Goal: Task Accomplishment & Management: Complete application form

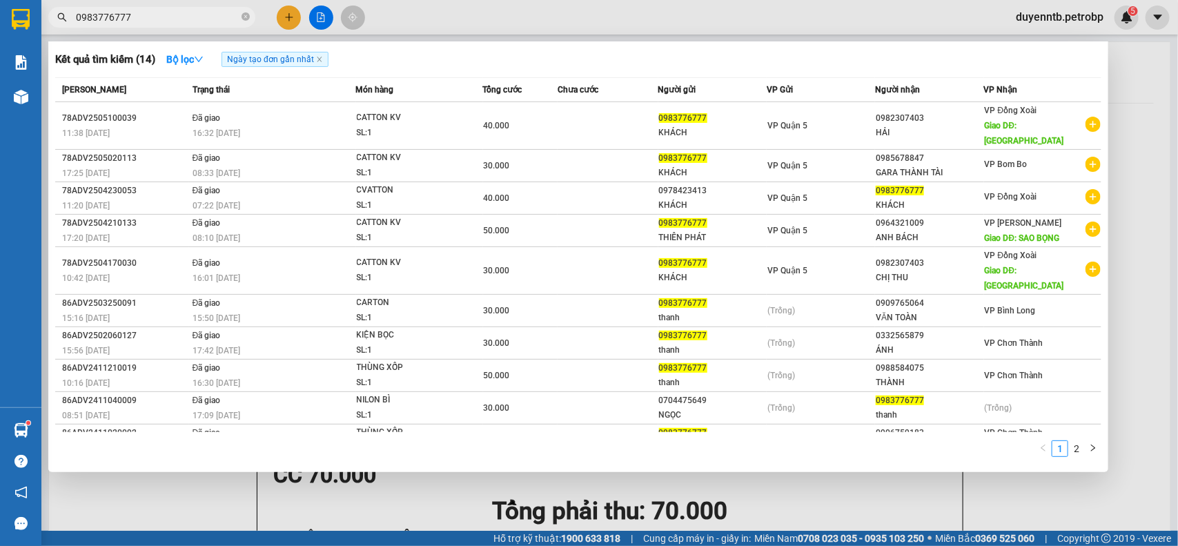
click at [295, 8] on div at bounding box center [589, 273] width 1178 height 546
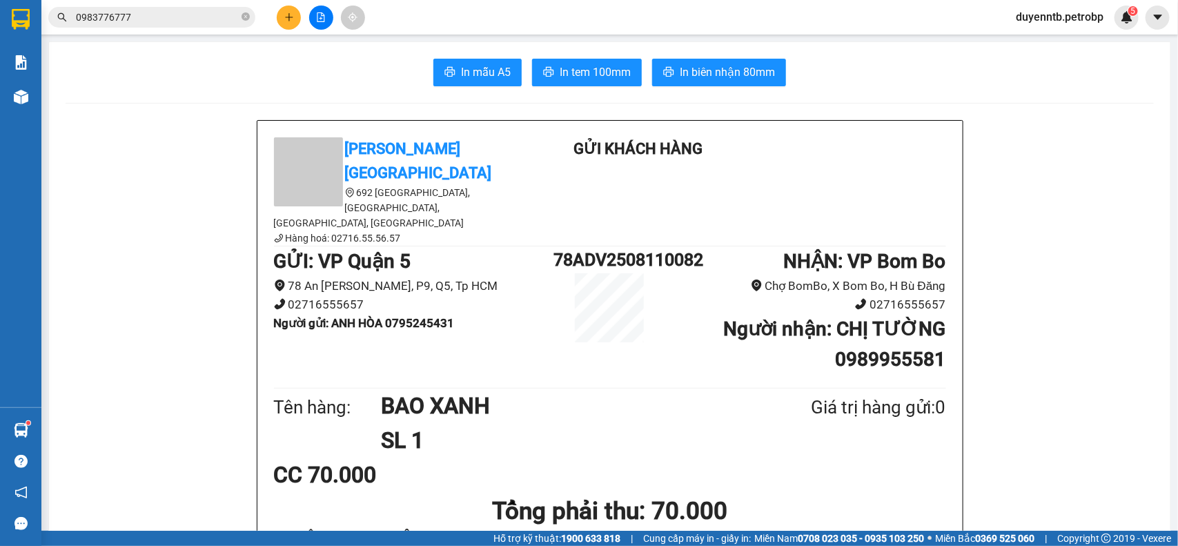
click at [301, 14] on div at bounding box center [321, 18] width 104 height 24
click at [295, 19] on button at bounding box center [289, 18] width 24 height 24
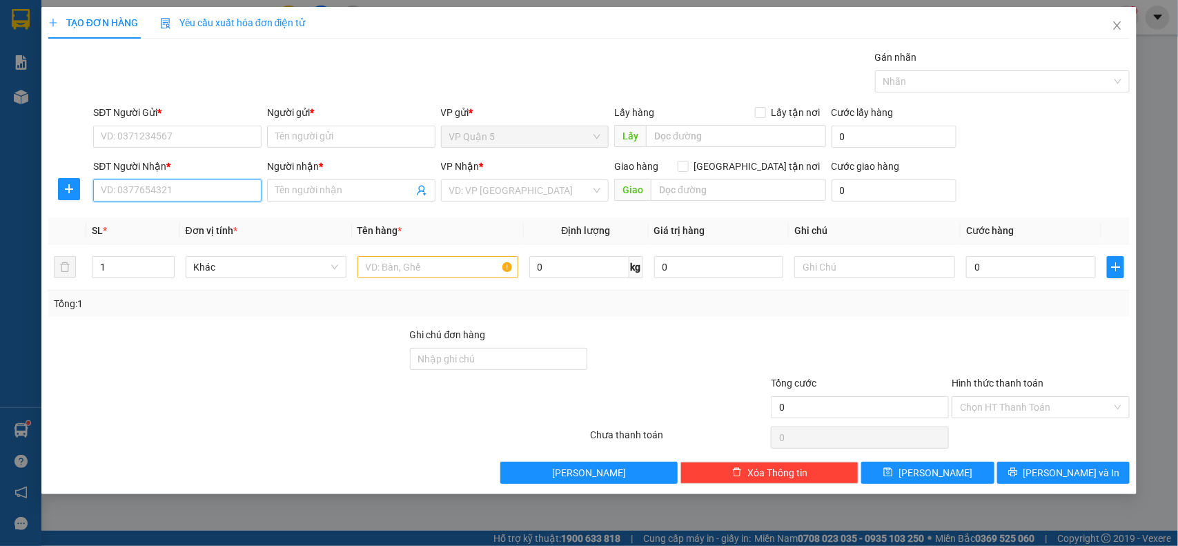
click at [170, 193] on input "SĐT Người Nhận *" at bounding box center [177, 190] width 168 height 22
type input "0386429970"
click at [148, 221] on div "0386429970 - CÔ PHƯỢNG" at bounding box center [177, 218] width 152 height 15
type input "CÔ PHƯỢNG"
type input "40.000"
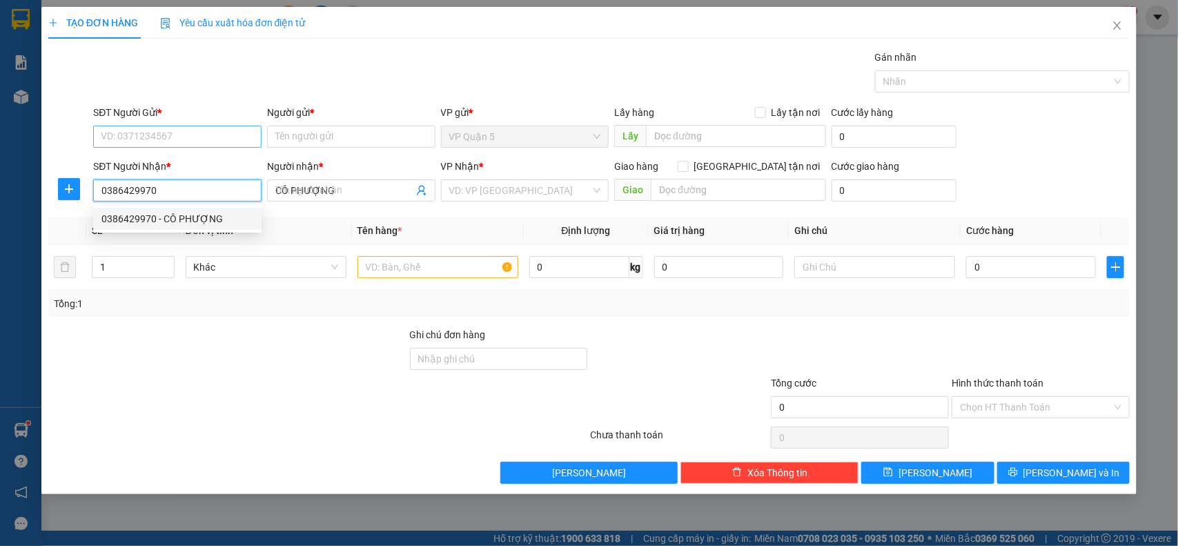
type input "40.000"
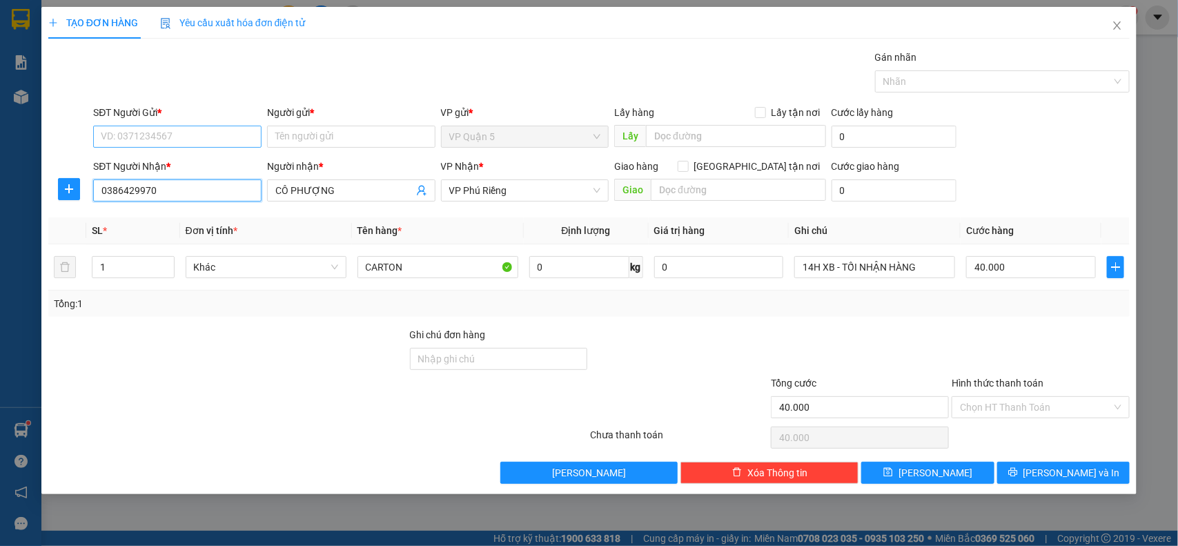
type input "0386429970"
click at [152, 131] on input "SĐT Người Gửi *" at bounding box center [177, 137] width 168 height 22
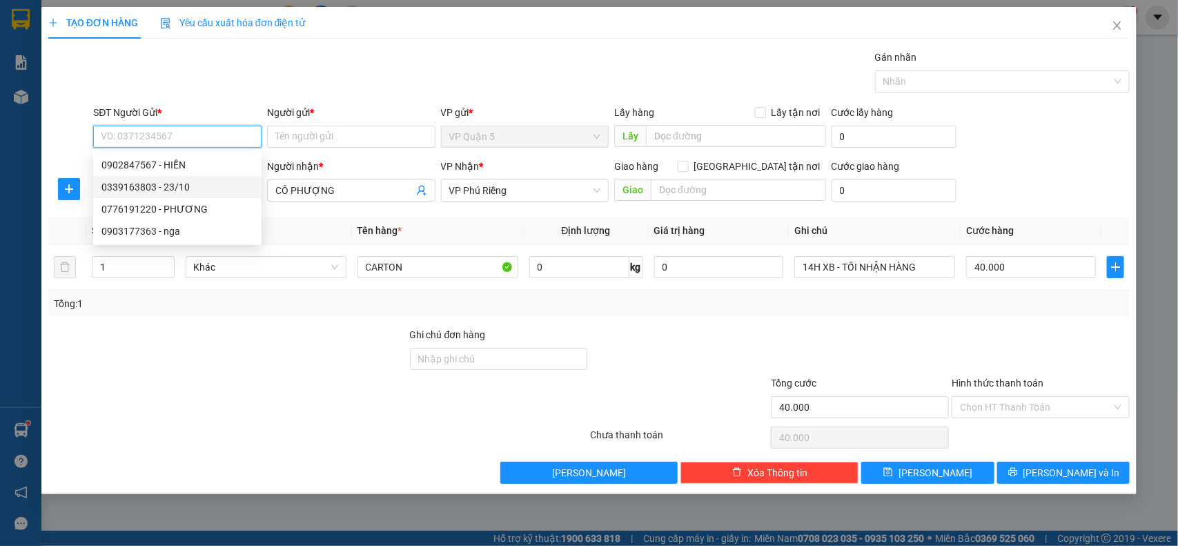
click at [177, 190] on div "0339163803 - 23/10" at bounding box center [177, 186] width 152 height 15
type input "0339163803"
type input "23/10"
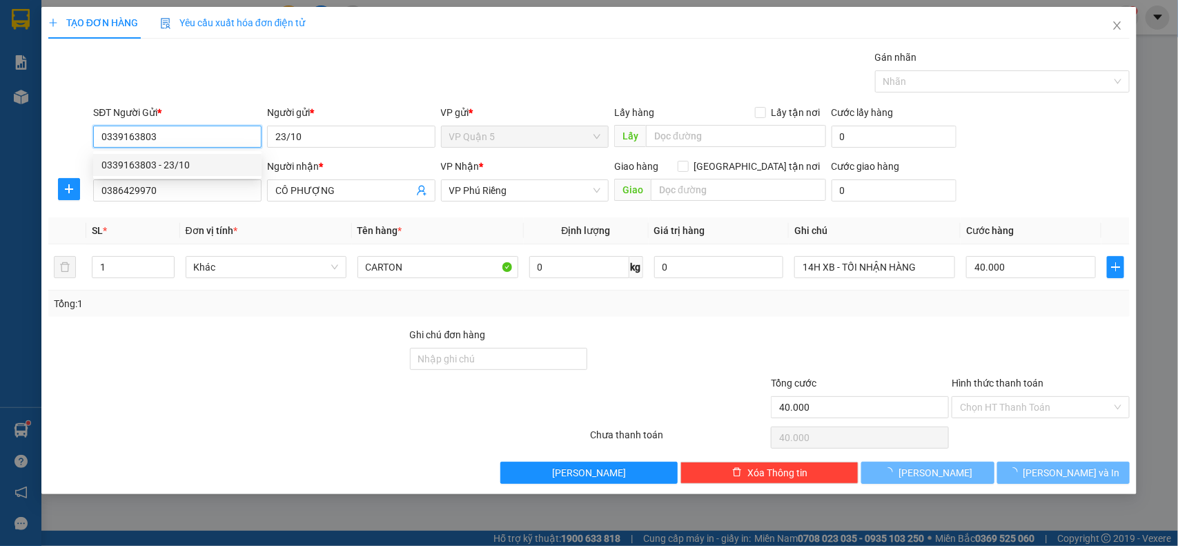
type input "50.000"
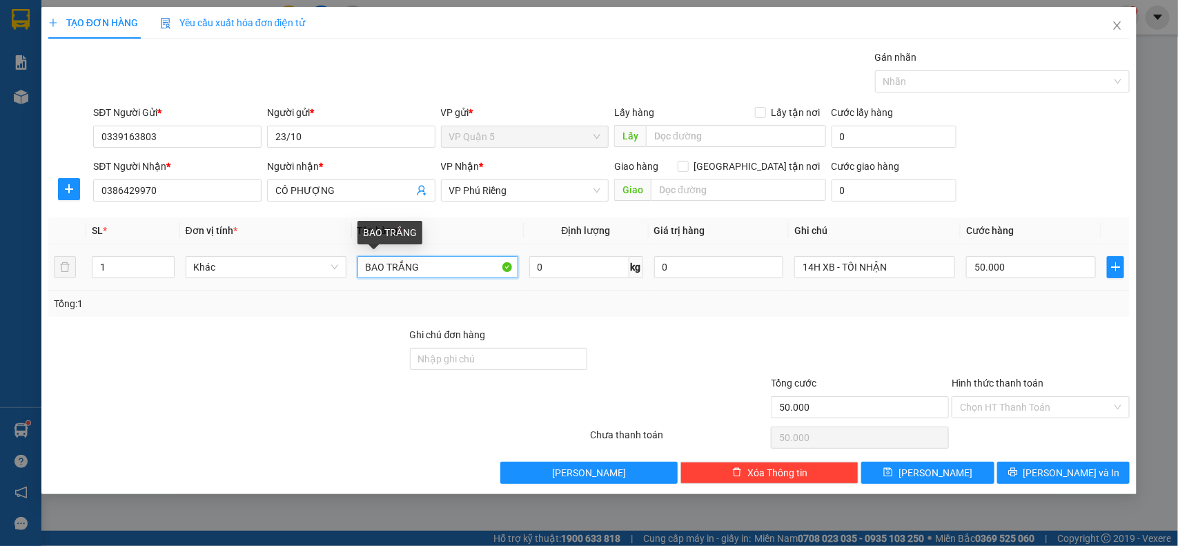
click at [408, 259] on input "BAO TRẮNG" at bounding box center [438, 267] width 161 height 22
type input "B"
type input "CARTON KV"
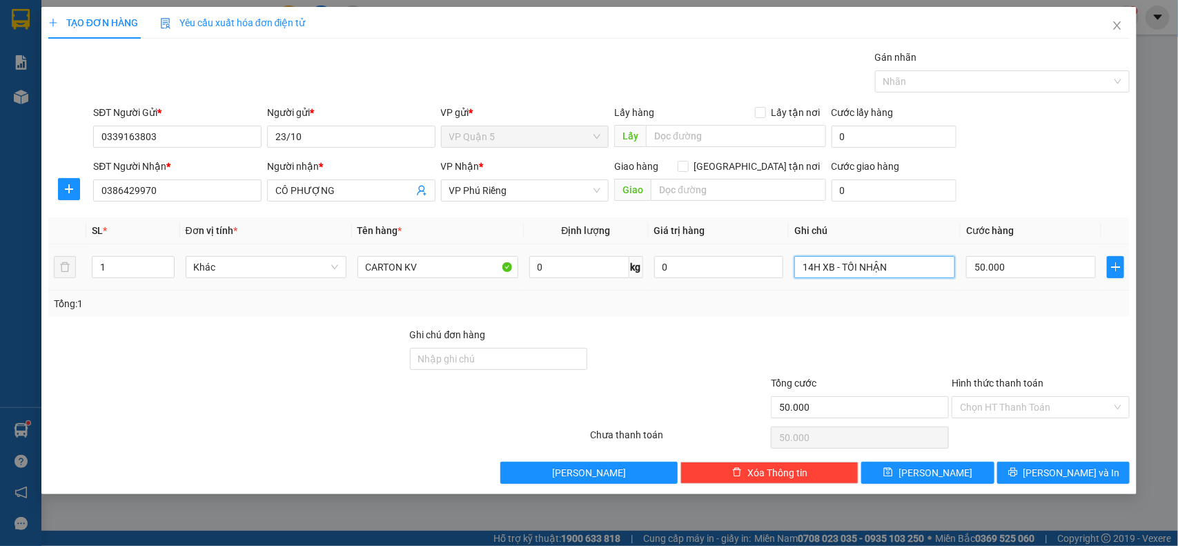
click at [863, 268] on input "14H XB - TỐI NHẬN" at bounding box center [874, 267] width 161 height 22
type input "MAI NHẬN"
click at [1039, 261] on input "50.000" at bounding box center [1031, 267] width 130 height 22
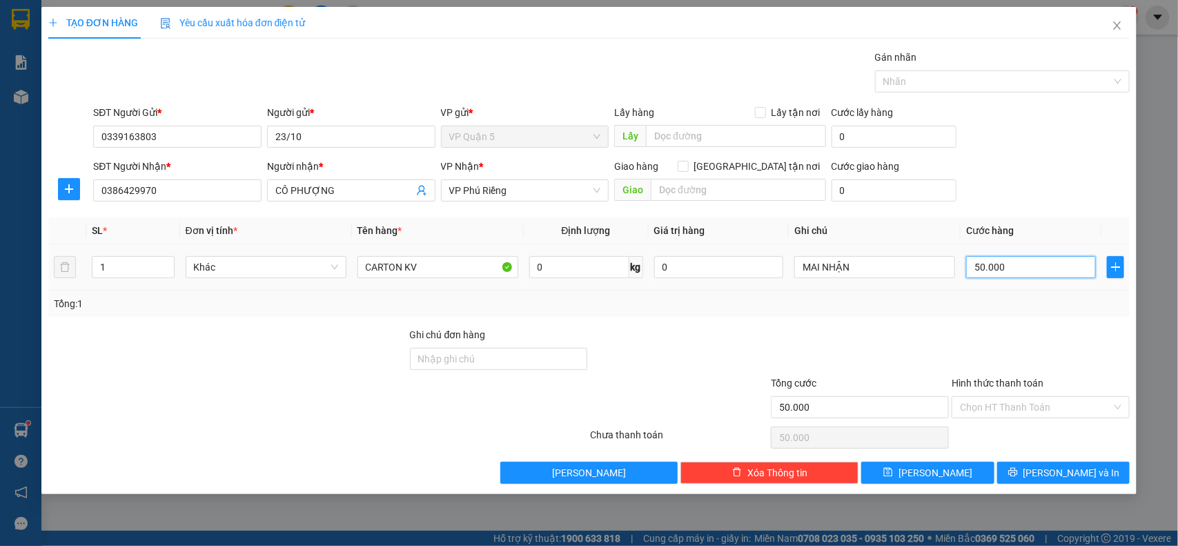
type input "3"
type input "30"
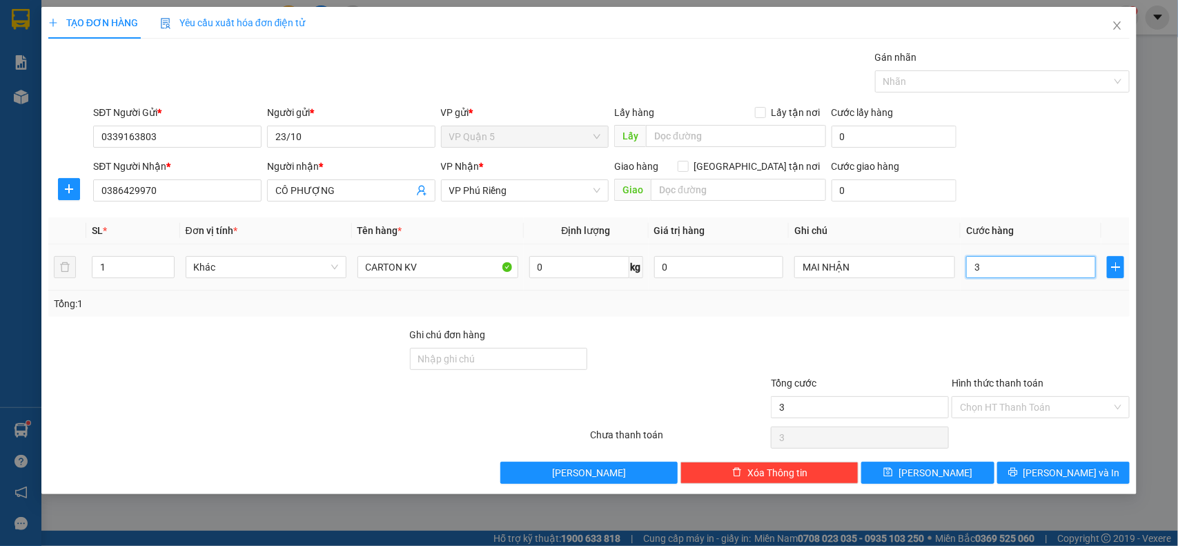
type input "30"
type input "300"
type input "3.000"
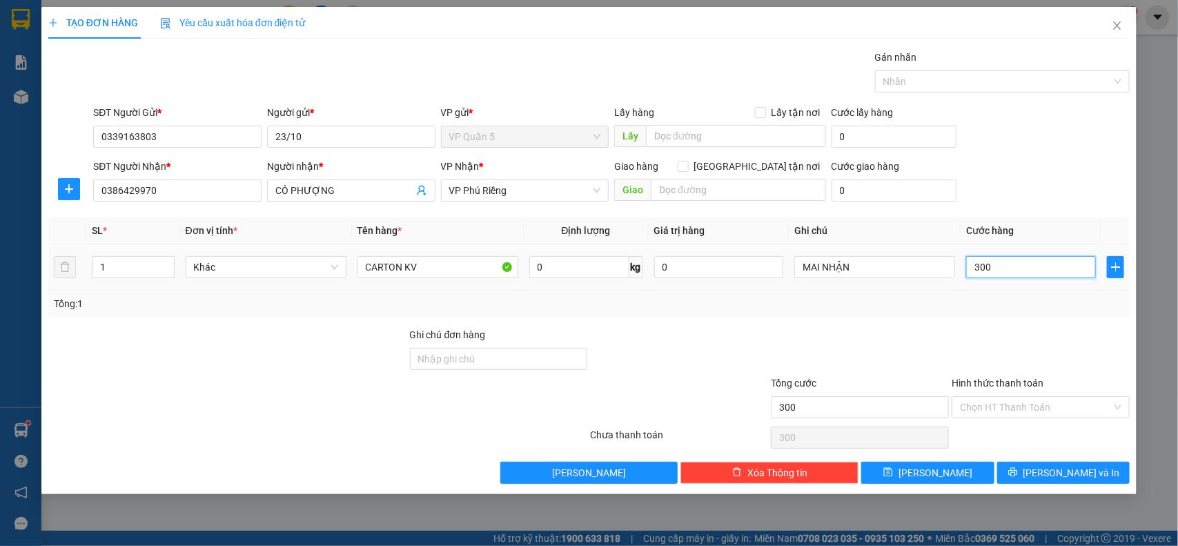
type input "3.000"
type input "30.000"
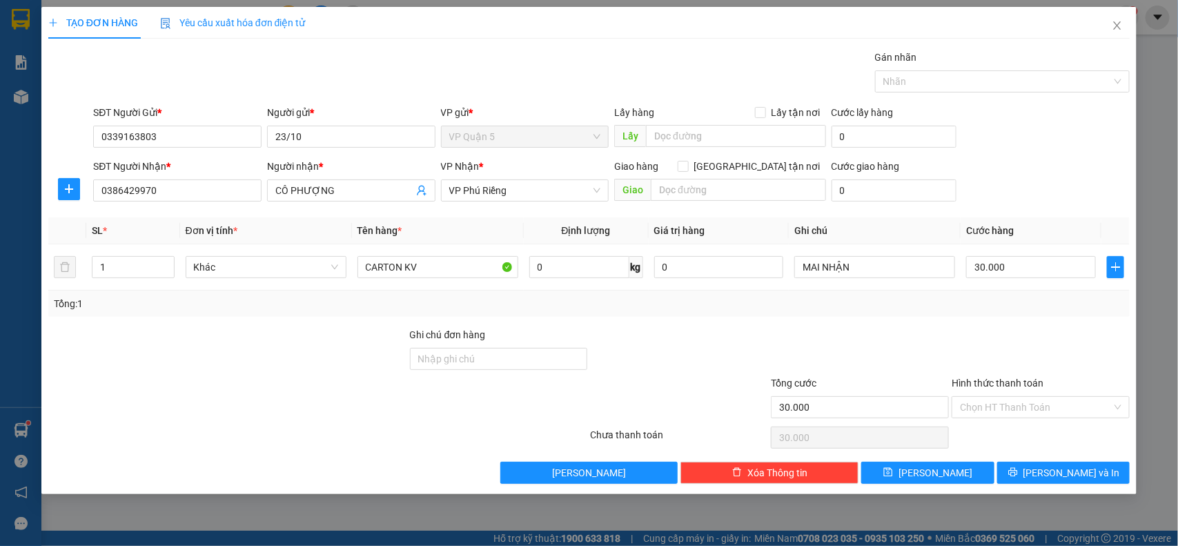
click at [1048, 460] on div "Transit Pickup Surcharge Ids Transit Deliver Surcharge Ids Transit Deliver Surc…" at bounding box center [589, 267] width 1082 height 434
click at [1017, 477] on icon "printer" at bounding box center [1012, 472] width 9 height 9
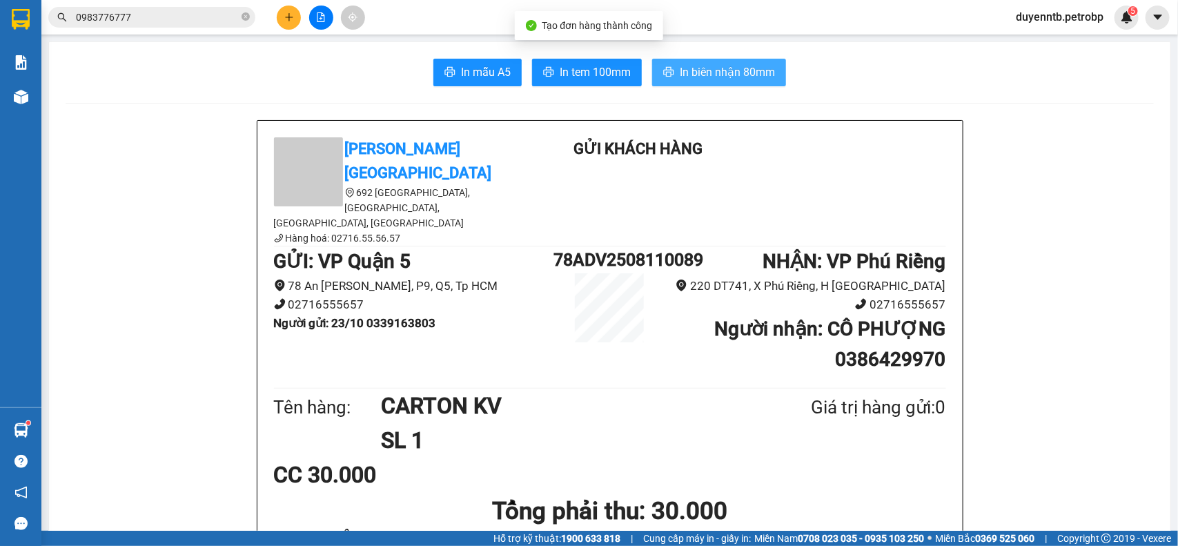
click at [701, 84] on button "In biên nhận 80mm" at bounding box center [719, 73] width 134 height 28
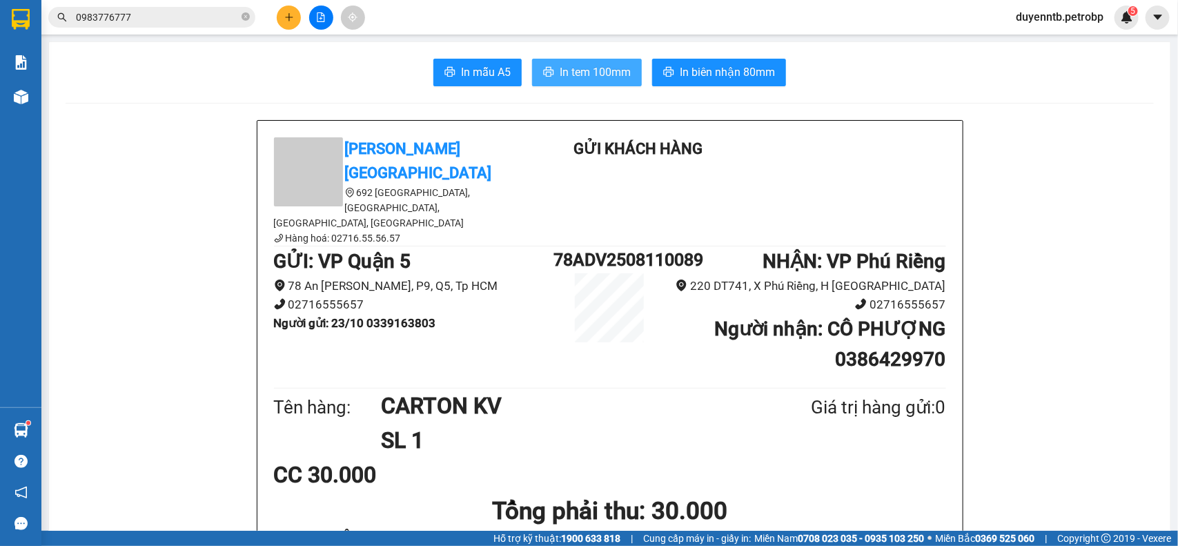
click at [594, 80] on span "In tem 100mm" at bounding box center [595, 71] width 71 height 17
click at [291, 17] on icon "plus" at bounding box center [289, 17] width 8 height 1
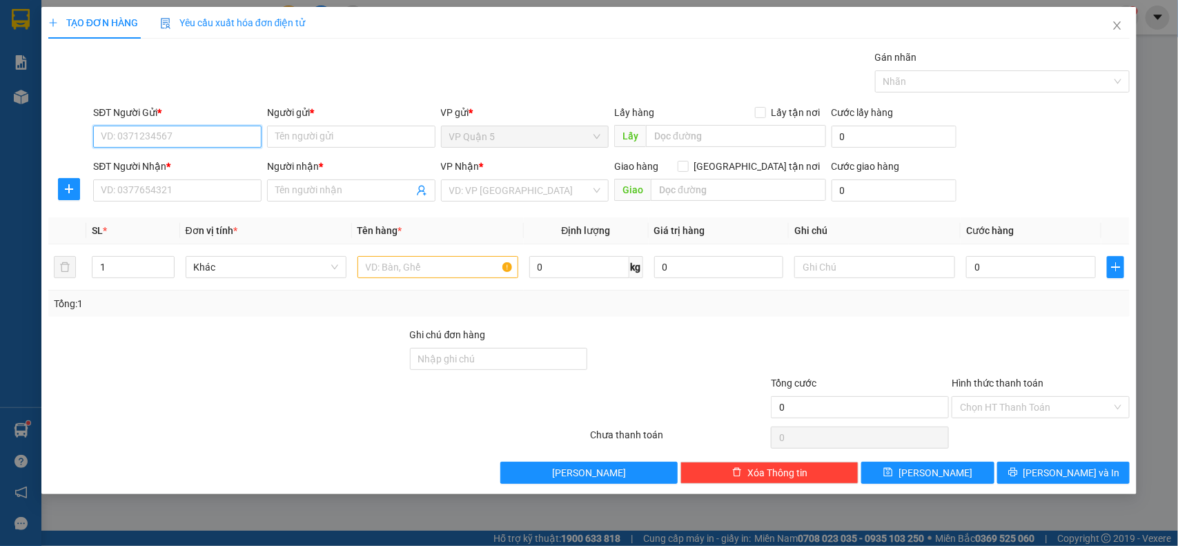
drag, startPoint x: 206, startPoint y: 136, endPoint x: 308, endPoint y: 77, distance: 118.1
click at [205, 136] on input "SĐT Người Gửi *" at bounding box center [177, 137] width 168 height 22
type input "0913825460"
click at [184, 199] on input "SĐT Người Nhận *" at bounding box center [177, 190] width 168 height 22
type input "0786686923"
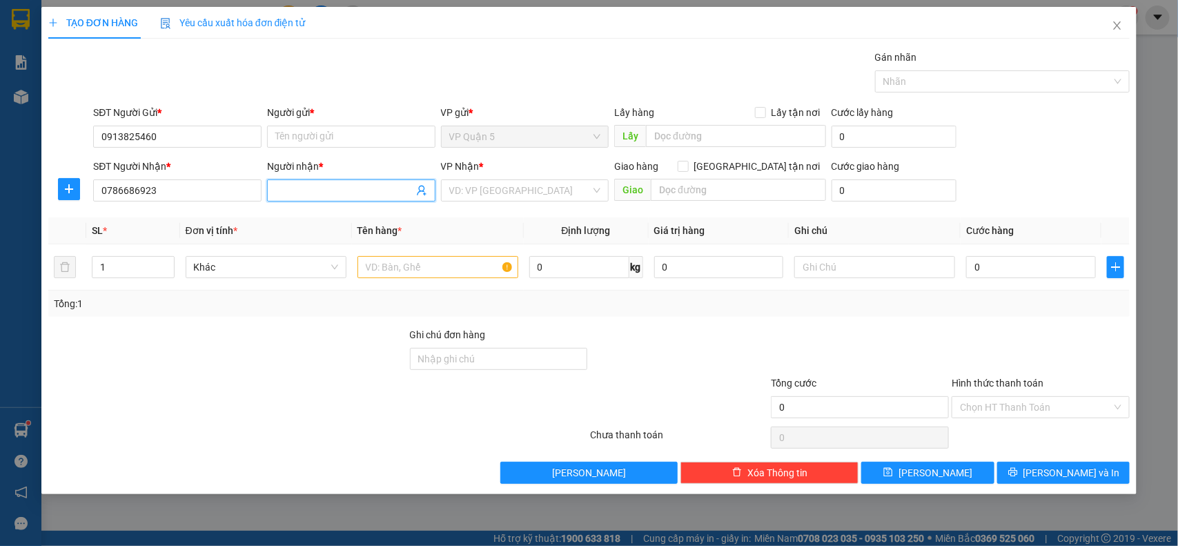
click at [307, 190] on input "Người nhận *" at bounding box center [344, 190] width 138 height 15
type input "PHƯƠNG TRANG"
click at [342, 149] on div "Người gửi * Tên người gửi" at bounding box center [351, 129] width 168 height 48
click at [350, 141] on input "Người gửi *" at bounding box center [351, 137] width 168 height 22
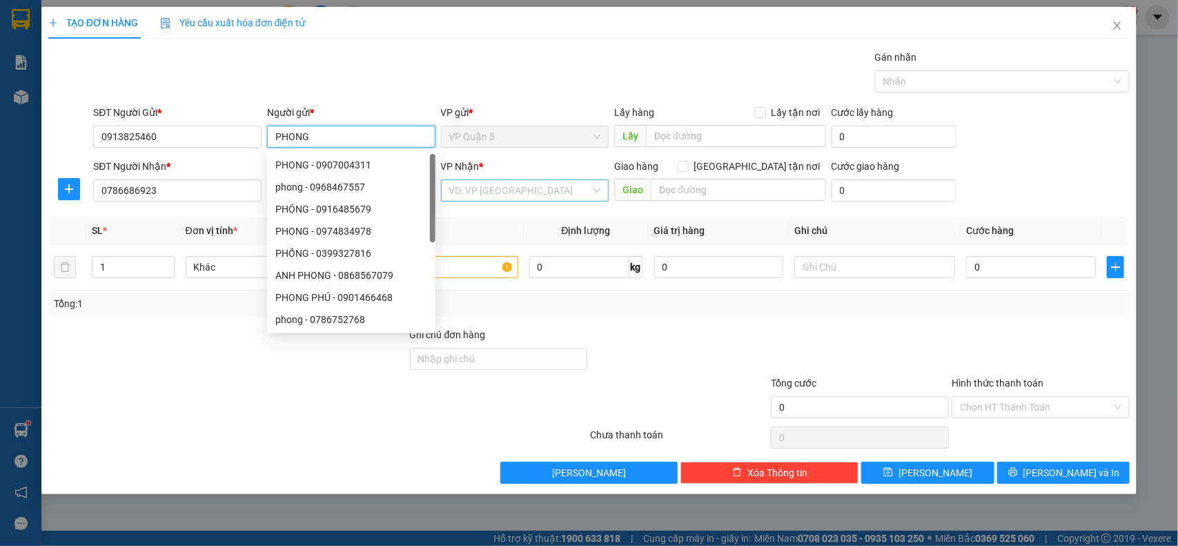
type input "PHONG"
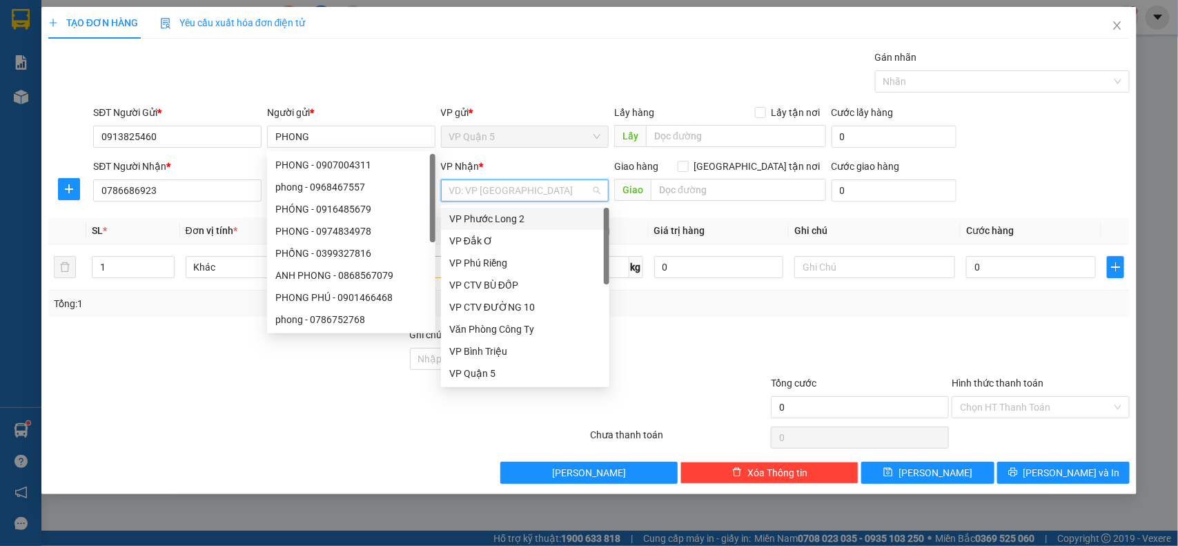
click at [491, 183] on input "search" at bounding box center [520, 190] width 142 height 21
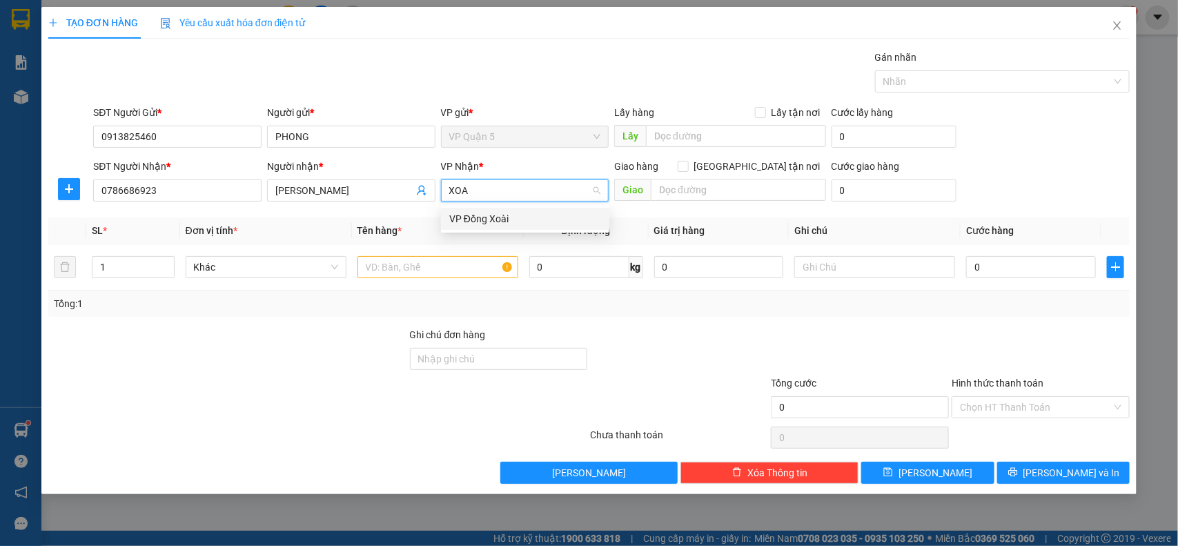
type input "XOAI"
click at [484, 219] on div "VP Đồng Xoài" at bounding box center [525, 218] width 152 height 15
click at [391, 278] on input "text" at bounding box center [438, 267] width 161 height 22
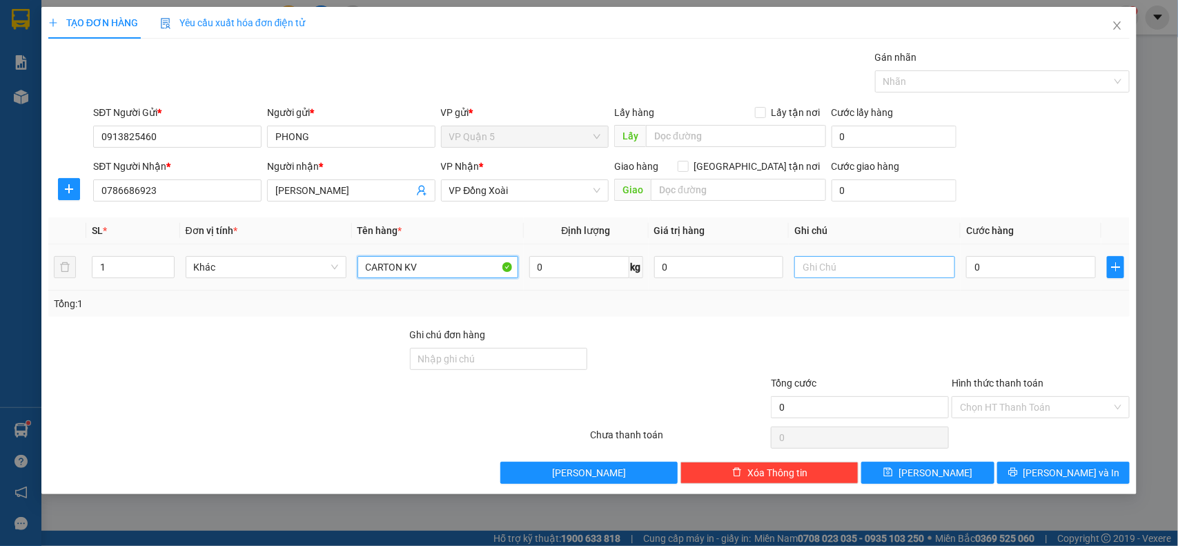
type input "CARTON KV"
click at [818, 273] on input "text" at bounding box center [874, 267] width 161 height 22
type input "MAI NHẬN"
click at [1011, 280] on div "0" at bounding box center [1031, 267] width 130 height 28
click at [1013, 270] on input "0" at bounding box center [1031, 267] width 130 height 22
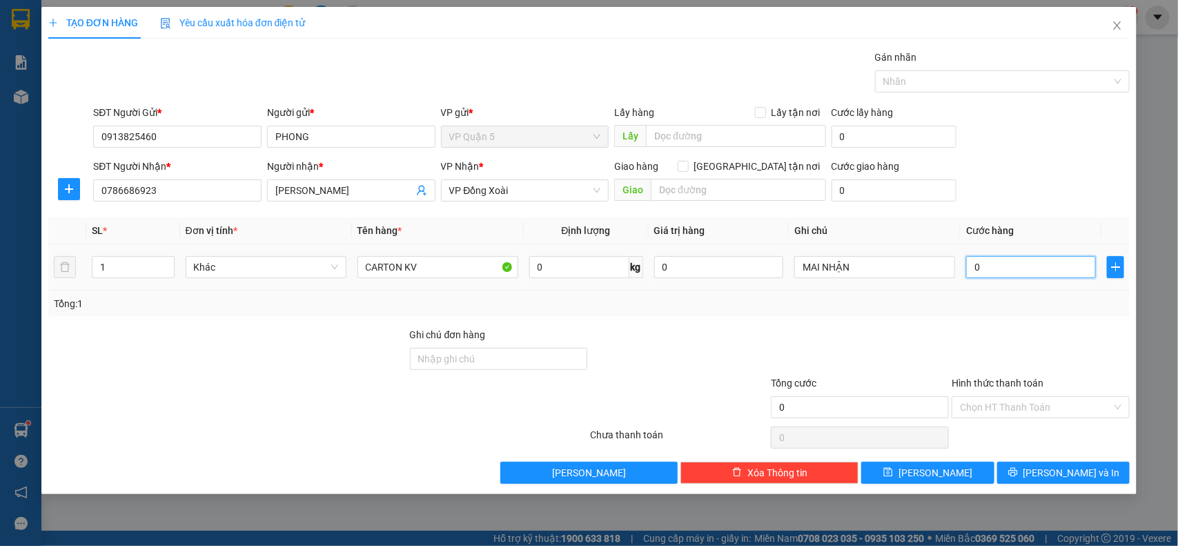
type input "3"
type input "30"
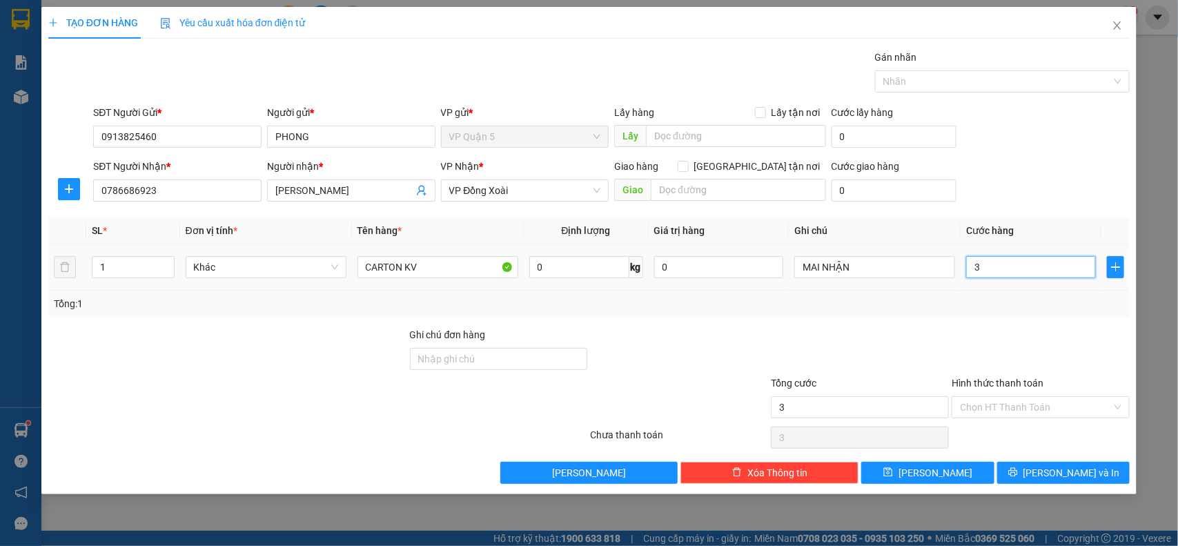
type input "30"
type input "300"
type input "3.000"
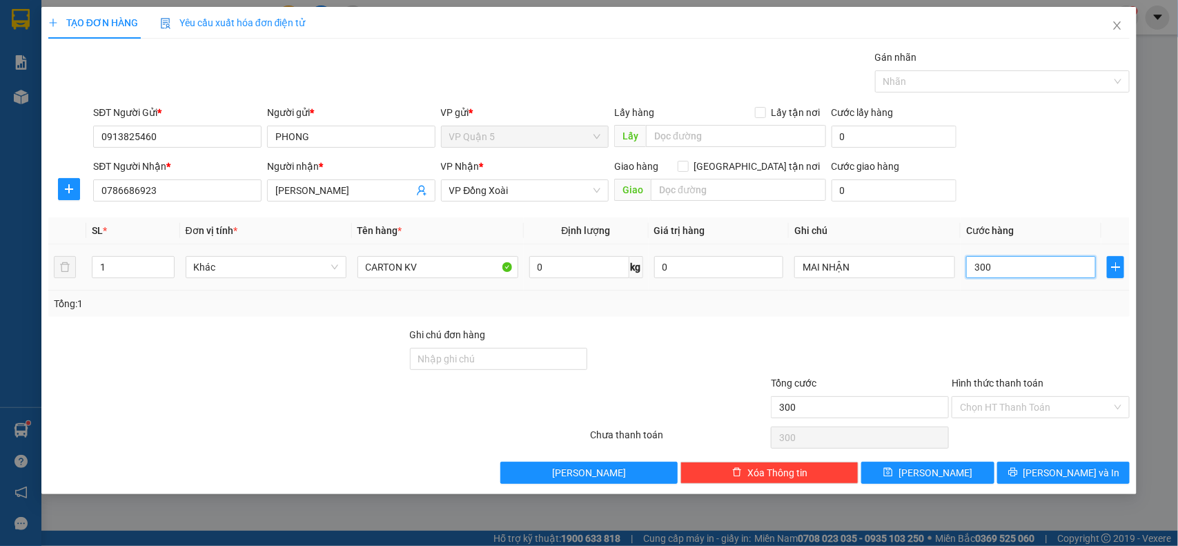
type input "3.000"
type input "30.000"
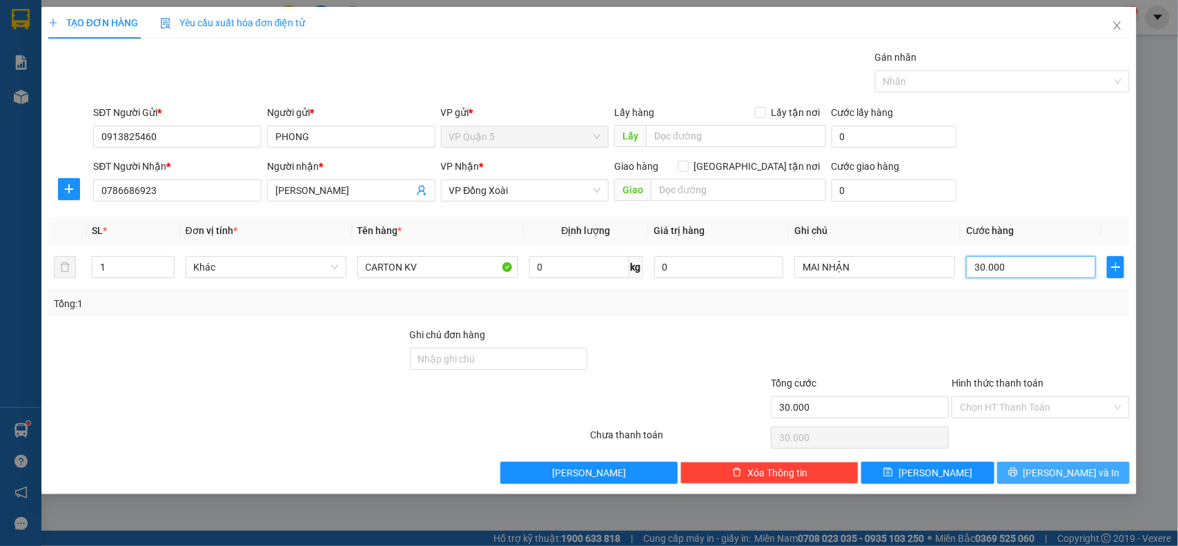
type input "30.000"
drag, startPoint x: 1058, startPoint y: 462, endPoint x: 881, endPoint y: 457, distance: 176.8
click at [884, 490] on div "TẠO ĐƠN HÀNG Yêu cầu xuất hóa đơn điện tử Transit Pickup Surcharge Ids Transit …" at bounding box center [589, 250] width 1096 height 487
click at [989, 402] on input "Hình thức thanh toán" at bounding box center [1036, 407] width 152 height 21
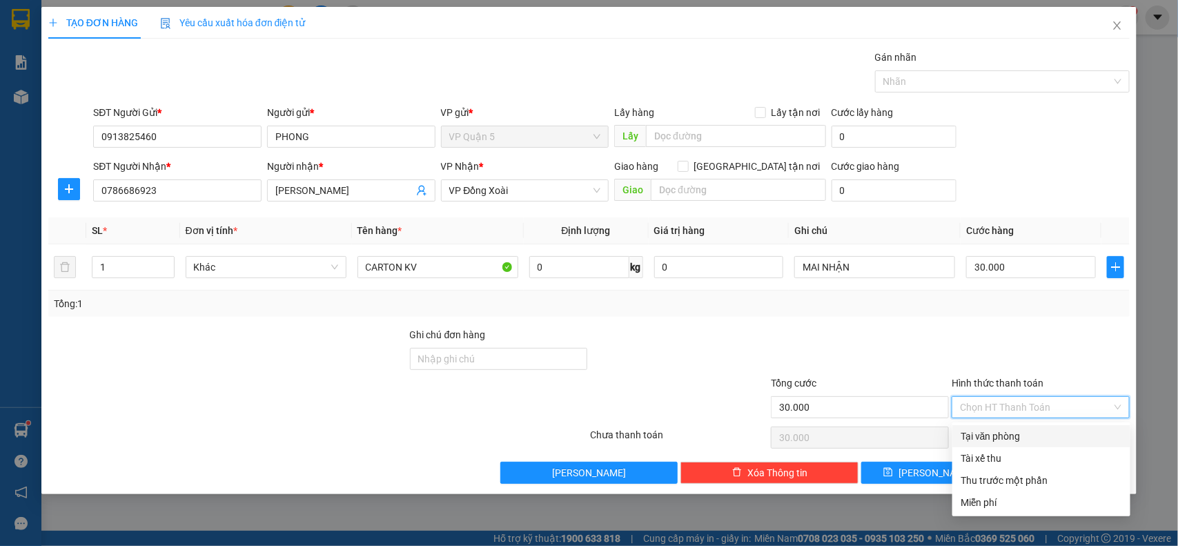
click at [966, 428] on div "Tại văn phòng" at bounding box center [1041, 436] width 178 height 22
type input "0"
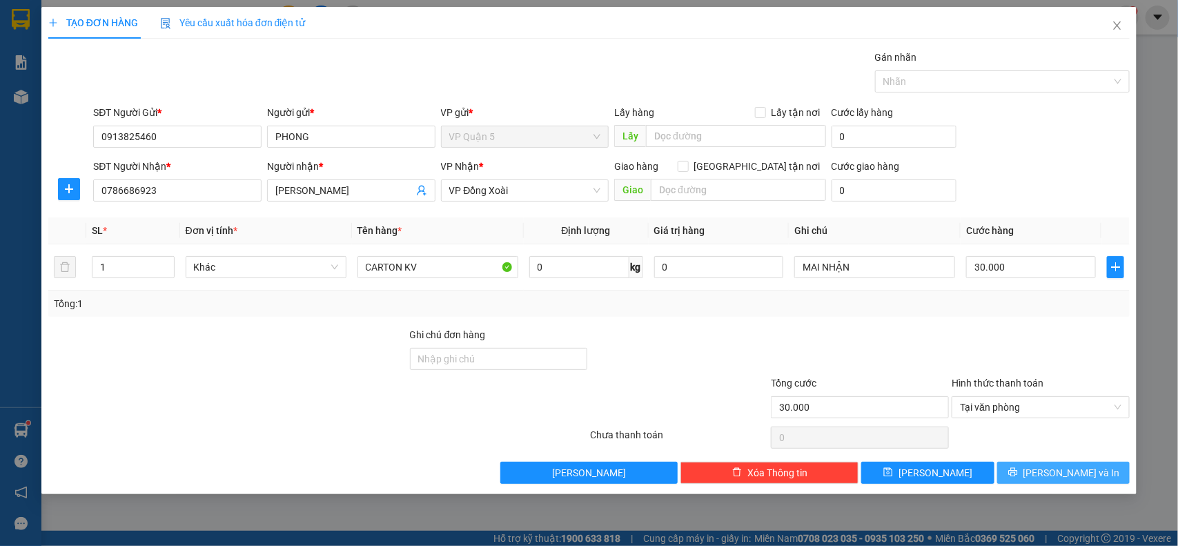
click at [1049, 471] on button "Lưu và In" at bounding box center [1063, 473] width 133 height 22
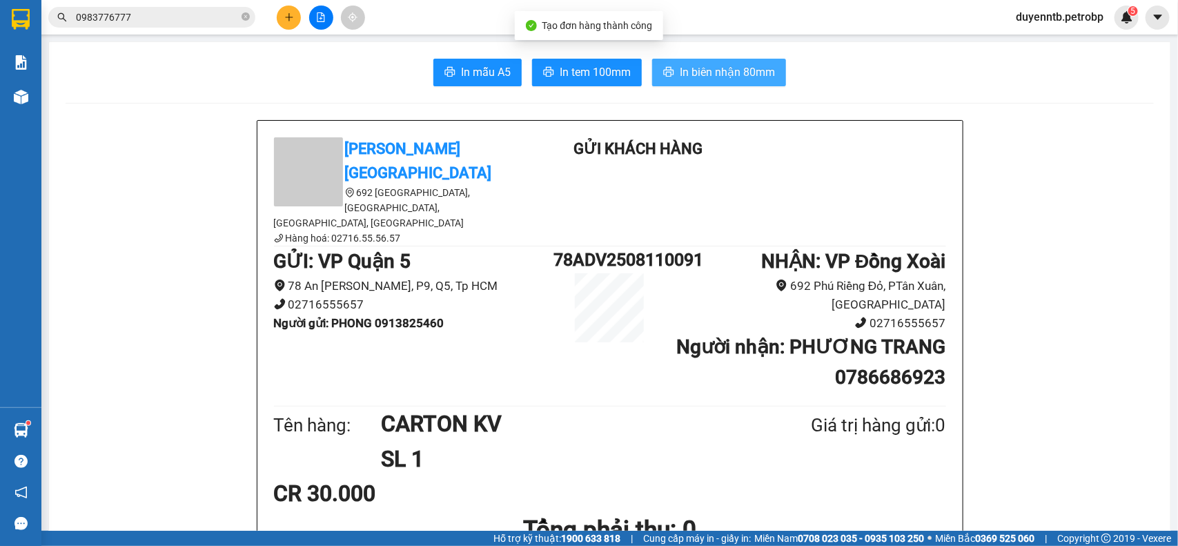
click at [722, 76] on span "In biên nhận 80mm" at bounding box center [727, 71] width 95 height 17
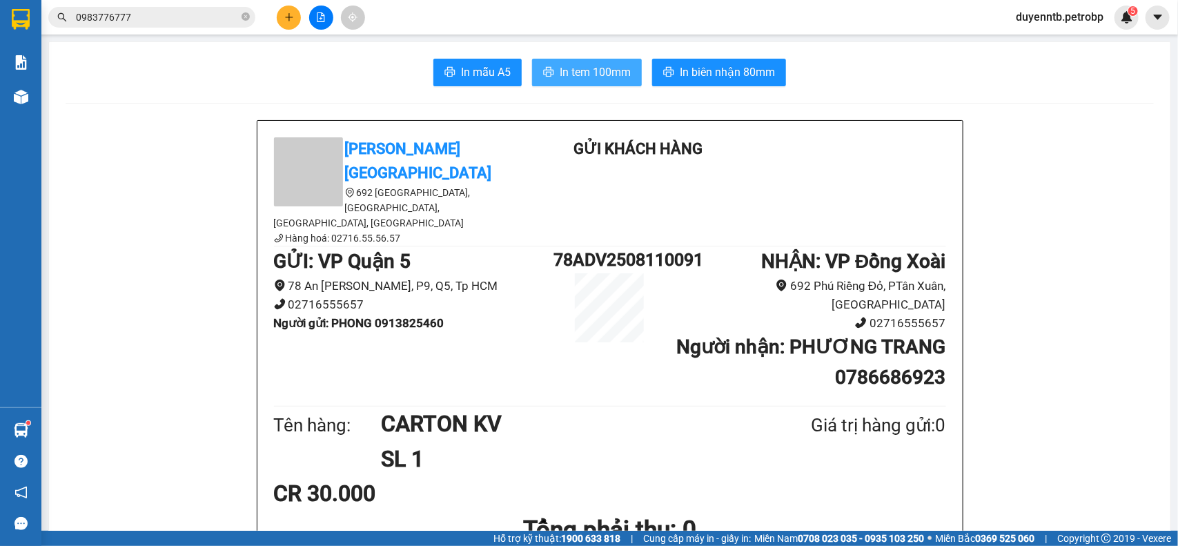
click at [594, 66] on span "In tem 100mm" at bounding box center [595, 71] width 71 height 17
click at [290, 8] on button at bounding box center [289, 18] width 24 height 24
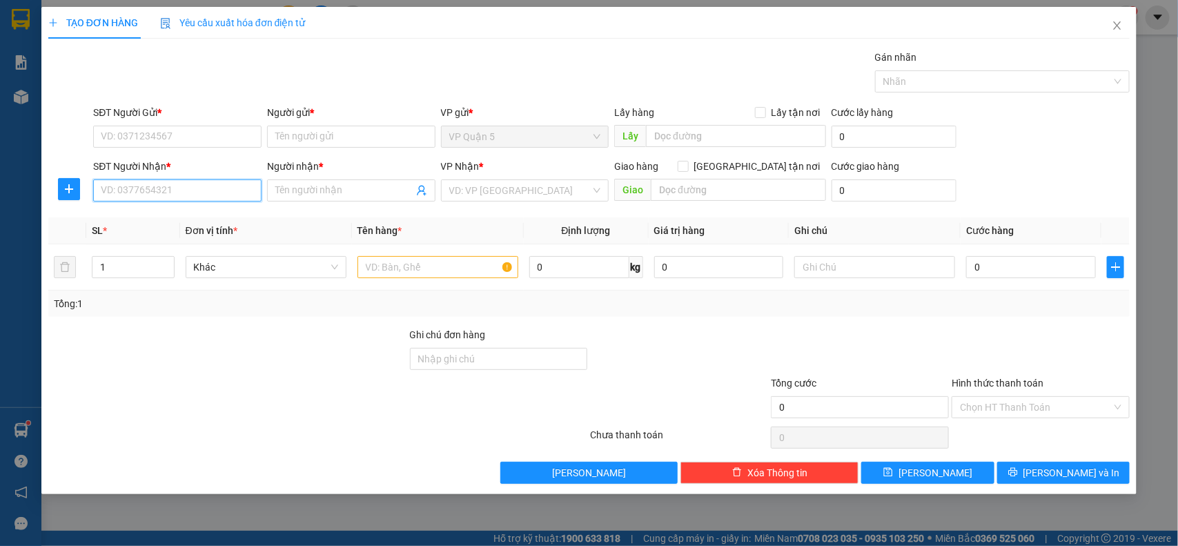
click at [194, 191] on input "SĐT Người Nhận *" at bounding box center [177, 190] width 168 height 22
paste input "0903911136"
type input "0903911136"
click at [202, 193] on input "0903911136" at bounding box center [177, 190] width 168 height 22
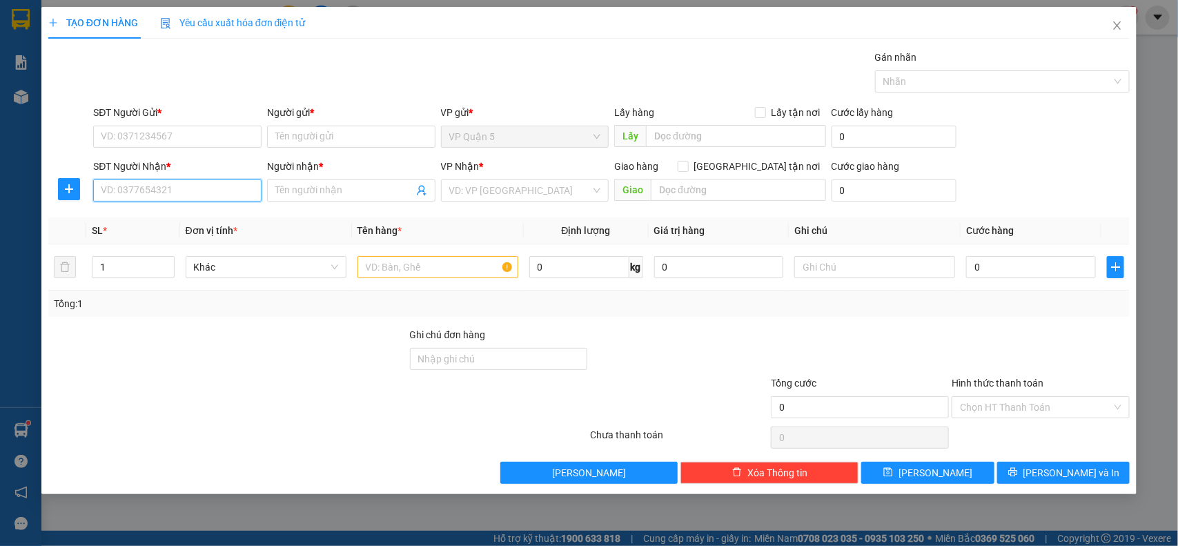
click at [133, 190] on input "SĐT Người Nhận *" at bounding box center [177, 190] width 168 height 22
paste input "0963957345"
type input "0963957345"
click at [142, 218] on div "0963957345 - HUY KT" at bounding box center [177, 218] width 152 height 15
type input "HUY KT"
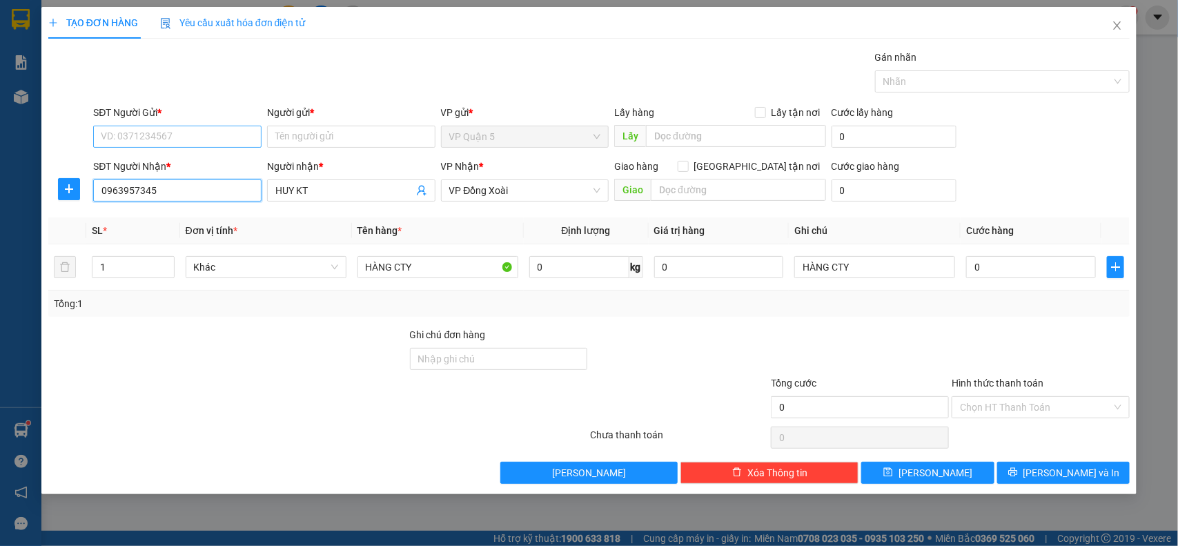
type input "0963957345"
click at [188, 126] on input "SĐT Người Gửi *" at bounding box center [177, 137] width 168 height 22
click at [171, 159] on div "0963957345 - HUY KT" at bounding box center [177, 164] width 152 height 15
type input "0963957345"
type input "HUY KT"
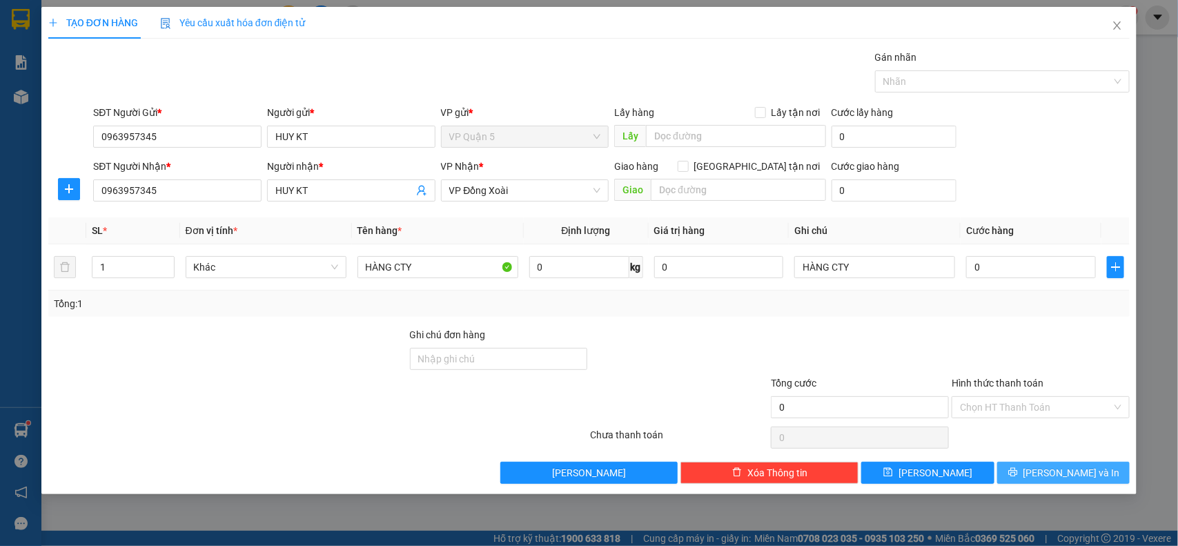
click at [1064, 473] on span "Lưu và In" at bounding box center [1072, 472] width 97 height 15
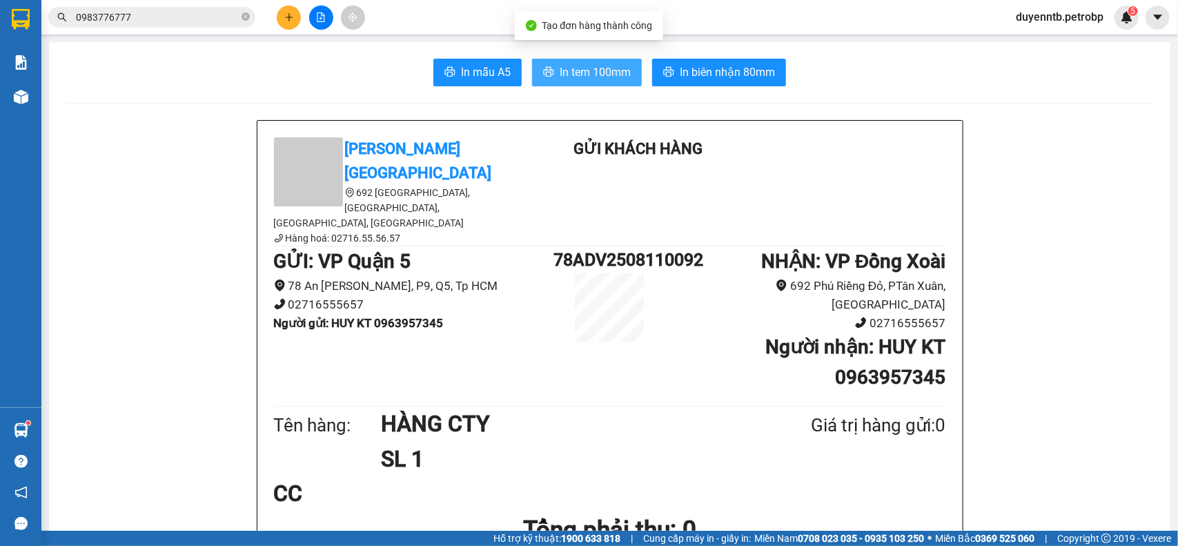
click at [621, 67] on span "In tem 100mm" at bounding box center [595, 71] width 71 height 17
click at [284, 23] on button at bounding box center [289, 18] width 24 height 24
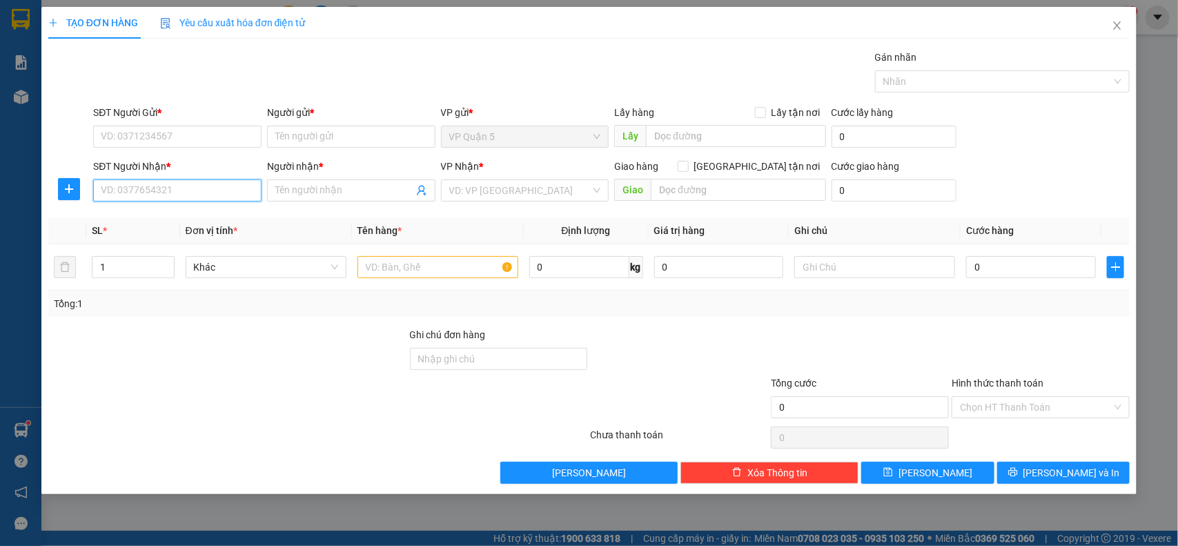
click at [161, 193] on input "SĐT Người Nhận *" at bounding box center [177, 190] width 168 height 22
type input "0975495549"
click at [313, 186] on input "Người nhận *" at bounding box center [344, 190] width 138 height 15
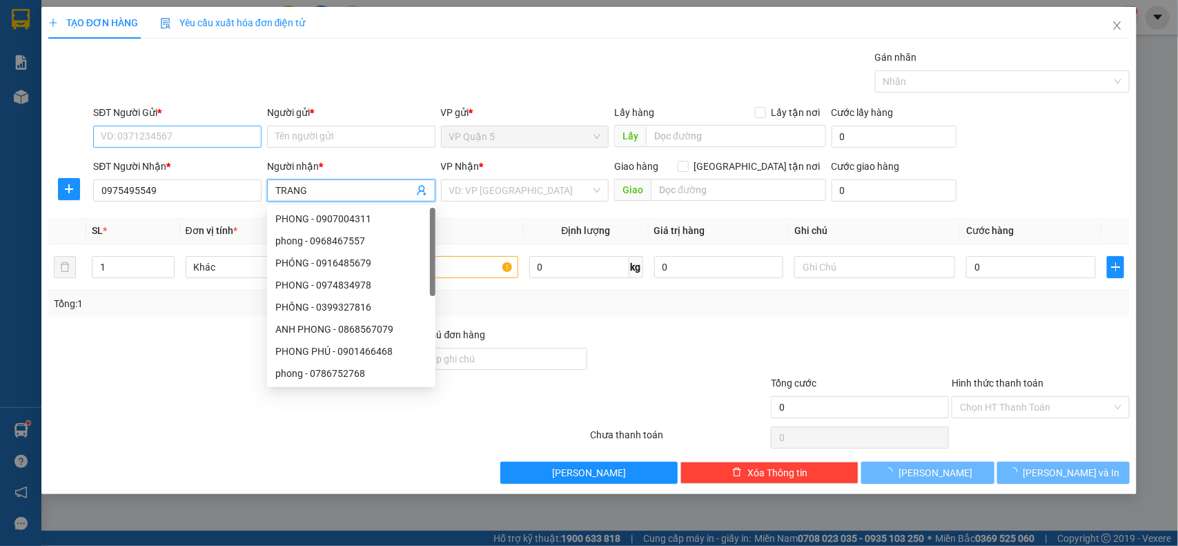
type input "TRANG"
click at [132, 135] on input "SĐT Người Gửi *" at bounding box center [177, 137] width 168 height 22
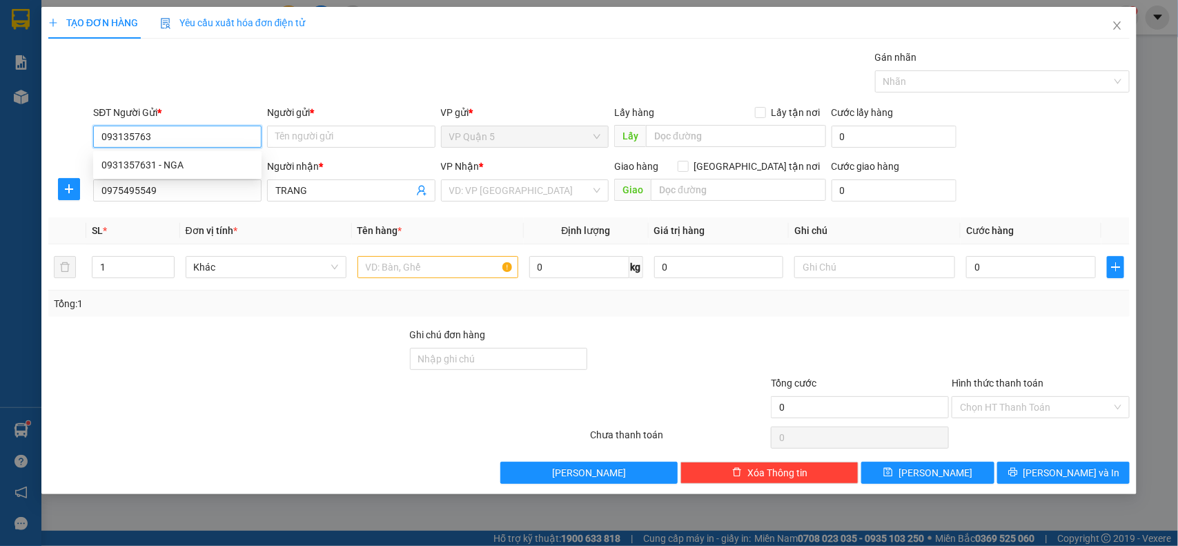
type input "0931357631"
drag, startPoint x: 138, startPoint y: 167, endPoint x: 112, endPoint y: 166, distance: 26.2
click at [137, 166] on div "0931357631 - NGA" at bounding box center [177, 164] width 152 height 15
type input "NGA"
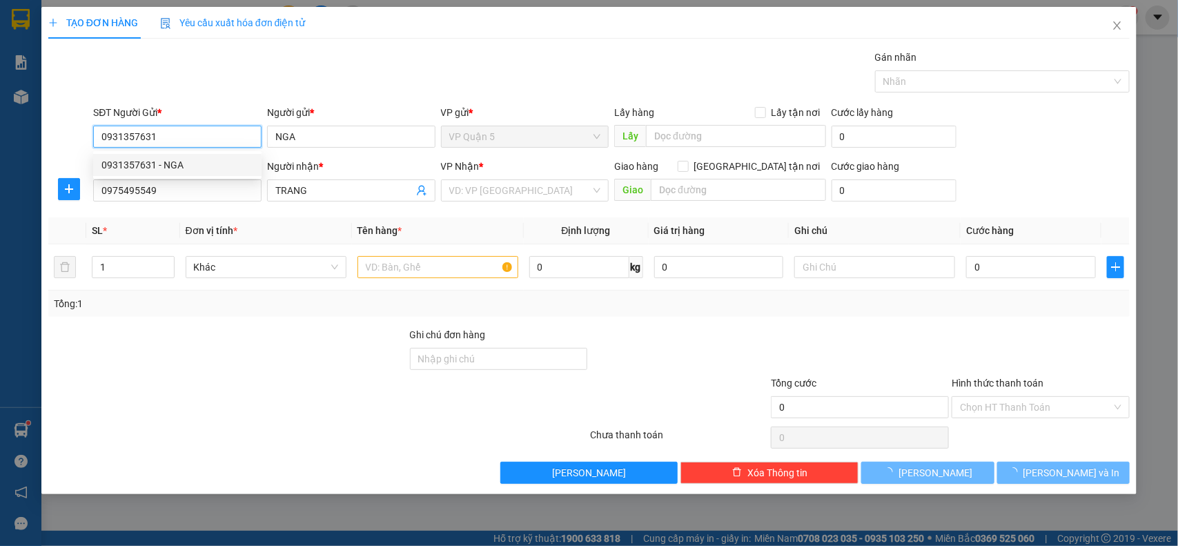
type input "30.000"
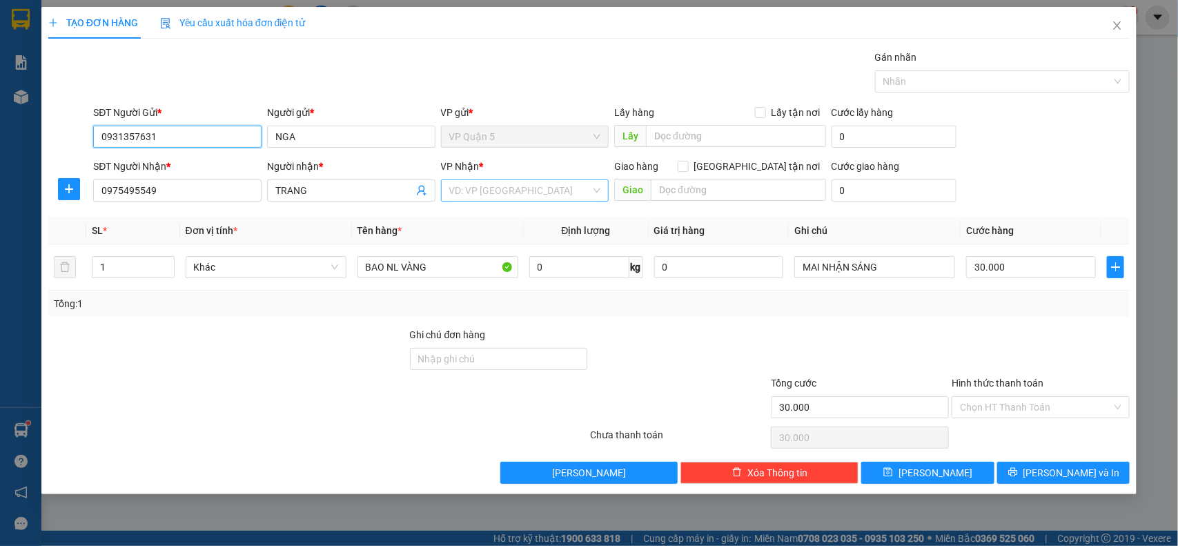
type input "0931357631"
click at [495, 193] on input "search" at bounding box center [520, 190] width 142 height 21
type input "XOAI"
click at [499, 215] on div "VP Đồng Xoài" at bounding box center [525, 218] width 152 height 15
click at [681, 188] on input "text" at bounding box center [738, 190] width 175 height 22
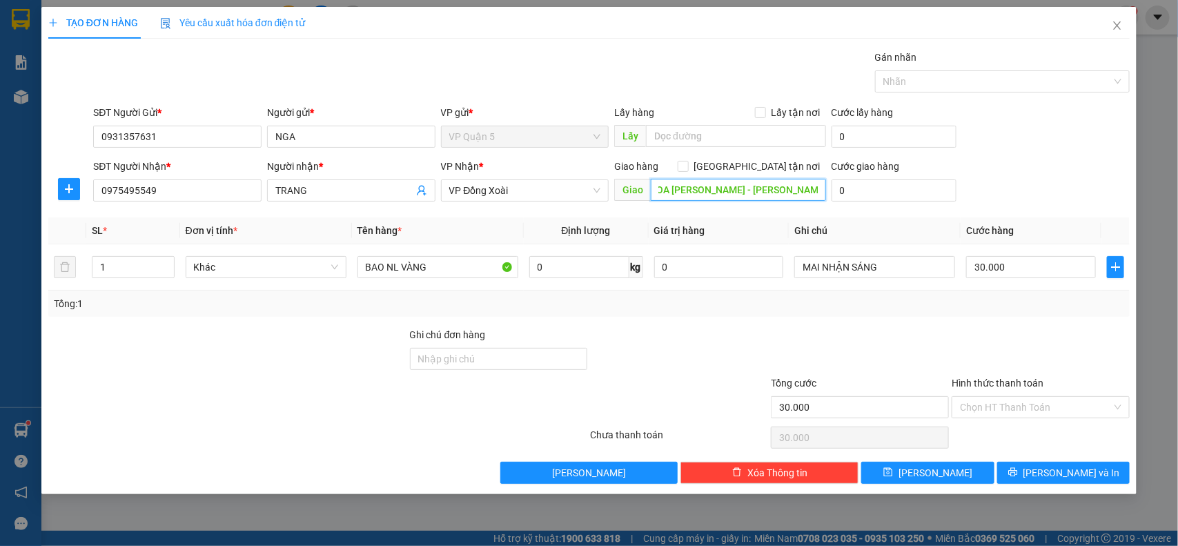
scroll to position [0, 32]
type input "TAP HOA QUỲNH NGA - TRẦN HƯNG ĐẠO"
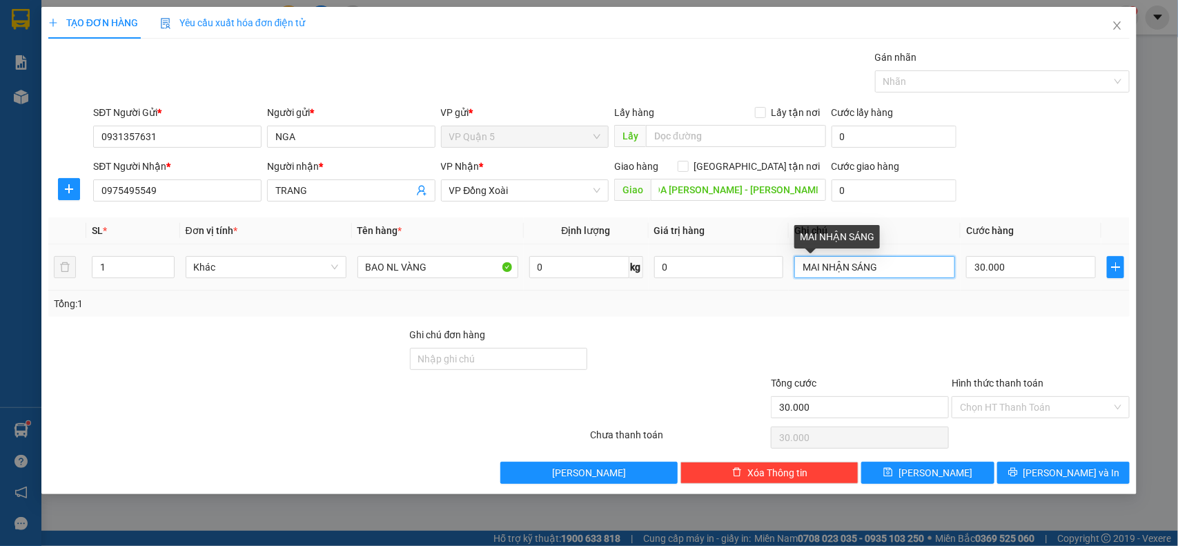
scroll to position [0, 0]
click at [899, 269] on input "MAI NHẬN SÁNG" at bounding box center [874, 267] width 161 height 22
click at [949, 271] on input "MAI NHẬN SÁNG HÀNG GA61PN" at bounding box center [874, 267] width 161 height 22
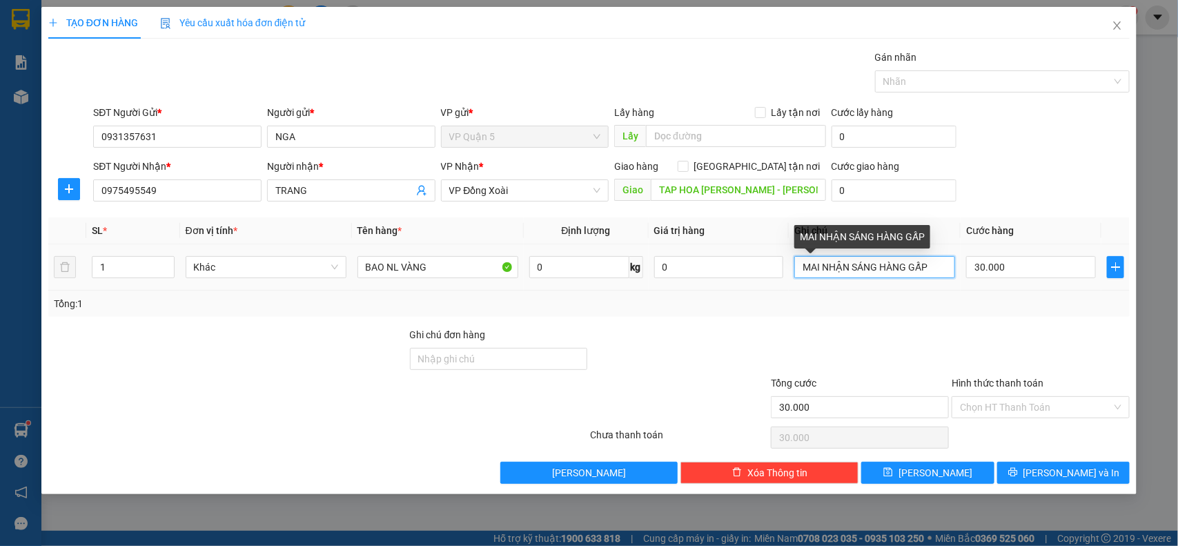
click at [880, 268] on input "MAI NHẬN SÁNG HÀNG GẤP" at bounding box center [874, 267] width 161 height 22
type input "MAI NHẬN SÁNG - HÀNG GẤP"
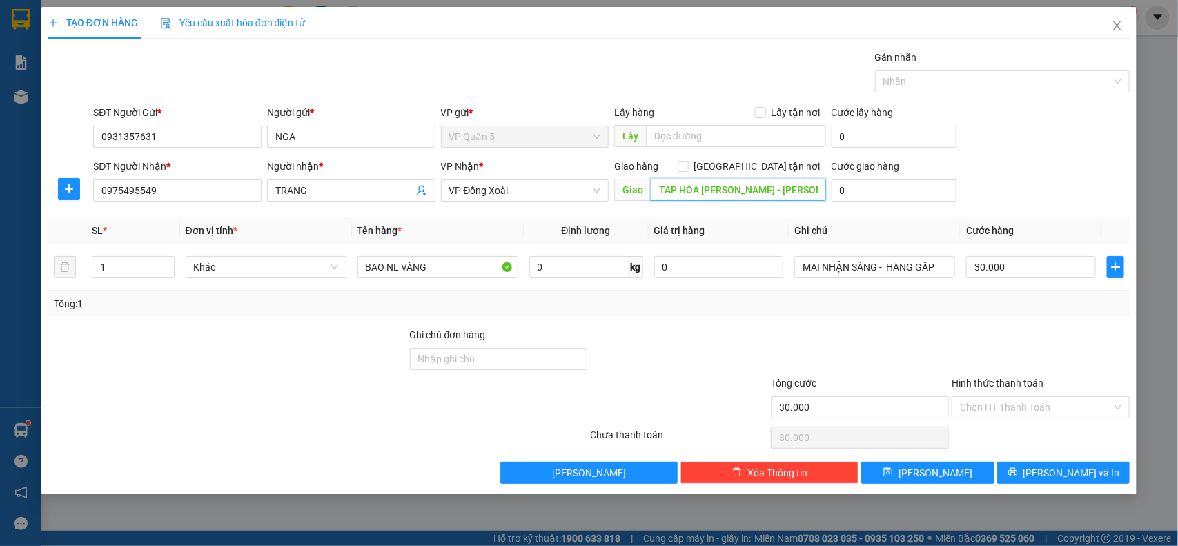
click at [768, 193] on input "TAP HOA QUỲNH NGA - TRẦN HƯNG ĐẠO" at bounding box center [738, 190] width 175 height 22
click at [778, 195] on input "TAP HOA QUỲNH NGA - TRẦN HƯNG ĐẠO" at bounding box center [738, 190] width 175 height 22
click at [773, 190] on input "TAP HOA QUỲNH NGA - TRẦN HƯNG ĐẠO" at bounding box center [738, 190] width 175 height 22
type input "TAP HOA QUỲNH NGA - 68 TRẦN HƯNG ĐẠO"
click at [687, 162] on input "Giao tận nơi" at bounding box center [683, 166] width 10 height 10
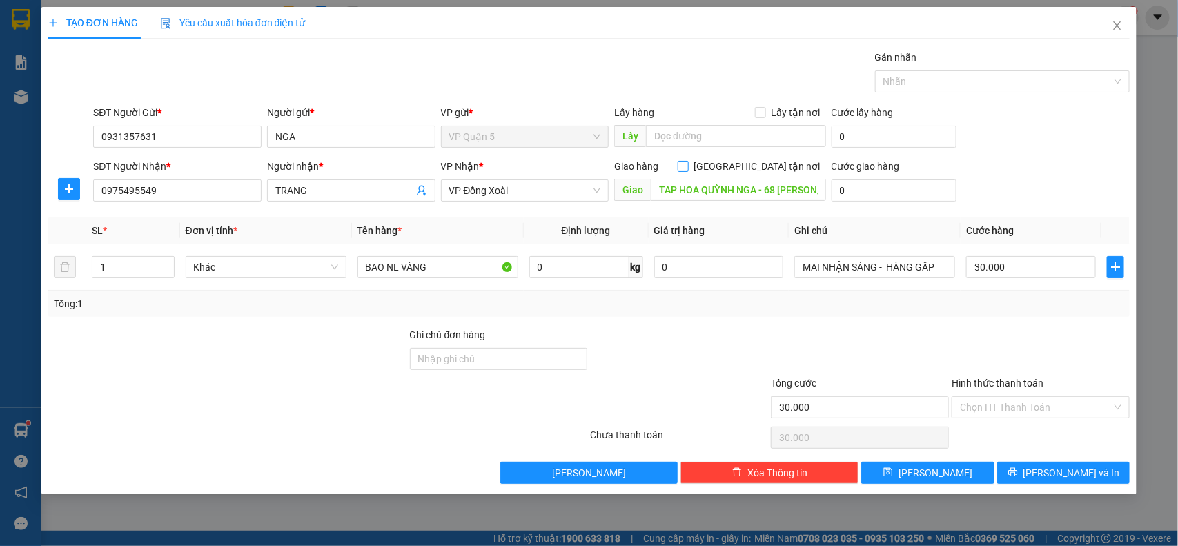
checkbox input "true"
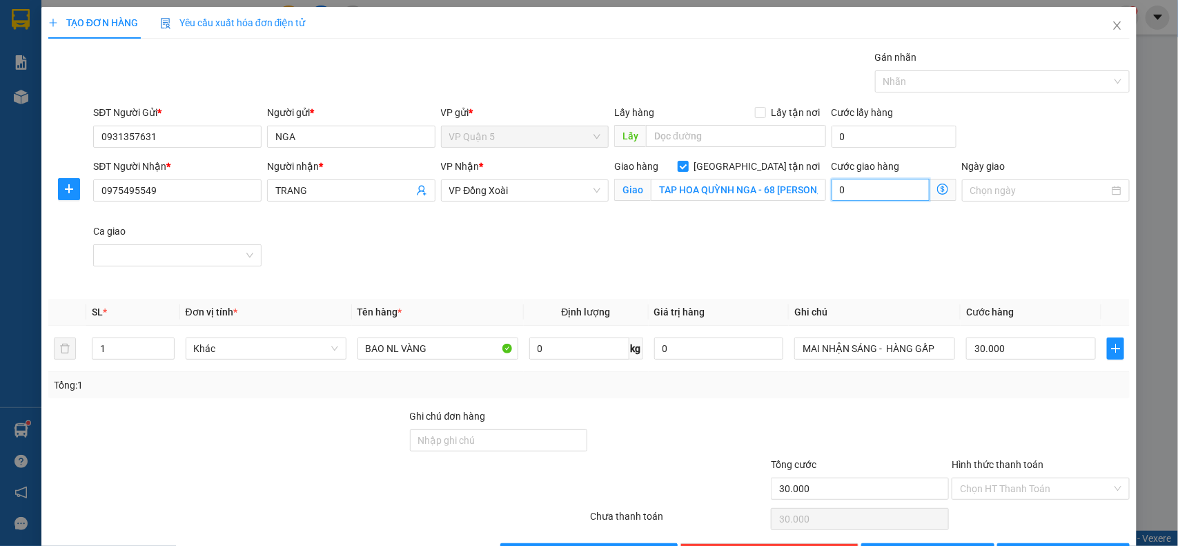
click at [863, 187] on input "0" at bounding box center [881, 190] width 98 height 22
type input "30.002"
type input "2"
type input "30.020"
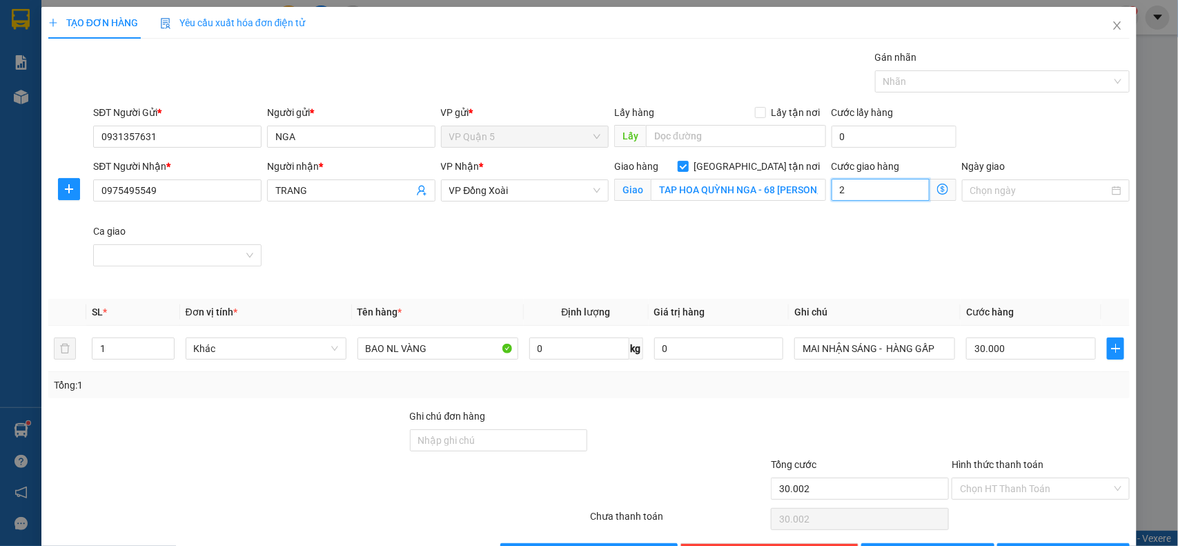
type input "30.020"
type input "20"
type input "30.200"
type input "200"
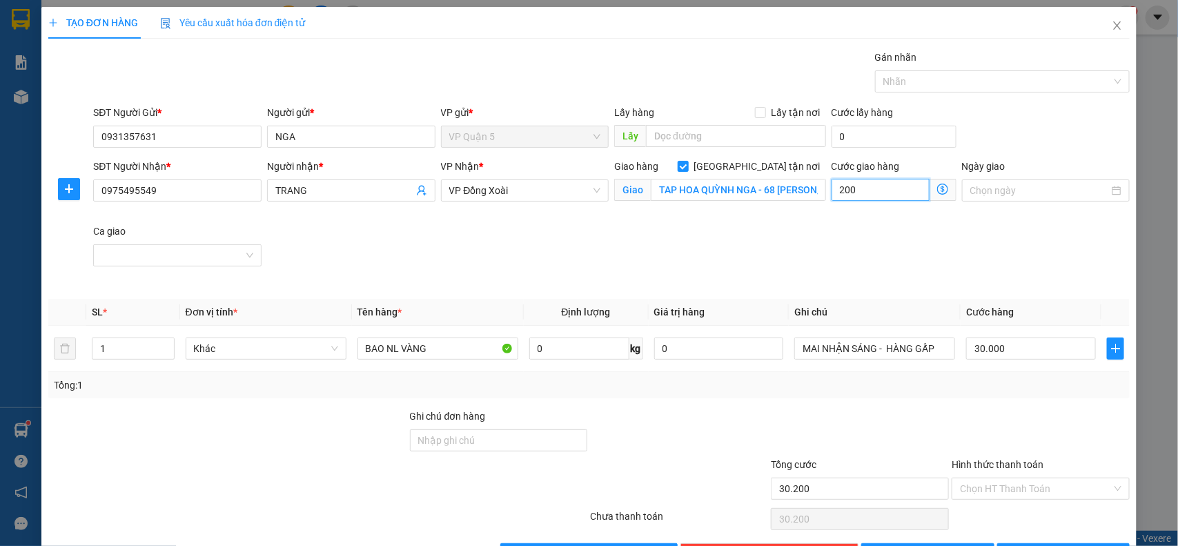
type input "32.000"
type input "2.000"
type input "50.000"
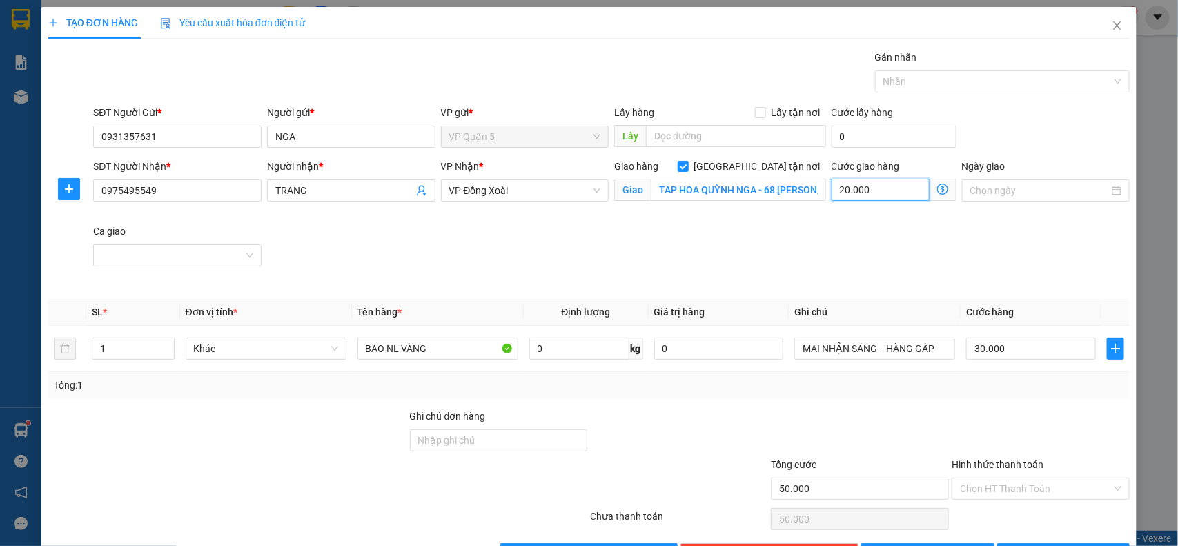
type input "20.000"
click at [759, 270] on div "SĐT Người Nhận * 0975495549 Người nhận * TRANG VP Nhận * VP Đồng Xoài Giao hàng…" at bounding box center [611, 224] width 1042 height 130
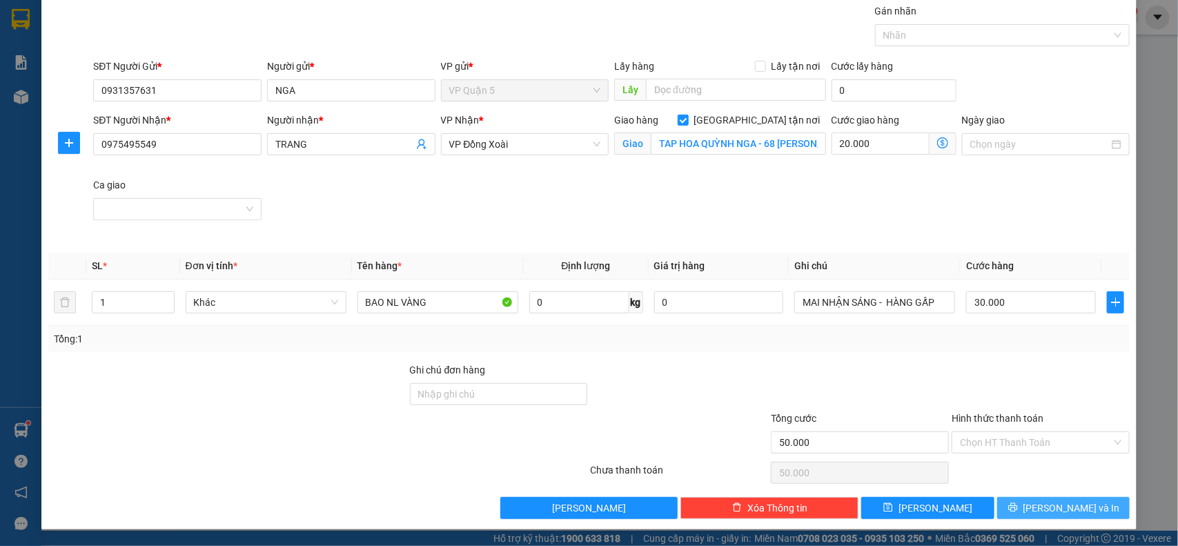
click at [1020, 504] on button "Lưu và In" at bounding box center [1063, 508] width 133 height 22
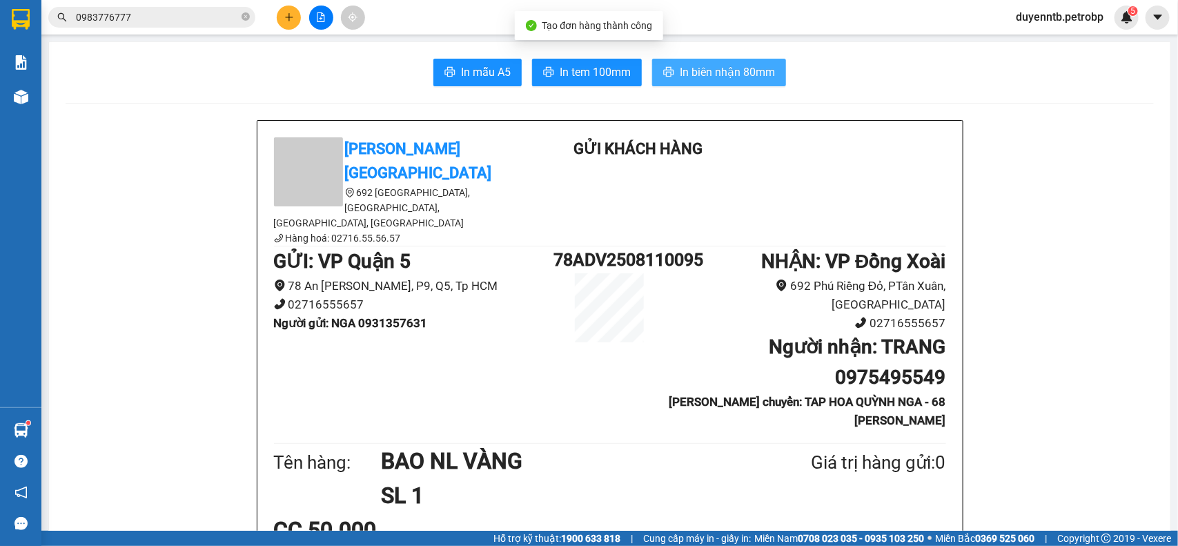
click at [716, 74] on span "In biên nhận 80mm" at bounding box center [727, 71] width 95 height 17
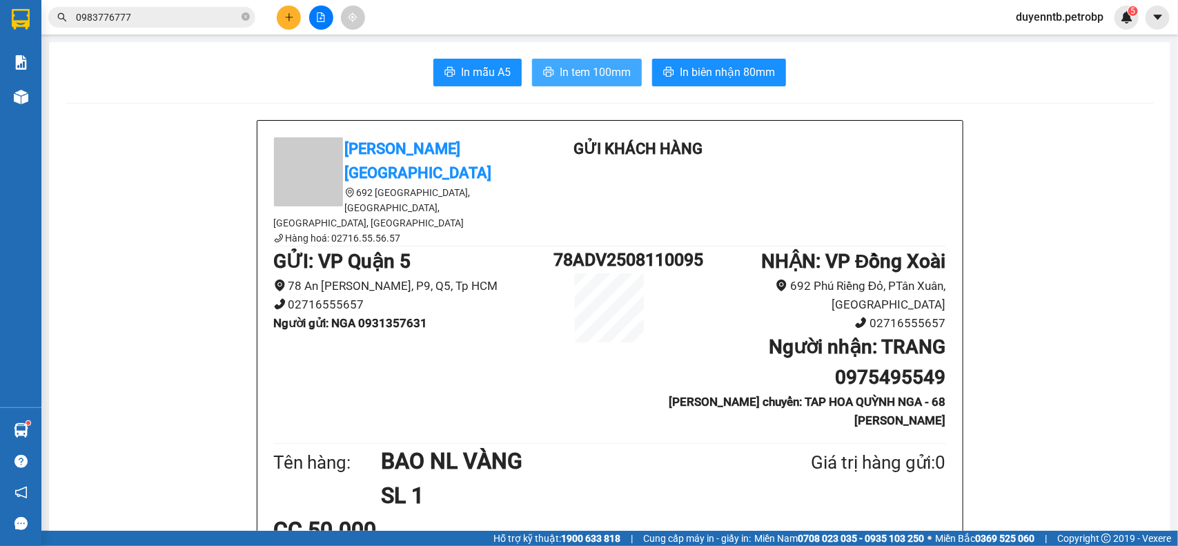
click at [596, 75] on span "In tem 100mm" at bounding box center [595, 71] width 71 height 17
click at [243, 17] on icon "close-circle" at bounding box center [246, 16] width 8 height 8
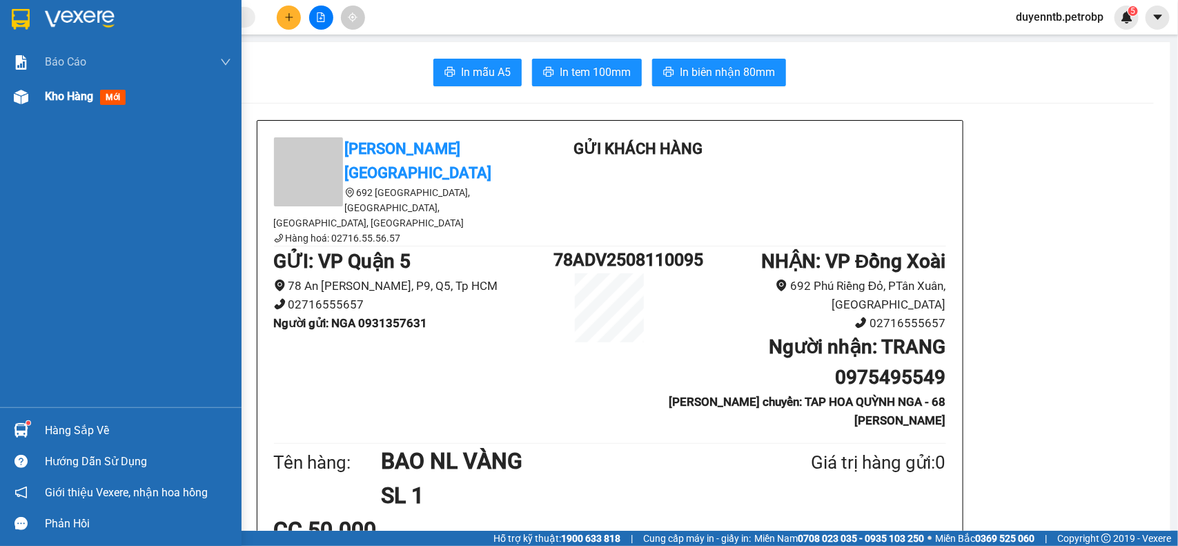
click at [81, 104] on div "Kho hàng mới" at bounding box center [88, 96] width 86 height 17
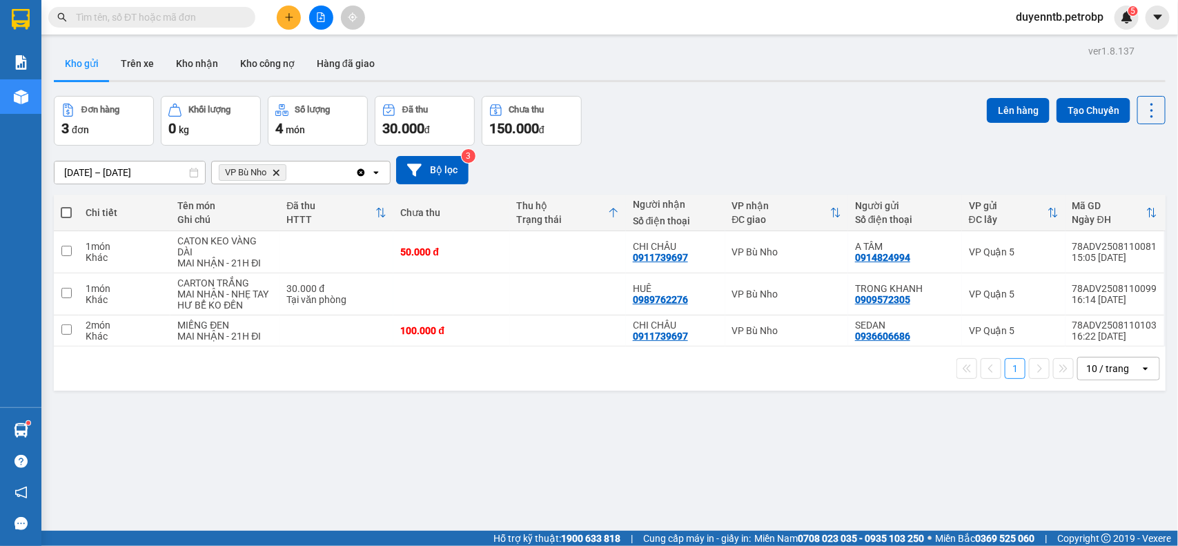
click at [277, 167] on span "VP Bù Nho Delete" at bounding box center [253, 172] width 68 height 17
click at [274, 170] on icon "Delete" at bounding box center [276, 172] width 8 height 8
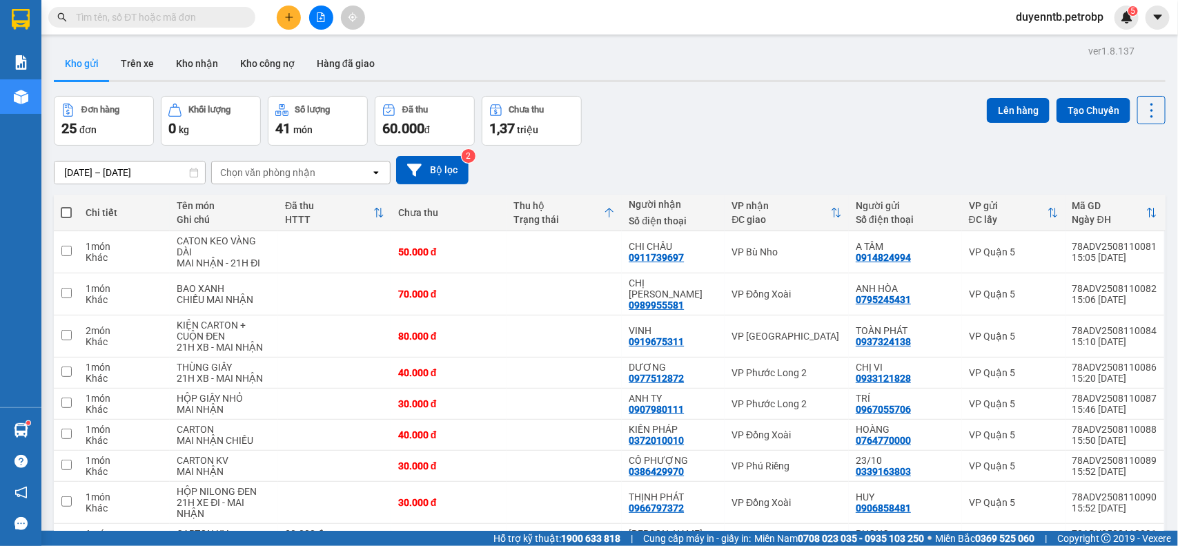
click at [169, 23] on input "text" at bounding box center [157, 17] width 163 height 15
paste input "78ADV2508090073"
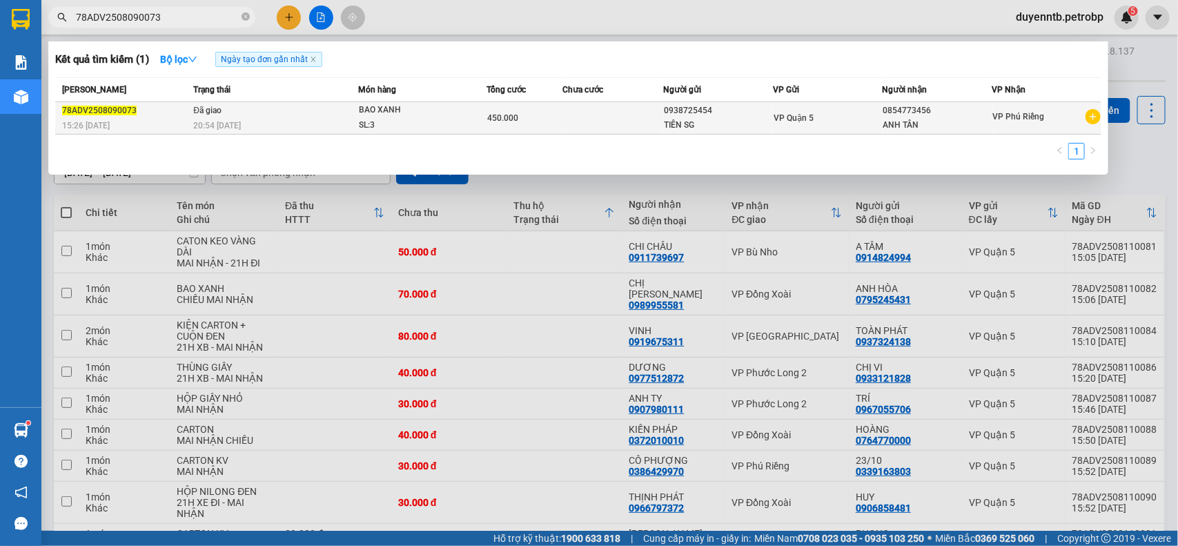
type input "78ADV2508090073"
click at [613, 107] on td at bounding box center [613, 118] width 101 height 32
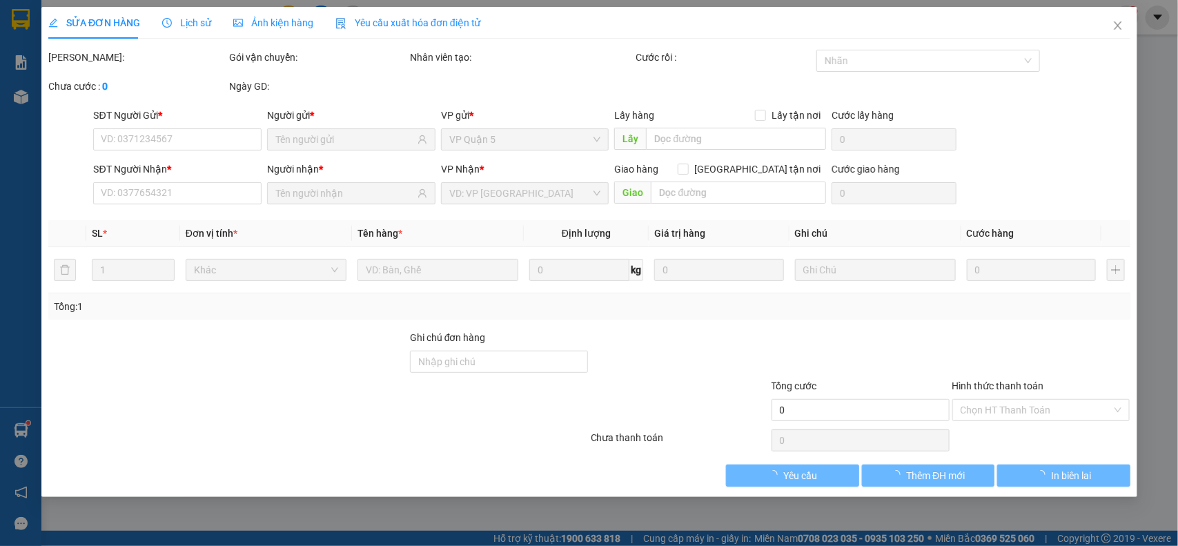
type input "0938725454"
type input "0854773456"
type input "450.000"
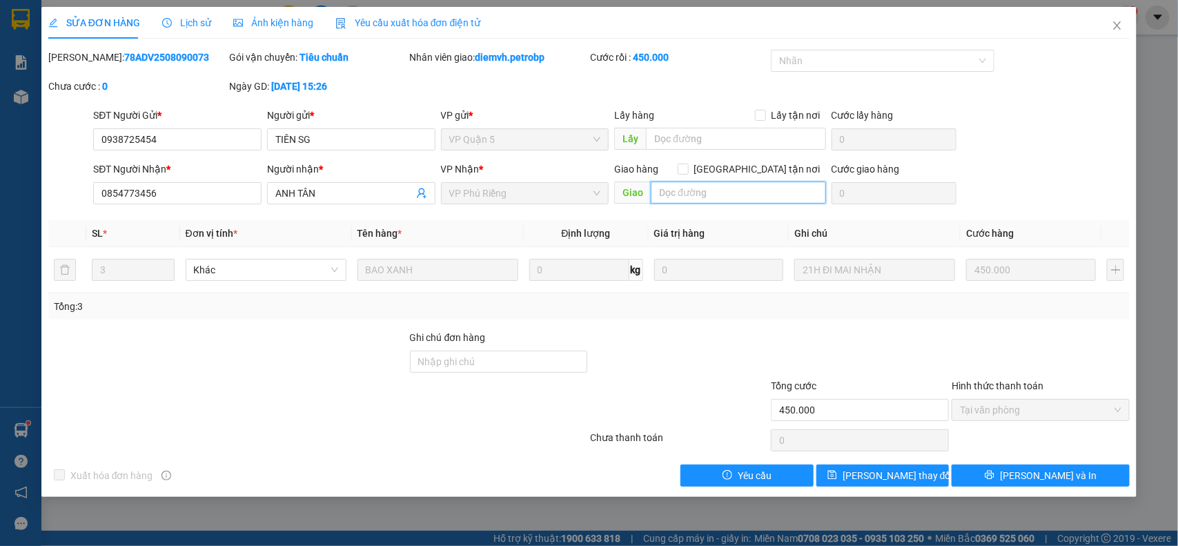
click at [730, 182] on input "text" at bounding box center [738, 193] width 175 height 22
type input "D"
type input "ĐƠN SAU BÙ TRỪ 90K CHO KHÁCH - LẤY GIÁ 120K /BAO"
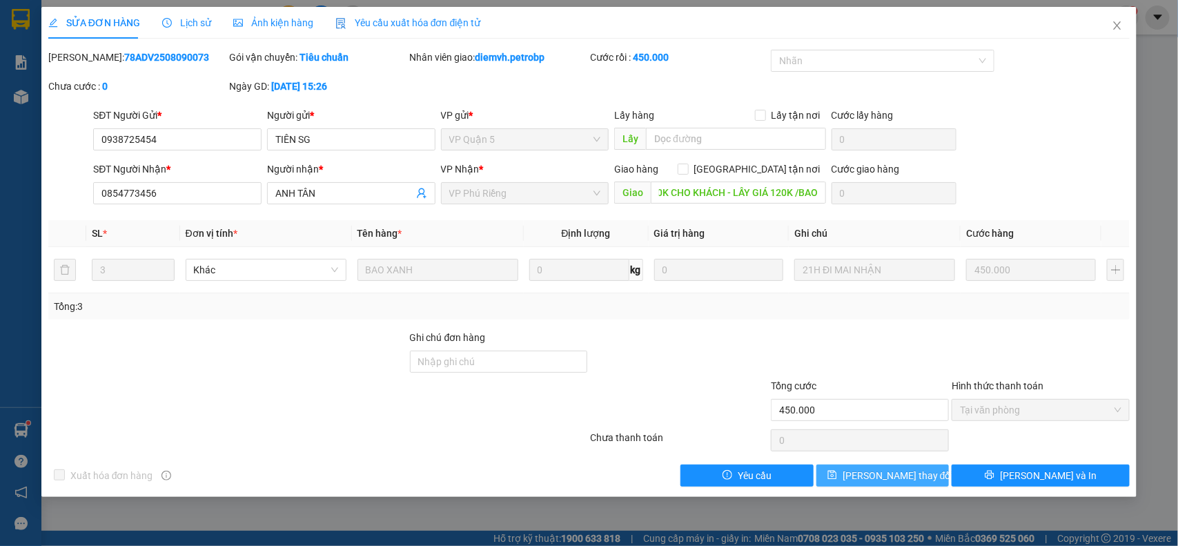
scroll to position [0, 0]
click at [826, 478] on button "Lưu thay đổi" at bounding box center [883, 476] width 133 height 22
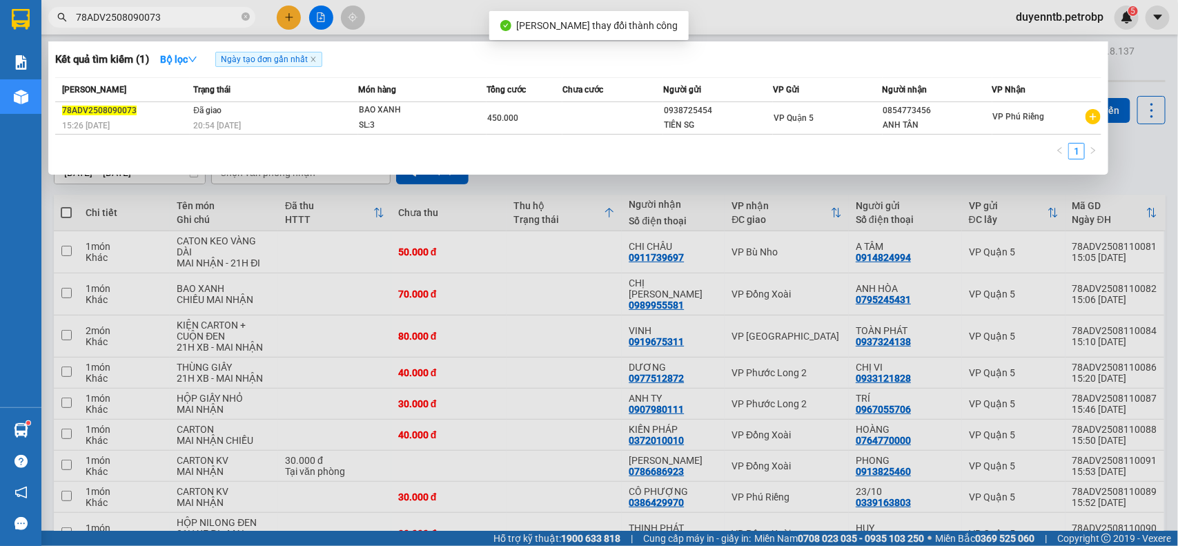
click at [201, 21] on input "78ADV2508090073" at bounding box center [157, 17] width 163 height 15
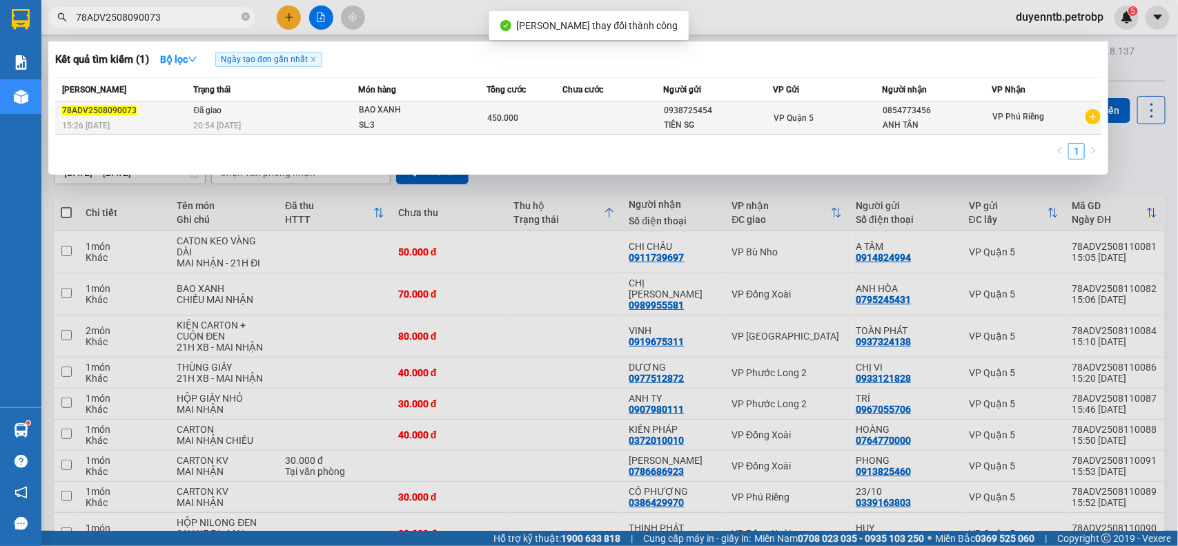
click at [521, 117] on div "450.000" at bounding box center [524, 117] width 75 height 15
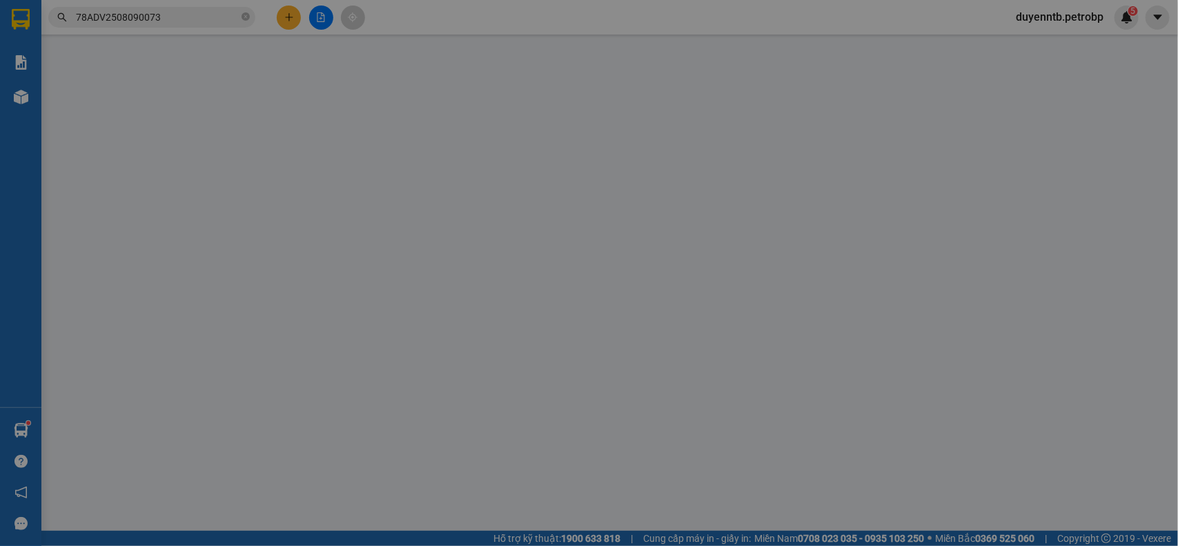
type input "0938725454"
type input "0854773456"
type input "ĐƠN SAU BÙ TRỪ 90K CHO KHÁCH - LẤY GIÁ 120K /BAO"
type input "450.000"
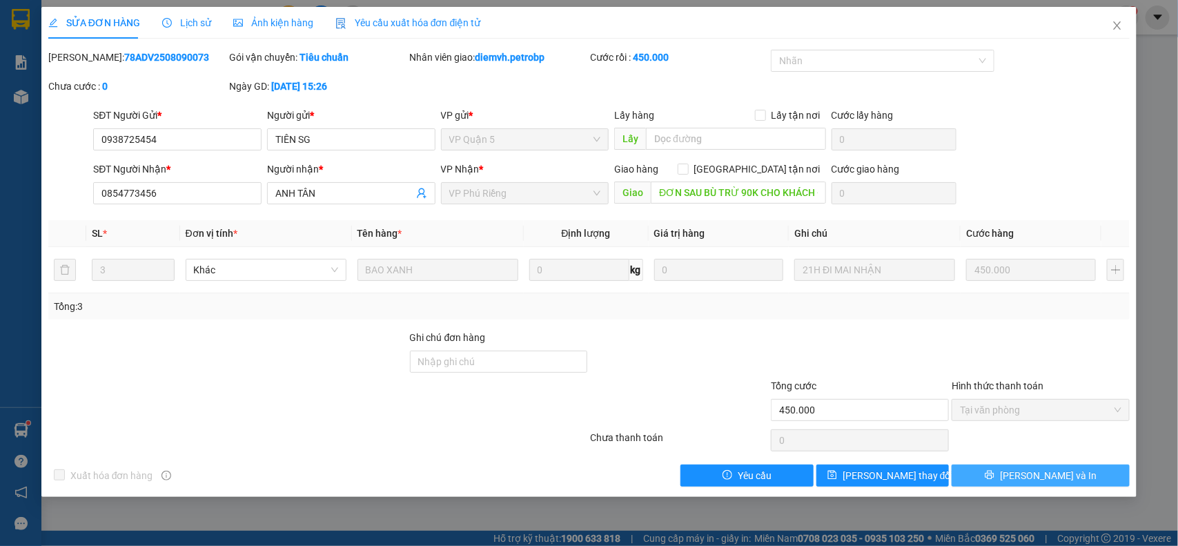
click at [1020, 467] on button "Lưu và In" at bounding box center [1041, 476] width 178 height 22
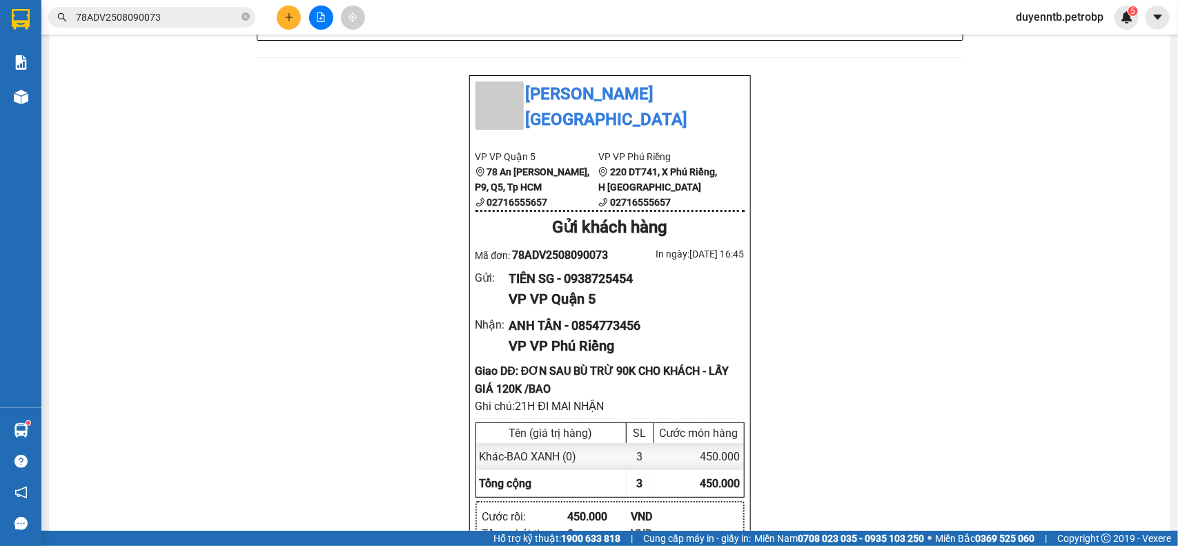
scroll to position [849, 0]
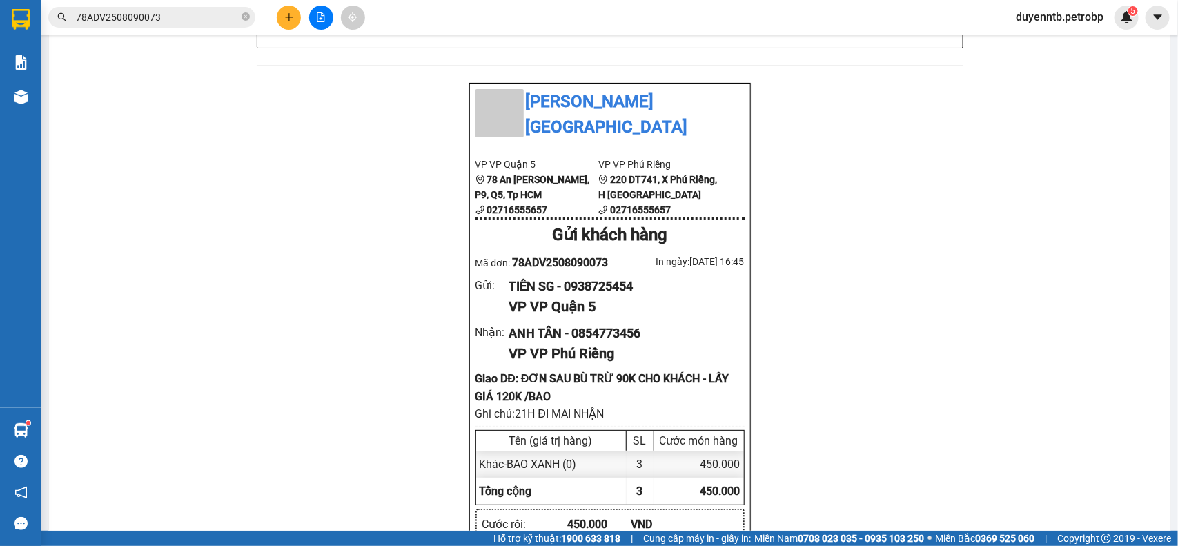
drag, startPoint x: 302, startPoint y: 17, endPoint x: 286, endPoint y: 26, distance: 17.3
click at [297, 19] on div at bounding box center [321, 18] width 104 height 24
click at [286, 26] on button at bounding box center [289, 18] width 24 height 24
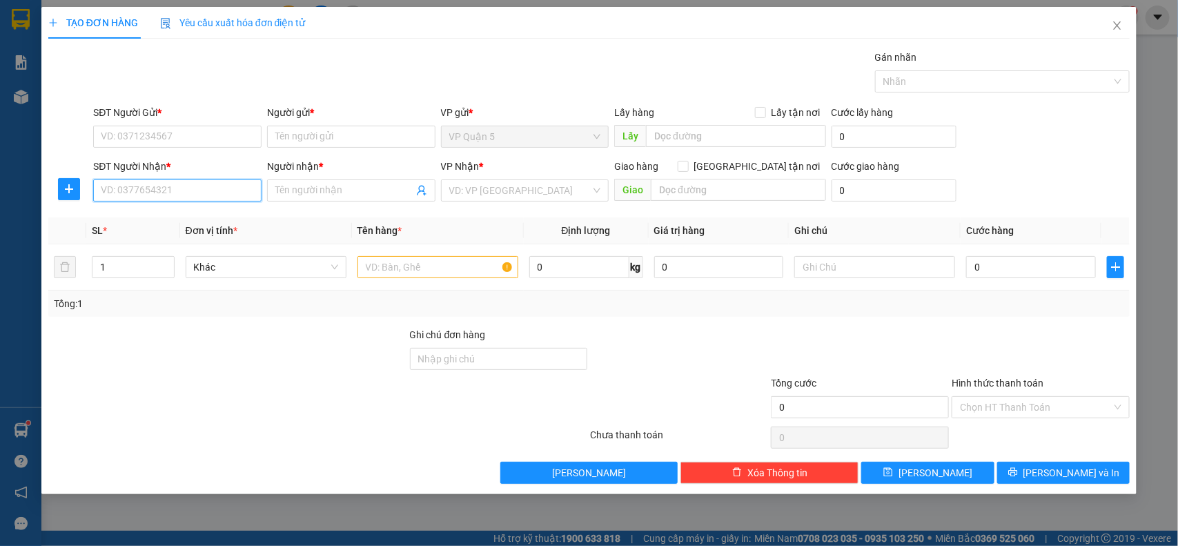
click at [199, 197] on input "SĐT Người Nhận *" at bounding box center [177, 190] width 168 height 22
type input "0909656494"
click at [170, 213] on div "0909656494 - QUANG KHÔI" at bounding box center [177, 218] width 152 height 15
type input "QUANG KHÔI"
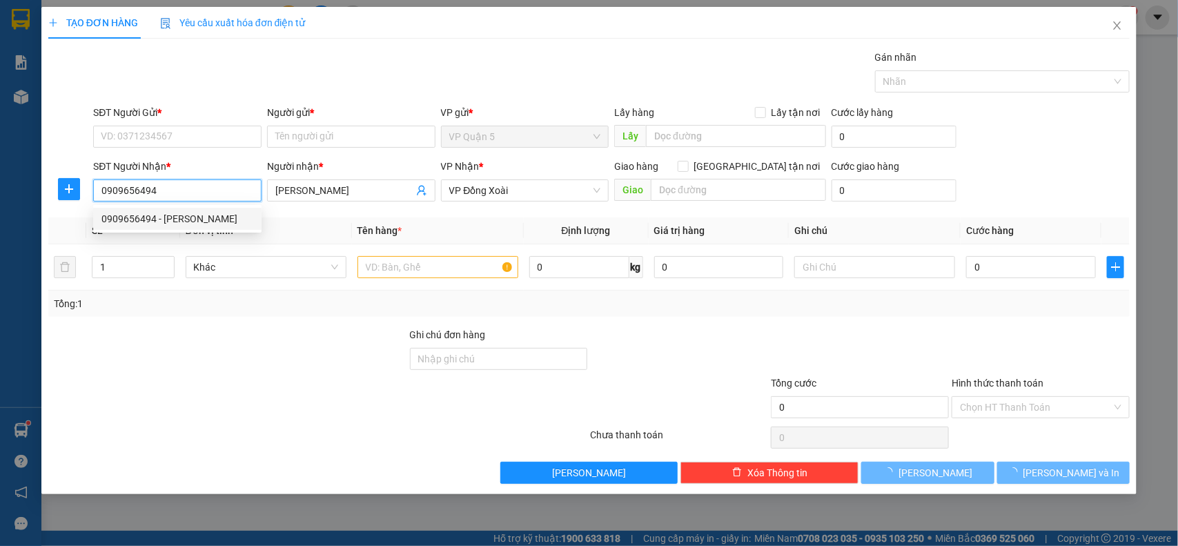
type input "40.000"
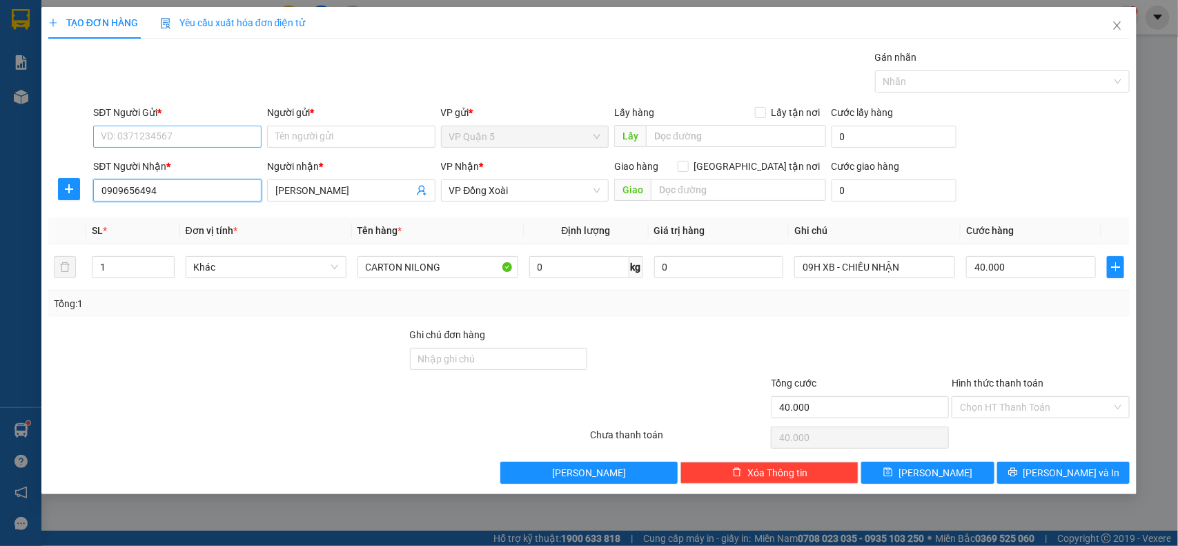
type input "0909656494"
click at [142, 128] on input "SĐT Người Gửi *" at bounding box center [177, 137] width 168 height 22
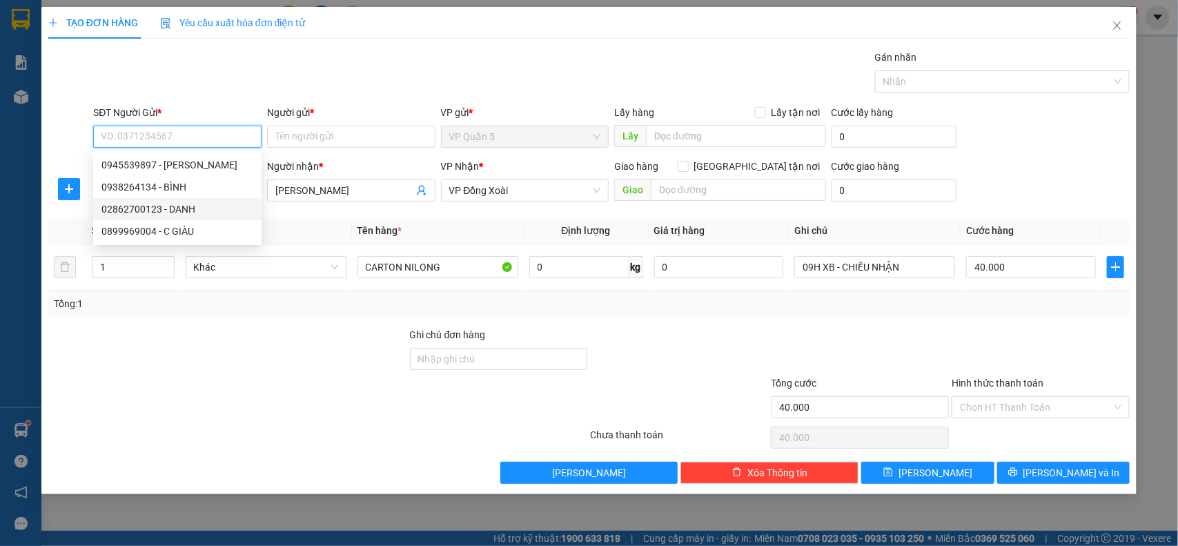
click at [190, 206] on div "02862700123 - DANH" at bounding box center [177, 209] width 152 height 15
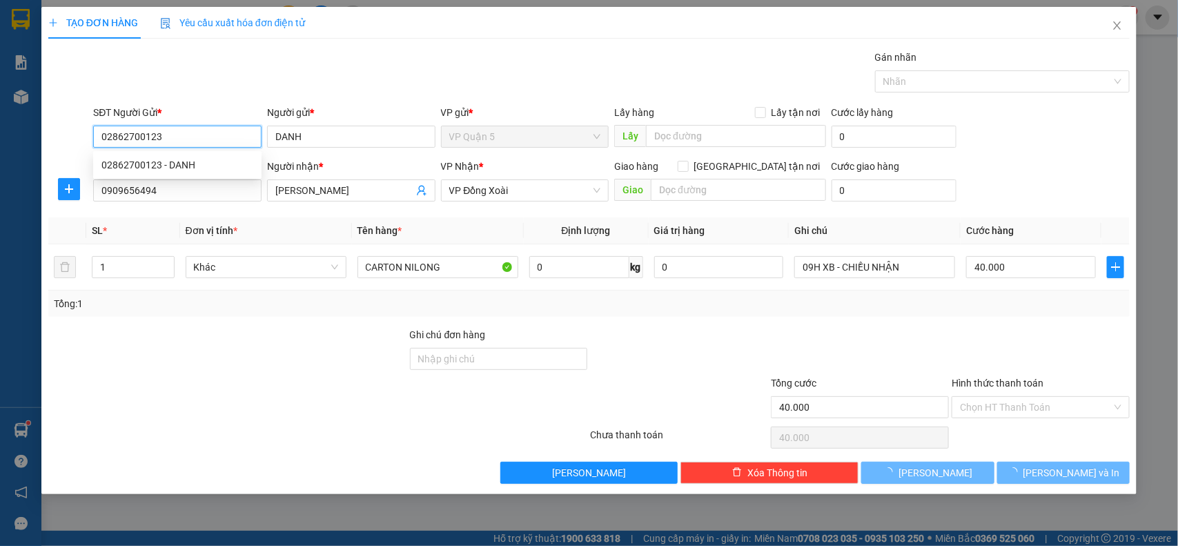
type input "02862700123"
type input "DANH"
type input "30.000"
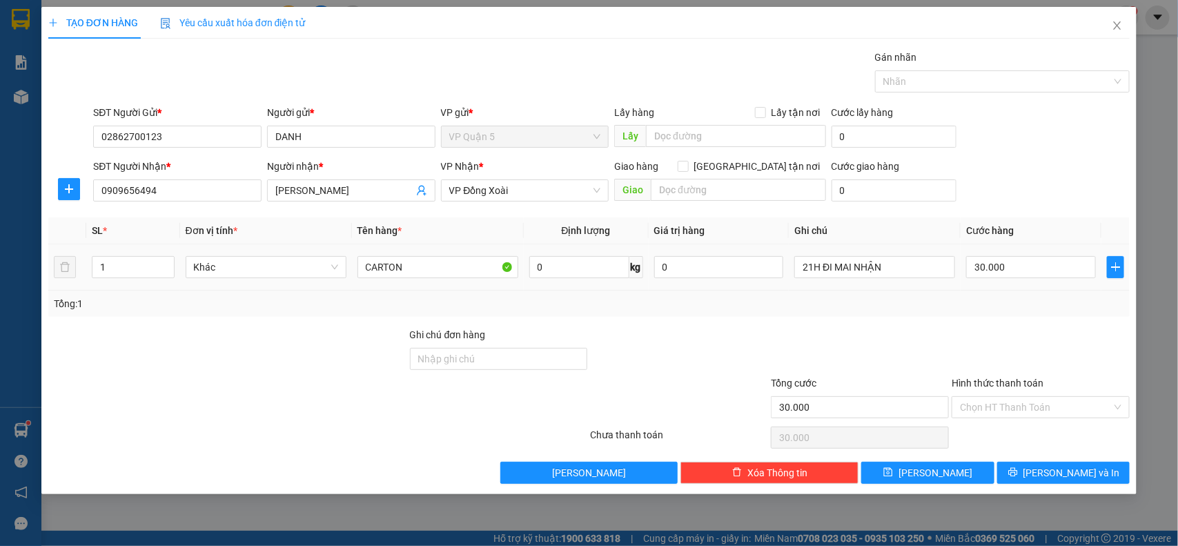
click at [998, 246] on td "30.000" at bounding box center [1031, 267] width 141 height 46
click at [984, 273] on input "30.000" at bounding box center [1031, 267] width 130 height 22
type input "5"
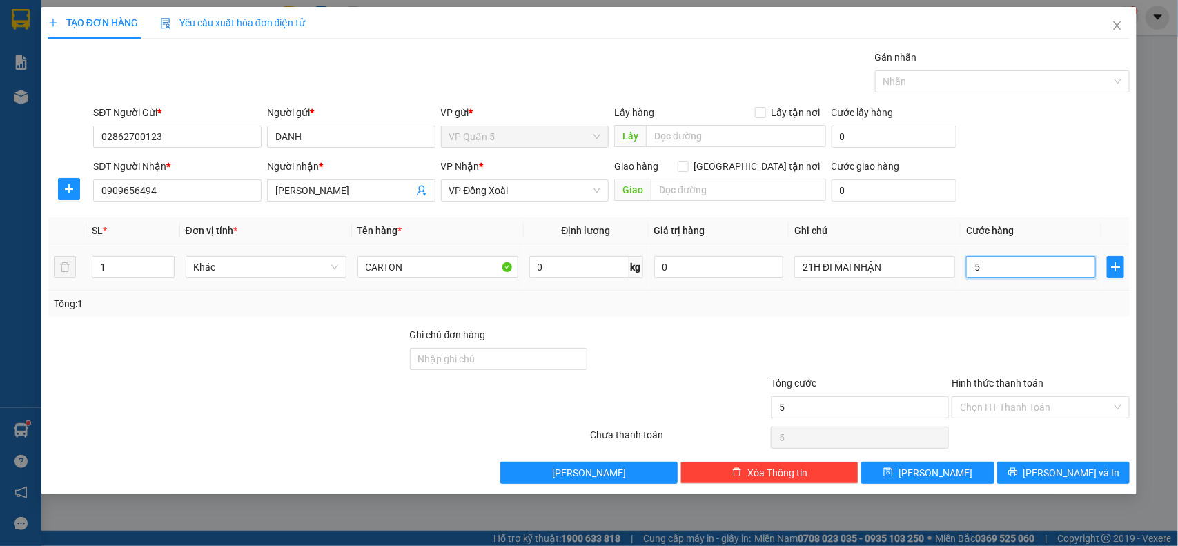
type input "50"
type input "500"
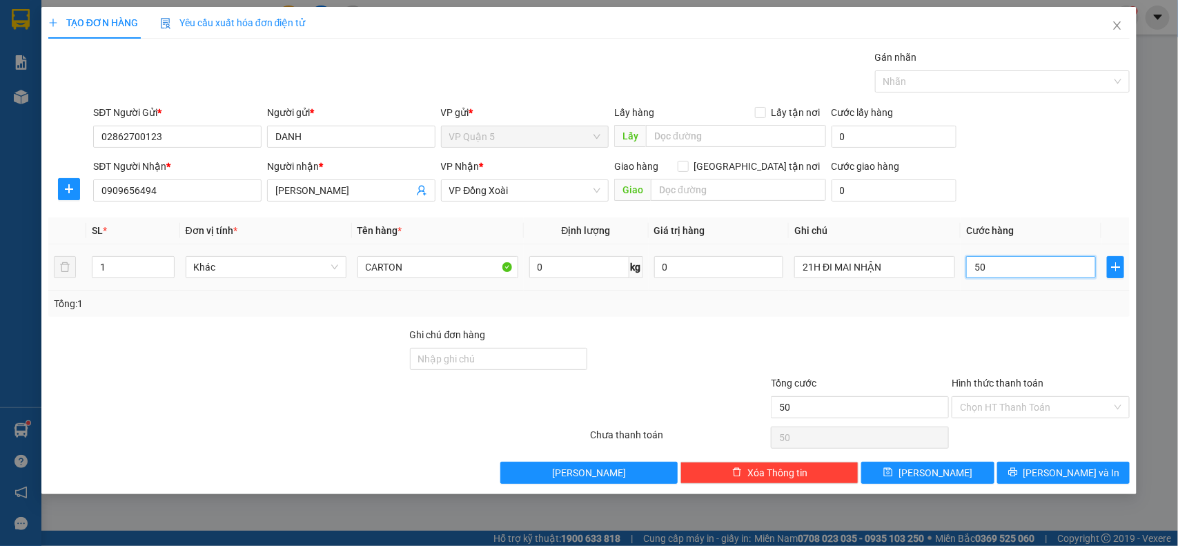
type input "500"
type input "5.000"
type input "50.000"
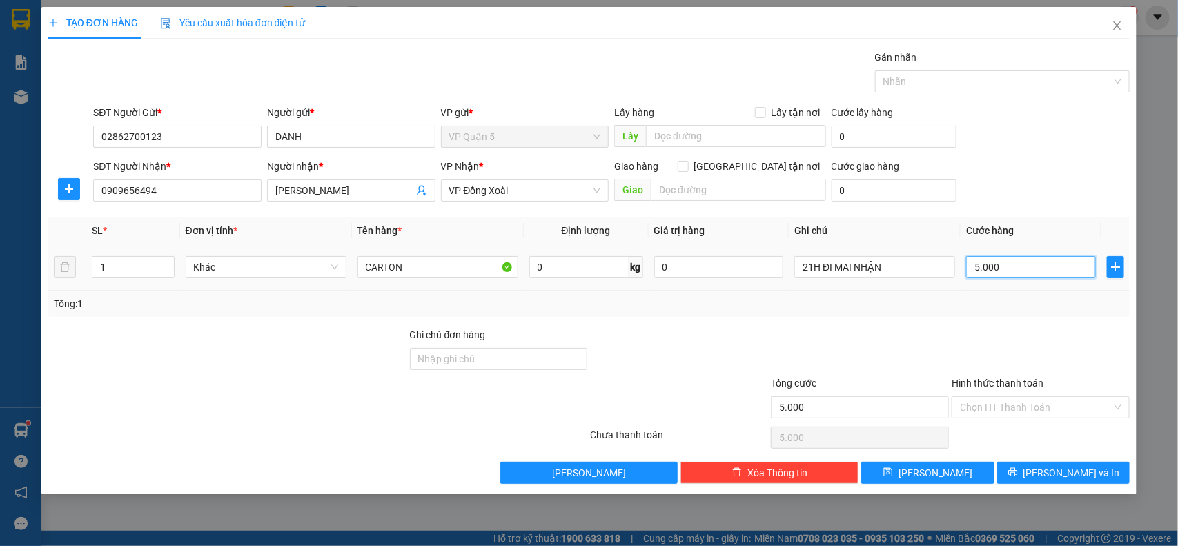
type input "50.000"
click at [1018, 471] on icon "printer" at bounding box center [1013, 472] width 10 height 10
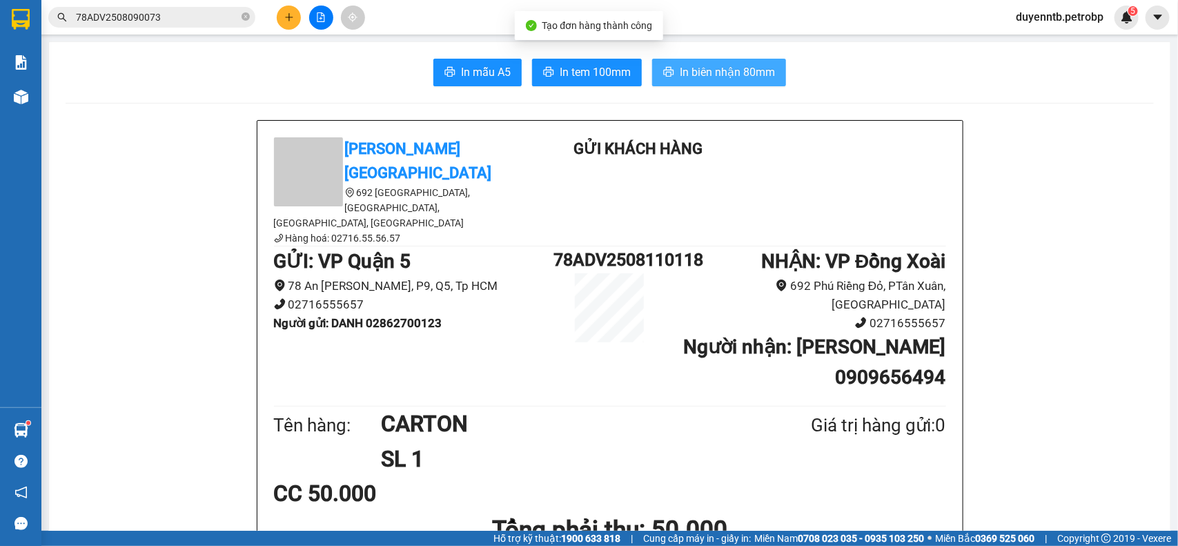
click at [720, 78] on span "In biên nhận 80mm" at bounding box center [727, 71] width 95 height 17
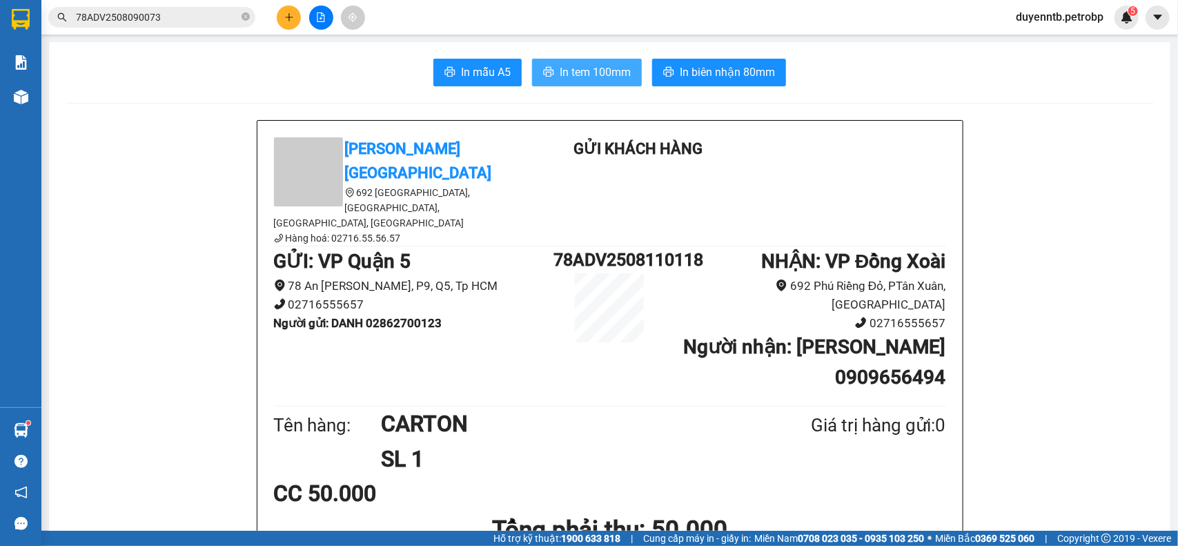
click at [587, 69] on span "In tem 100mm" at bounding box center [595, 71] width 71 height 17
click at [161, 15] on input "78ADV2508090073" at bounding box center [157, 17] width 163 height 15
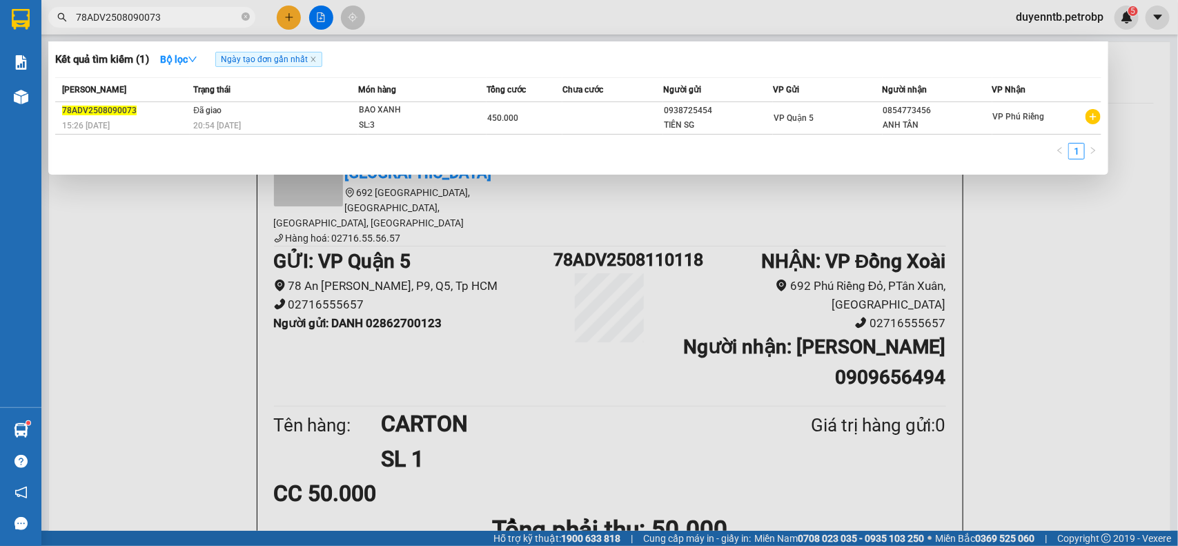
click at [161, 15] on input "78ADV2508090073" at bounding box center [157, 17] width 163 height 15
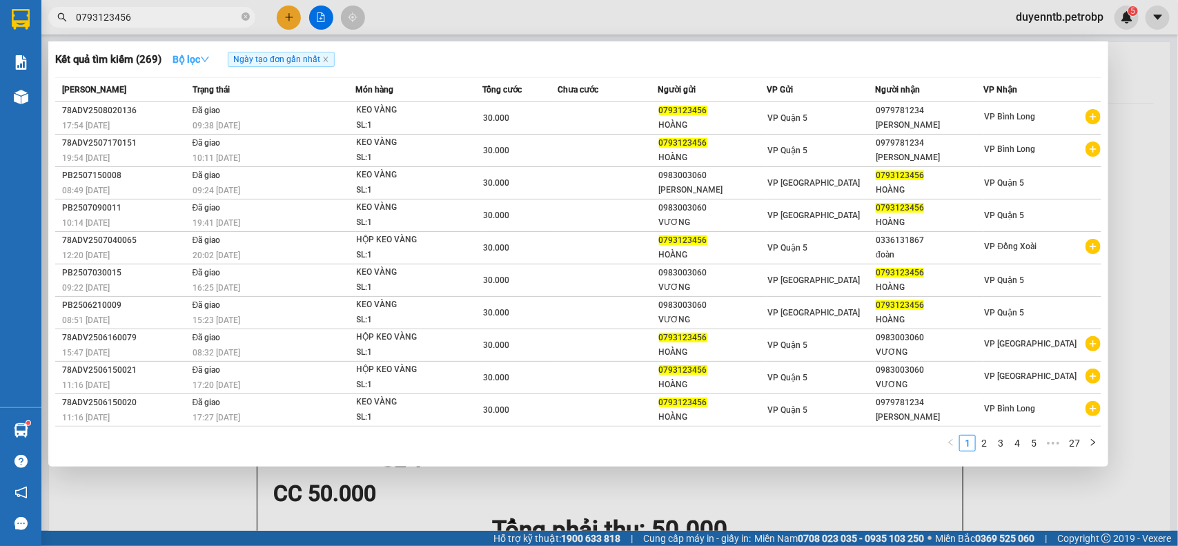
click at [181, 57] on strong "Bộ lọc" at bounding box center [191, 59] width 37 height 11
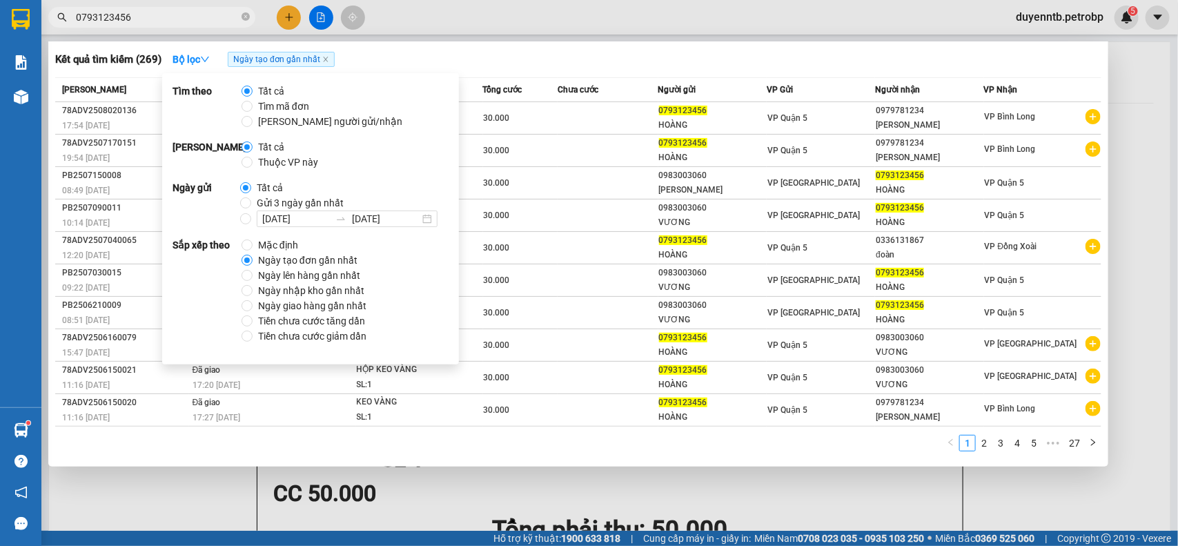
click at [159, 36] on div at bounding box center [589, 273] width 1178 height 546
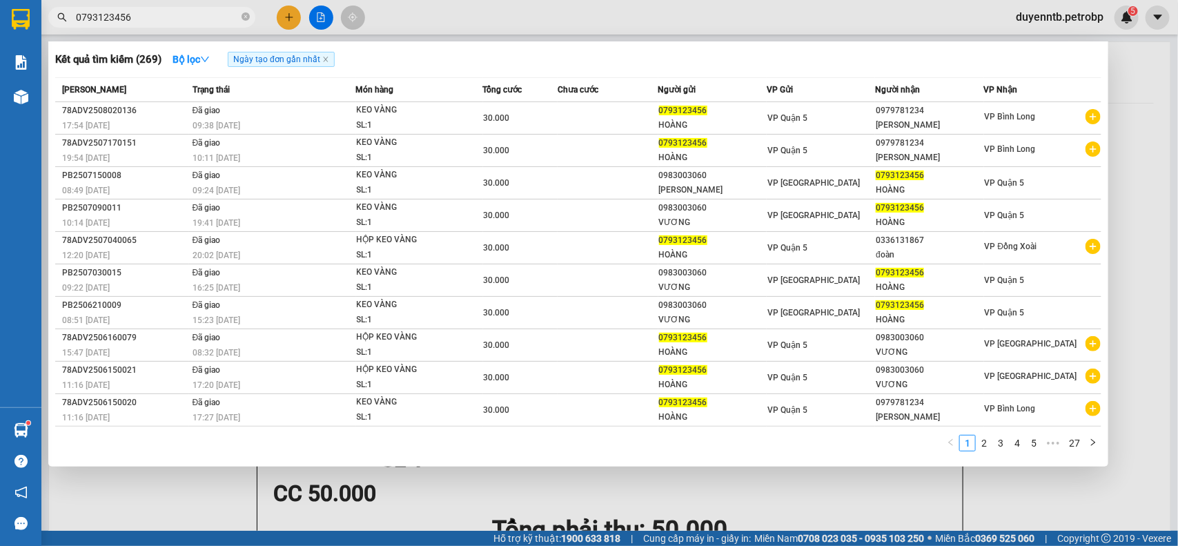
click at [164, 18] on input "0793123456" at bounding box center [157, 17] width 163 height 15
click at [170, 12] on input "0793123456" at bounding box center [157, 17] width 163 height 15
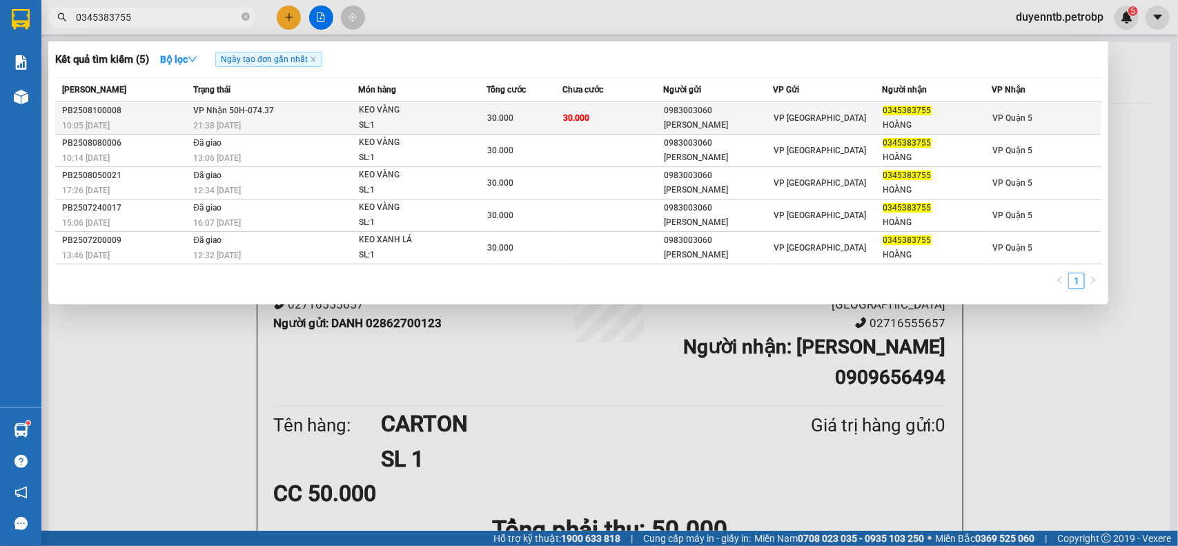
type input "0345383755"
click at [259, 118] on div "21:38 - 10/08" at bounding box center [275, 125] width 164 height 15
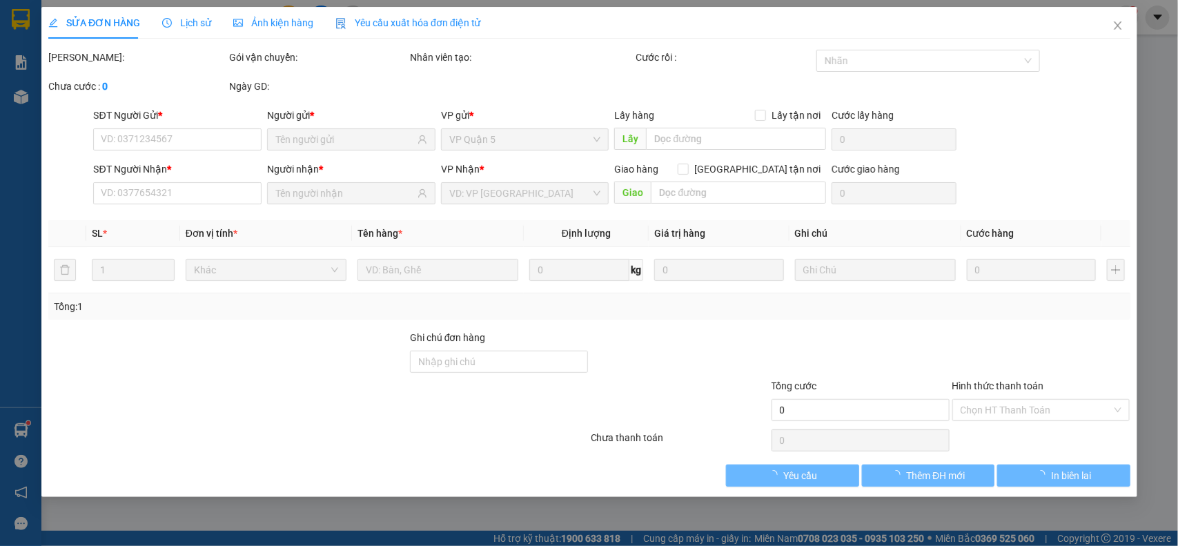
type input "0983003060"
type input "Anh Vương"
type input "0345383755"
type input "HOÀNG"
type input "30.000"
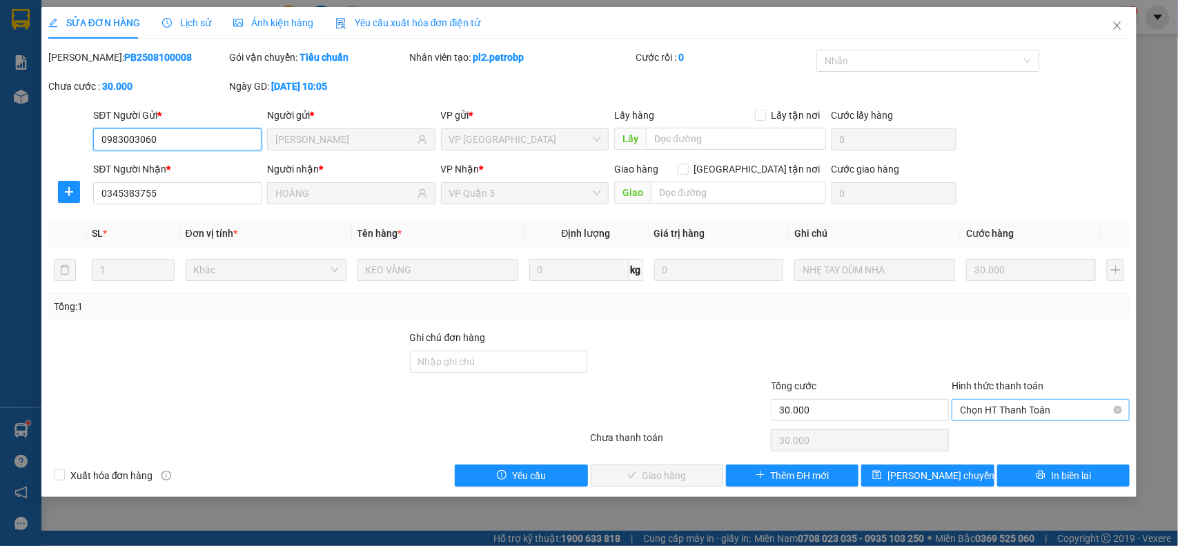
click at [1026, 411] on span "Chọn HT Thanh Toán" at bounding box center [1041, 410] width 162 height 21
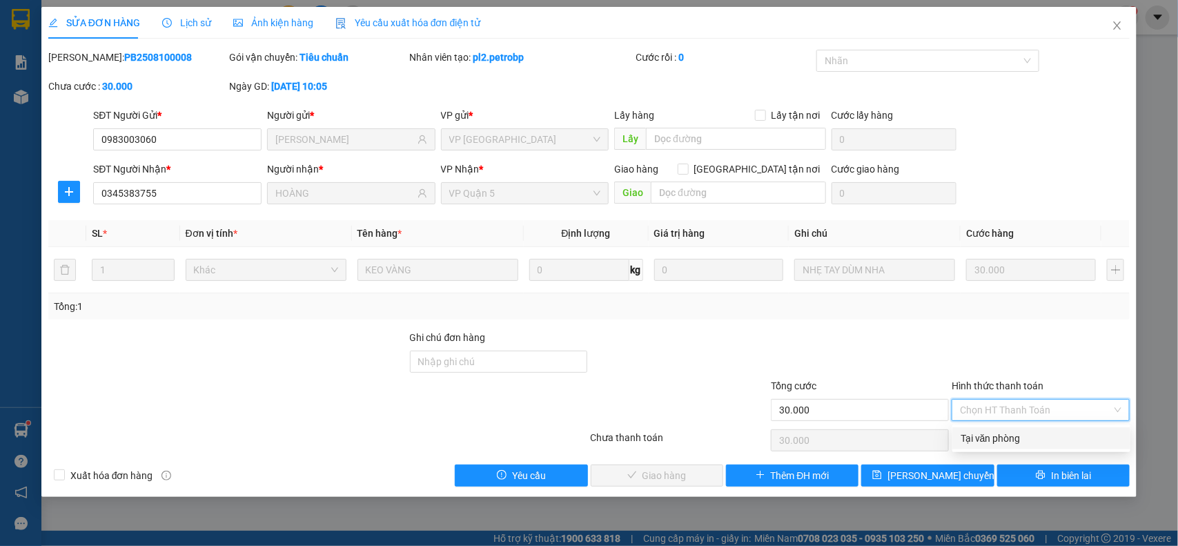
click at [1001, 439] on div "Tại văn phòng" at bounding box center [1042, 438] width 162 height 15
type input "0"
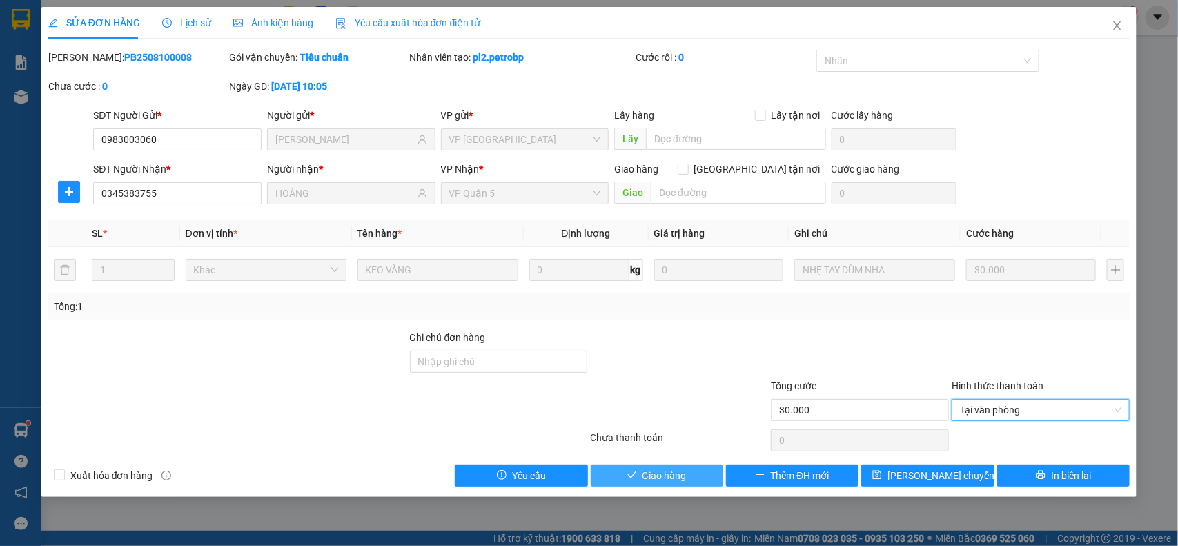
click at [691, 484] on button "Giao hàng" at bounding box center [657, 476] width 133 height 22
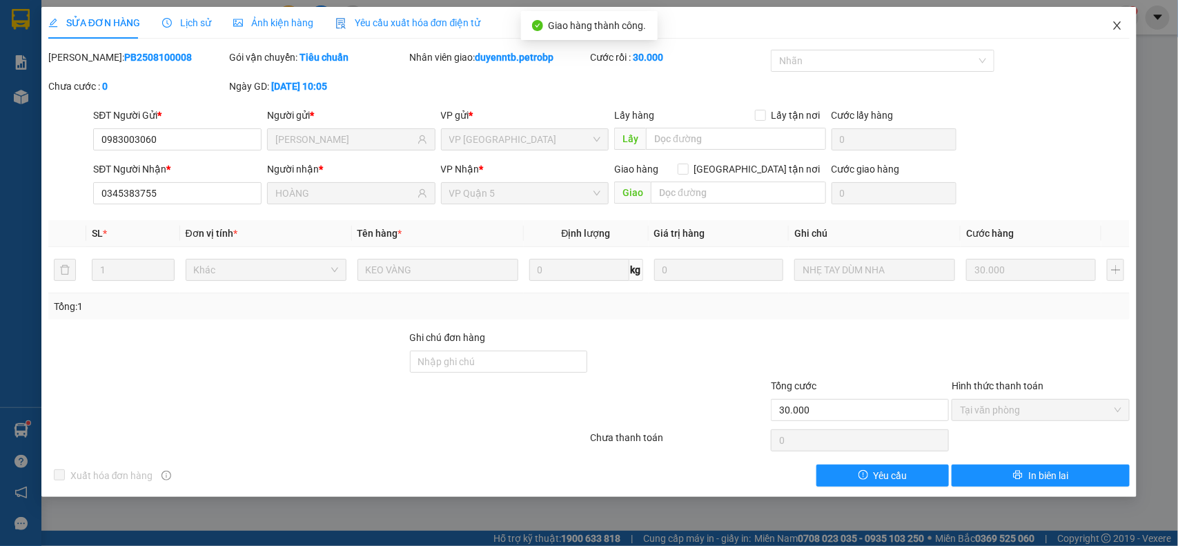
click at [1113, 22] on icon "close" at bounding box center [1117, 25] width 11 height 11
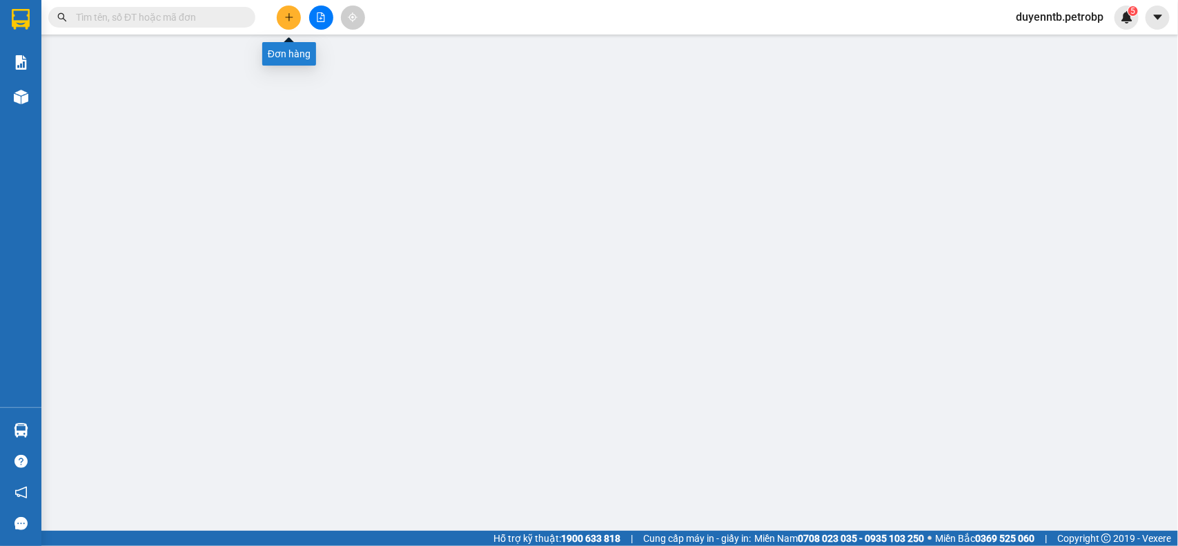
click at [292, 14] on icon "plus" at bounding box center [289, 17] width 10 height 10
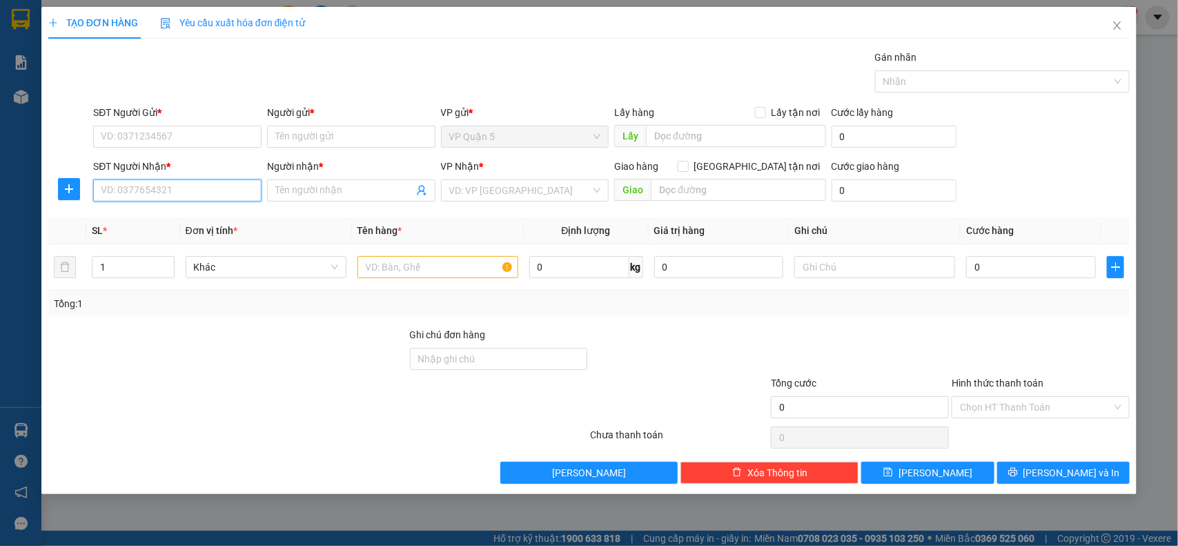
click at [195, 195] on input "SĐT Người Nhận *" at bounding box center [177, 190] width 168 height 22
type input "0908093890"
click at [159, 194] on input "0908093890" at bounding box center [177, 190] width 168 height 22
click at [157, 194] on input "0908093890" at bounding box center [177, 190] width 168 height 22
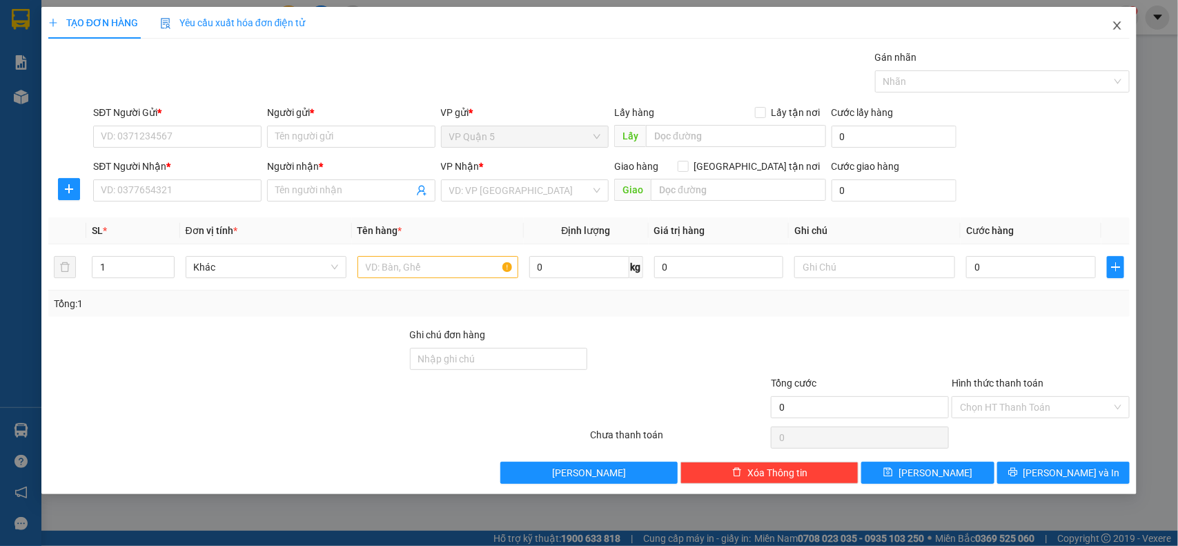
click at [1117, 26] on icon "close" at bounding box center [1117, 25] width 11 height 11
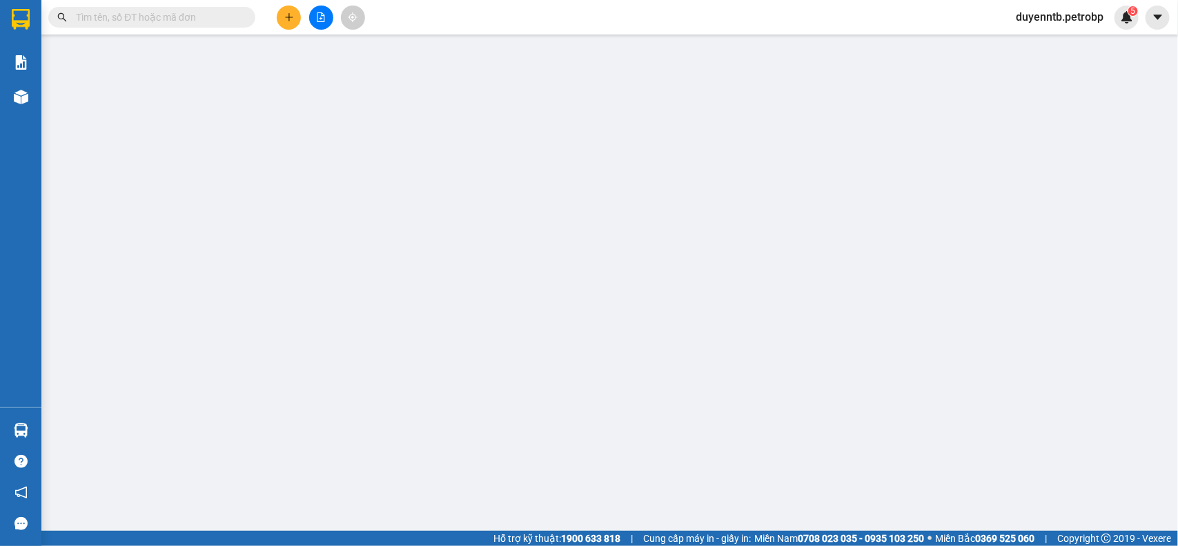
click at [139, 10] on input "text" at bounding box center [157, 17] width 163 height 15
paste input "0908093890"
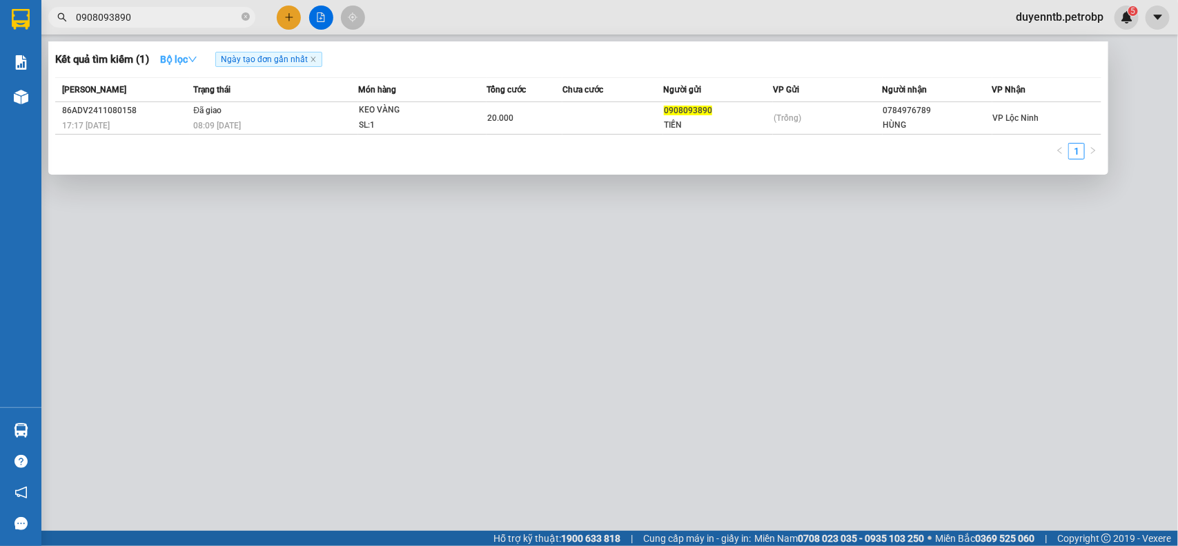
click at [185, 54] on strong "Bộ lọc" at bounding box center [178, 59] width 37 height 11
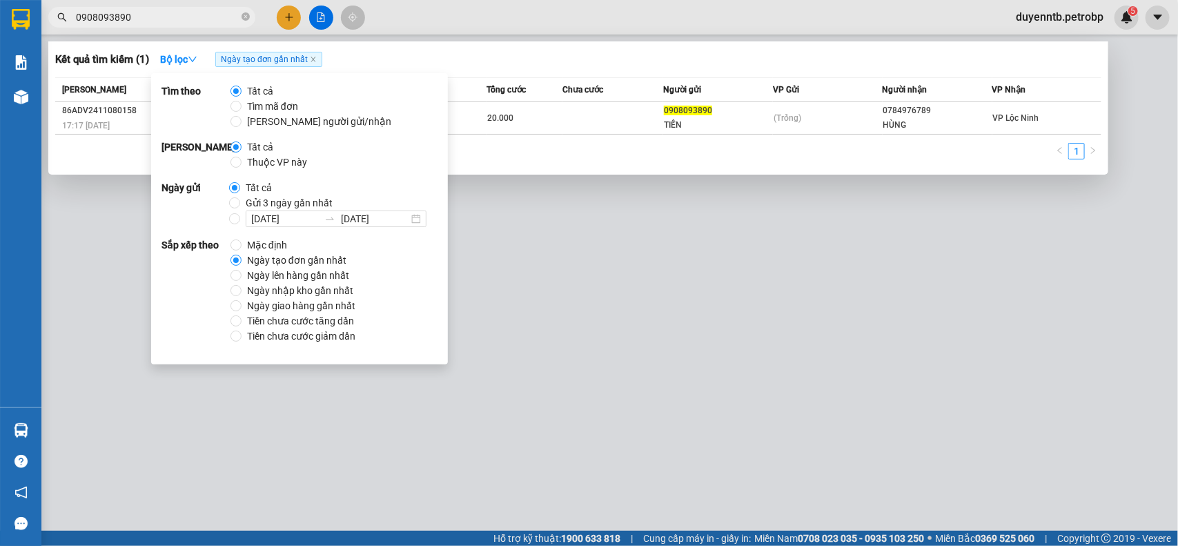
click at [164, 12] on input "0908093890" at bounding box center [157, 17] width 163 height 15
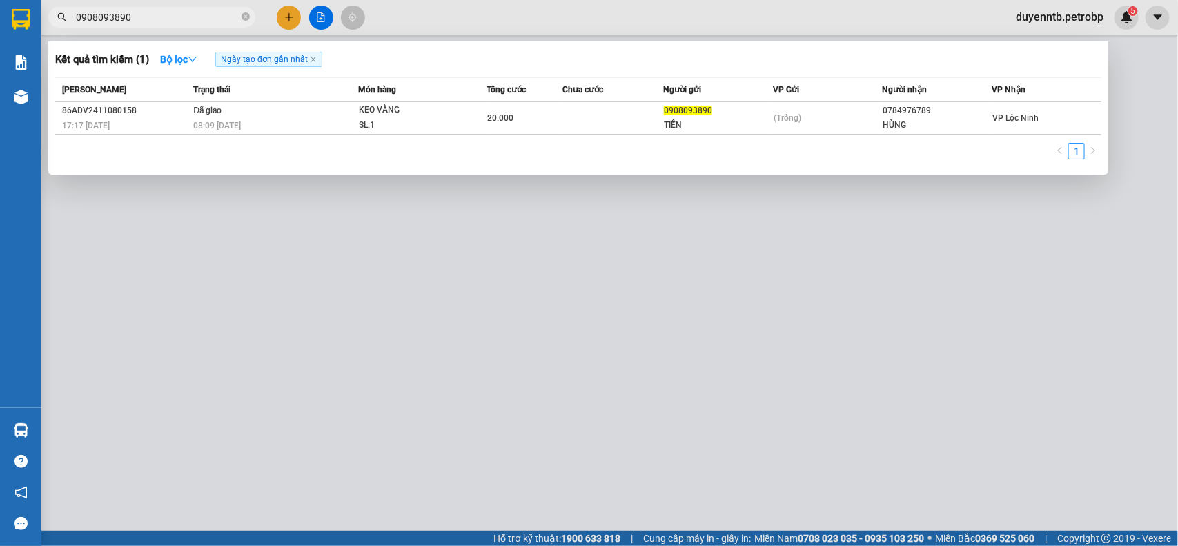
click at [162, 16] on input "0908093890" at bounding box center [157, 17] width 163 height 15
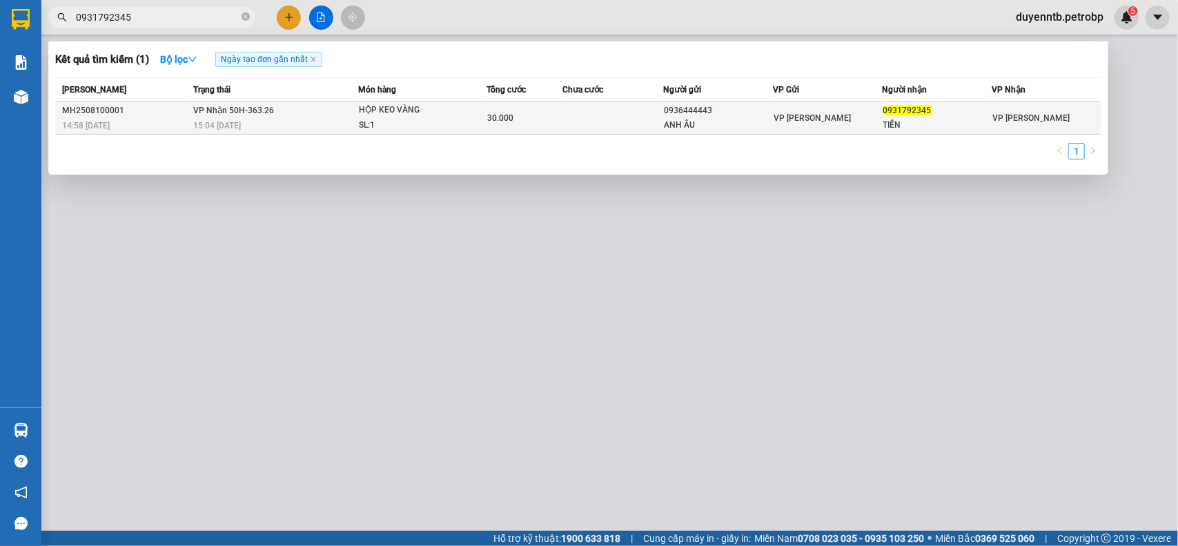
type input "0931792345"
click at [88, 128] on span "14:58 [DATE]" at bounding box center [86, 126] width 48 height 10
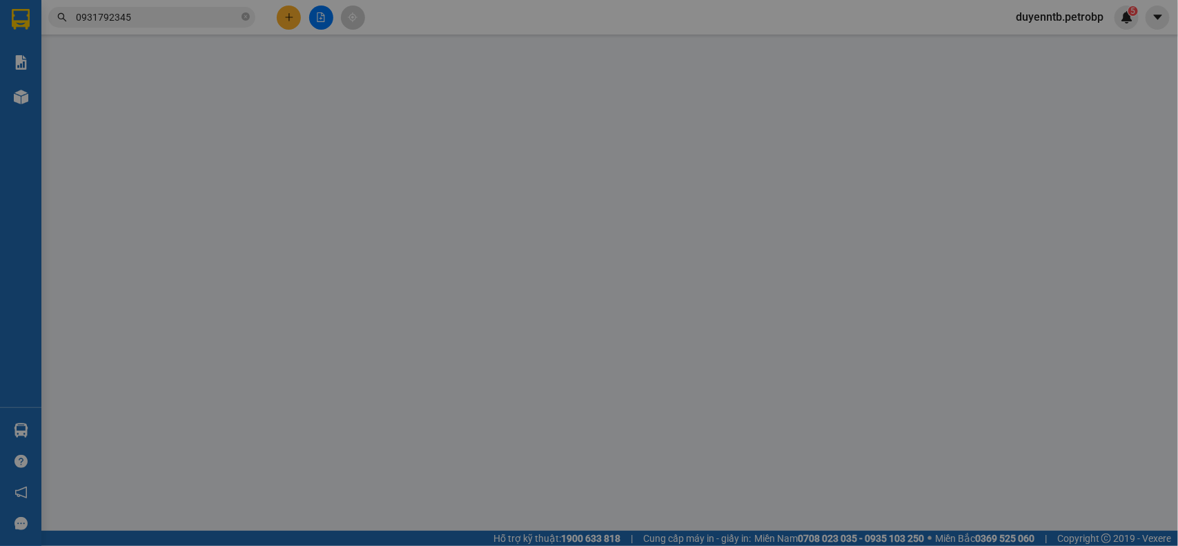
type input "0936444443"
type input "ANH ÂU"
type input "0931792345"
type input "TIẾN"
type input "30.000"
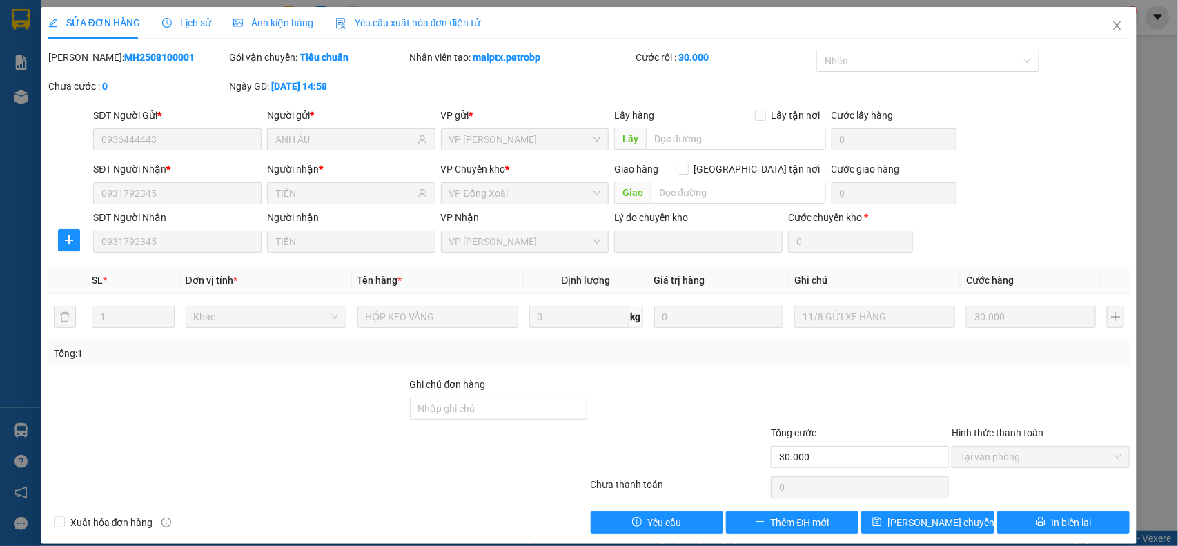
click at [173, 18] on span "Lịch sử" at bounding box center [186, 22] width 49 height 11
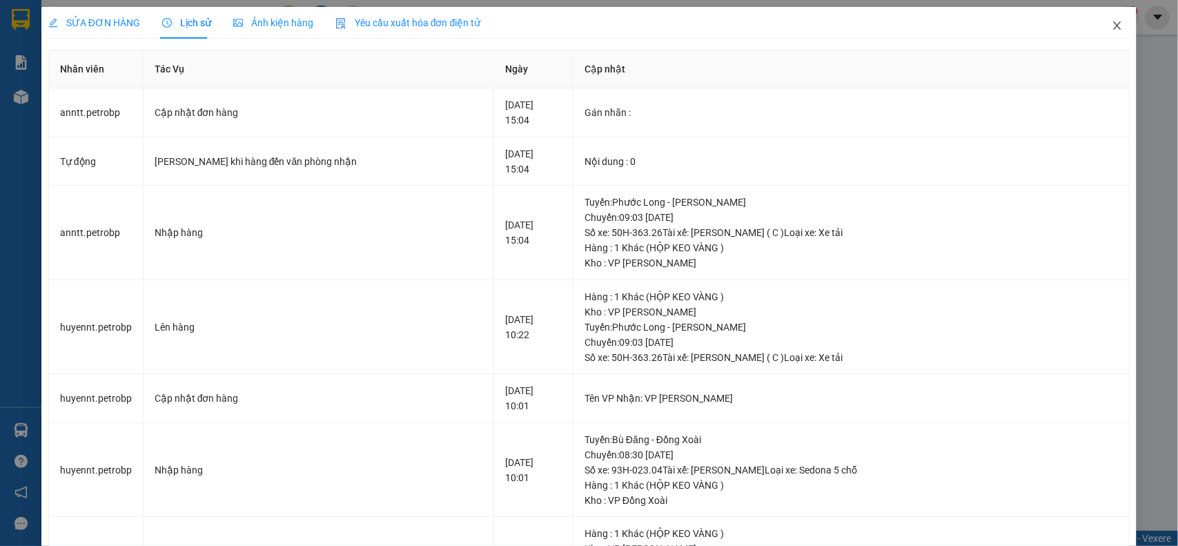
click at [1098, 22] on span "Close" at bounding box center [1117, 26] width 39 height 39
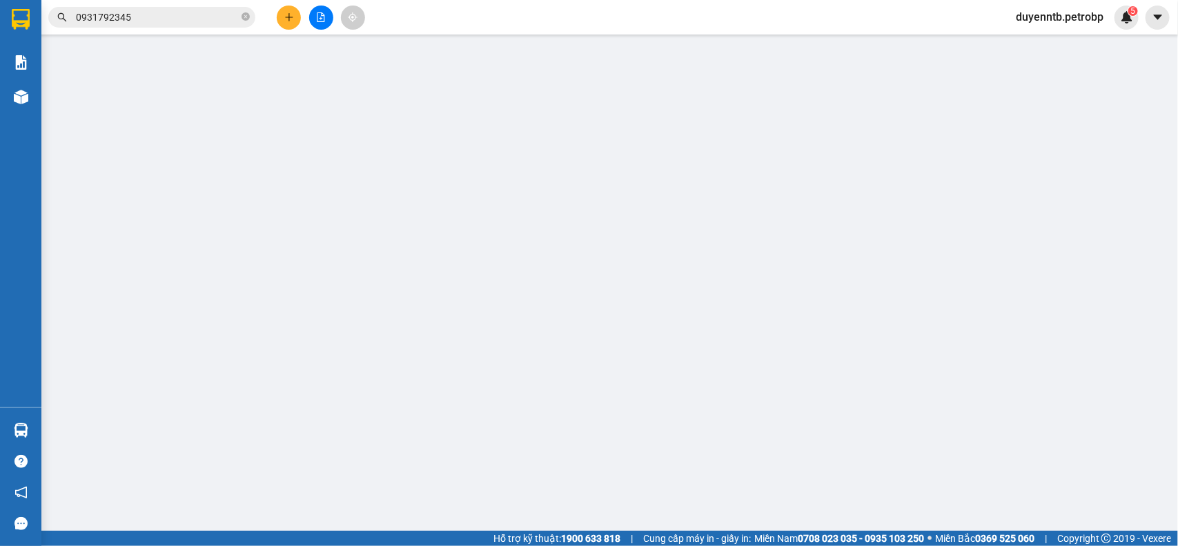
click at [188, 32] on div "Kết quả tìm kiếm ( 1 ) Bộ lọc Ngày tạo đơn gần nhất Mã ĐH Trạng thái Món hàng T…" at bounding box center [589, 17] width 1178 height 35
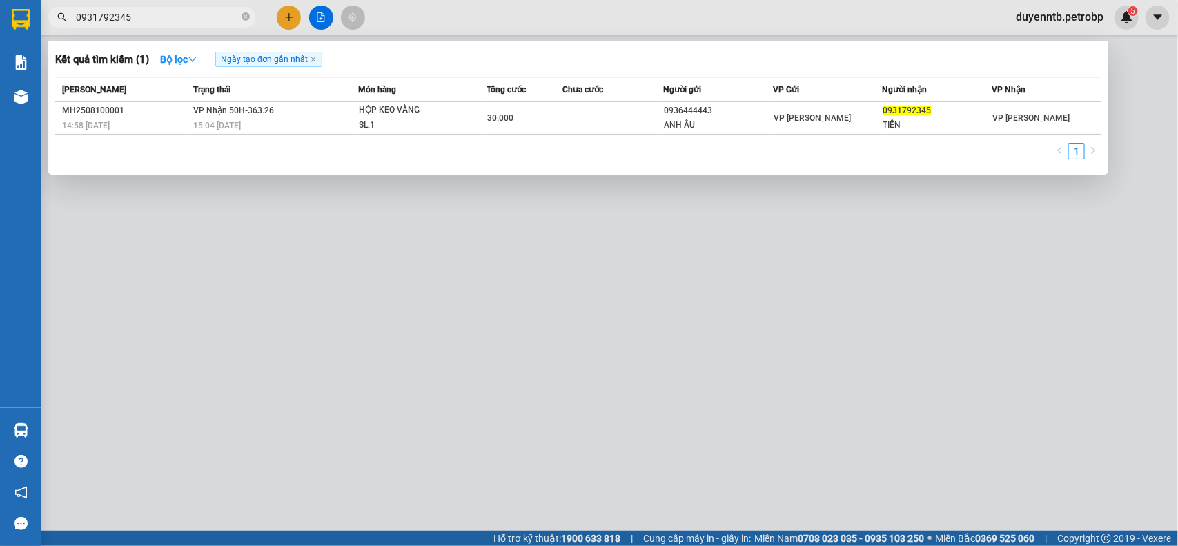
click at [188, 14] on input "0931792345" at bounding box center [157, 17] width 163 height 15
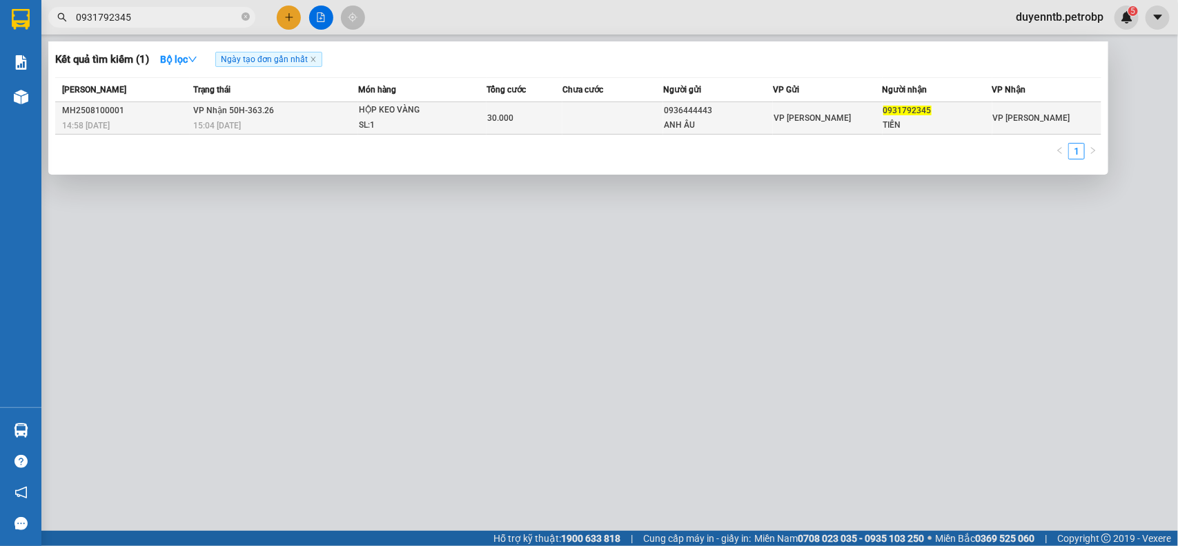
click at [256, 119] on div "15:04 - 11/08" at bounding box center [275, 125] width 164 height 15
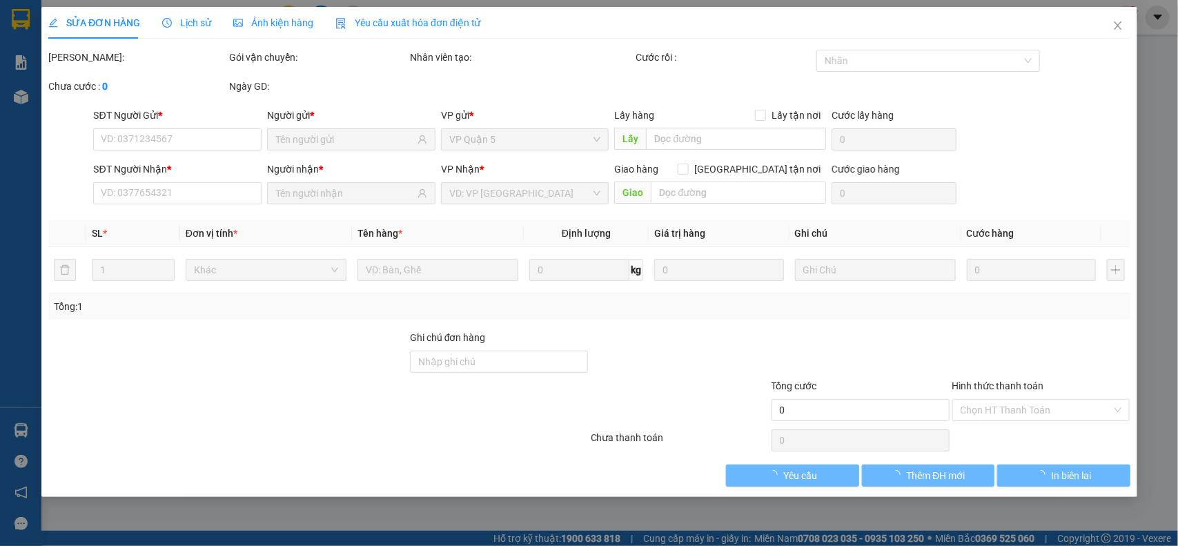
type input "0936444443"
type input "ANH ÂU"
type input "0931792345"
type input "TIẾN"
type input "30.000"
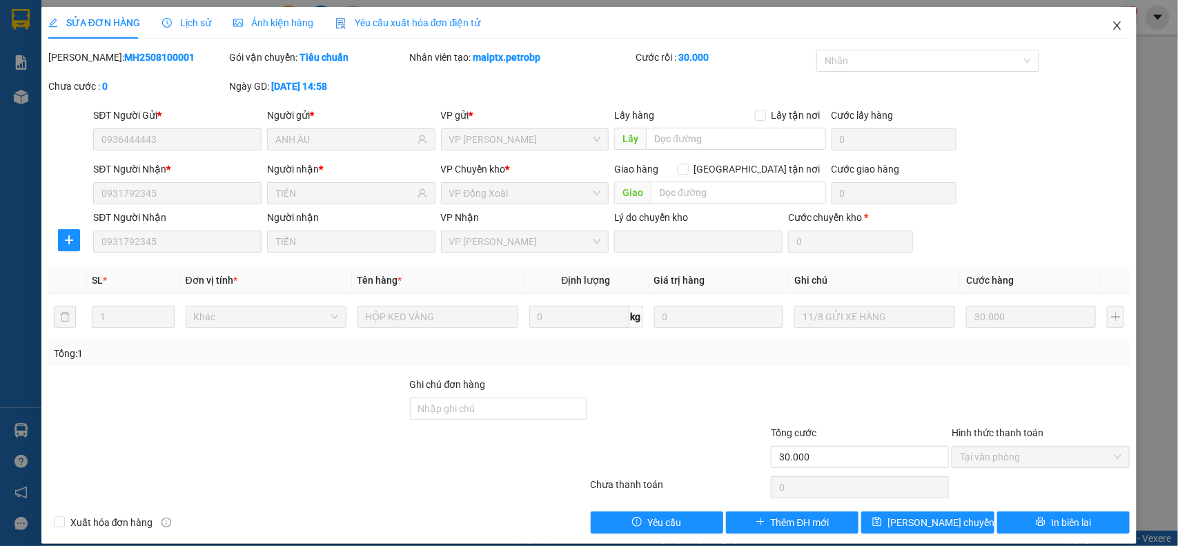
click at [1098, 26] on span "Close" at bounding box center [1117, 26] width 39 height 39
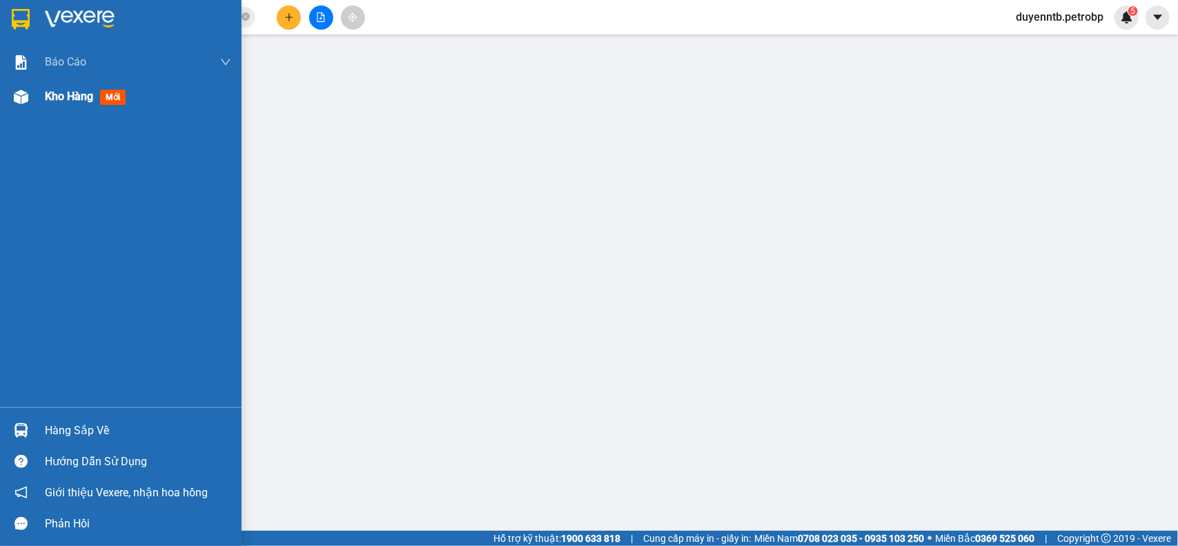
click at [68, 102] on span "Kho hàng" at bounding box center [69, 96] width 48 height 13
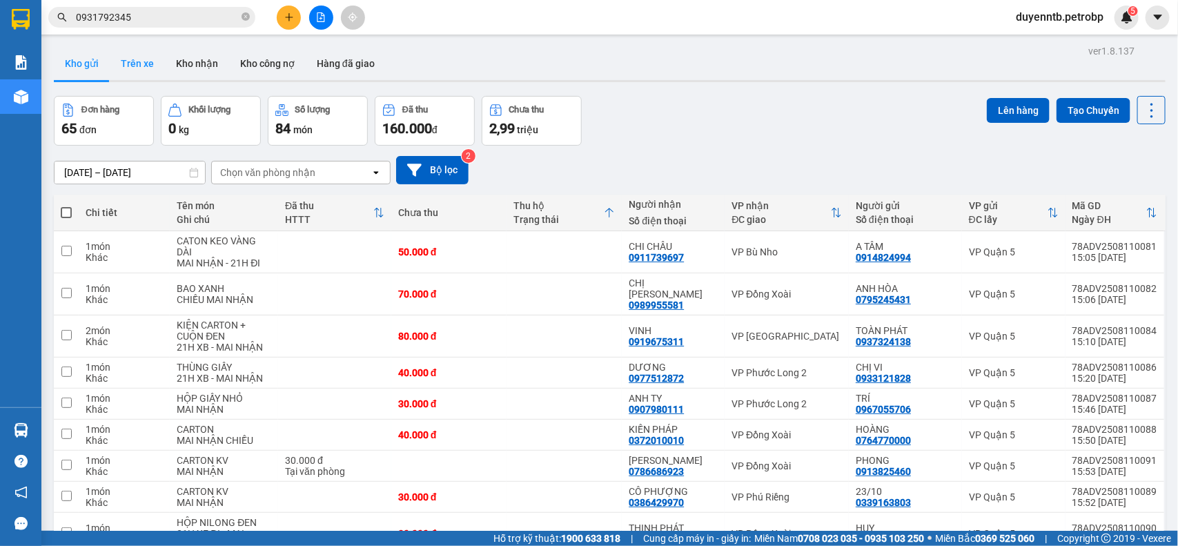
click at [157, 74] on button "Trên xe" at bounding box center [137, 63] width 55 height 33
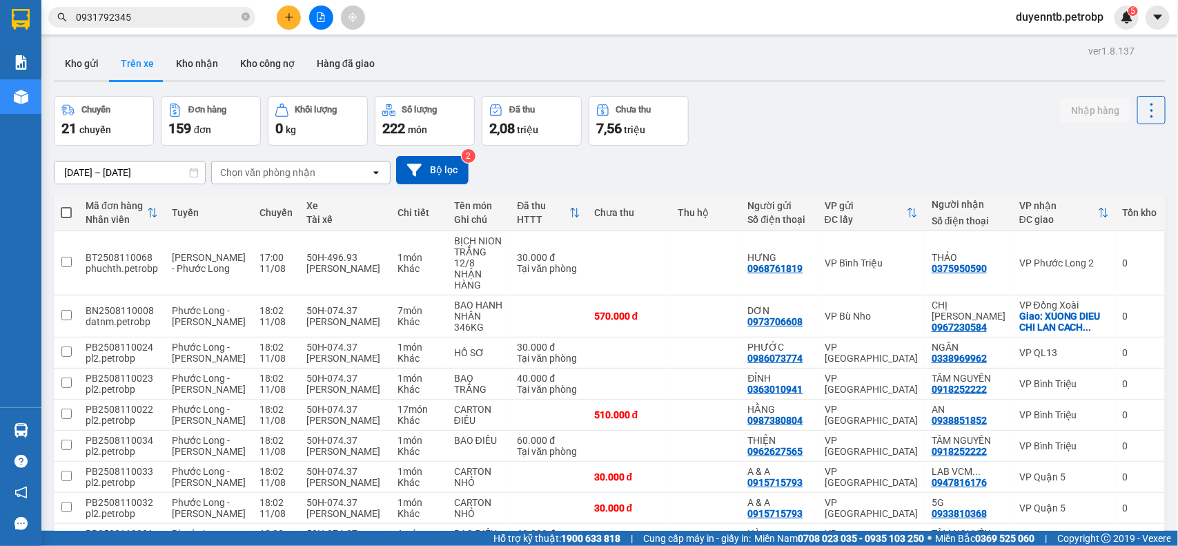
scroll to position [104, 0]
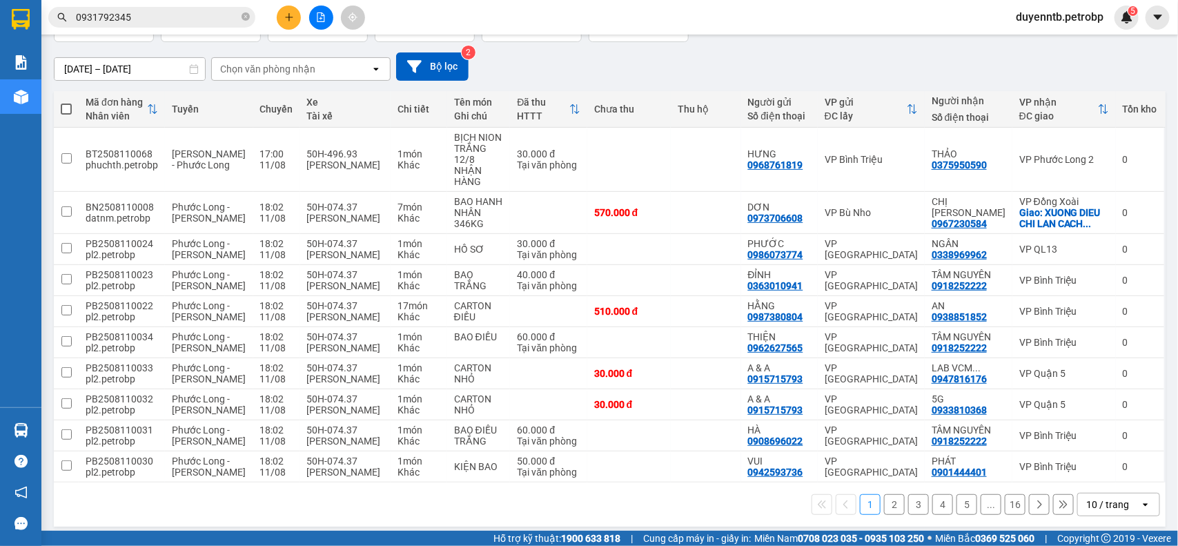
click at [884, 499] on button "2" at bounding box center [894, 504] width 21 height 21
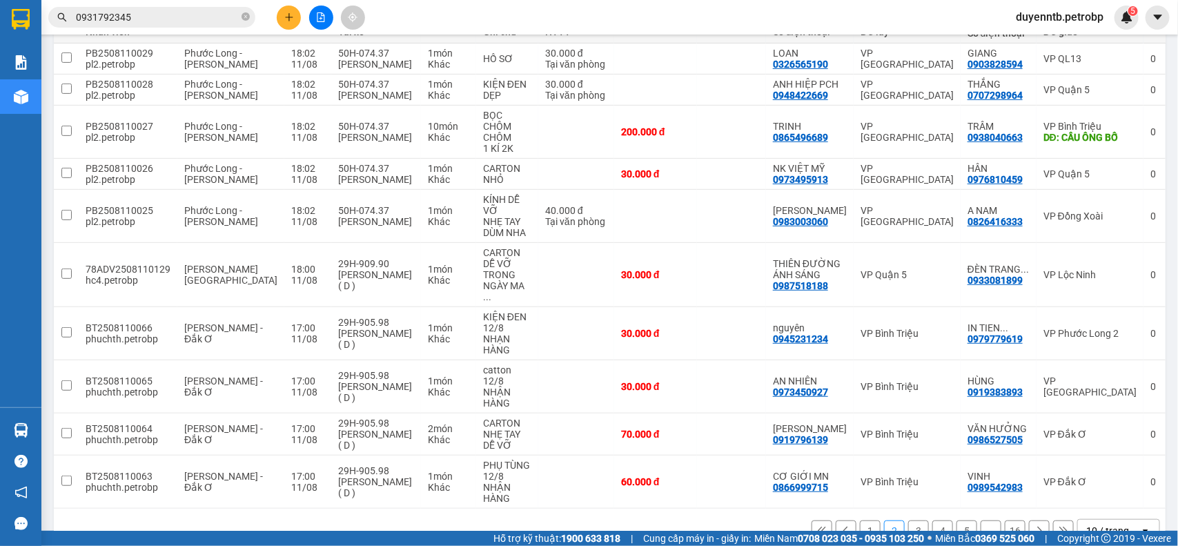
scroll to position [202, 0]
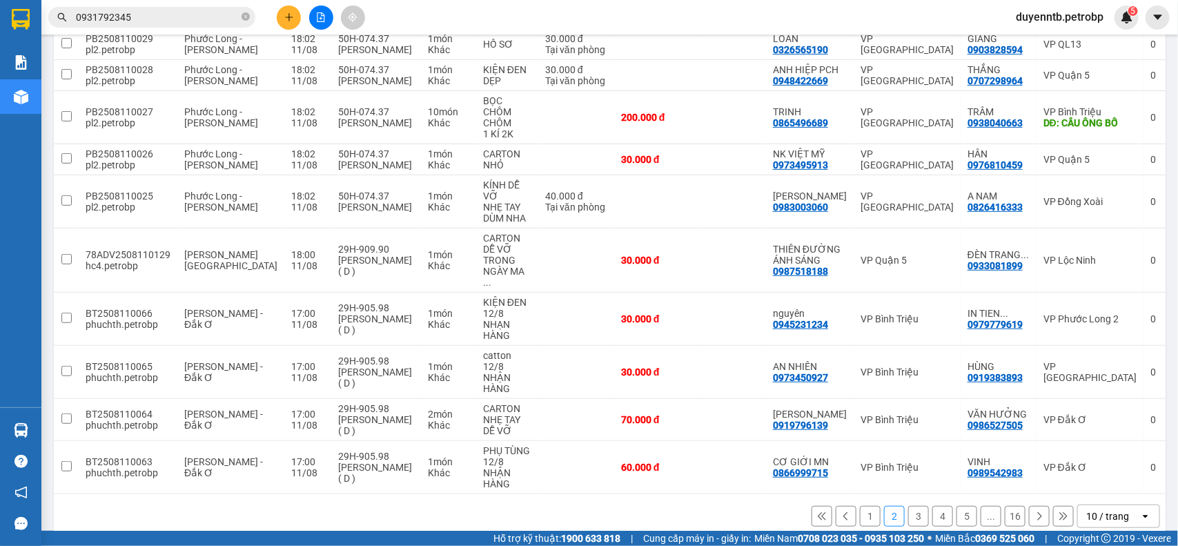
click at [908, 506] on button "3" at bounding box center [918, 516] width 21 height 21
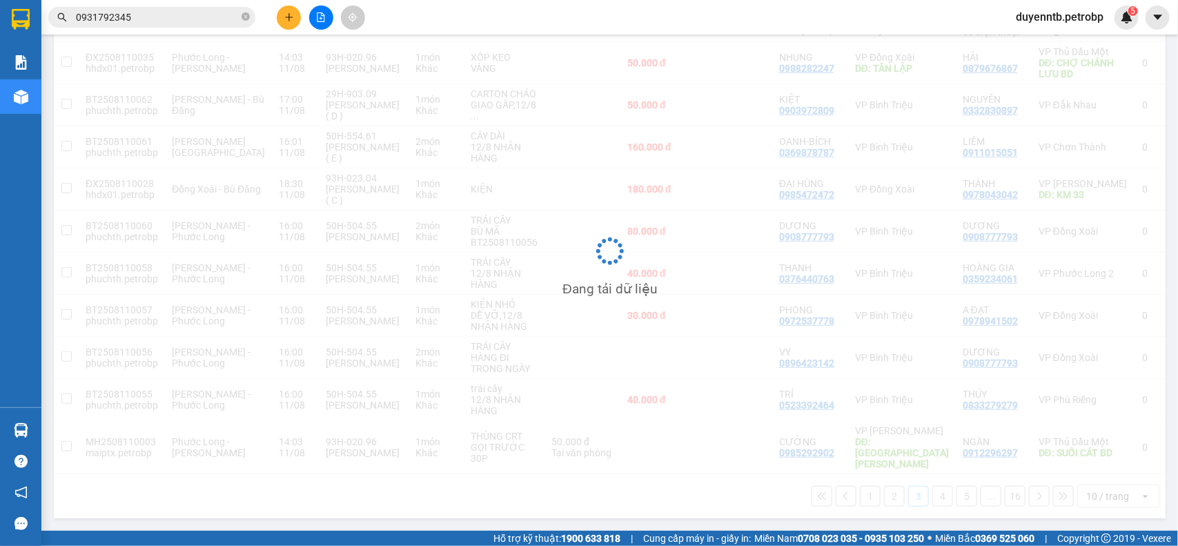
scroll to position [191, 0]
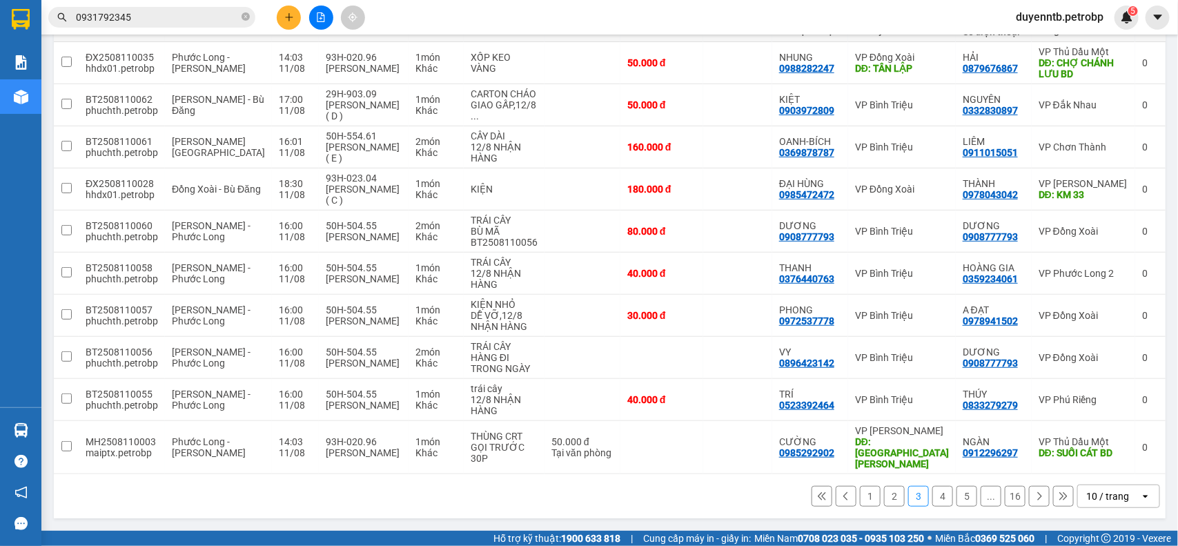
click at [932, 502] on button "4" at bounding box center [942, 496] width 21 height 21
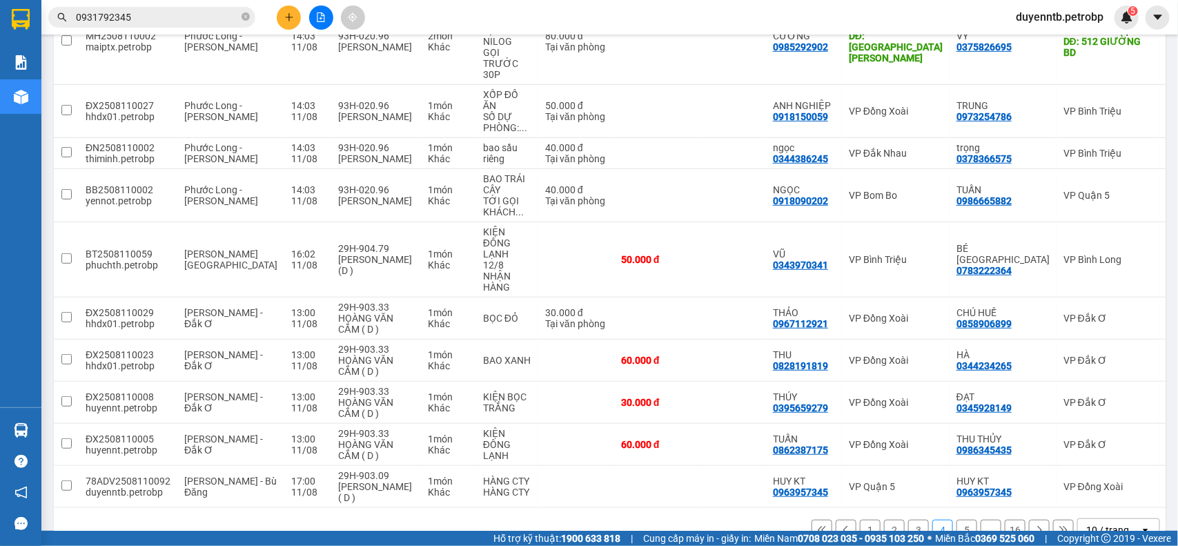
scroll to position [235, 0]
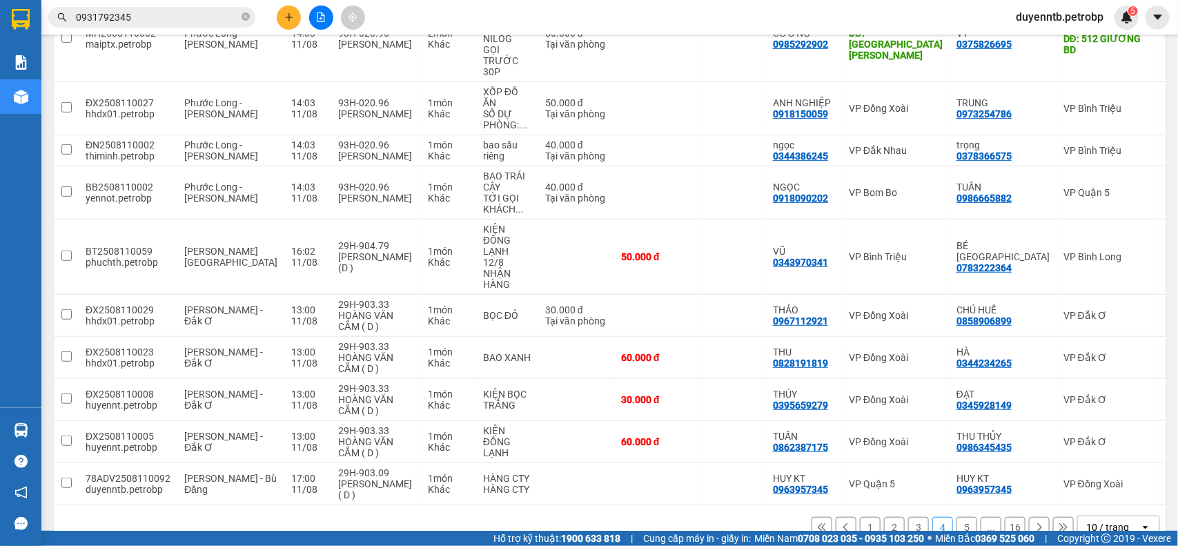
click at [957, 516] on button "5" at bounding box center [967, 527] width 21 height 21
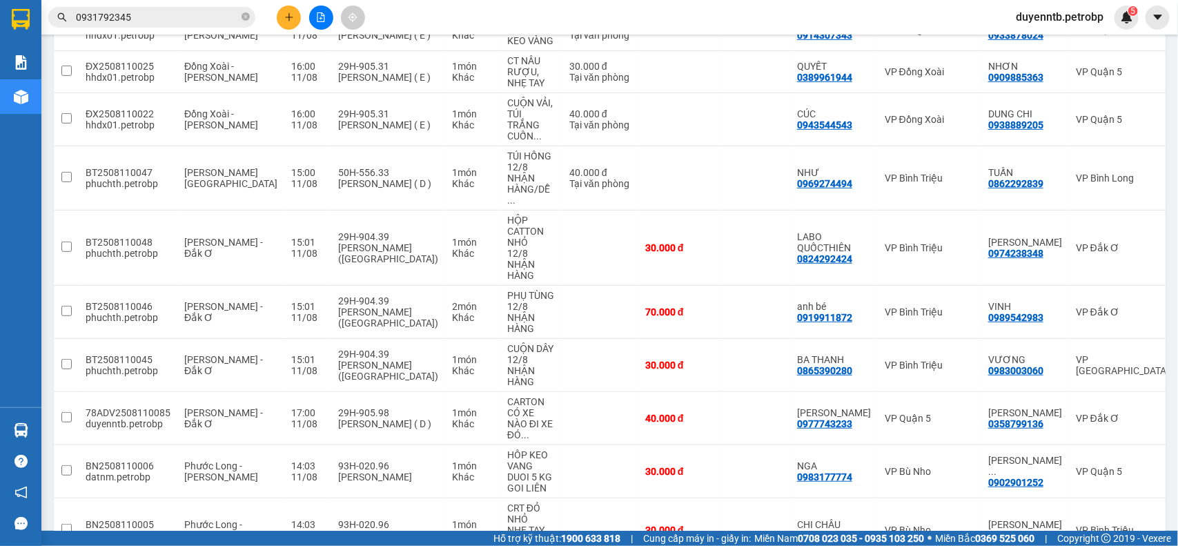
scroll to position [224, 0]
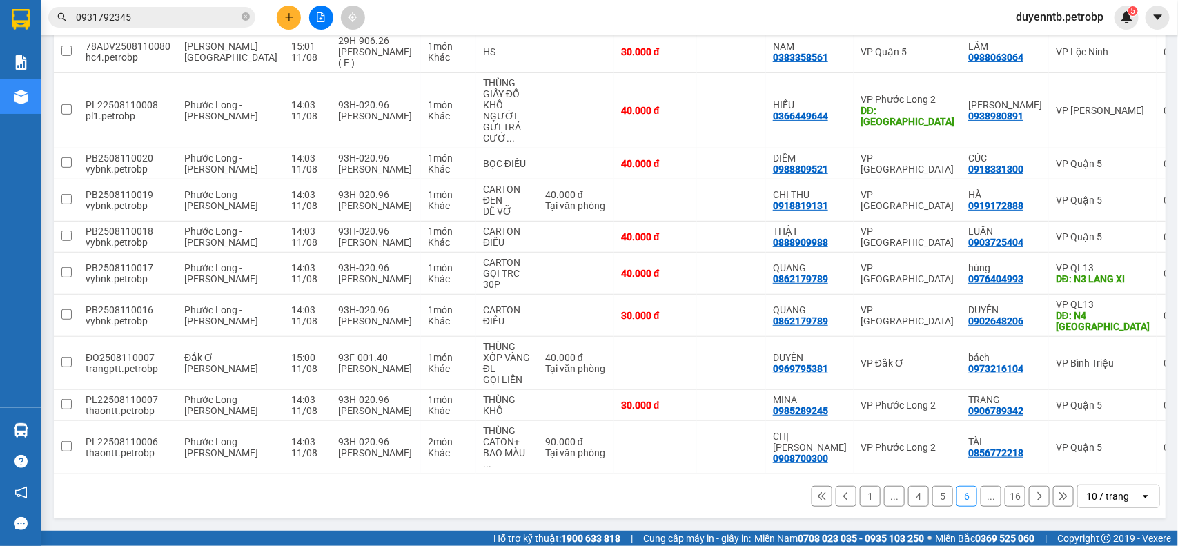
scroll to position [202, 0]
click at [1019, 482] on div "1 ... 4 5 6 ... 16 10 / trang open" at bounding box center [610, 496] width 1112 height 44
click at [1029, 493] on button at bounding box center [1039, 496] width 21 height 21
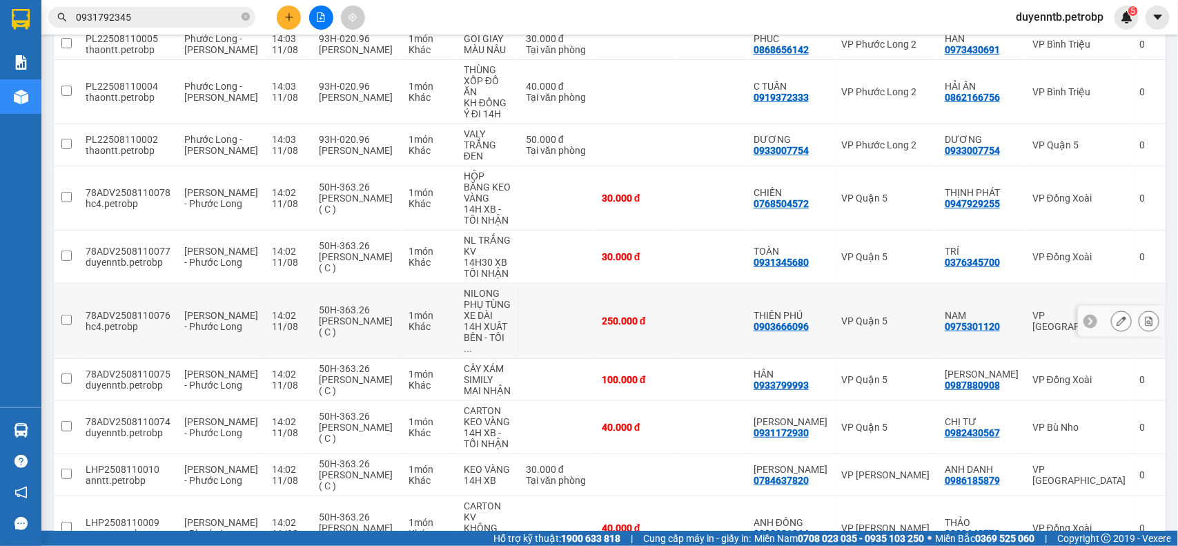
click at [1117, 316] on icon at bounding box center [1122, 321] width 10 height 10
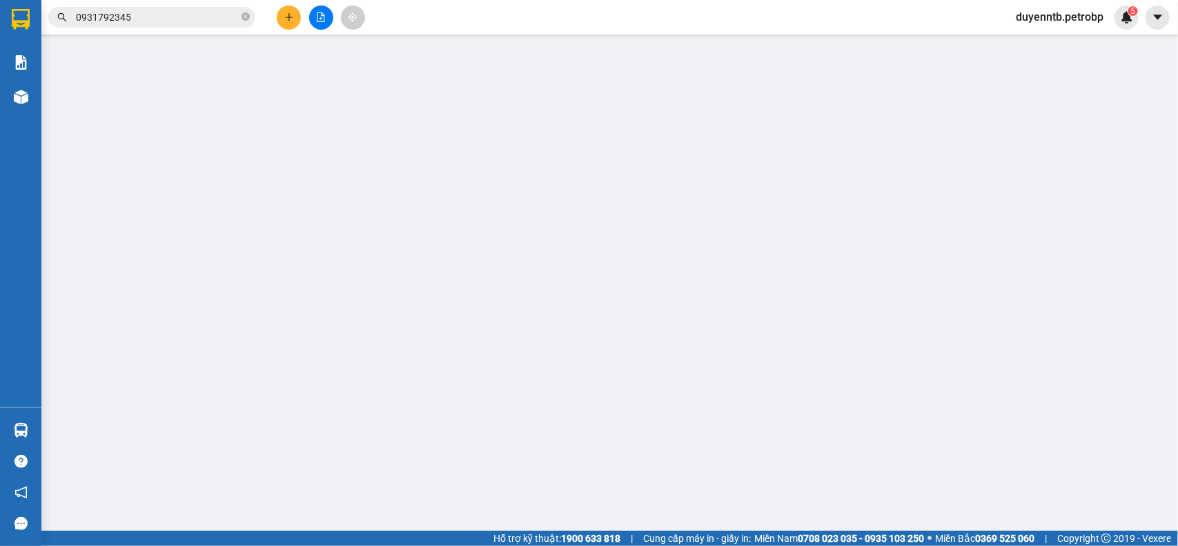
type input "0903666096"
type input "0975301120"
type input "250.000"
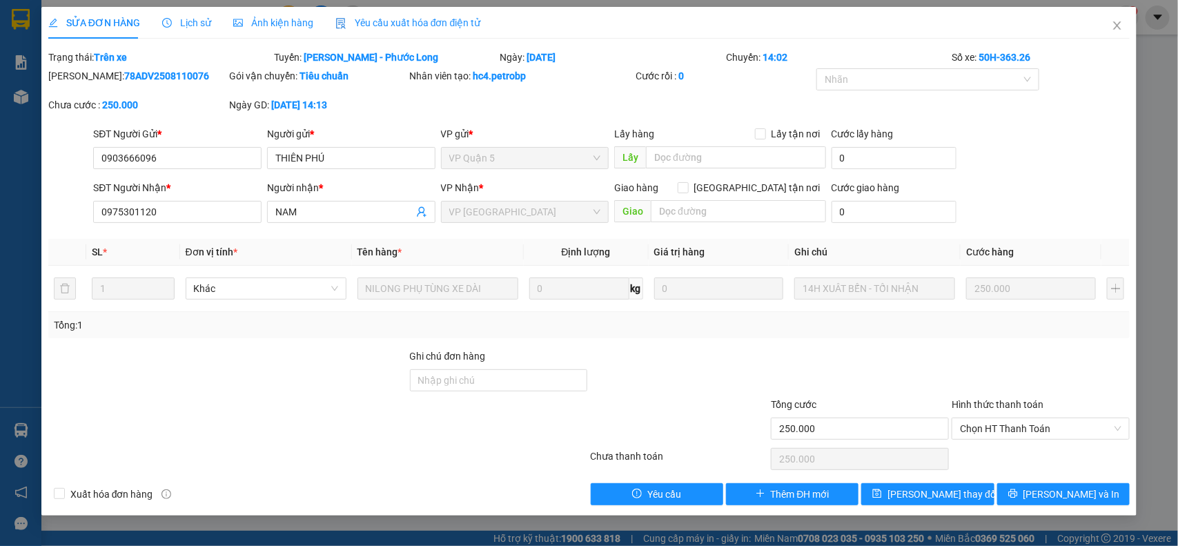
click at [179, 15] on div "Lịch sử" at bounding box center [186, 22] width 49 height 15
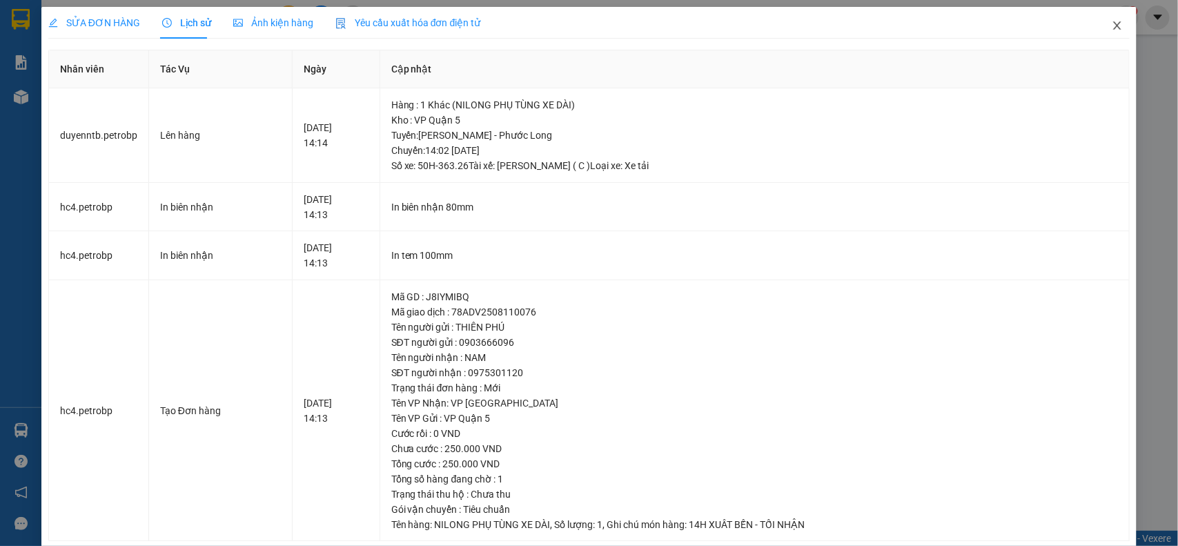
click at [1114, 26] on icon "close" at bounding box center [1118, 25] width 8 height 8
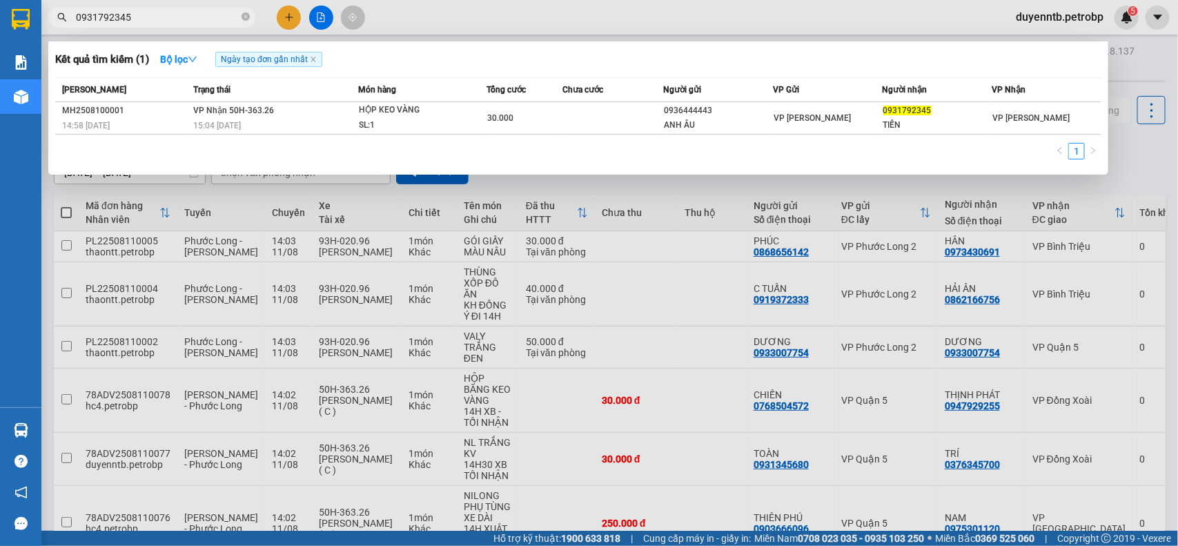
click at [146, 19] on input "0931792345" at bounding box center [157, 17] width 163 height 15
click at [1164, 192] on div at bounding box center [589, 273] width 1178 height 546
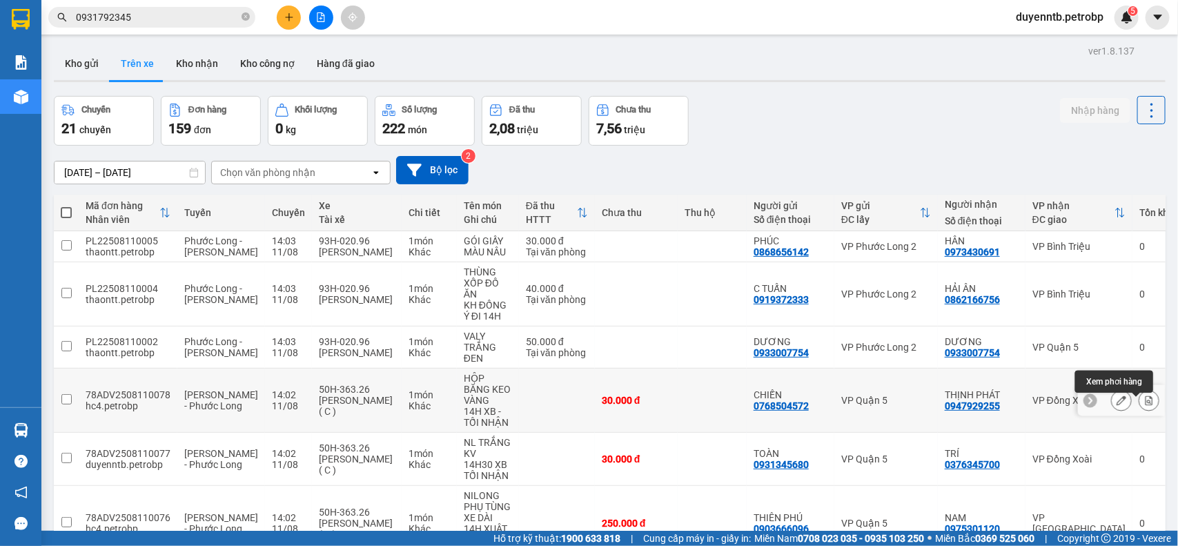
click at [1144, 405] on icon at bounding box center [1149, 400] width 10 height 10
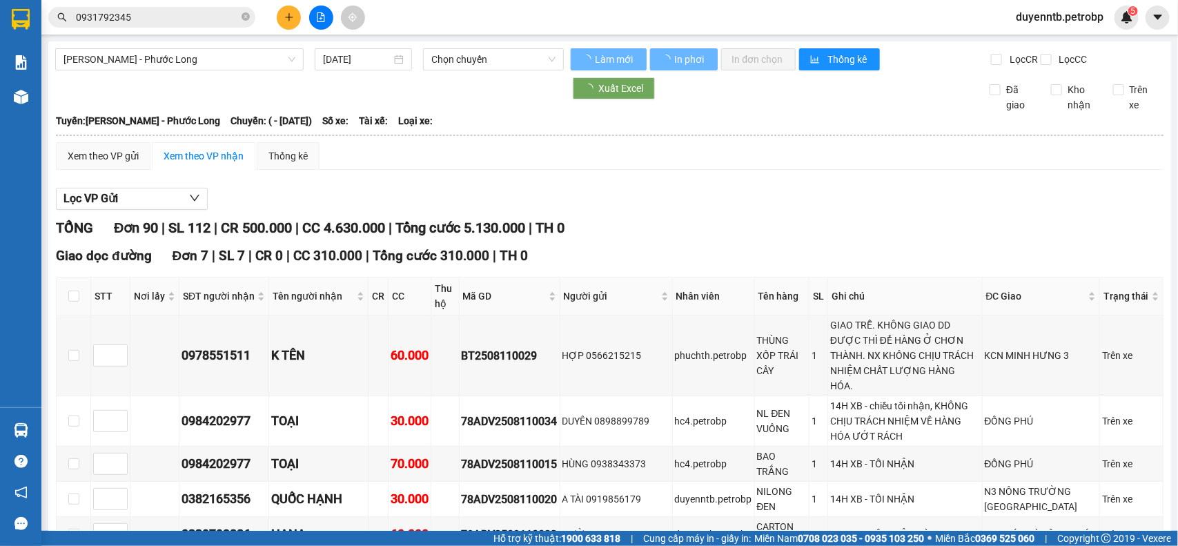
click at [95, 170] on div "Xem theo VP gửi" at bounding box center [103, 156] width 95 height 28
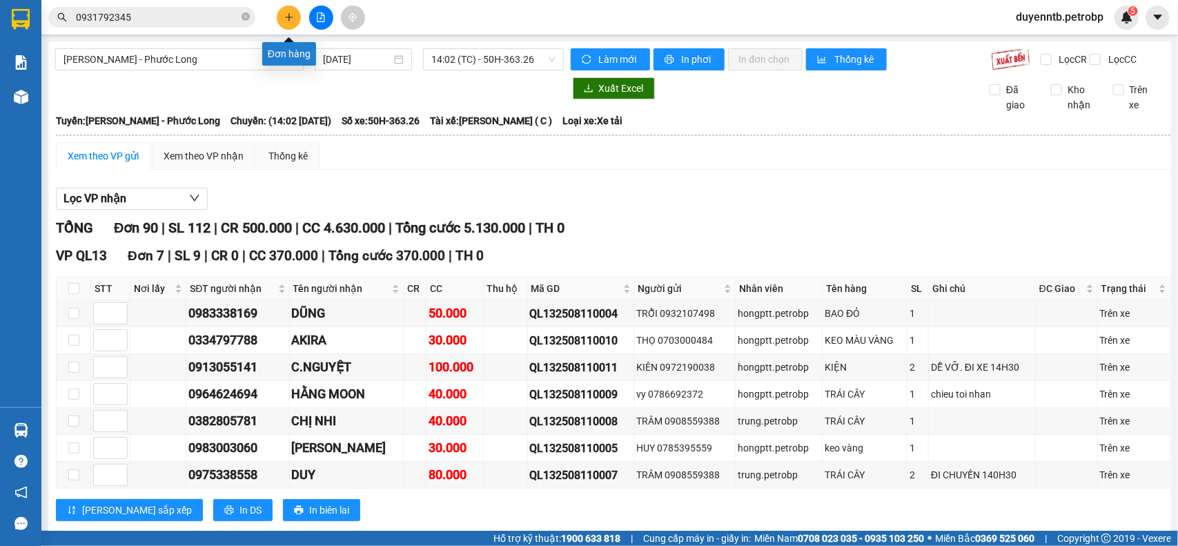
click at [291, 14] on icon "plus" at bounding box center [289, 17] width 10 height 10
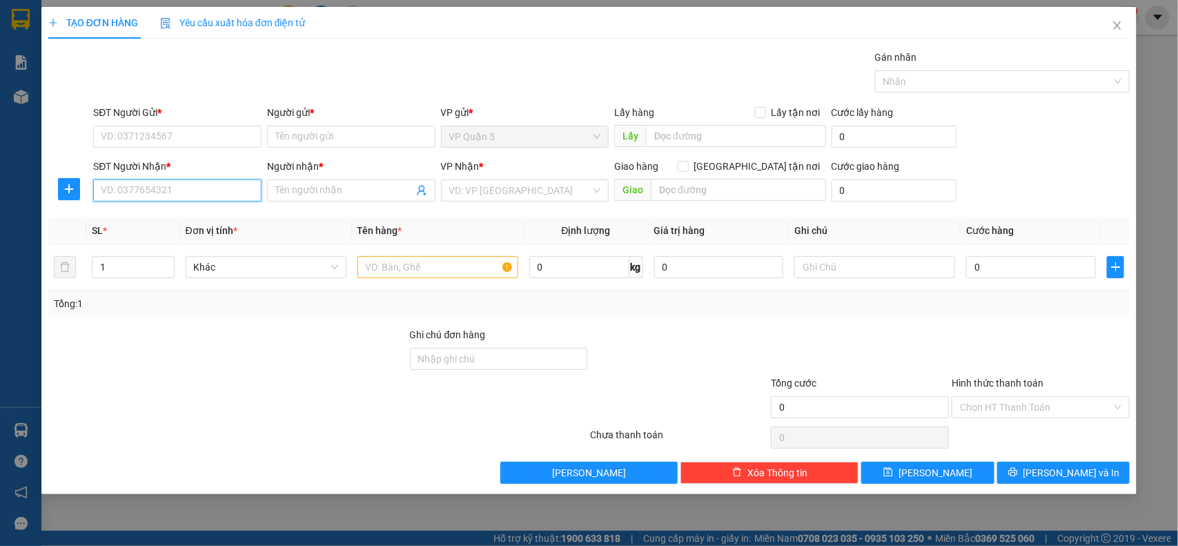
click at [160, 191] on input "SĐT Người Nhận *" at bounding box center [177, 190] width 168 height 22
type input "0981390490"
click at [175, 219] on div "0981390490 - NGUYÊN" at bounding box center [177, 218] width 152 height 15
type input "NGUYÊN"
type input "ĐỒNG PHÚ"
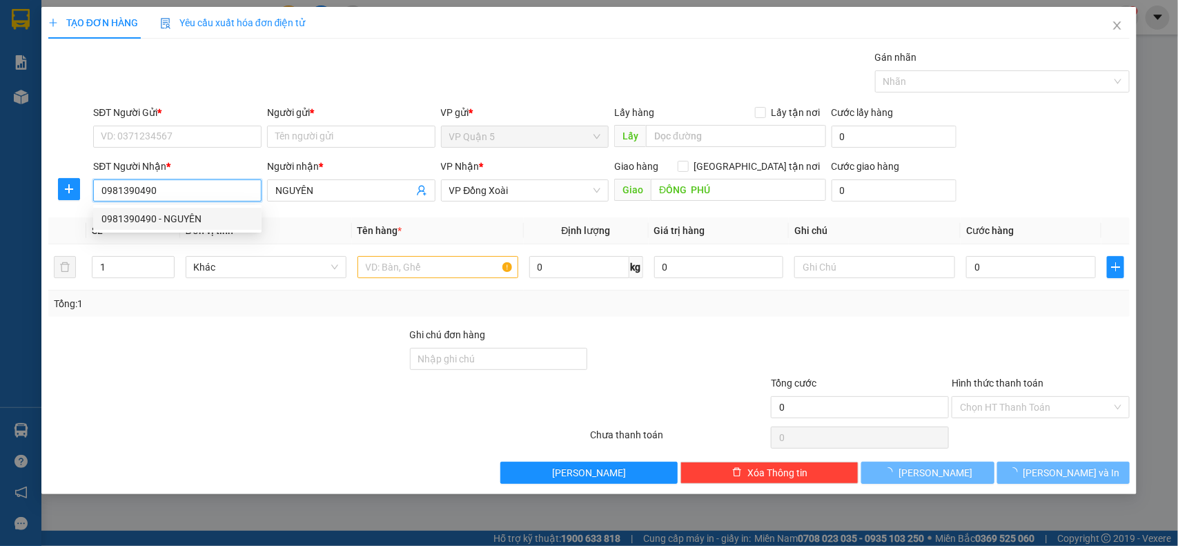
type input "30.000"
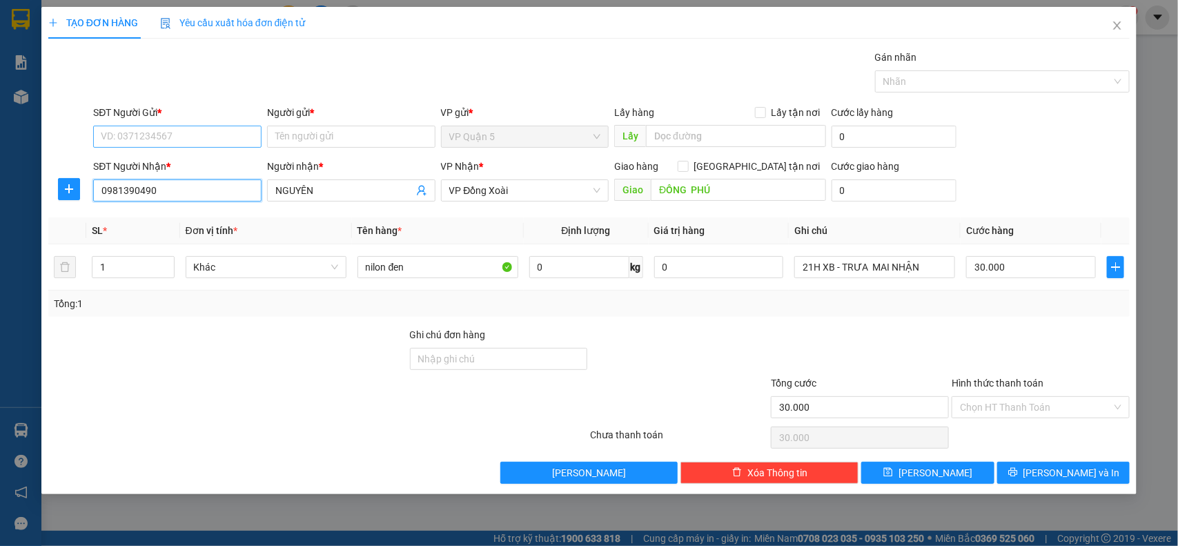
type input "0981390490"
click at [175, 133] on input "SĐT Người Gửi *" at bounding box center [177, 137] width 168 height 22
drag, startPoint x: 188, startPoint y: 164, endPoint x: 146, endPoint y: 170, distance: 43.2
click at [188, 164] on div "0356798237 - ÂN" at bounding box center [177, 164] width 152 height 15
type input "0356798237"
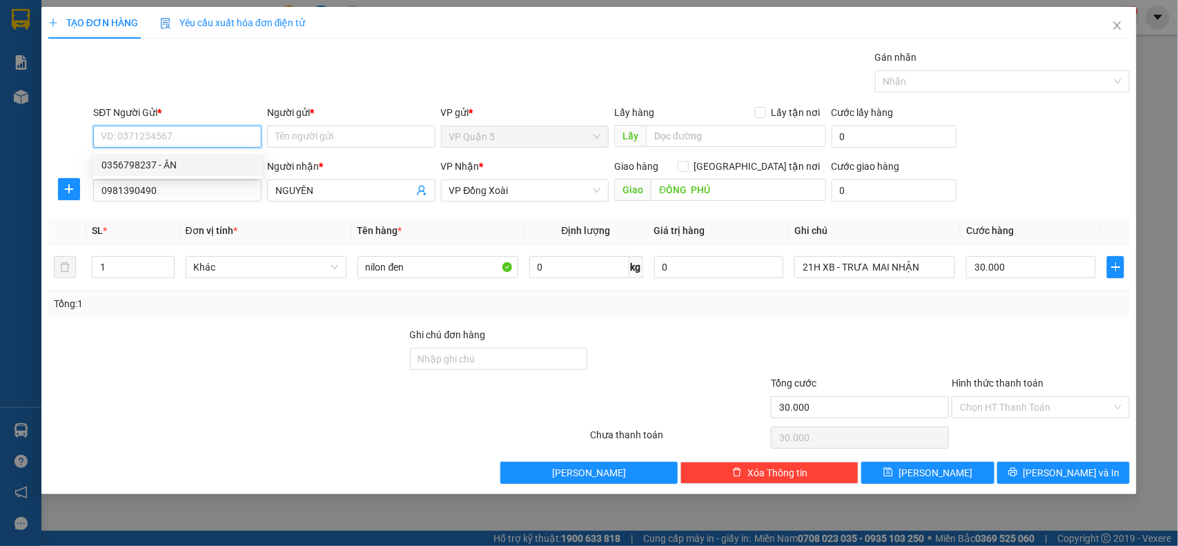
type input "ÂN"
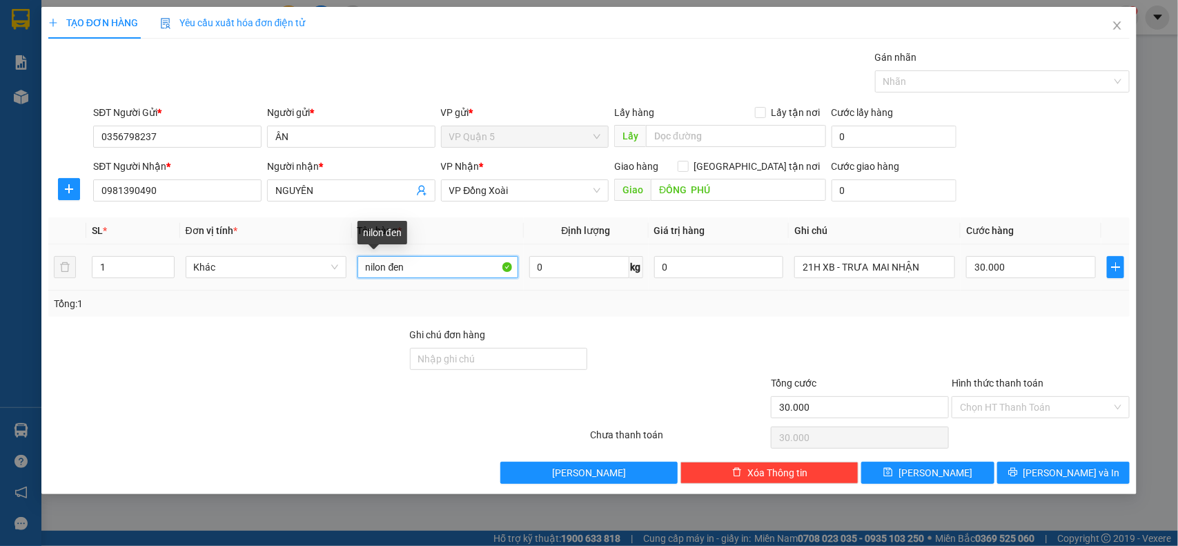
click at [453, 264] on input "nilon đen" at bounding box center [438, 267] width 161 height 22
type input "nilon TRẮNG"
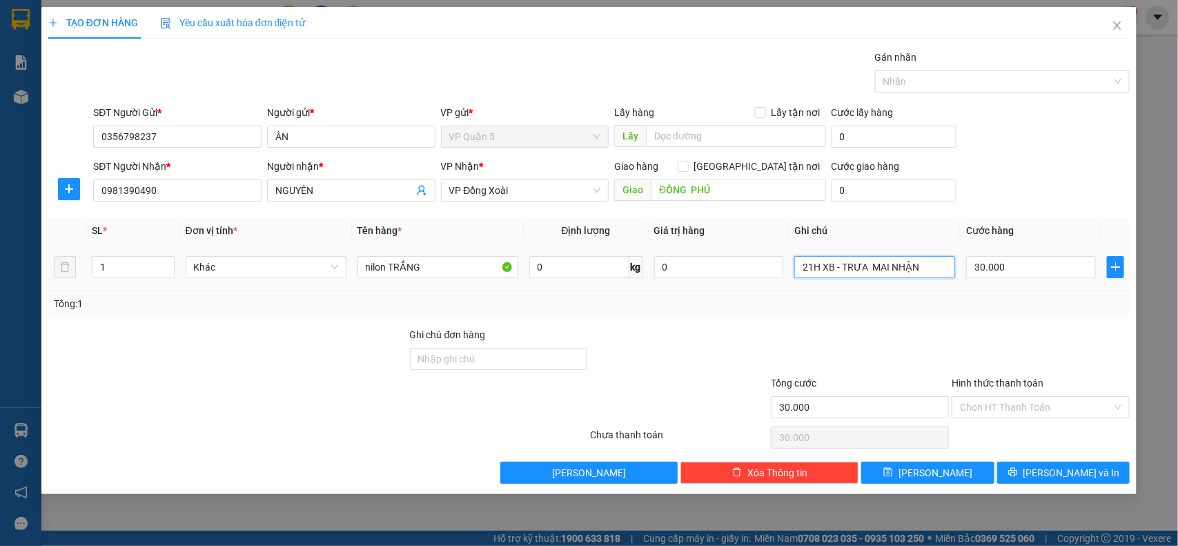
click at [854, 266] on input "21H XB - TRƯA MAI NHẬN" at bounding box center [874, 267] width 161 height 22
type input "MAI NHẬN TRƯA"
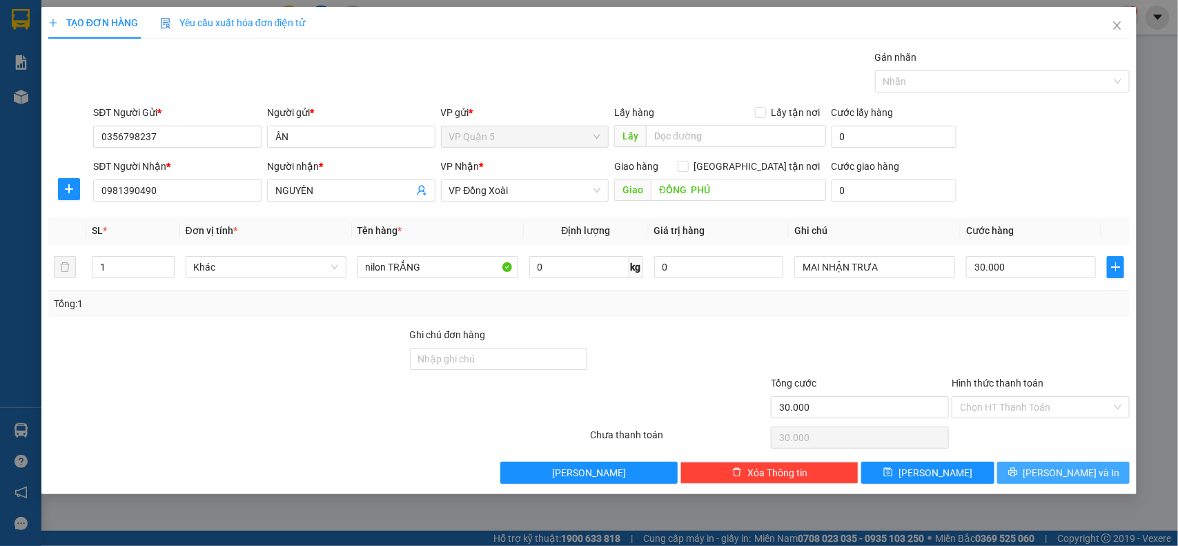
click at [1044, 466] on button "Lưu và In" at bounding box center [1063, 473] width 133 height 22
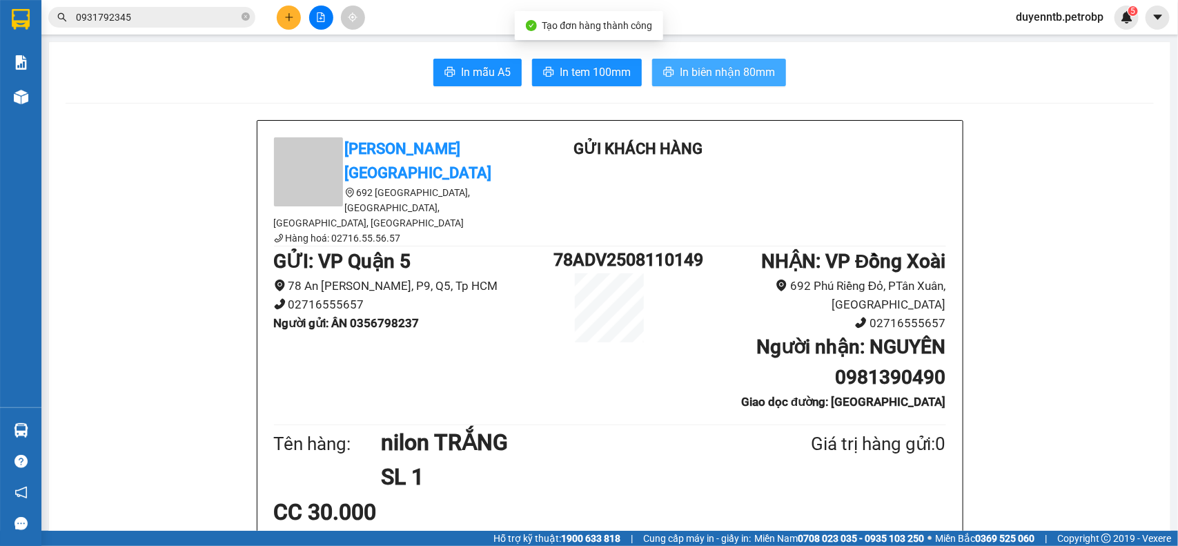
click at [711, 72] on span "In biên nhận 80mm" at bounding box center [727, 71] width 95 height 17
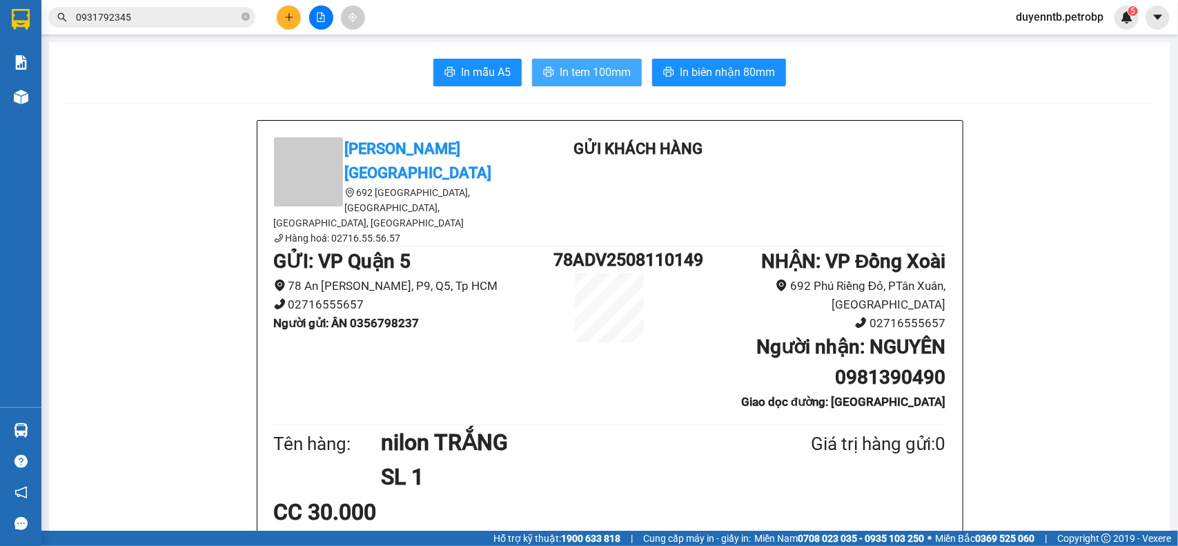
click at [596, 74] on span "In tem 100mm" at bounding box center [595, 71] width 71 height 17
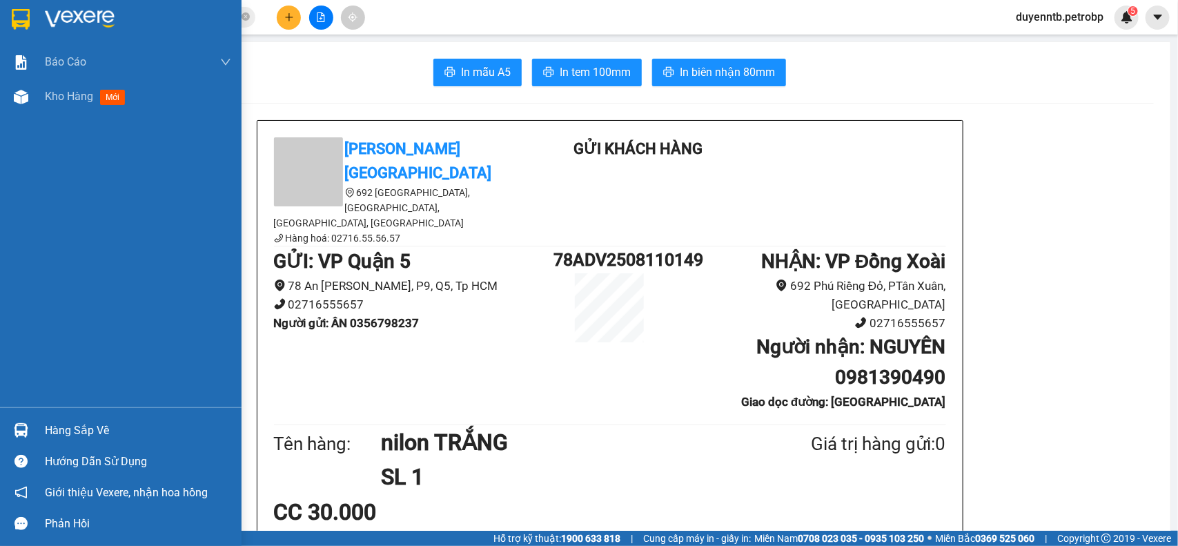
click at [63, 429] on div "Hàng sắp về" at bounding box center [138, 430] width 186 height 21
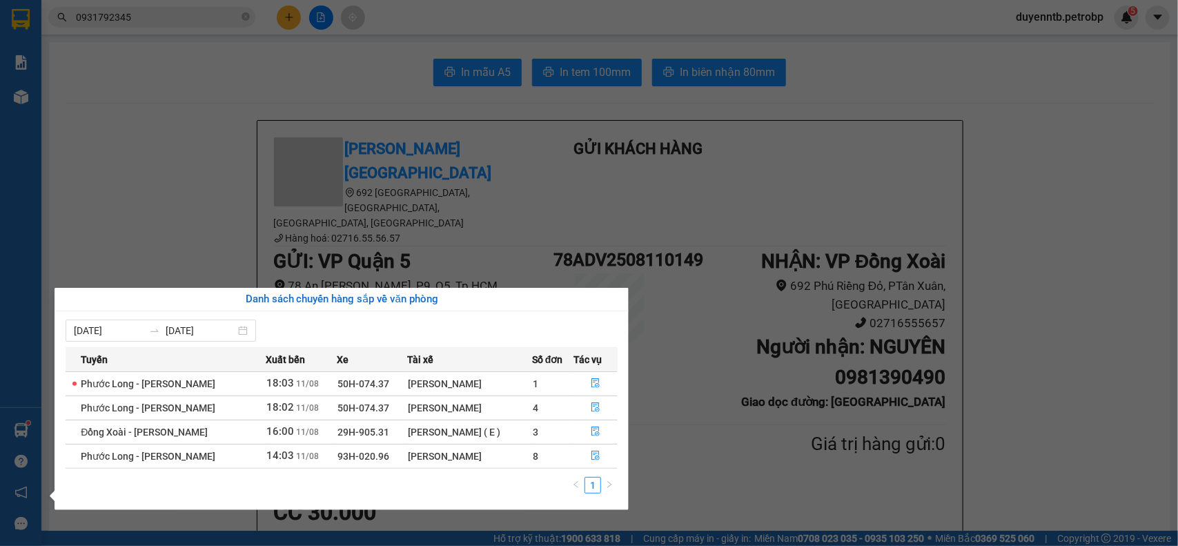
click at [233, 137] on section "Kết quả tìm kiếm ( 1 ) Bộ lọc Ngày tạo đơn gần nhất Mã ĐH Trạng thái Món hàng T…" at bounding box center [589, 273] width 1178 height 546
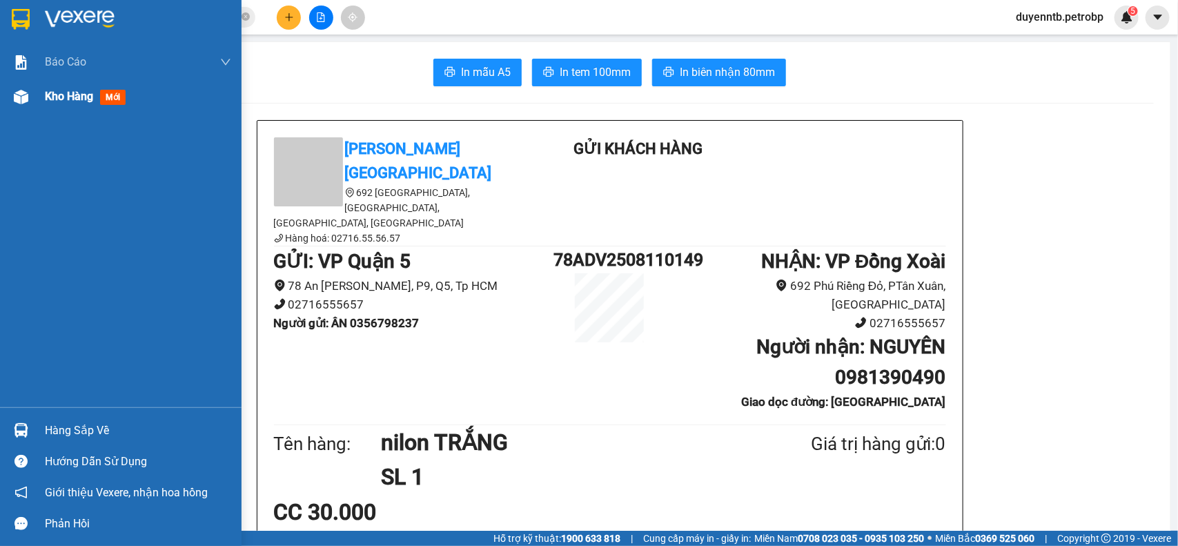
click at [50, 99] on span "Kho hàng" at bounding box center [69, 96] width 48 height 13
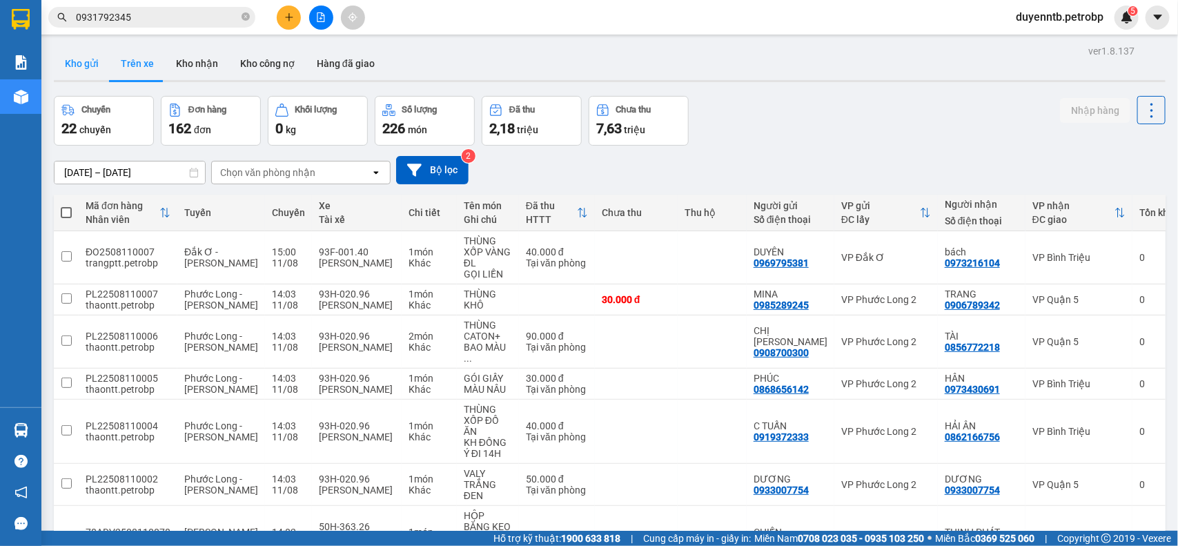
click at [92, 63] on button "Kho gửi" at bounding box center [82, 63] width 56 height 33
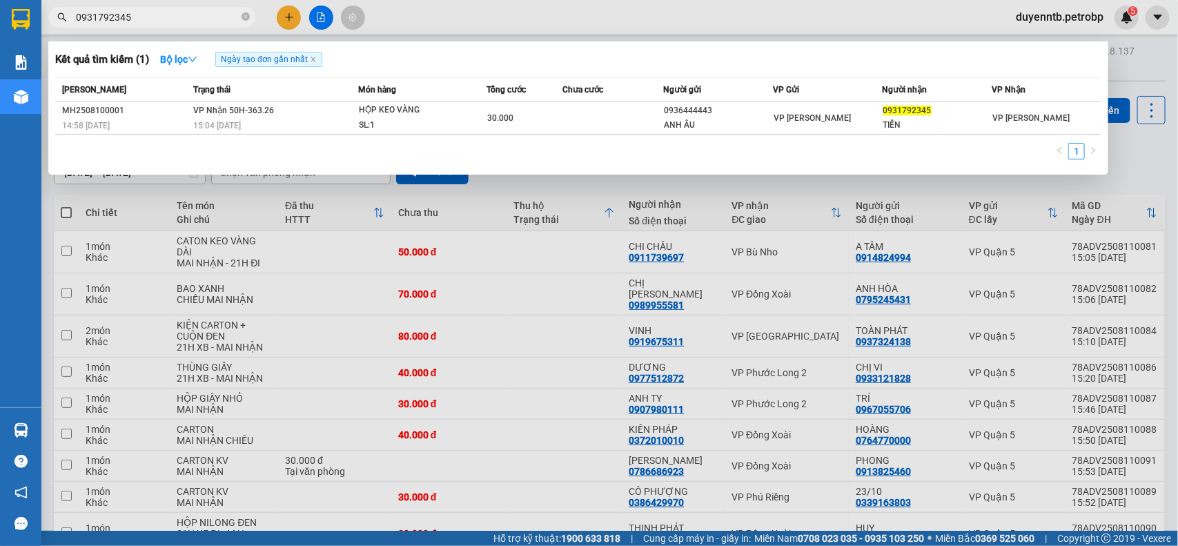
click at [163, 21] on input "0931792345" at bounding box center [157, 17] width 163 height 15
click at [161, 21] on input "0931792345" at bounding box center [157, 17] width 163 height 15
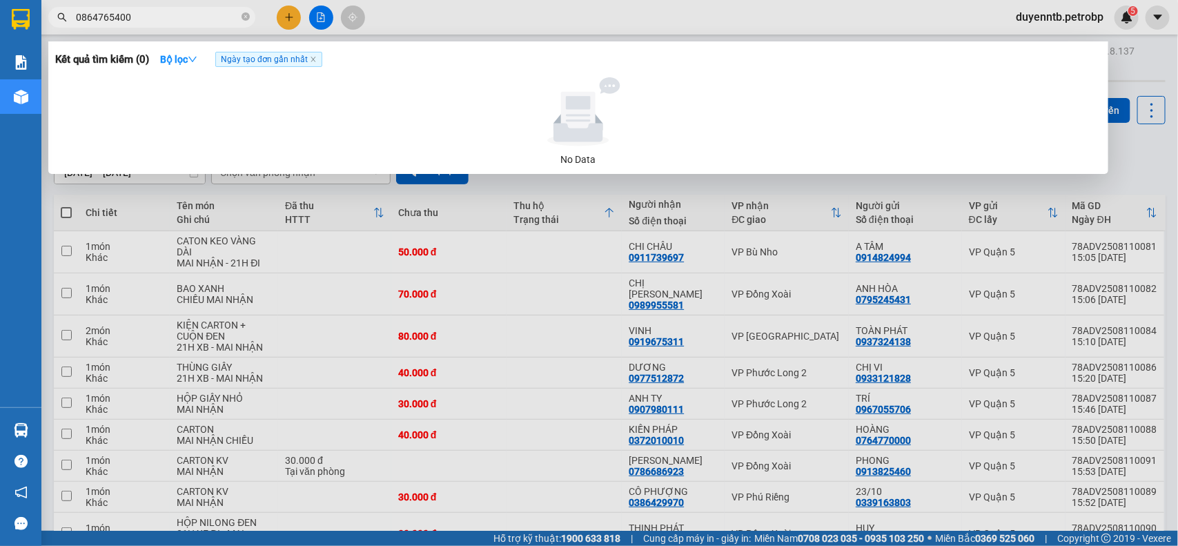
click at [83, 19] on input "0864765400" at bounding box center [157, 17] width 163 height 15
click at [84, 9] on span "0864765400" at bounding box center [151, 17] width 207 height 21
click at [88, 12] on input "0864765400" at bounding box center [157, 17] width 163 height 15
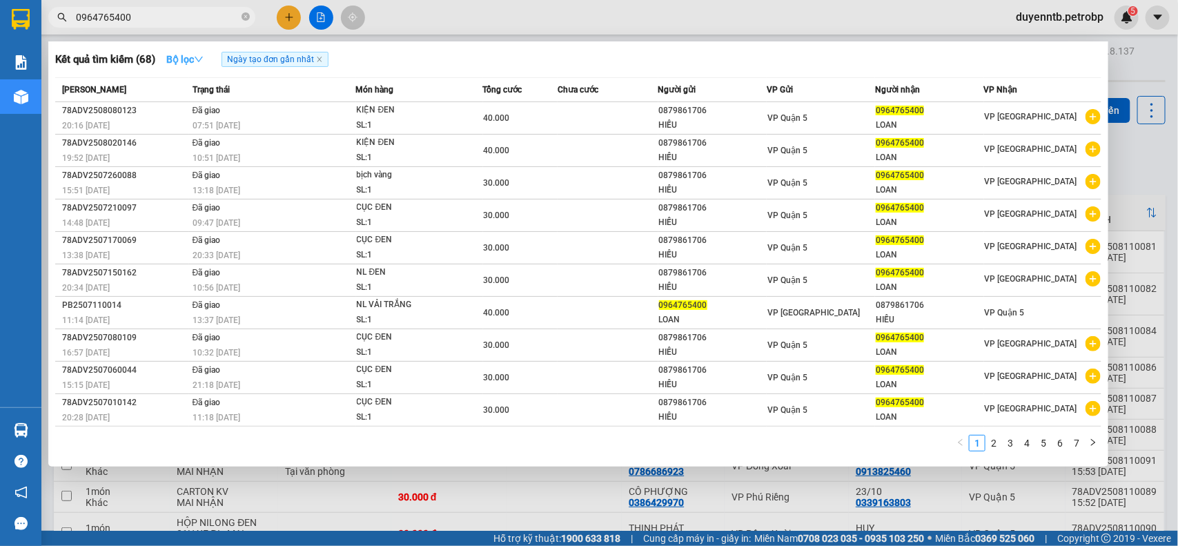
type input "0964765400"
click at [178, 57] on strong "Bộ lọc" at bounding box center [184, 59] width 37 height 11
click at [202, 10] on input "0964765400" at bounding box center [157, 17] width 163 height 15
click at [147, 15] on input "0964765400" at bounding box center [157, 17] width 163 height 15
click at [146, 15] on input "0964765400" at bounding box center [157, 17] width 163 height 15
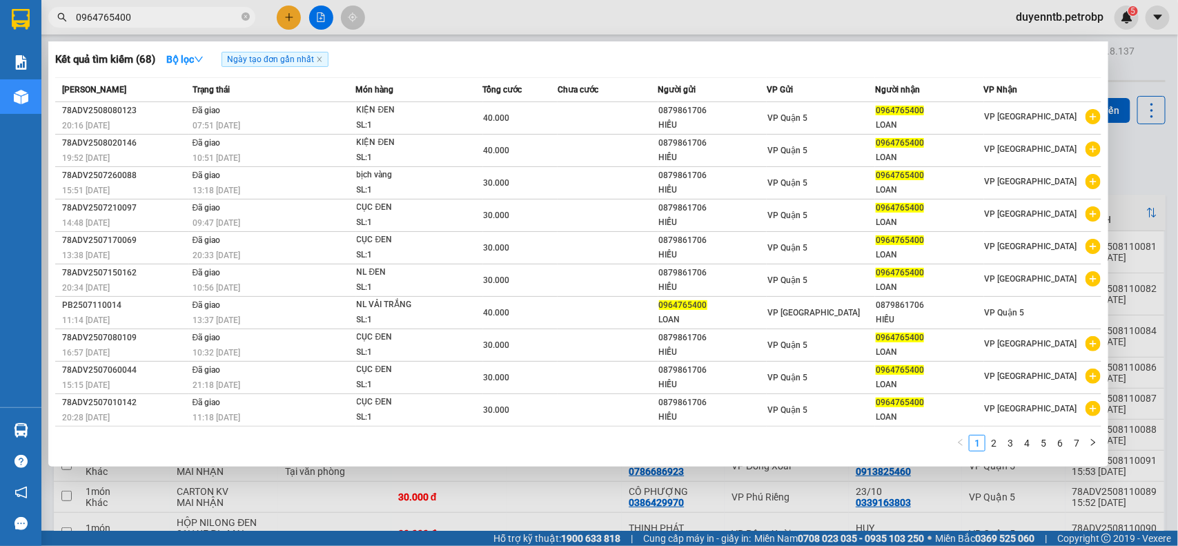
drag, startPoint x: 84, startPoint y: 3, endPoint x: 373, endPoint y: 30, distance: 290.4
click at [373, 30] on div at bounding box center [589, 273] width 1178 height 546
click at [131, 16] on input "0964765400" at bounding box center [157, 17] width 163 height 15
click at [130, 16] on input "0964765400" at bounding box center [157, 17] width 163 height 15
click at [297, 14] on div at bounding box center [589, 273] width 1178 height 546
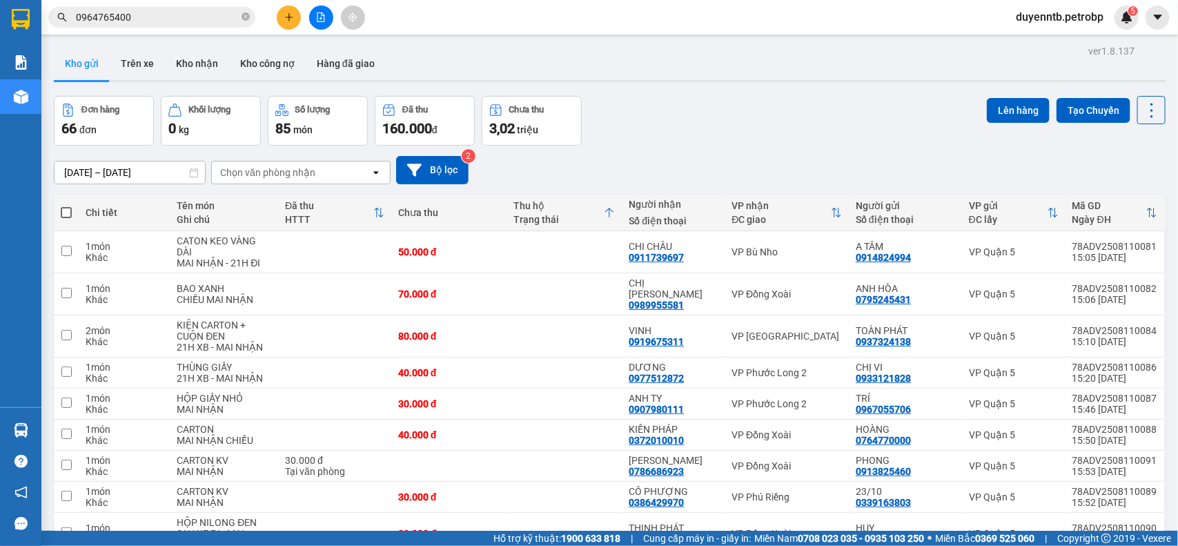
click at [277, 14] on button at bounding box center [289, 18] width 24 height 24
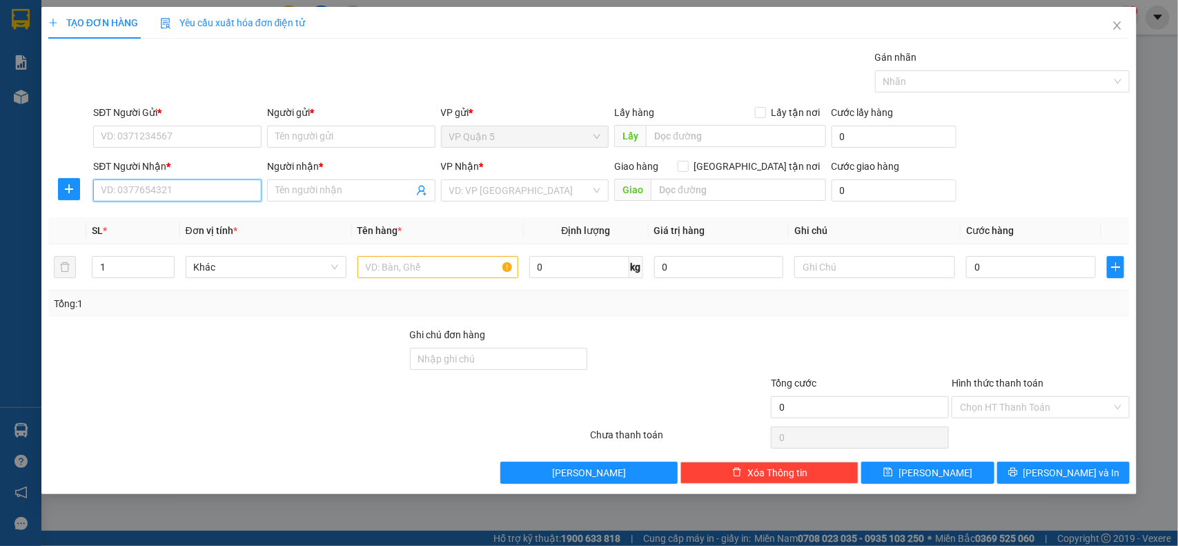
click at [177, 192] on input "SĐT Người Nhận *" at bounding box center [177, 190] width 168 height 22
paste input "0964765400"
type input "0964765400"
click at [161, 223] on div "0964765400 - LOAN" at bounding box center [177, 219] width 168 height 22
type input "LOAN"
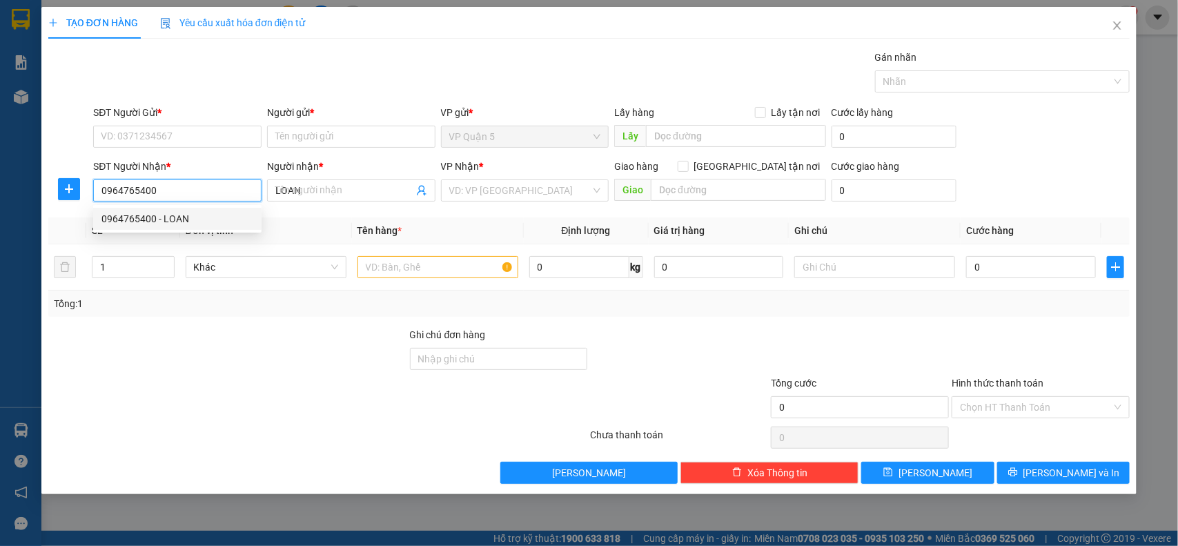
type input "40.000"
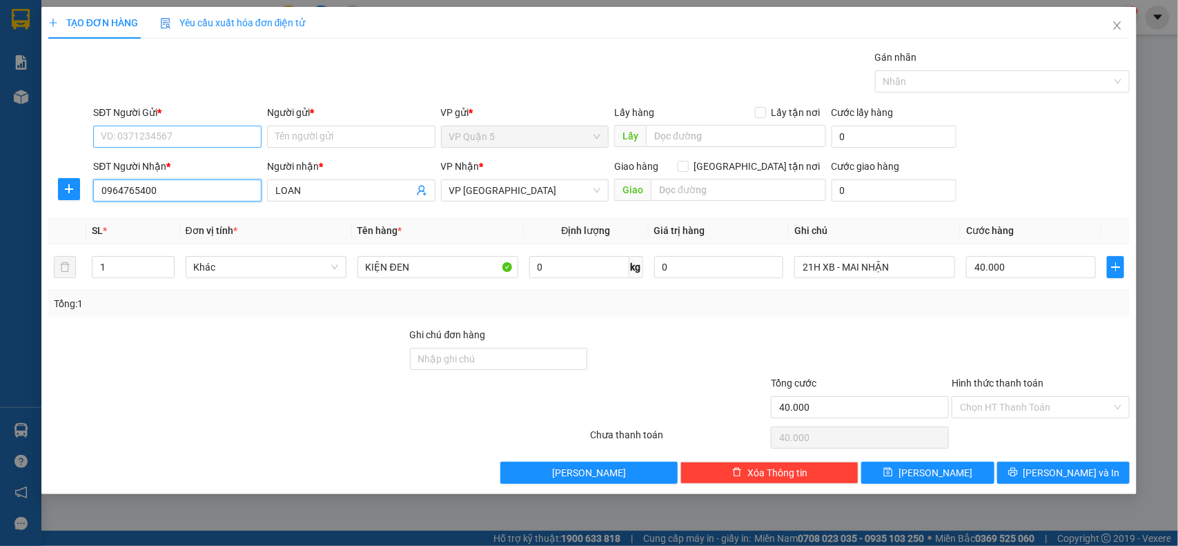
type input "0964765400"
click at [133, 133] on input "SĐT Người Gửi *" at bounding box center [177, 137] width 168 height 22
click at [157, 166] on div "0879861706 - HIẾU" at bounding box center [177, 164] width 152 height 15
type input "0879861706"
type input "HIẾU"
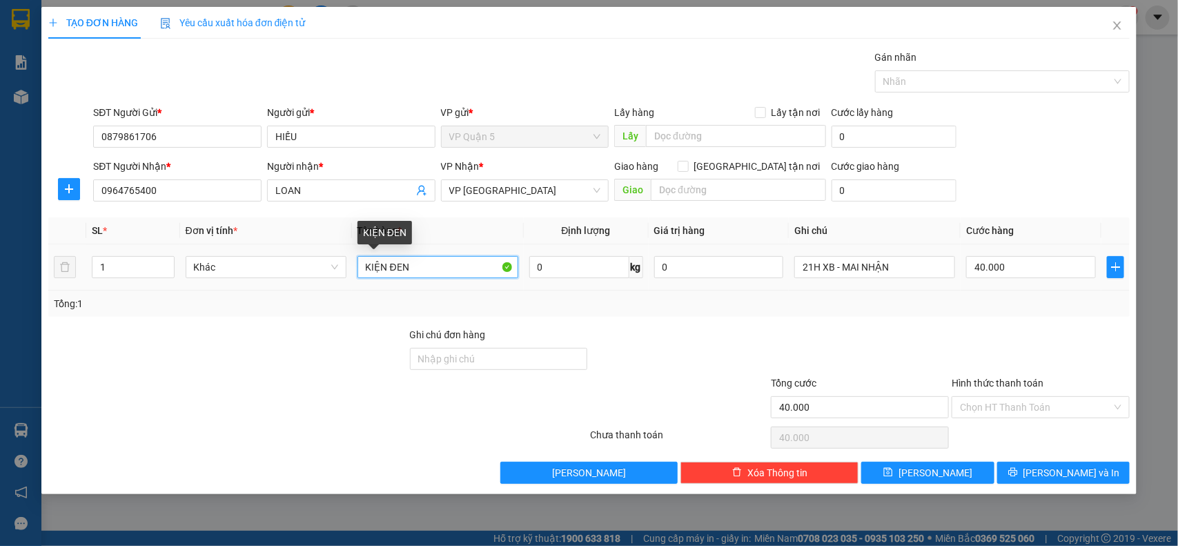
click at [460, 266] on input "KIỆN ĐEN" at bounding box center [438, 267] width 161 height 22
type input "KIỆN ĐEN NL"
click at [1044, 411] on input "Hình thức thanh toán" at bounding box center [1036, 407] width 152 height 21
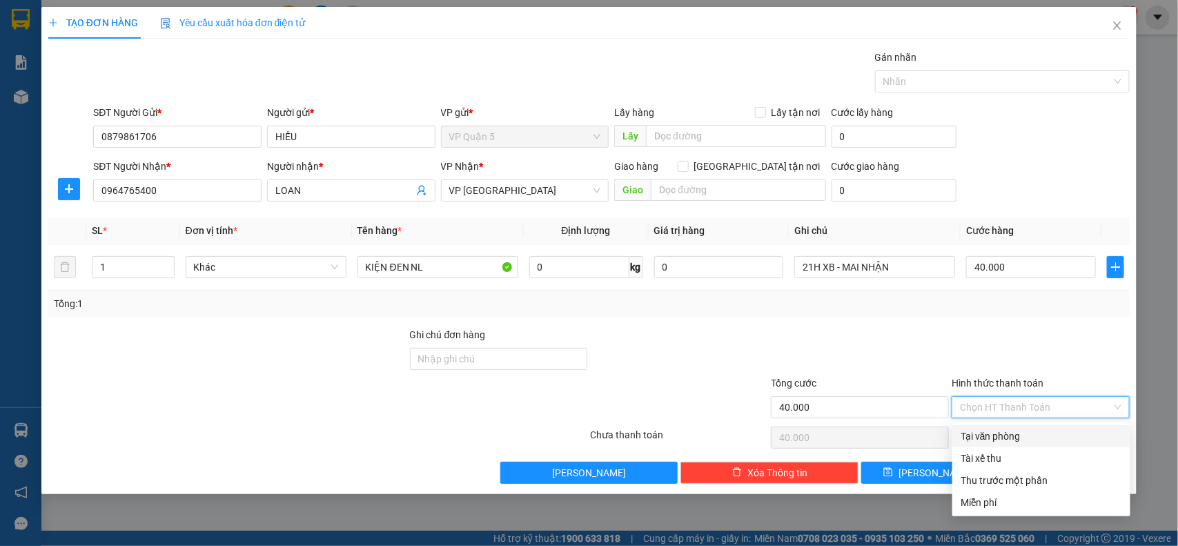
click at [984, 436] on div "Tại văn phòng" at bounding box center [1042, 436] width 162 height 15
type input "0"
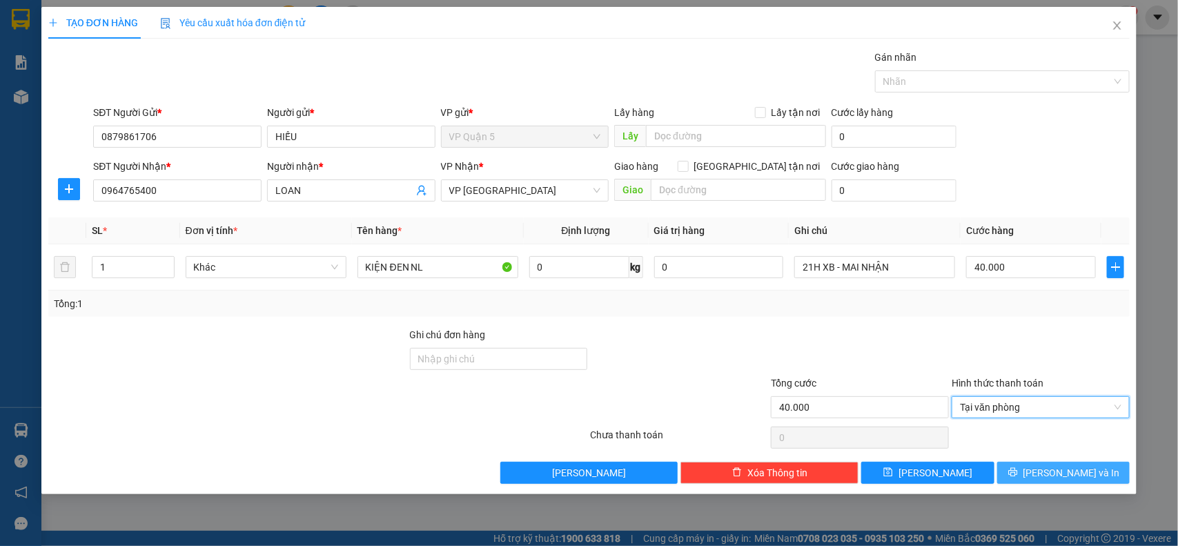
click at [1017, 470] on icon "printer" at bounding box center [1012, 472] width 9 height 9
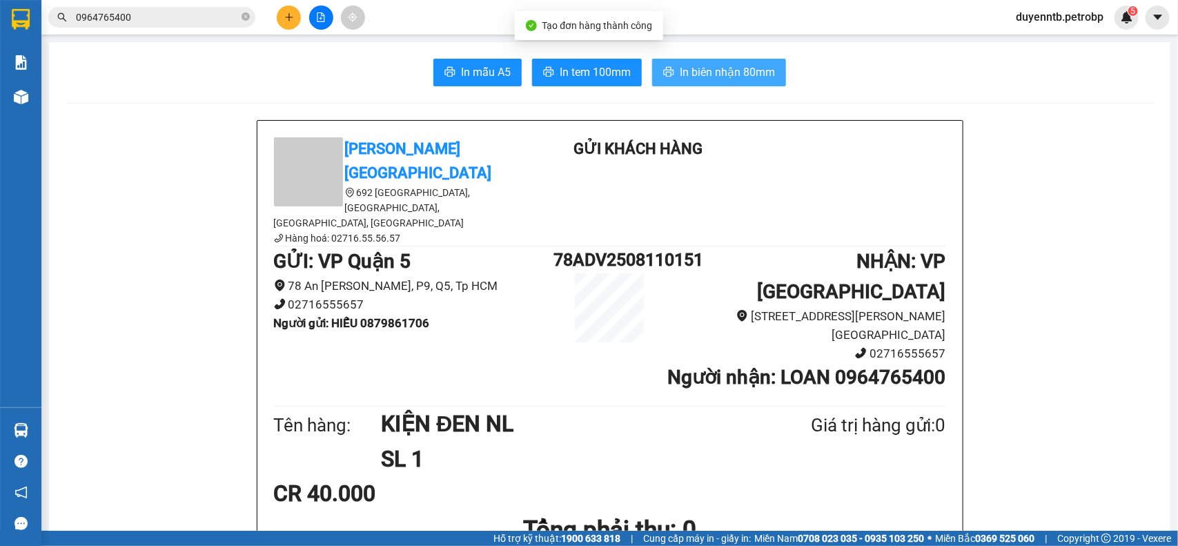
click at [741, 63] on span "In biên nhận 80mm" at bounding box center [727, 71] width 95 height 17
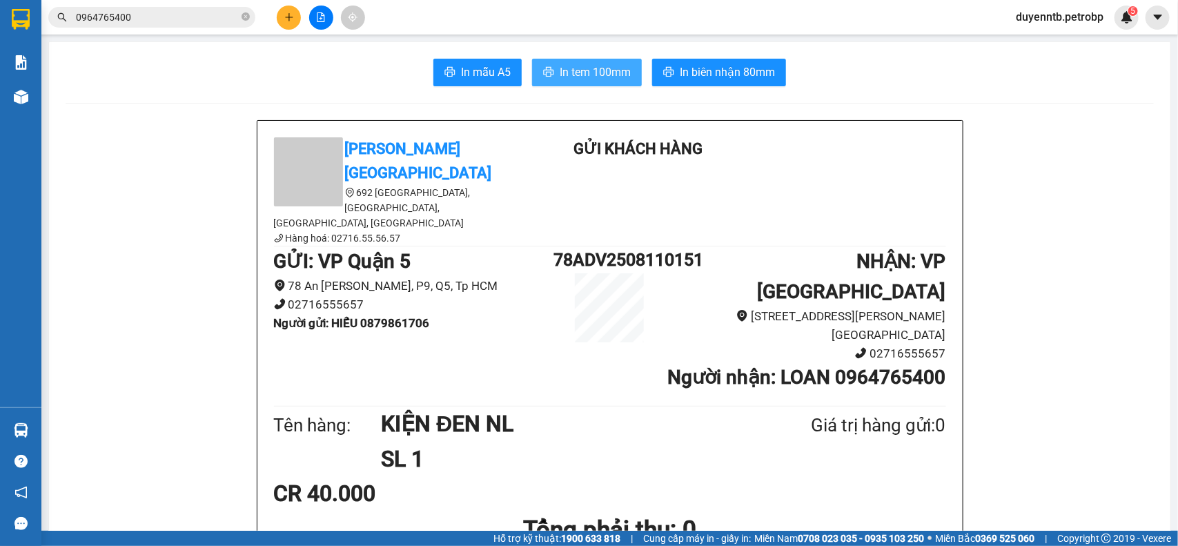
click at [622, 75] on span "In tem 100mm" at bounding box center [595, 71] width 71 height 17
click at [283, 11] on button at bounding box center [289, 18] width 24 height 24
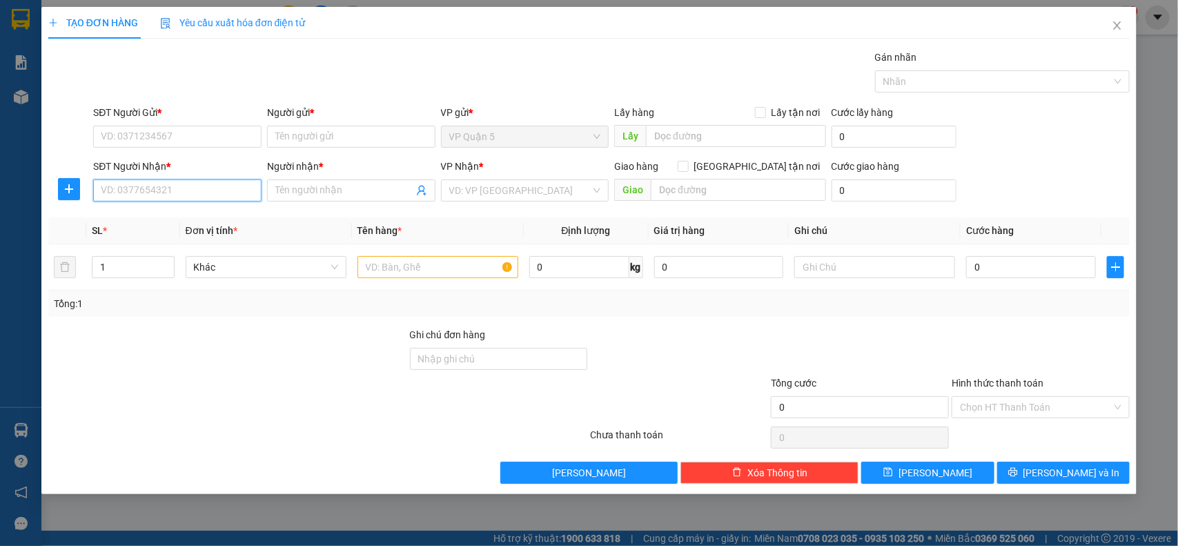
click at [169, 187] on input "SĐT Người Nhận *" at bounding box center [177, 190] width 168 height 22
type input "0869691606"
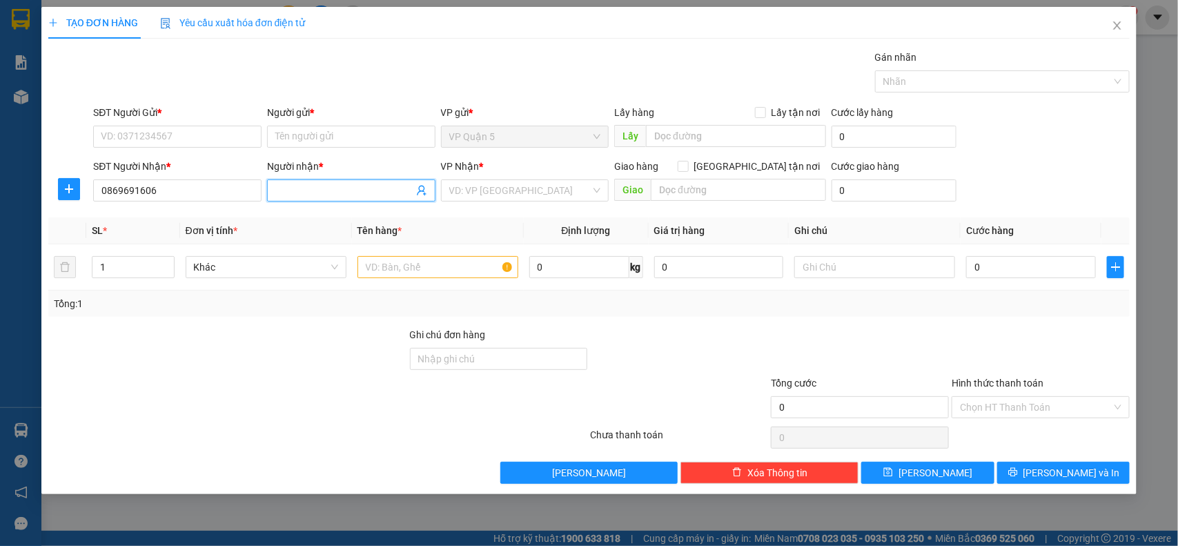
click at [364, 200] on span at bounding box center [351, 190] width 168 height 22
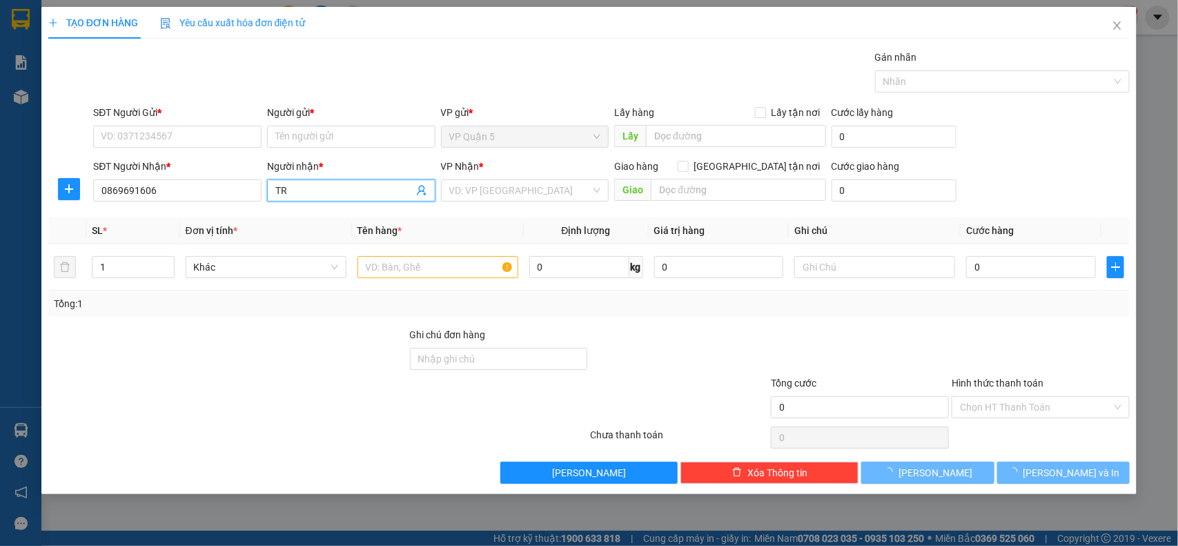
type input "T"
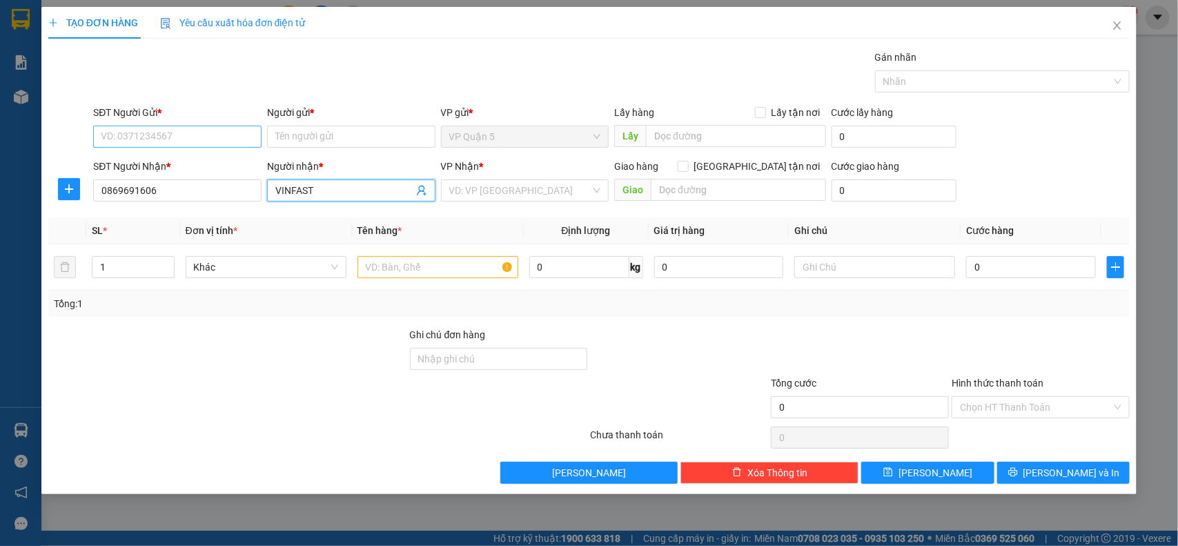
type input "VINFAST"
click at [192, 144] on input "SĐT Người Gửi *" at bounding box center [177, 137] width 168 height 22
type input "0962424251"
click at [284, 139] on input "Người gửi *" at bounding box center [351, 137] width 168 height 22
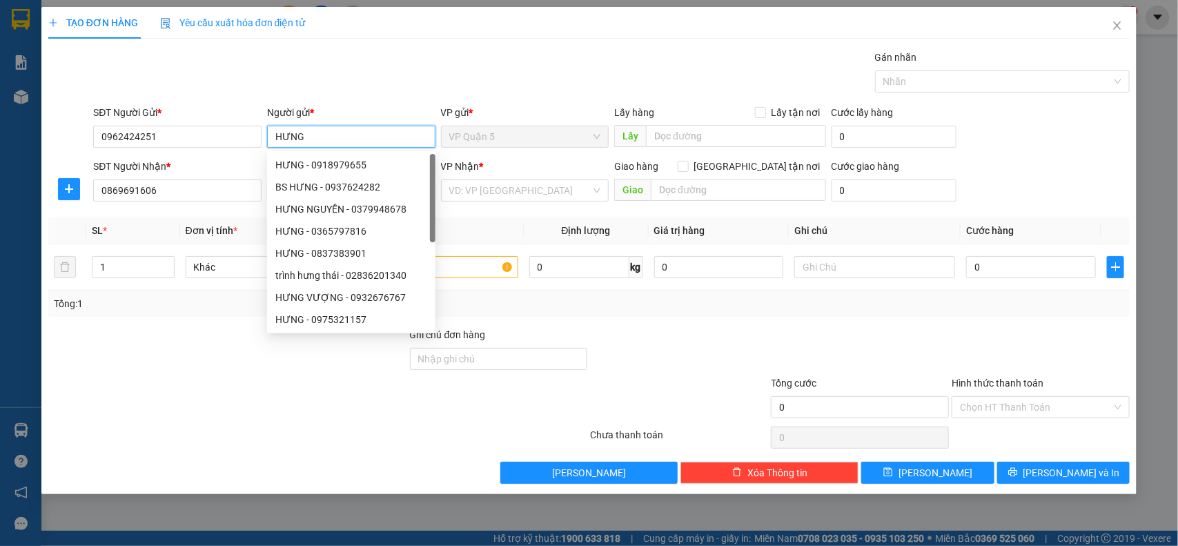
type input "HƯNG"
click at [184, 398] on div at bounding box center [228, 399] width 362 height 48
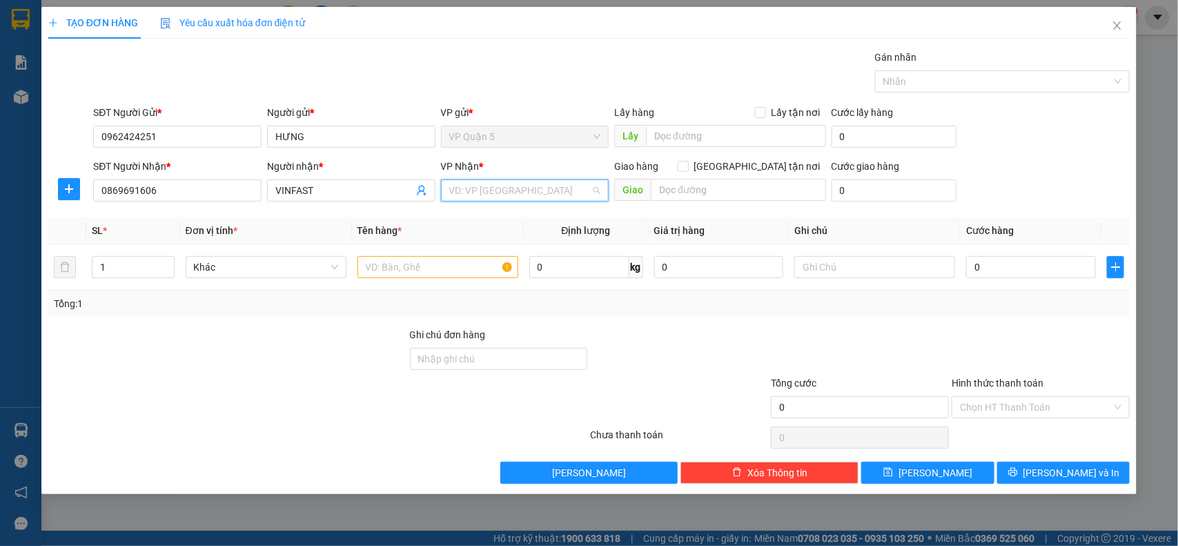
click at [529, 197] on input "search" at bounding box center [520, 190] width 142 height 21
click at [77, 194] on span "plus" at bounding box center [69, 189] width 21 height 11
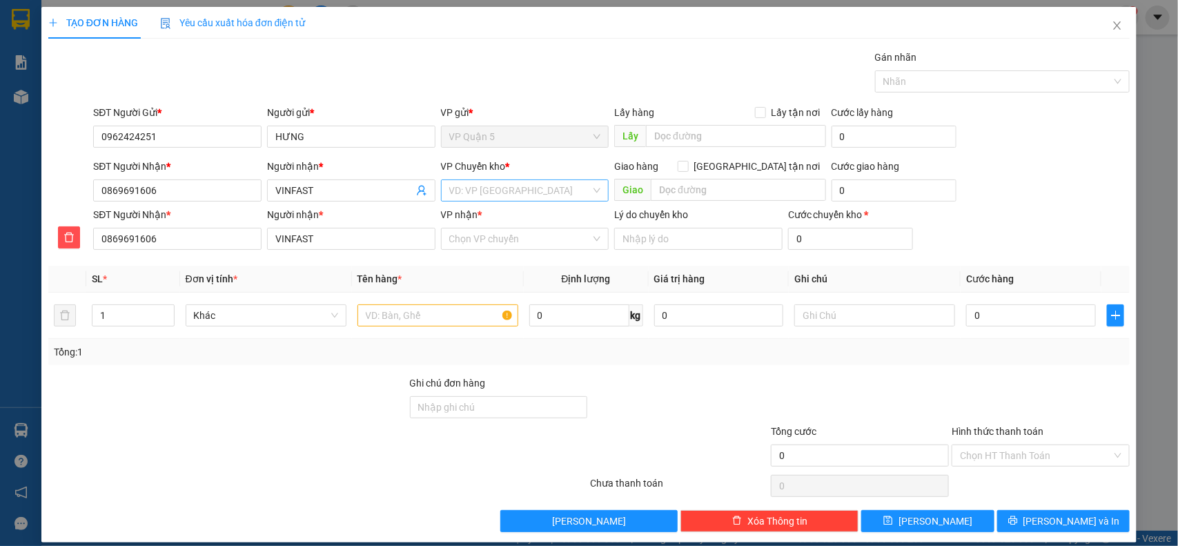
click at [498, 192] on input "search" at bounding box center [520, 190] width 142 height 21
type input "BINH"
click at [466, 261] on div "VP [GEOGRAPHIC_DATA]" at bounding box center [519, 262] width 150 height 15
click at [66, 240] on icon "delete" at bounding box center [70, 238] width 10 height 10
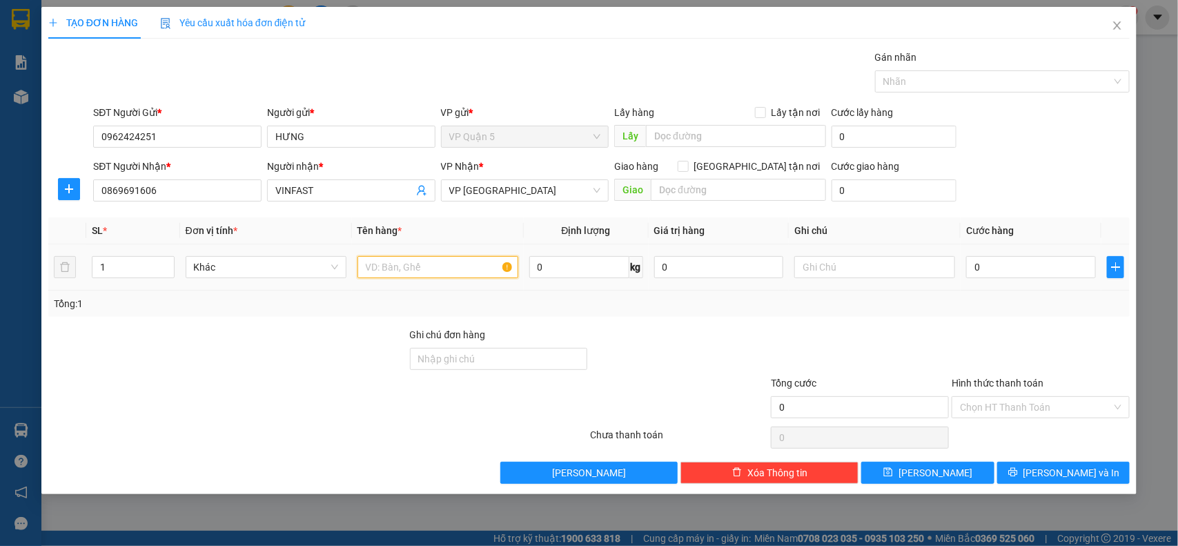
click at [426, 268] on input "text" at bounding box center [438, 267] width 161 height 22
type input "BAO TRẮNG VUÔNG"
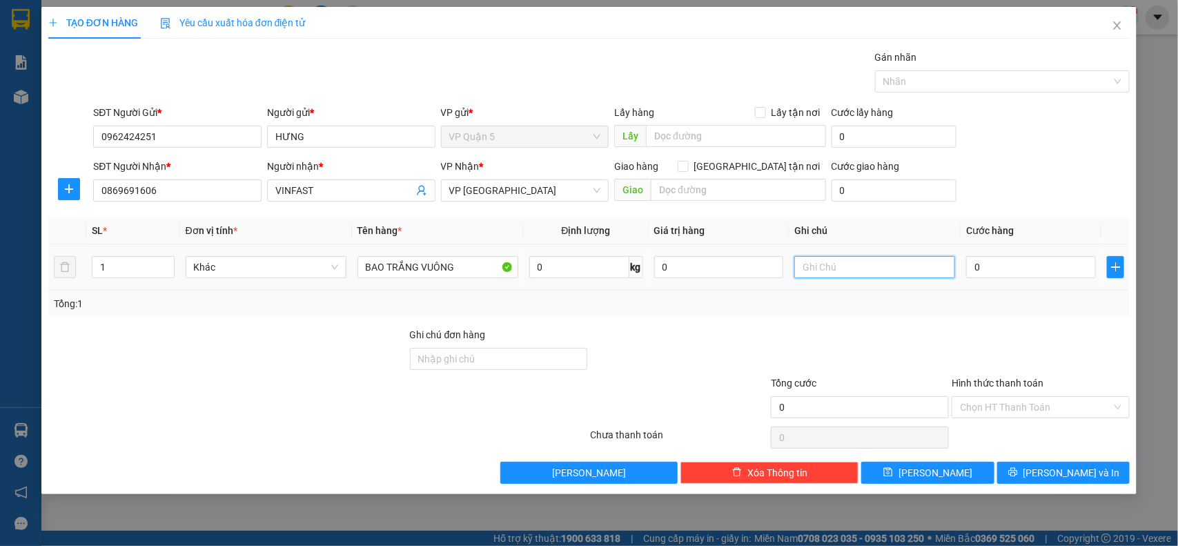
click at [843, 262] on input "text" at bounding box center [874, 267] width 161 height 22
type input "MAI NHẬN"
click at [1060, 273] on input "0" at bounding box center [1031, 267] width 130 height 22
type input "3"
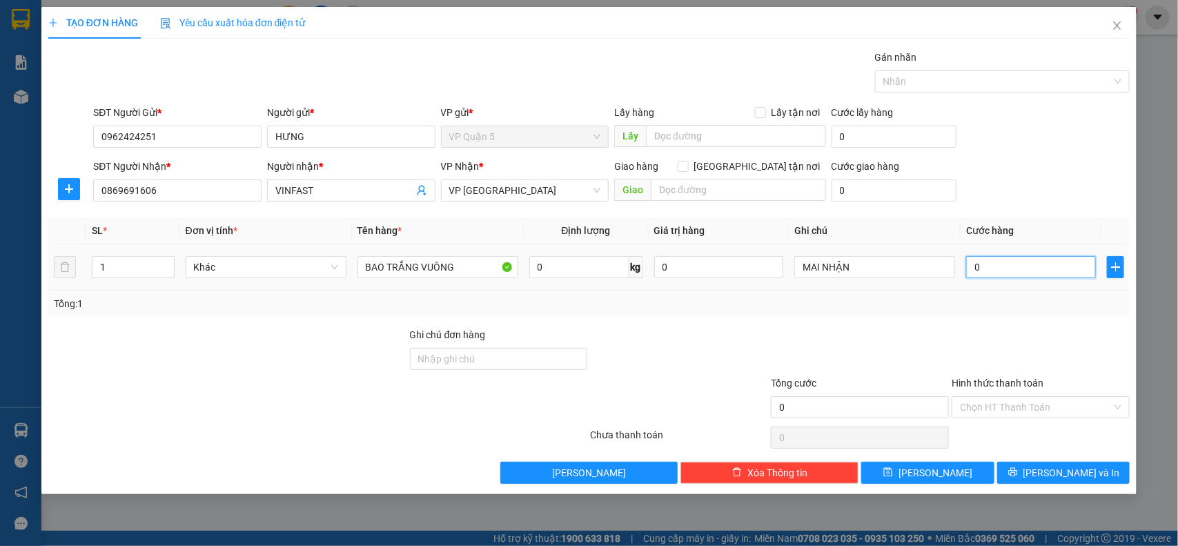
type input "3"
click at [1018, 477] on icon "printer" at bounding box center [1013, 472] width 10 height 10
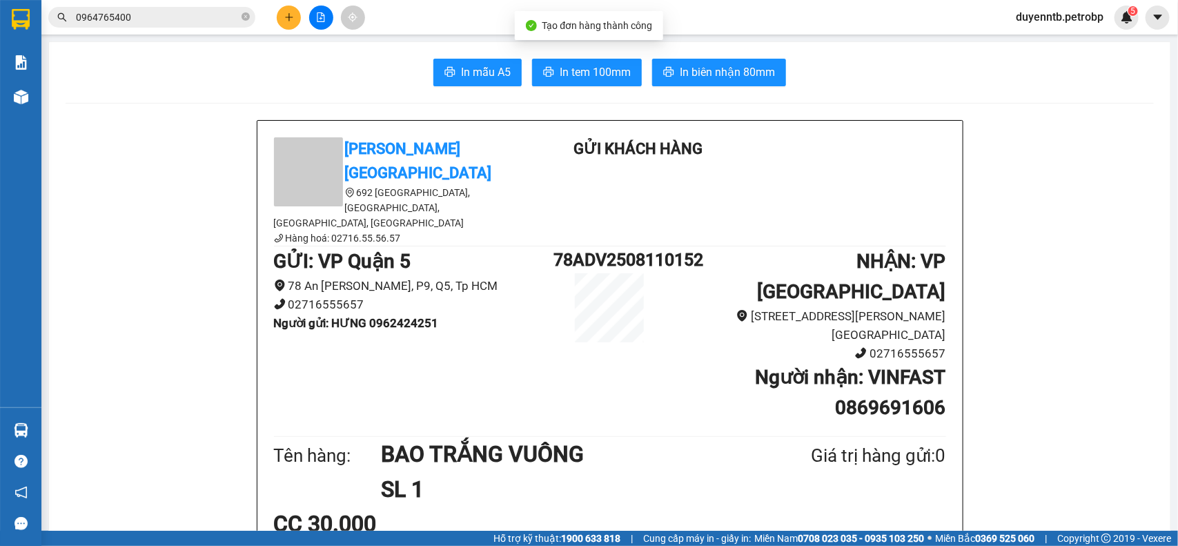
click at [723, 61] on button "In biên nhận 80mm" at bounding box center [719, 73] width 134 height 28
click at [585, 63] on span "In tem 100mm" at bounding box center [595, 71] width 71 height 17
click at [282, 21] on button at bounding box center [289, 18] width 24 height 24
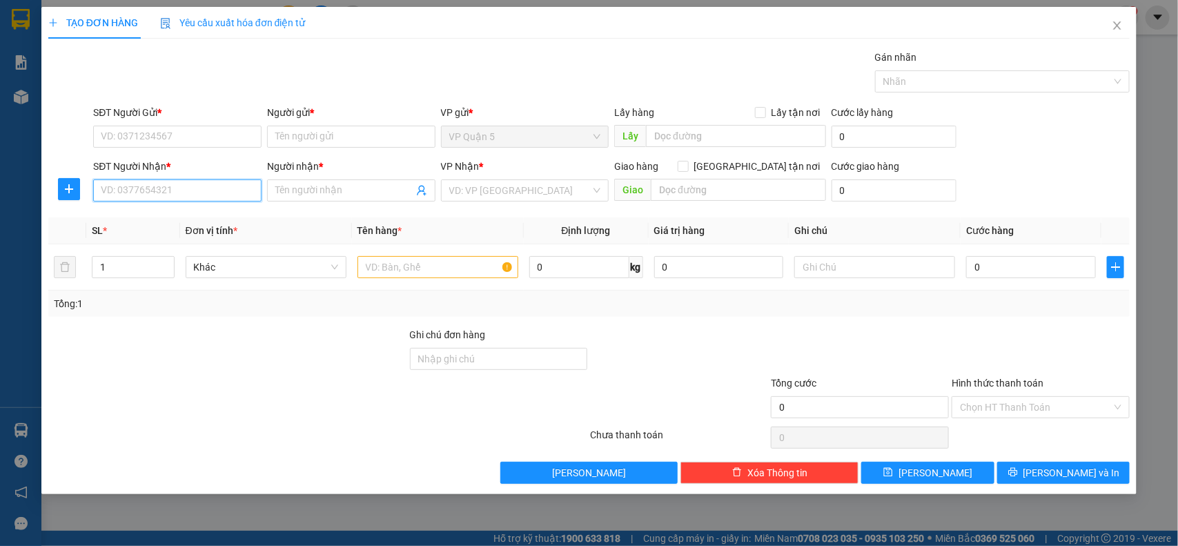
click at [173, 195] on input "SĐT Người Nhận *" at bounding box center [177, 190] width 168 height 22
type input "0915715793"
click at [154, 216] on div "0915715793 - A & A" at bounding box center [177, 218] width 152 height 15
type input "A & A"
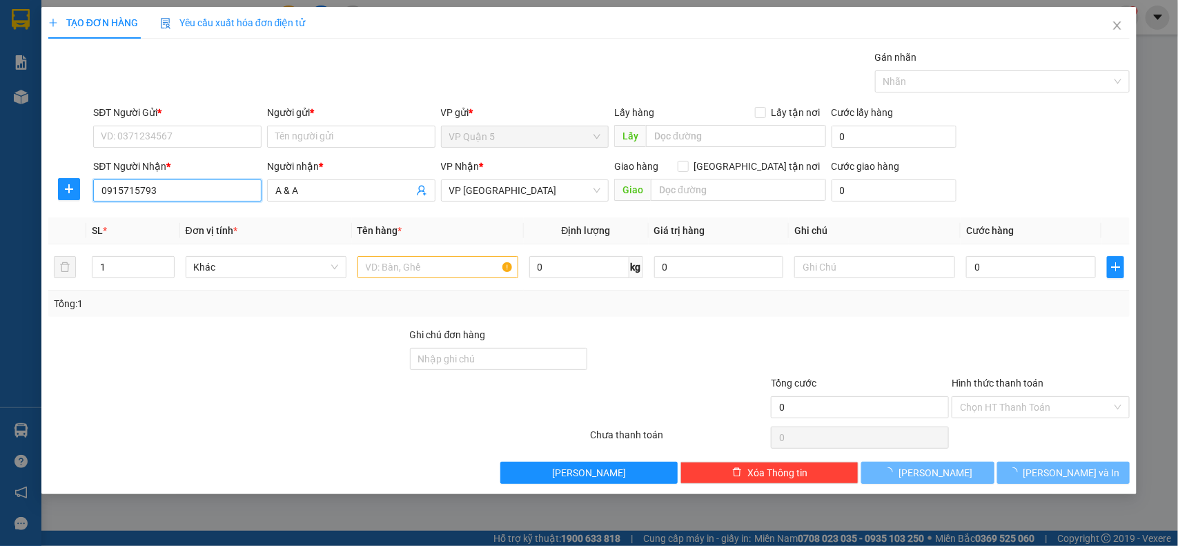
type input "30.000"
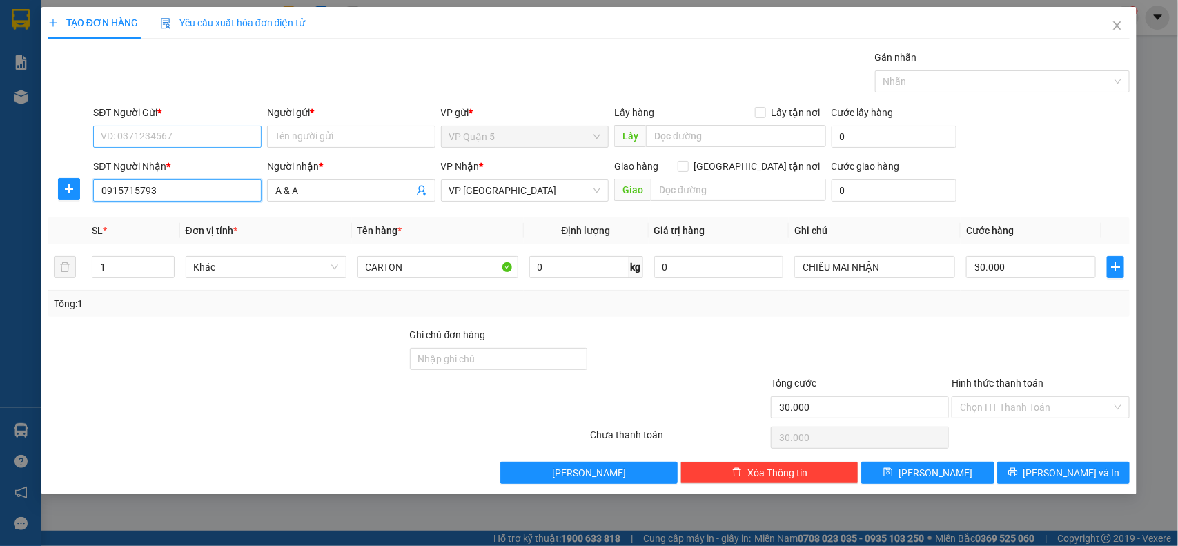
type input "0915715793"
click at [202, 145] on input "SĐT Người Gửi *" at bounding box center [177, 137] width 168 height 22
click at [187, 161] on div "0947816176 - LAB VCM DENTAL" at bounding box center [177, 164] width 152 height 15
type input "0947816176"
type input "LAB VCM DENTAL"
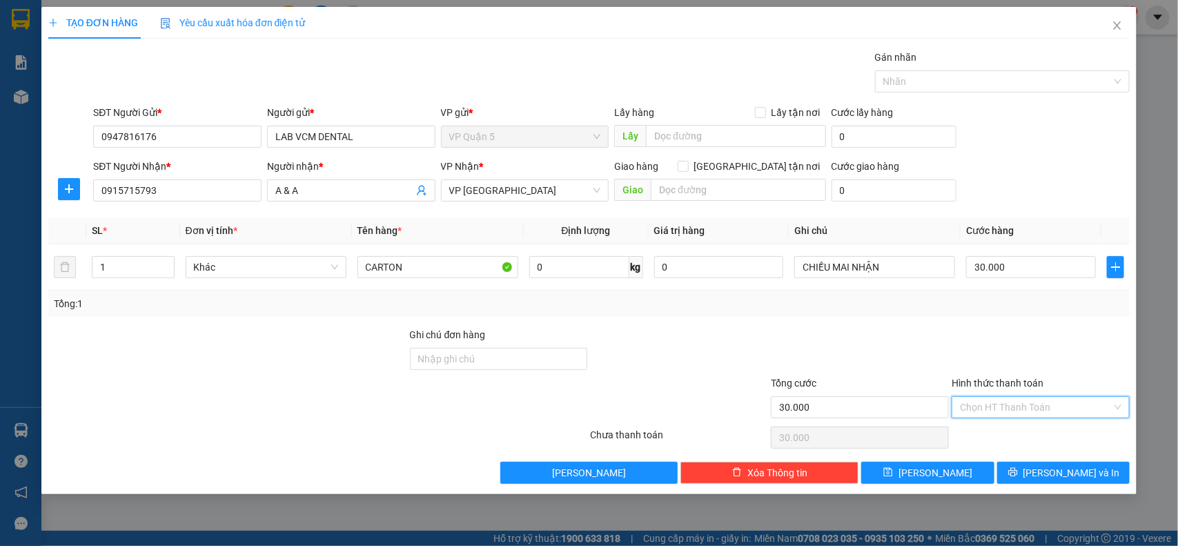
drag, startPoint x: 1028, startPoint y: 412, endPoint x: 1022, endPoint y: 405, distance: 9.3
click at [1026, 412] on input "Hình thức thanh toán" at bounding box center [1036, 407] width 152 height 21
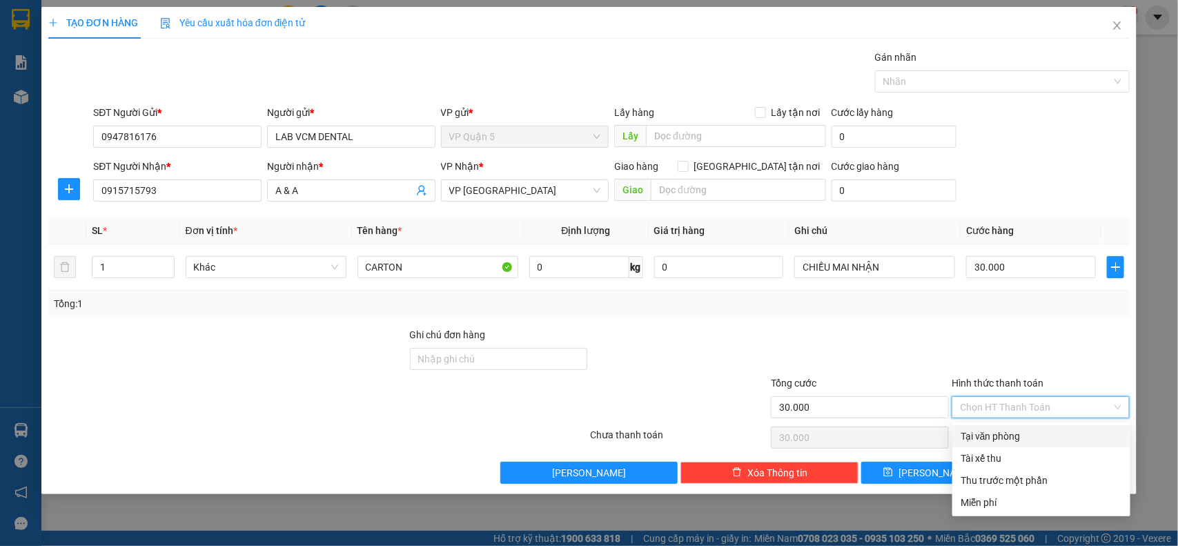
click at [1012, 436] on div "Tại văn phòng" at bounding box center [1042, 436] width 162 height 15
type input "0"
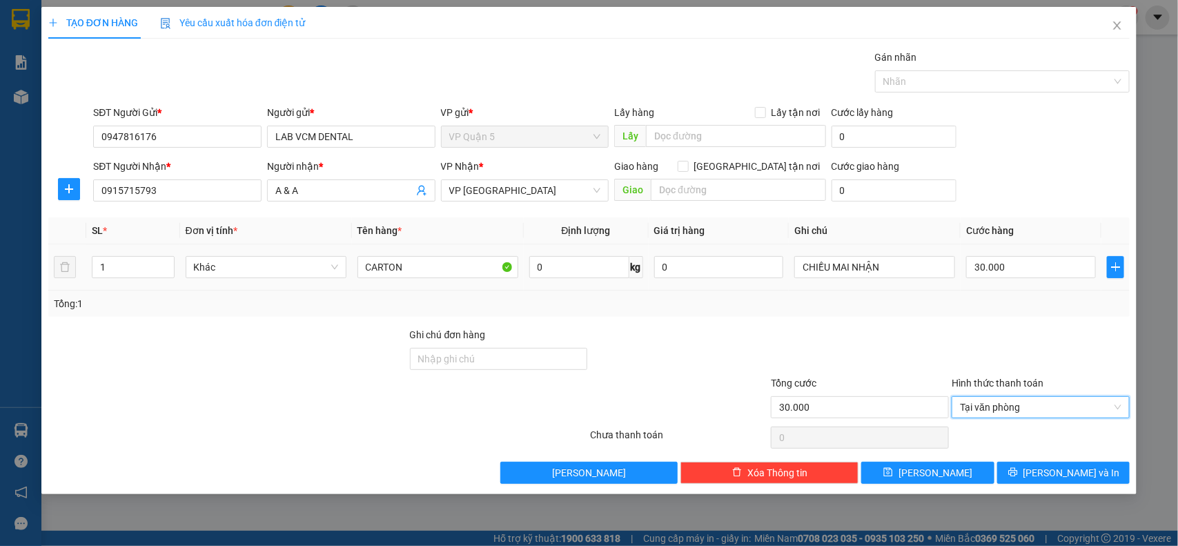
click at [857, 283] on td "CHIỀU MAI NHẬN" at bounding box center [875, 267] width 172 height 46
click at [857, 264] on input "CHIỀU MAI NHẬN" at bounding box center [874, 267] width 161 height 22
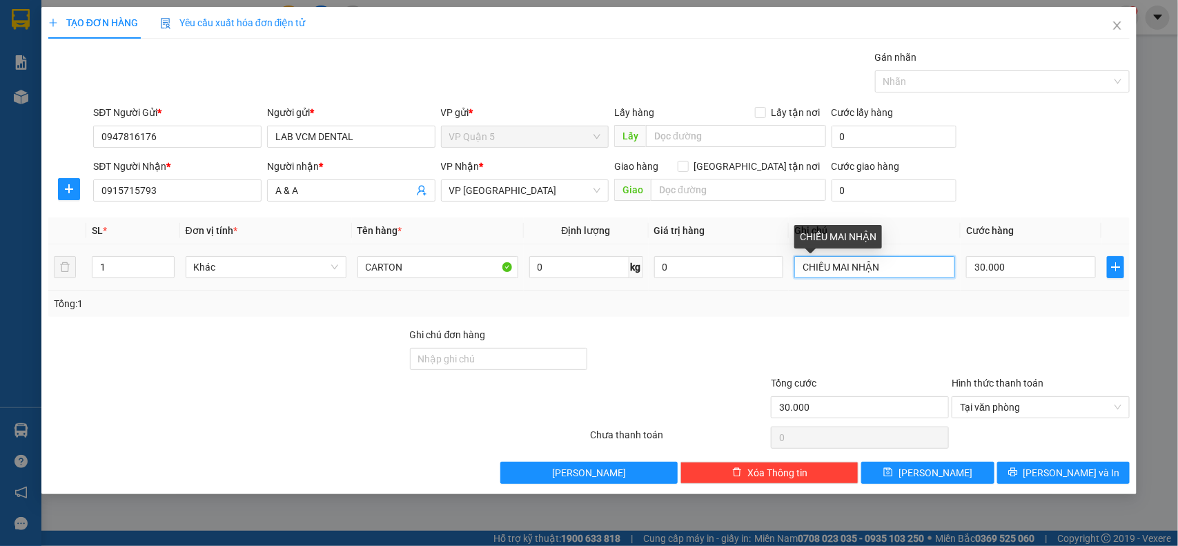
click at [857, 264] on input "CHIỀU MAI NHẬN" at bounding box center [874, 267] width 161 height 22
type input "MAI NHẬN"
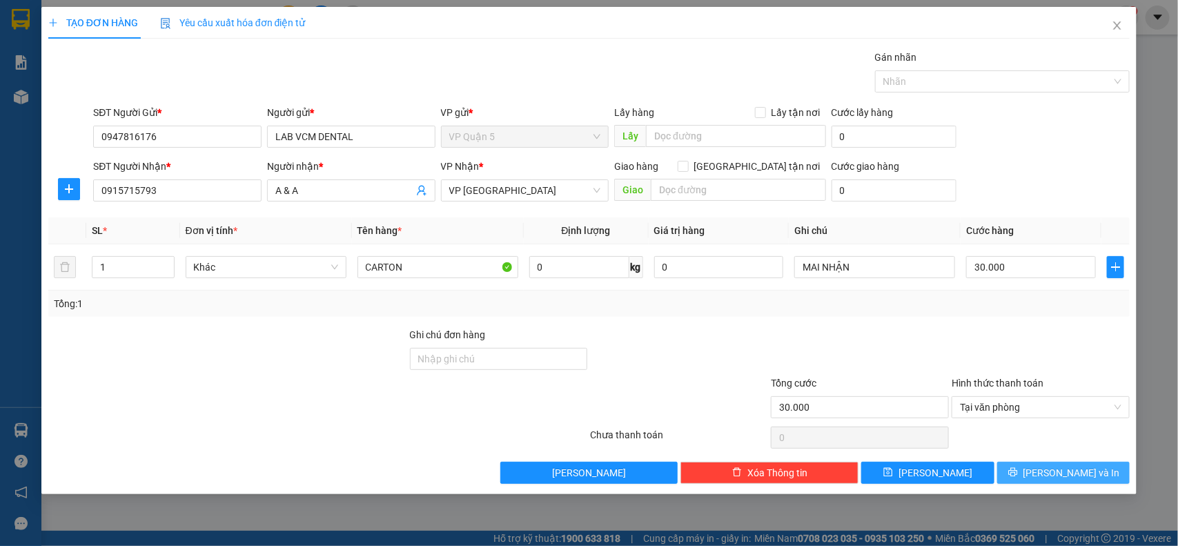
click at [1001, 473] on button "Lưu và In" at bounding box center [1063, 473] width 133 height 22
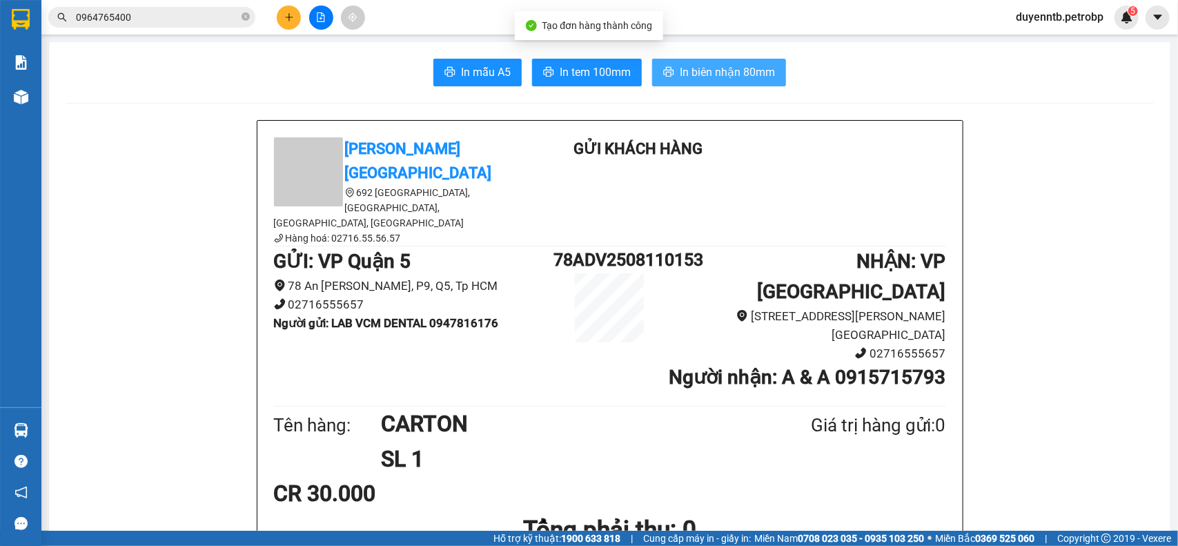
click at [706, 79] on span "In biên nhận 80mm" at bounding box center [727, 71] width 95 height 17
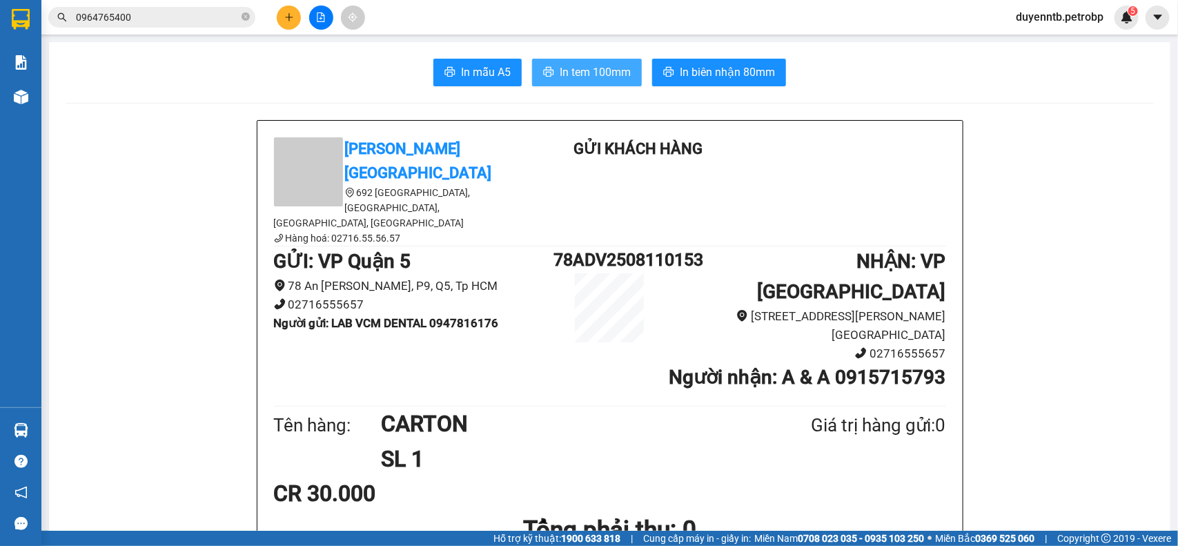
click at [597, 73] on span "In tem 100mm" at bounding box center [595, 71] width 71 height 17
click at [286, 21] on icon "plus" at bounding box center [289, 17] width 10 height 10
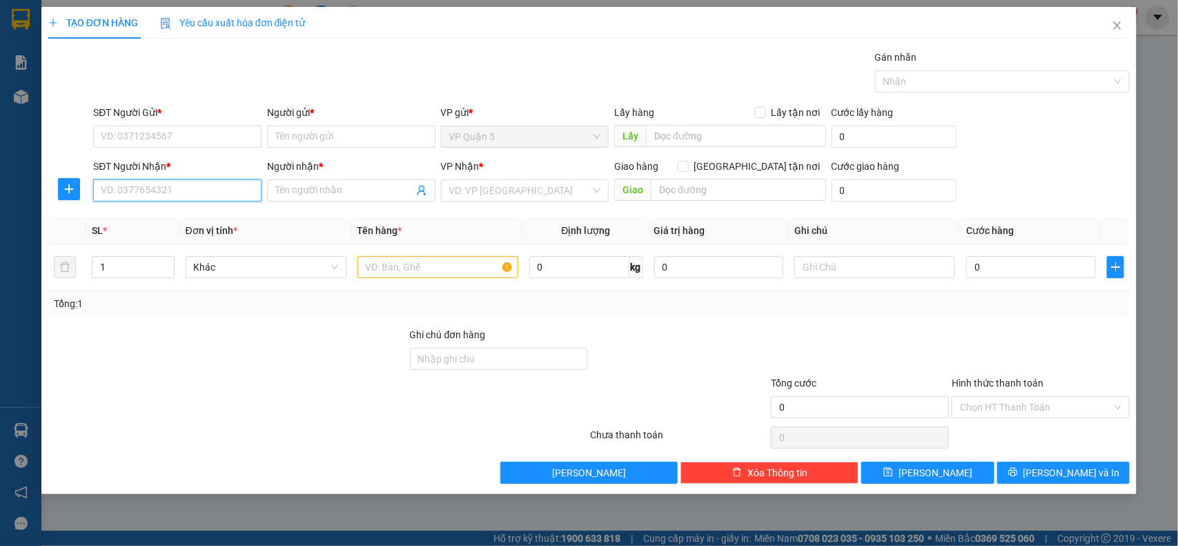
drag, startPoint x: 195, startPoint y: 197, endPoint x: 574, endPoint y: 23, distance: 416.3
click at [201, 195] on input "SĐT Người Nhận *" at bounding box center [177, 190] width 168 height 22
type input "0866500075"
click at [297, 186] on input "Người nhận *" at bounding box center [344, 190] width 138 height 15
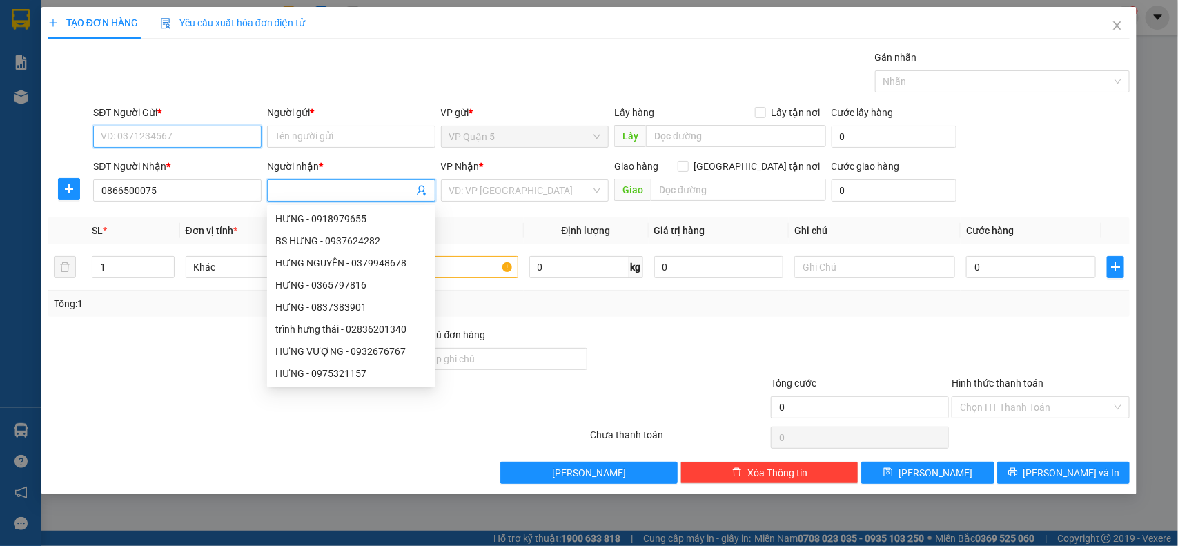
click at [142, 139] on input "SĐT Người Gửi *" at bounding box center [177, 137] width 168 height 22
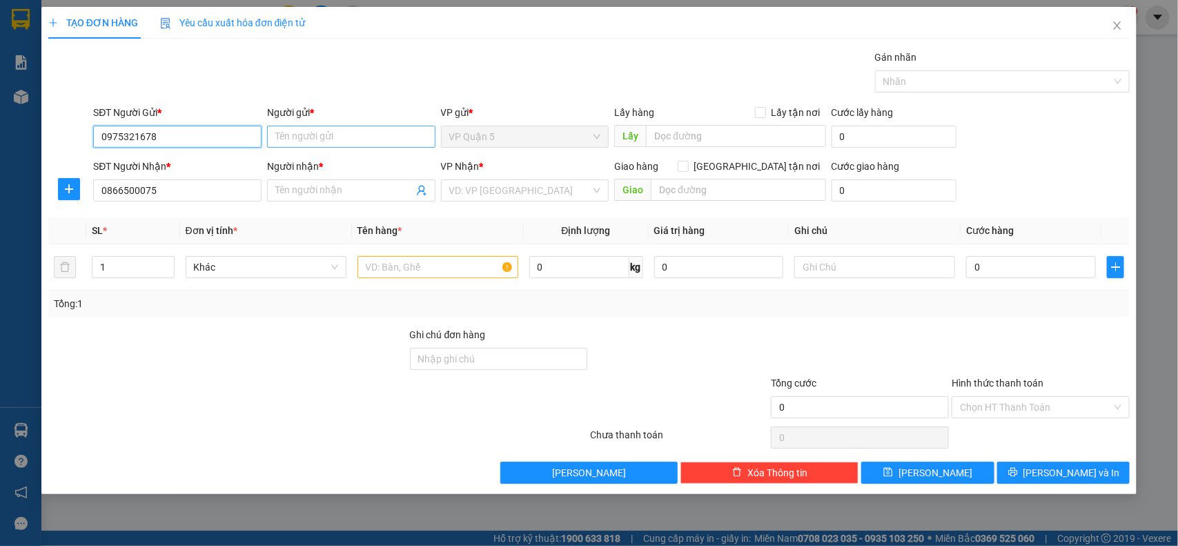
type input "0975321678"
click at [373, 138] on input "Người gửi *" at bounding box center [351, 137] width 168 height 22
type input "QUANG HỢP"
click at [301, 195] on input "Người nhận *" at bounding box center [344, 190] width 138 height 15
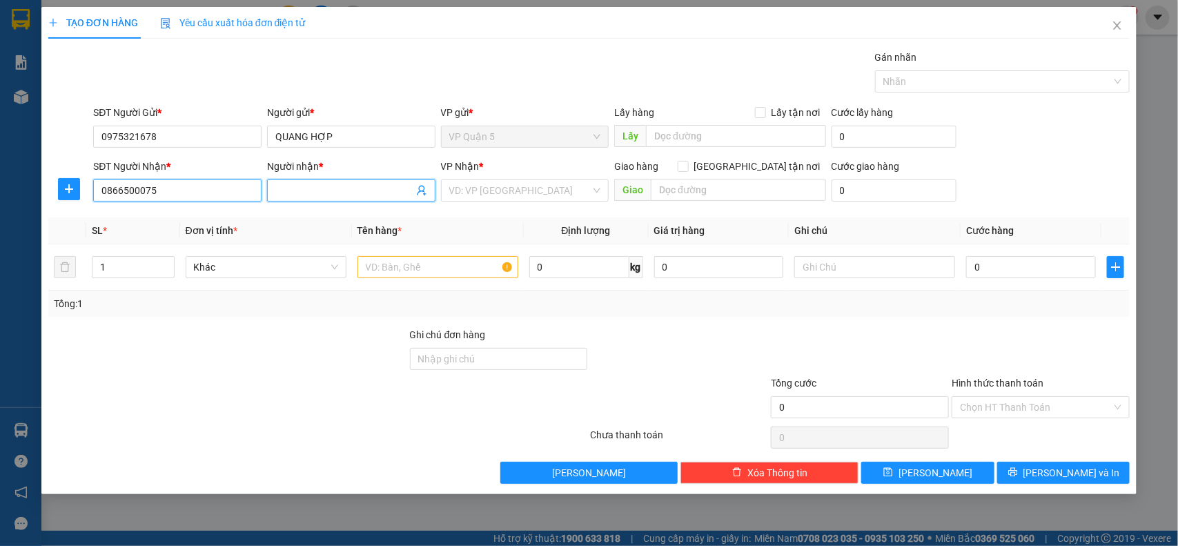
click at [170, 186] on input "0866500075" at bounding box center [177, 190] width 168 height 22
click at [168, 188] on input "0866500075" at bounding box center [177, 190] width 168 height 22
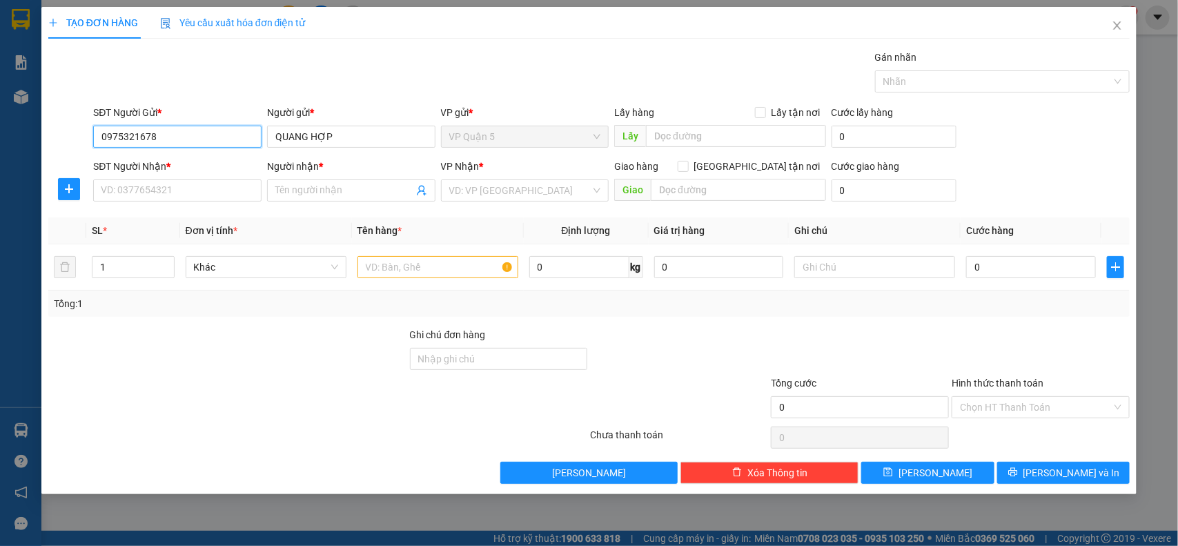
drag, startPoint x: 168, startPoint y: 139, endPoint x: 97, endPoint y: 144, distance: 70.6
click at [97, 144] on input "0975321678" at bounding box center [177, 137] width 168 height 22
type input "0975321678"
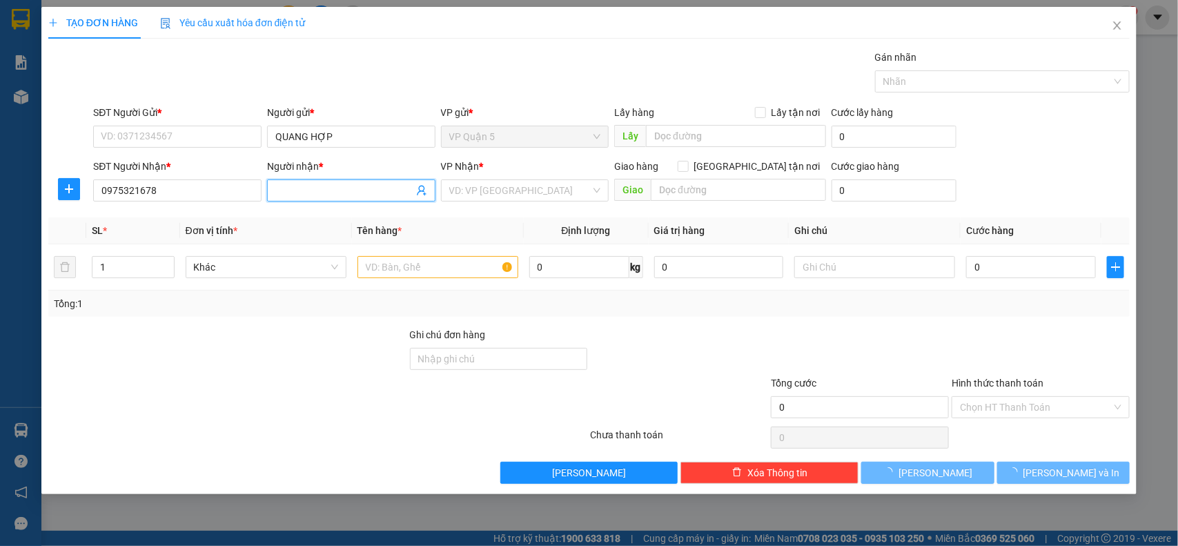
drag, startPoint x: 309, startPoint y: 193, endPoint x: 311, endPoint y: 183, distance: 10.6
click at [311, 192] on input "Người nhận *" at bounding box center [344, 190] width 138 height 15
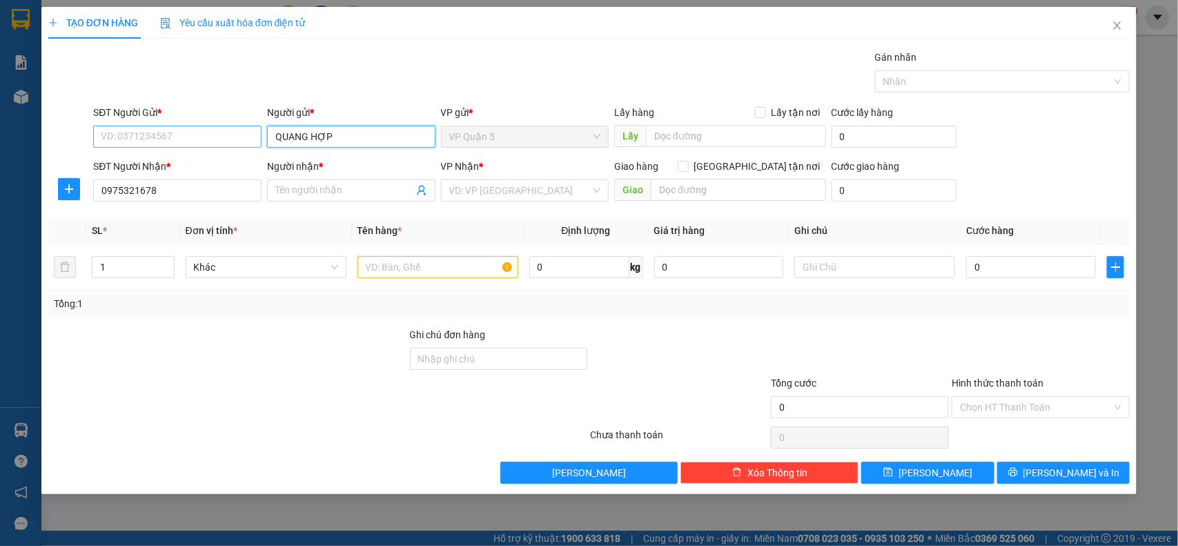
drag, startPoint x: 363, startPoint y: 133, endPoint x: 244, endPoint y: 140, distance: 119.6
click at [244, 140] on div "SĐT Người Gửi * VD: 0371234567 Người gửi * QUANG HỢP QUANG HỢP VP gửi * VP Quận…" at bounding box center [611, 129] width 1042 height 48
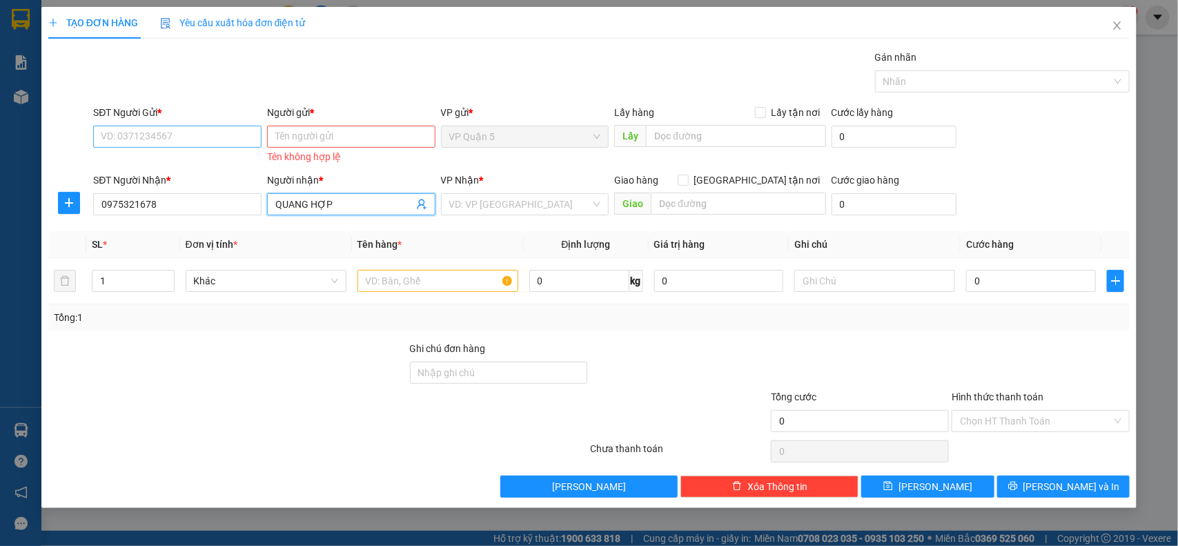
type input "QUANG HỢP"
click at [198, 138] on input "SĐT Người Gửi *" at bounding box center [177, 137] width 168 height 22
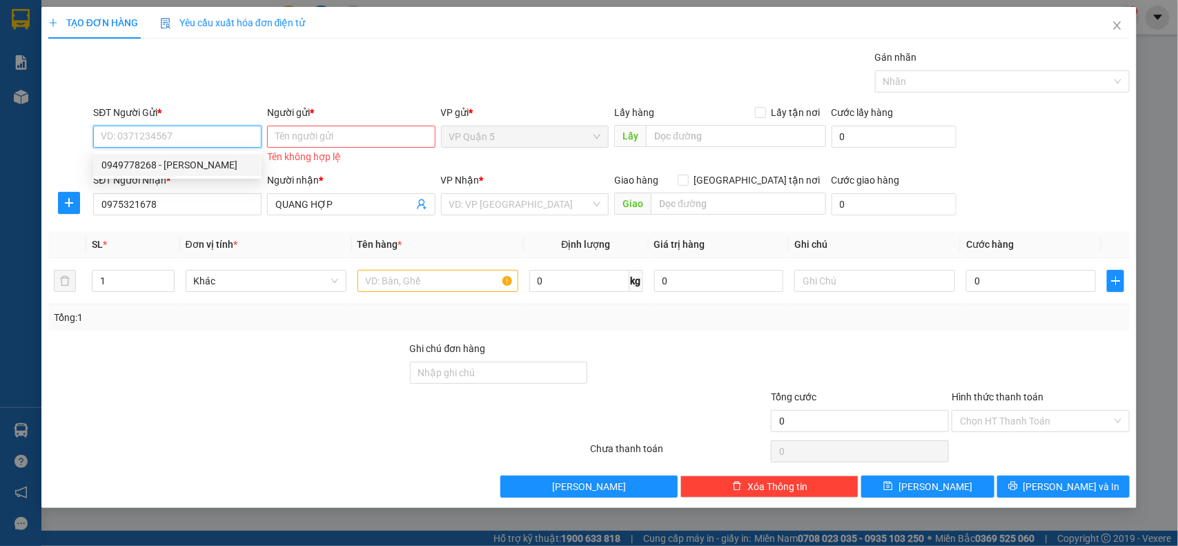
click at [184, 160] on div "0949778268 - TIẾN PHÁT" at bounding box center [177, 164] width 152 height 15
type input "0949778268"
type input "TIẾN PHÁT"
type input "40.000"
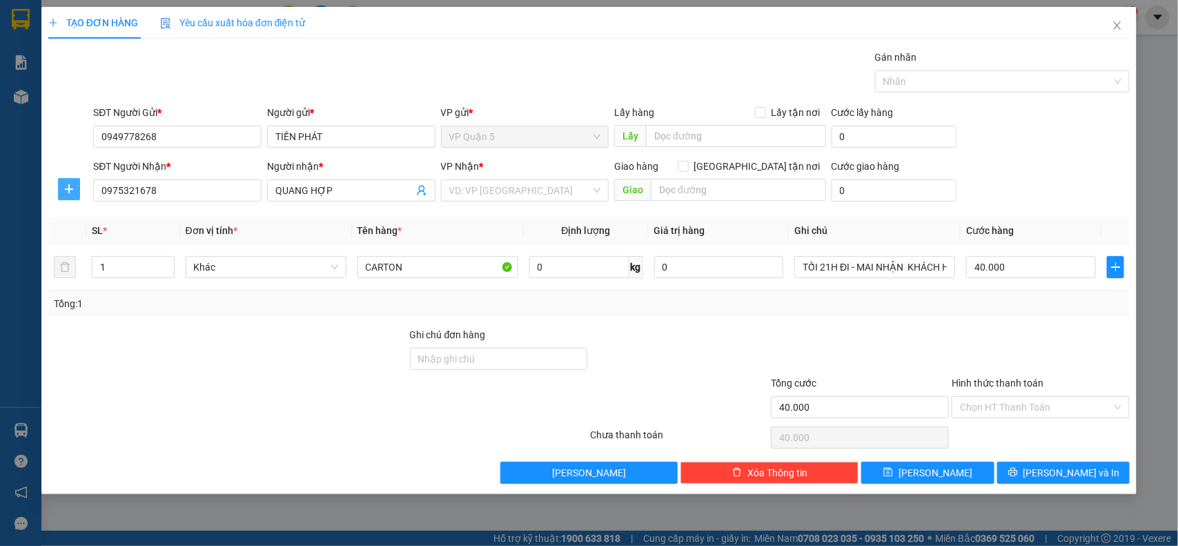
click at [64, 194] on icon "plus" at bounding box center [68, 189] width 11 height 11
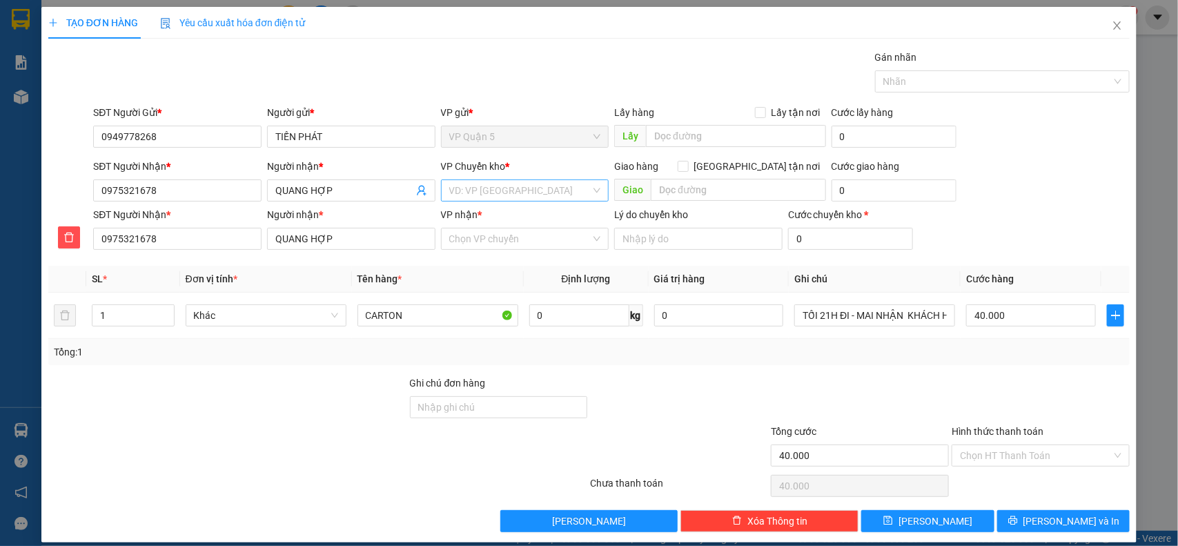
click at [477, 191] on input "search" at bounding box center [520, 190] width 142 height 21
type input "XOAI"
click at [516, 222] on div "VP Đồng Xoài" at bounding box center [519, 218] width 150 height 15
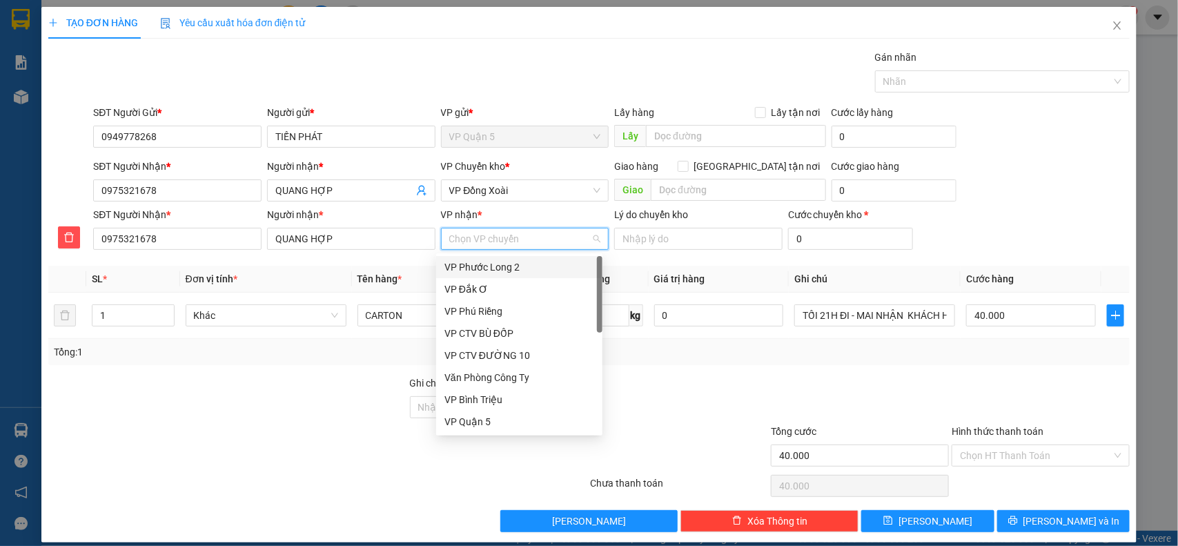
click at [483, 238] on input "VP nhận *" at bounding box center [520, 238] width 142 height 21
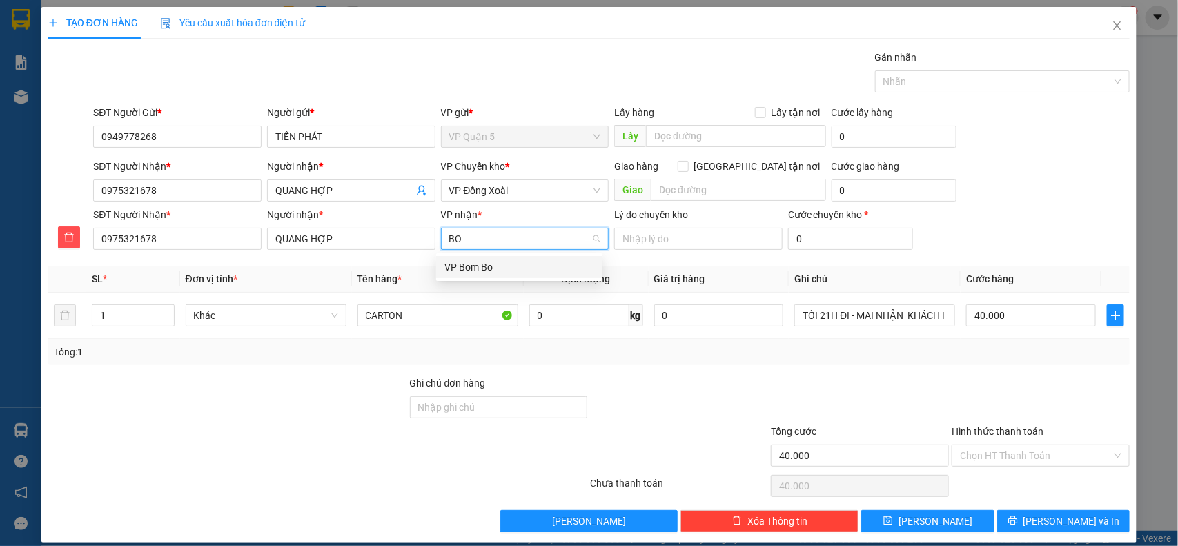
type input "BOM"
drag, startPoint x: 480, startPoint y: 262, endPoint x: 467, endPoint y: 264, distance: 12.5
click at [477, 262] on div "VP Bom Bo" at bounding box center [519, 267] width 150 height 15
click at [892, 311] on input "TỐI 21H ĐI - MAI NHẬN KHÁCH HÀNG TỰ ĐÓNG GÓI, CTY KHÔNG CHỊU TRÁCH NHIỆM VỀ HIỆ…" at bounding box center [874, 315] width 161 height 22
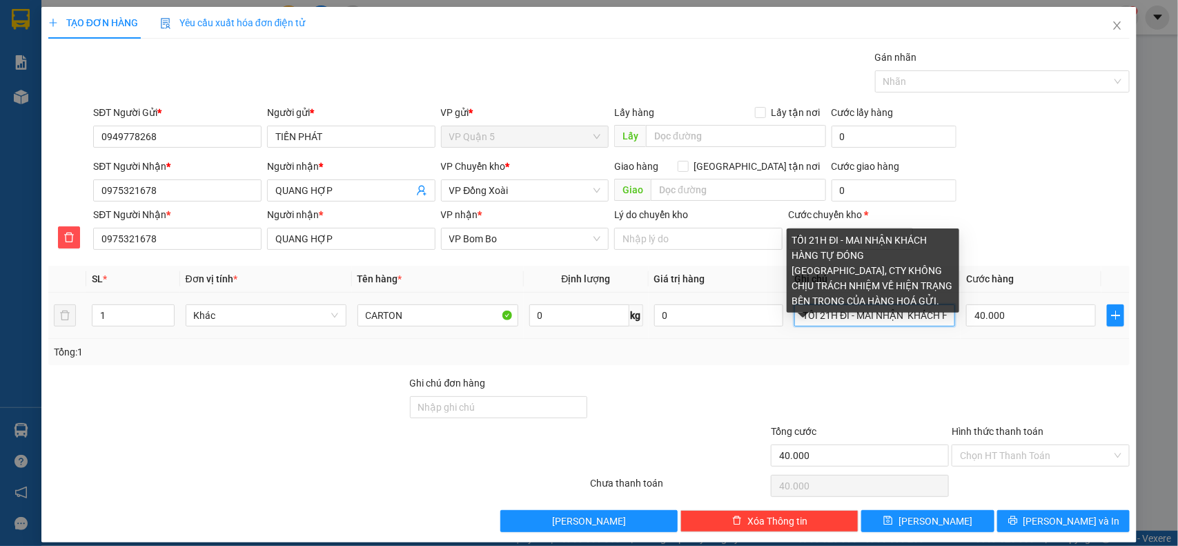
click at [892, 311] on input "TỐI 21H ĐI - MAI NHẬN KHÁCH HÀNG TỰ ĐÓNG GÓI, CTY KHÔNG CHỊU TRÁCH NHIỆM VỀ HIỆ…" at bounding box center [874, 315] width 161 height 22
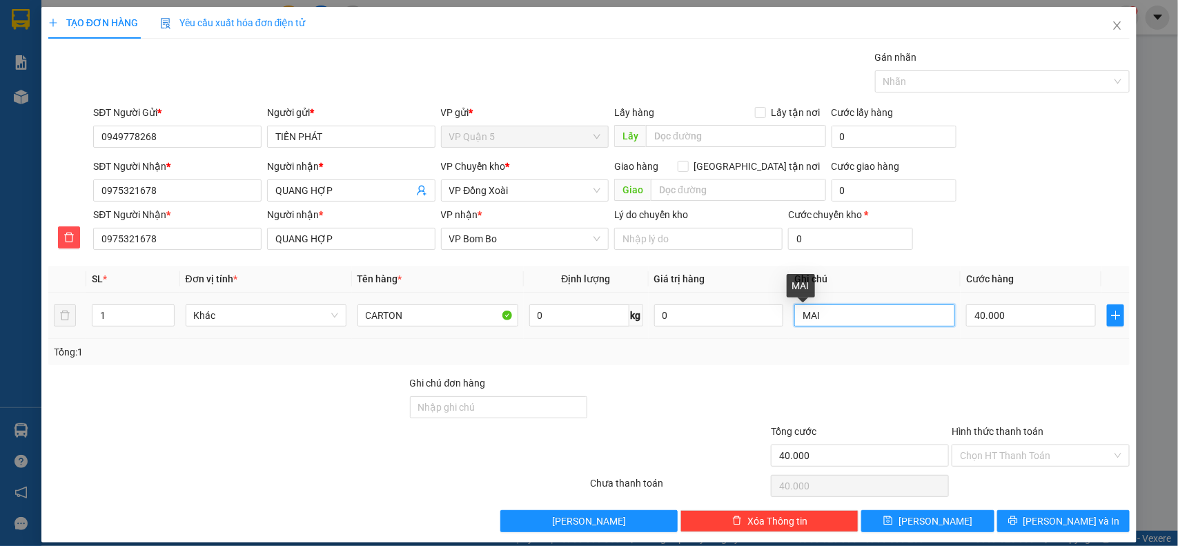
type input "MAI"
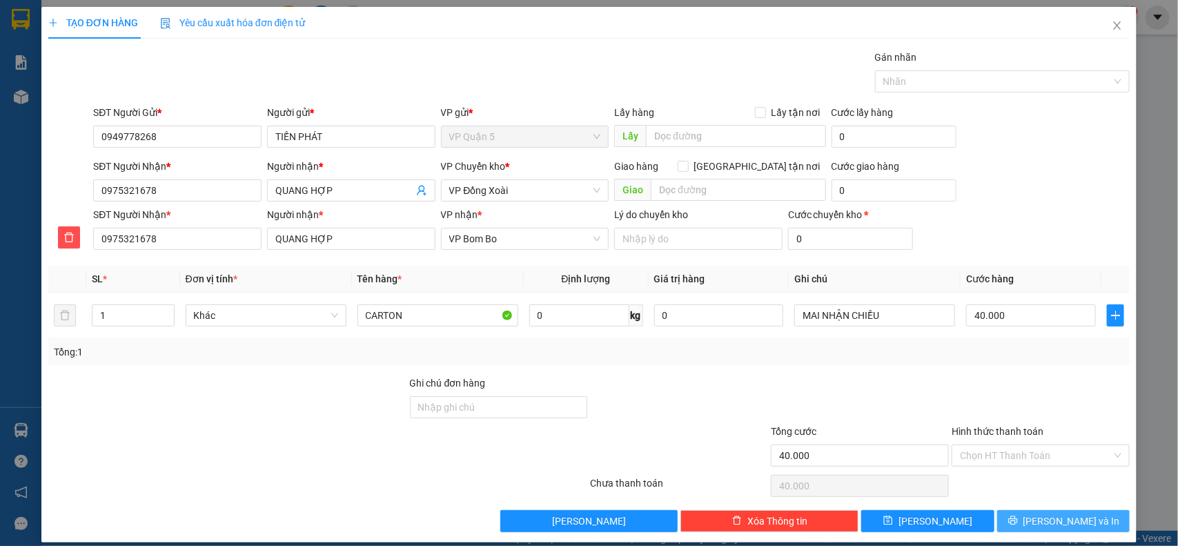
click at [1017, 516] on icon "printer" at bounding box center [1012, 520] width 9 height 9
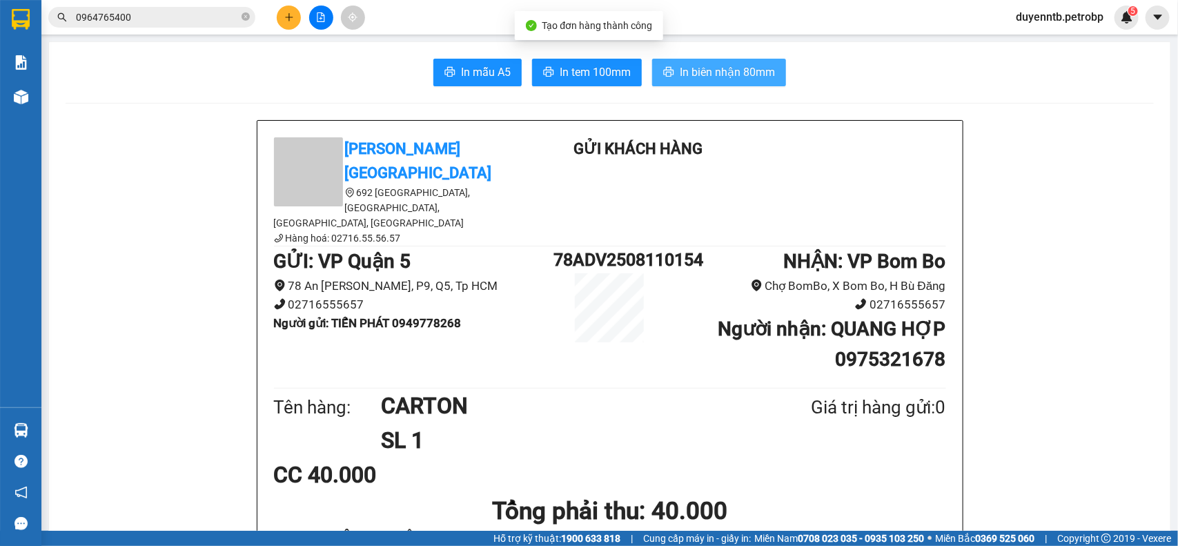
click at [728, 59] on button "In biên nhận 80mm" at bounding box center [719, 73] width 134 height 28
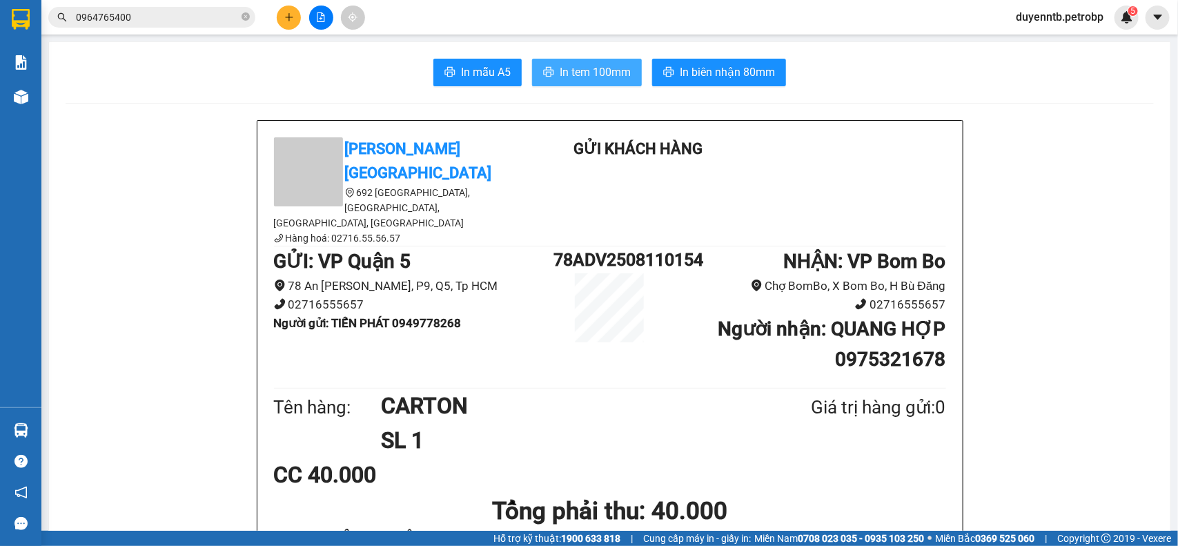
drag, startPoint x: 607, startPoint y: 52, endPoint x: 576, endPoint y: 80, distance: 41.6
click at [576, 80] on span "In tem 100mm" at bounding box center [595, 71] width 71 height 17
click at [1157, 23] on icon "caret-down" at bounding box center [1158, 17] width 12 height 12
click at [1050, 32] on div "Trợ giúp 1900 633 818" at bounding box center [1110, 68] width 120 height 72
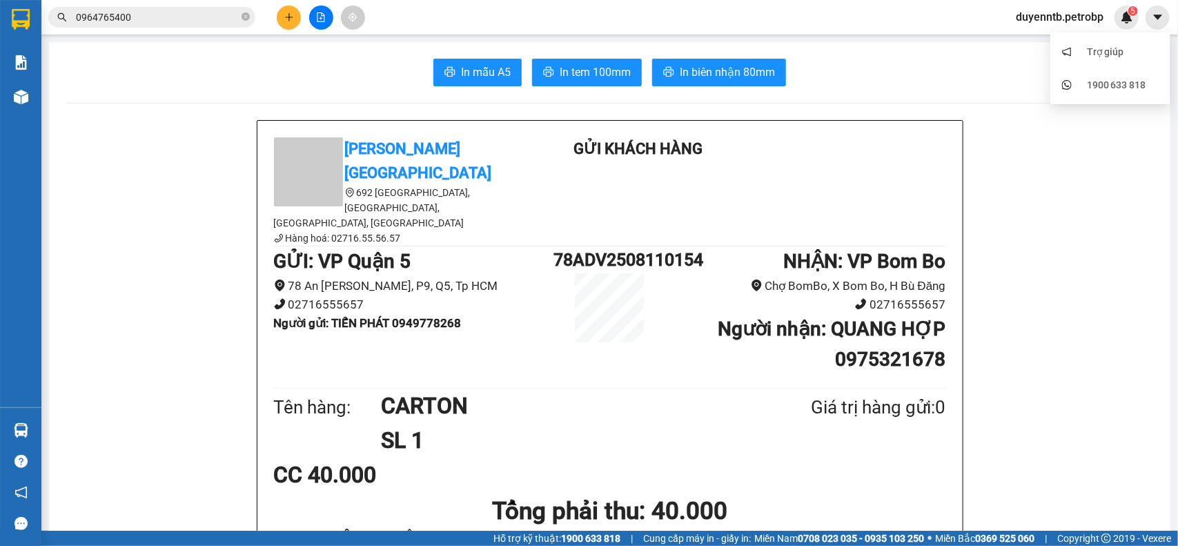
click at [1048, 21] on span "duyenntb.petrobp" at bounding box center [1060, 16] width 110 height 17
click at [1050, 42] on span "Đăng xuất" at bounding box center [1065, 42] width 83 height 15
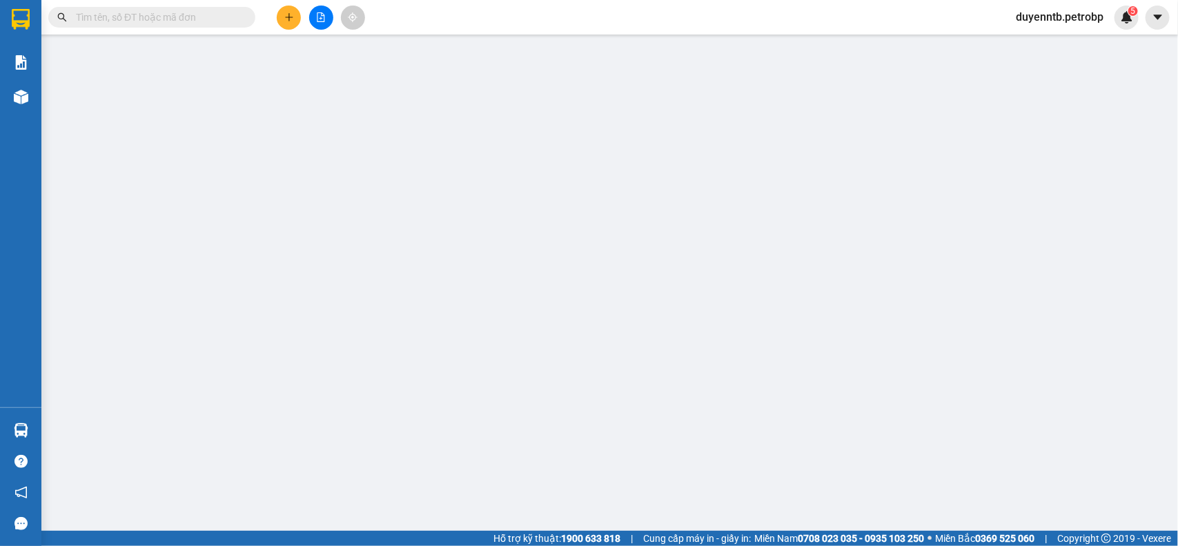
click at [290, 12] on icon "plus" at bounding box center [289, 17] width 10 height 10
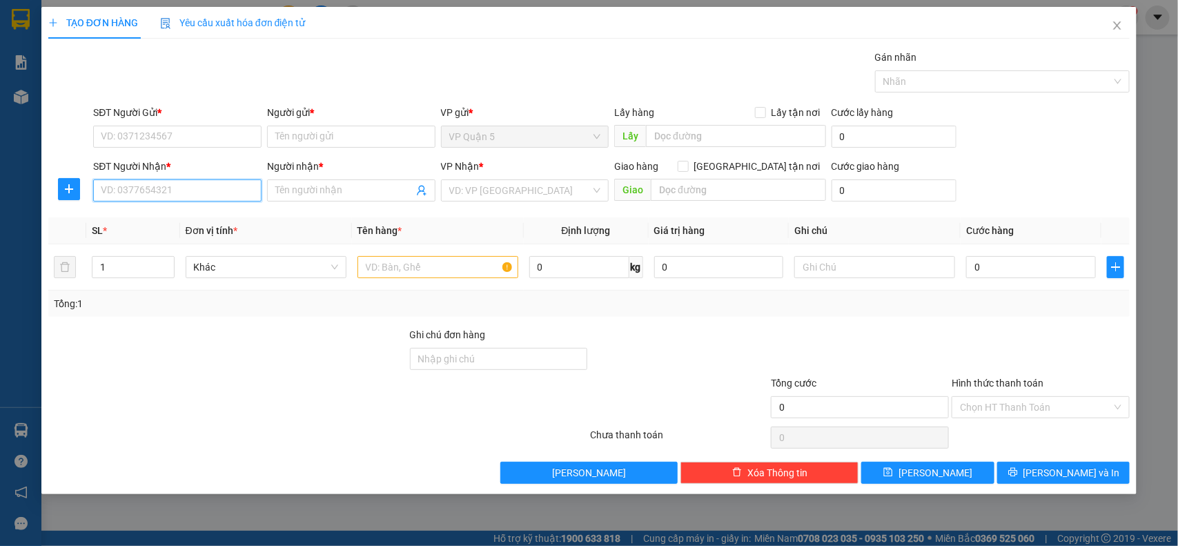
click at [179, 194] on input "SĐT Người Nhận *" at bounding box center [177, 190] width 168 height 22
click at [131, 215] on div "0866615515 - [PERSON_NAME]" at bounding box center [177, 218] width 152 height 15
type input "0866615515"
type input "C TRINH"
type input "30.000"
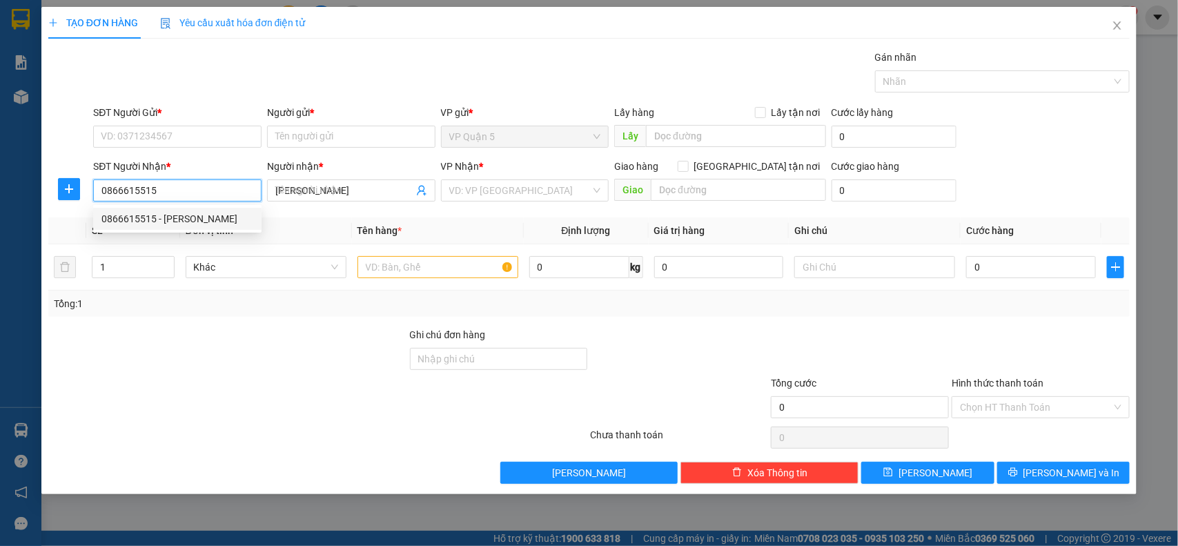
type input "30.000"
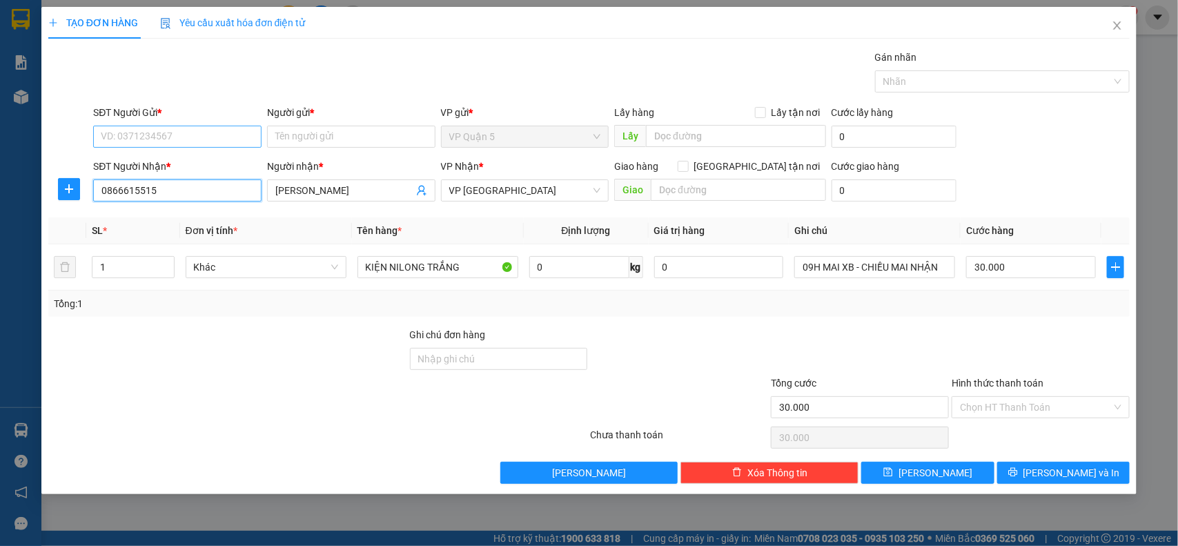
type input "0866615515"
click at [201, 138] on input "SĐT Người Gửi *" at bounding box center [177, 137] width 168 height 22
click at [175, 173] on div "0924112118 - NAM PHƯƠNG" at bounding box center [177, 165] width 168 height 22
type input "0924112118"
type input "NAM PHƯƠNG"
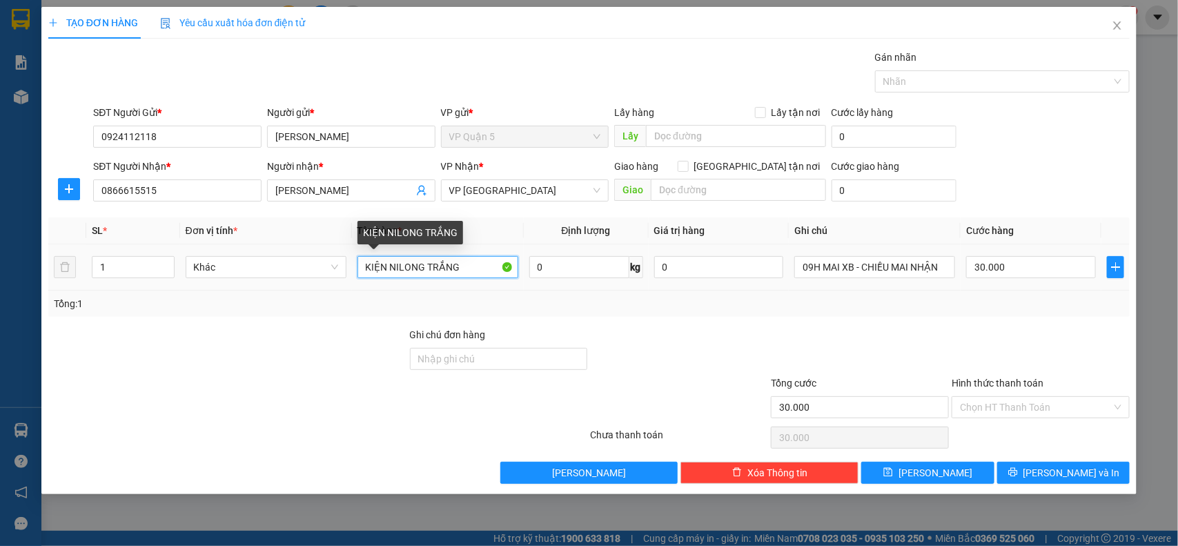
click at [459, 267] on input "KIỆN NILONG TRẮNG" at bounding box center [438, 267] width 161 height 22
type input "K"
type input "CARTON VÀNG"
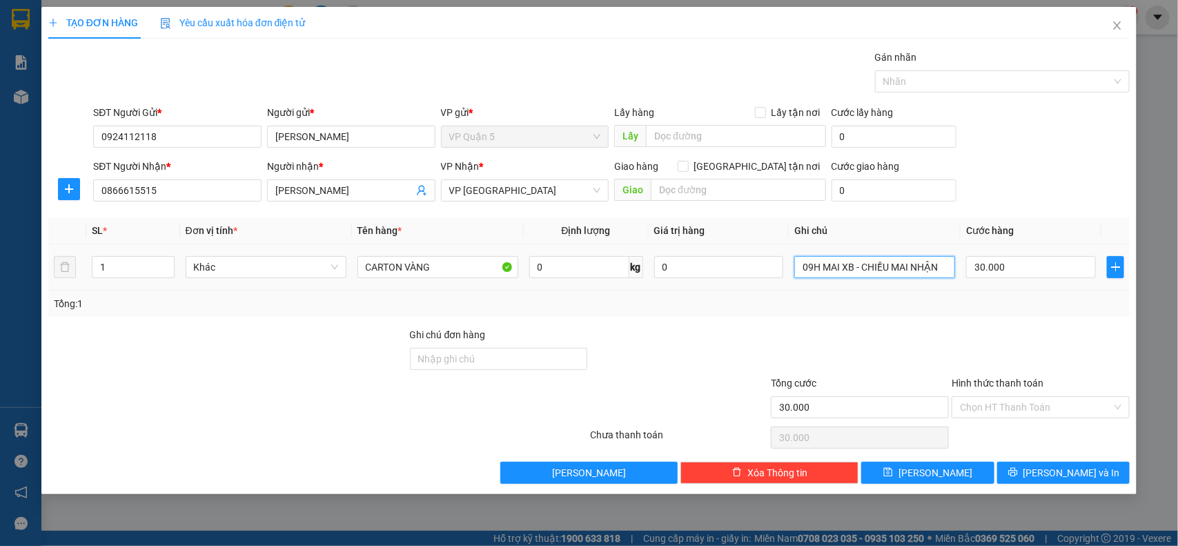
click at [854, 266] on input "09H MAI XB - CHIỀU MAI NHẬN" at bounding box center [874, 267] width 161 height 22
type input "MAI NHẬN"
click at [1098, 484] on button "[PERSON_NAME] và In" at bounding box center [1063, 473] width 133 height 22
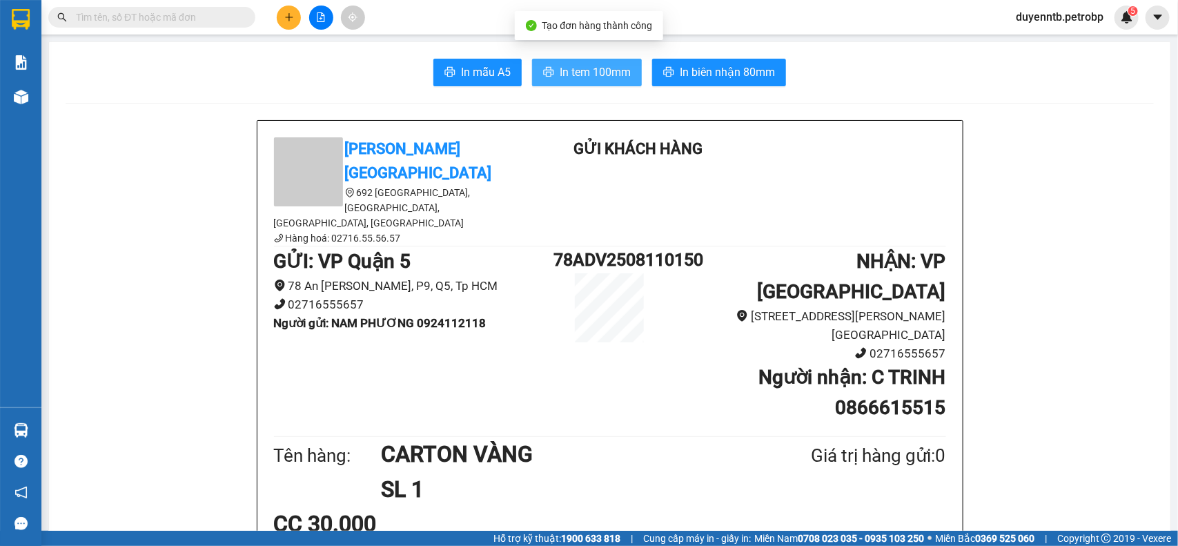
click at [599, 80] on span "In tem 100mm" at bounding box center [595, 71] width 71 height 17
click at [1030, 21] on span "duyenntb.petrobp" at bounding box center [1060, 16] width 110 height 17
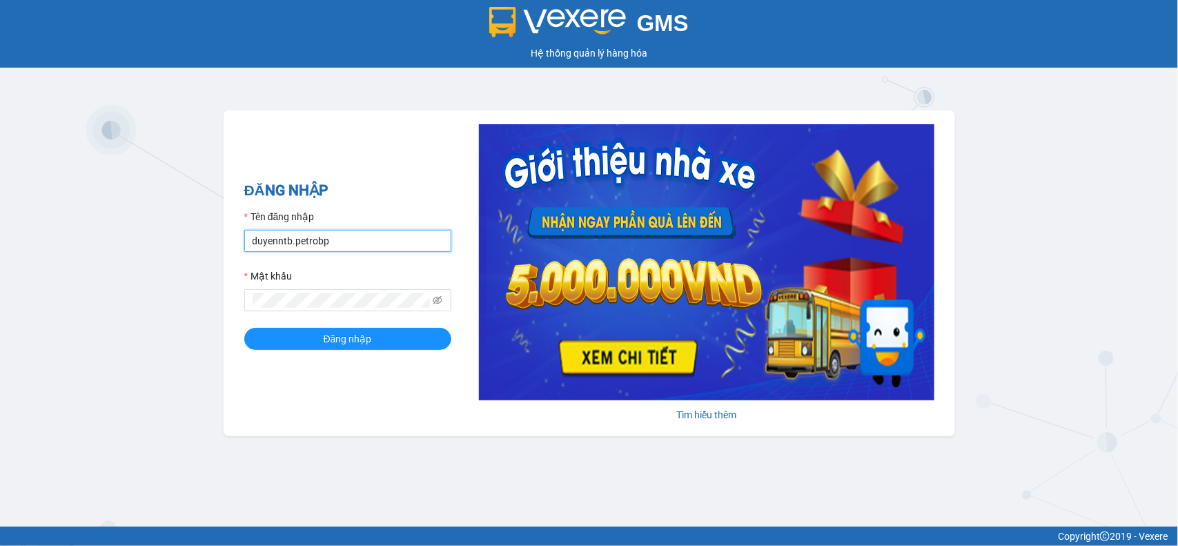
click at [295, 233] on input "duyenntb.petrobp" at bounding box center [347, 241] width 207 height 22
type input "uyenntt.petrobp"
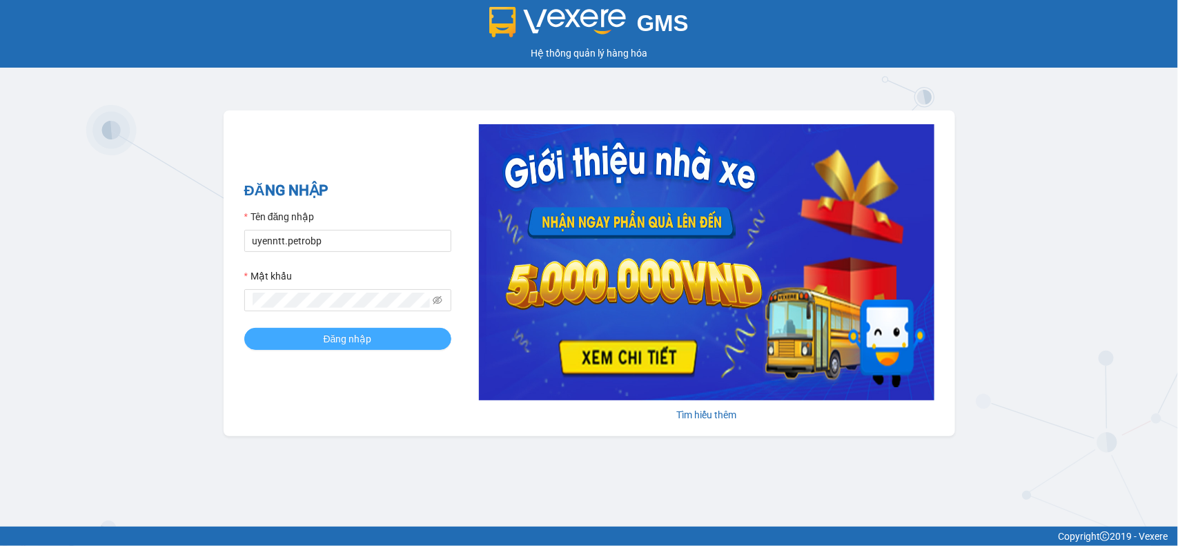
click at [335, 339] on span "Đăng nhập" at bounding box center [348, 338] width 48 height 15
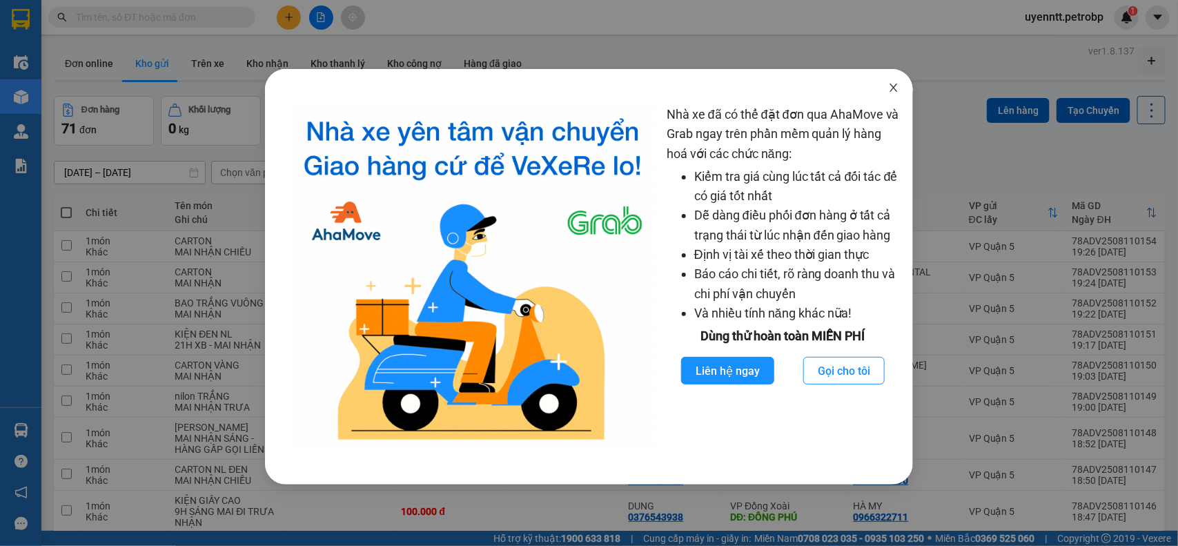
click at [895, 91] on icon "close" at bounding box center [893, 87] width 11 height 11
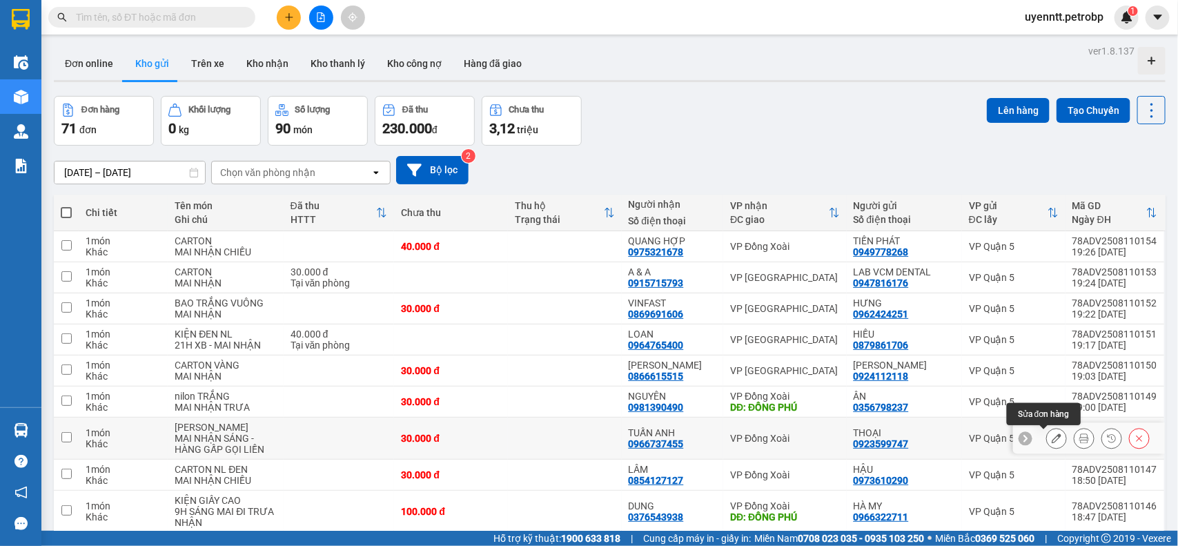
click at [1052, 442] on icon at bounding box center [1057, 438] width 10 height 10
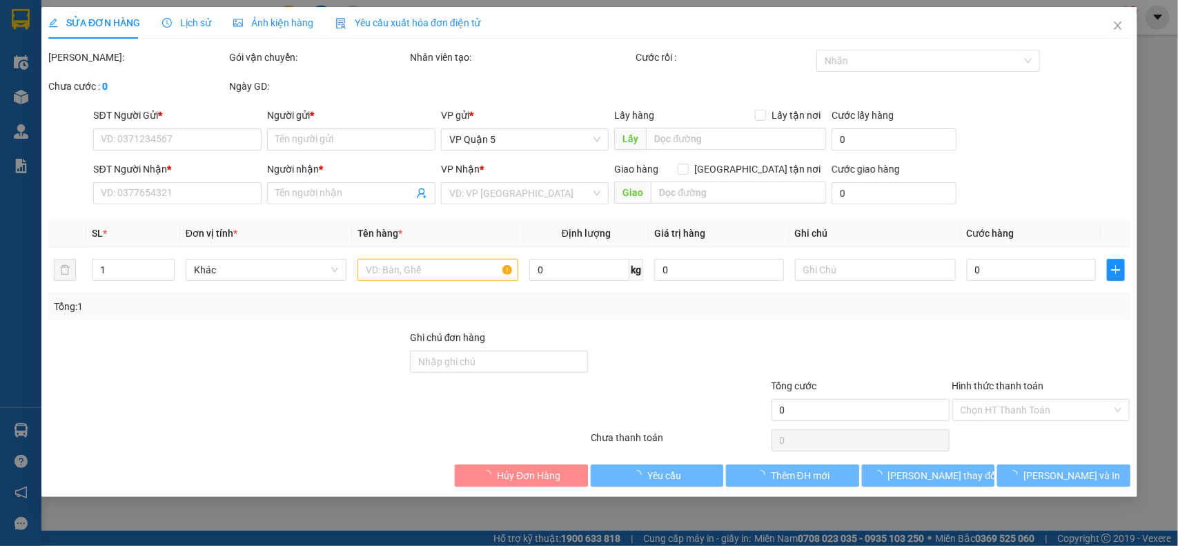
type input "0923599747"
type input "THOẠI"
type input "0966737455"
type input "TUẤN ANH"
type input "30.000"
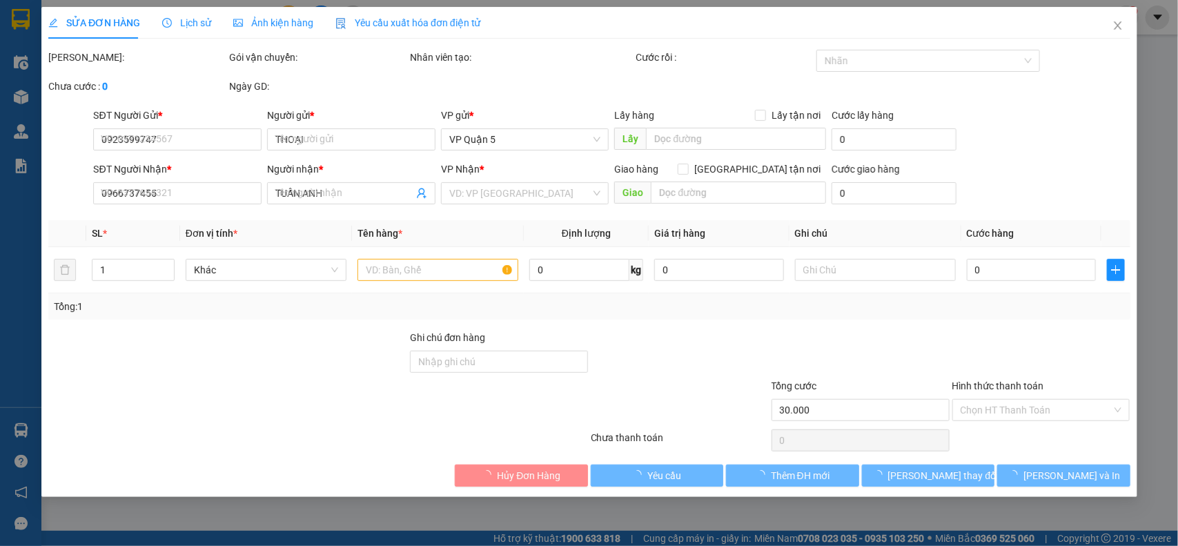
type input "30.000"
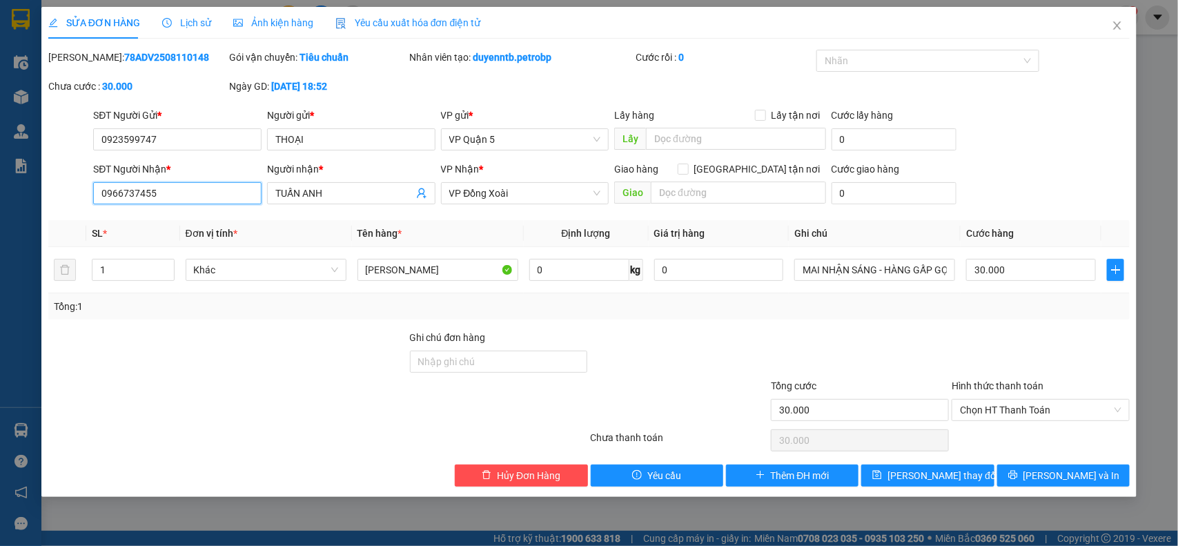
click at [204, 192] on input "0966737455" at bounding box center [177, 193] width 168 height 22
click at [511, 187] on span "VP Đồng Xoài" at bounding box center [525, 193] width 152 height 21
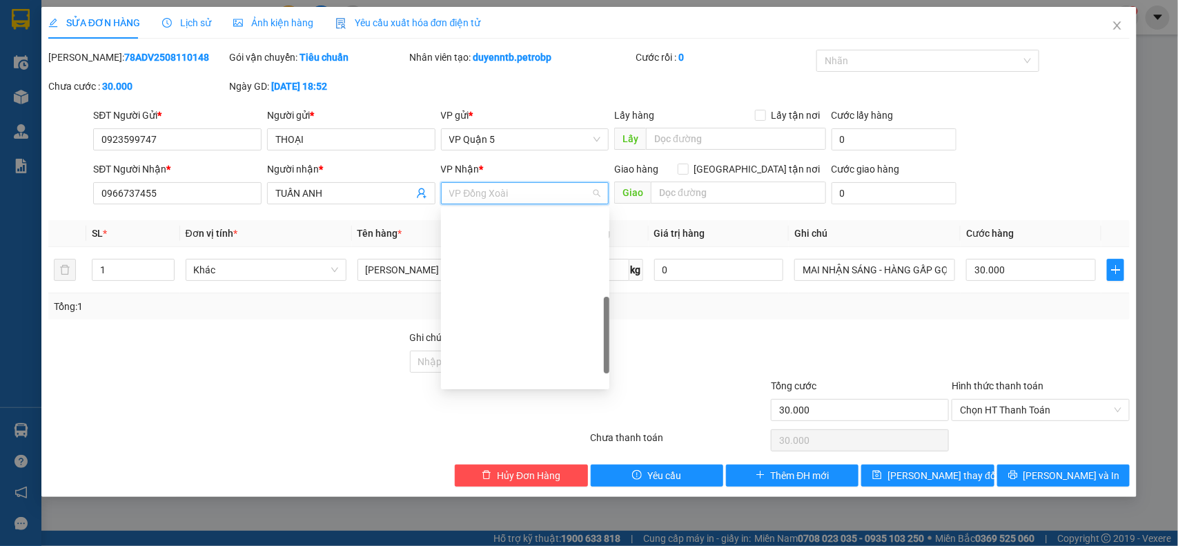
scroll to position [287, 0]
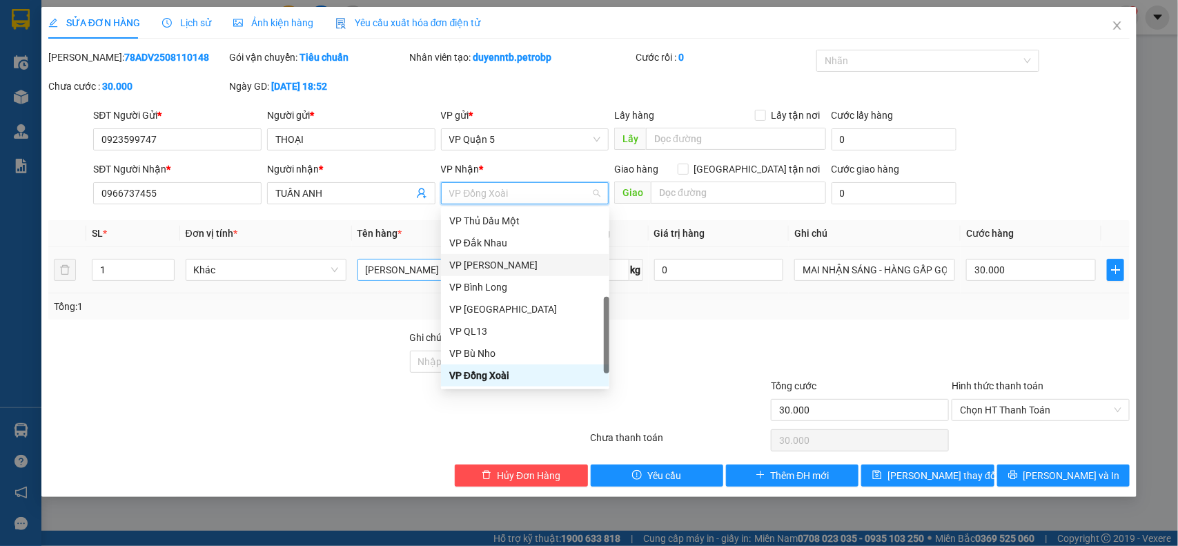
click at [497, 264] on div "VP [PERSON_NAME]" at bounding box center [525, 264] width 152 height 15
click at [511, 259] on div "VP [PERSON_NAME]" at bounding box center [525, 264] width 152 height 15
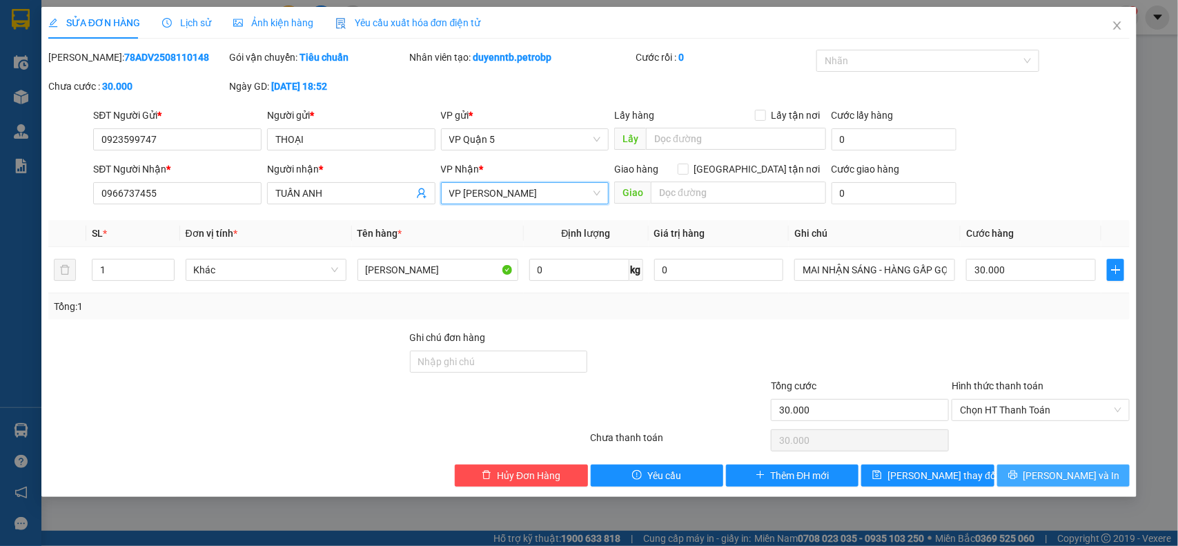
click at [1070, 478] on span "[PERSON_NAME] và In" at bounding box center [1072, 475] width 97 height 15
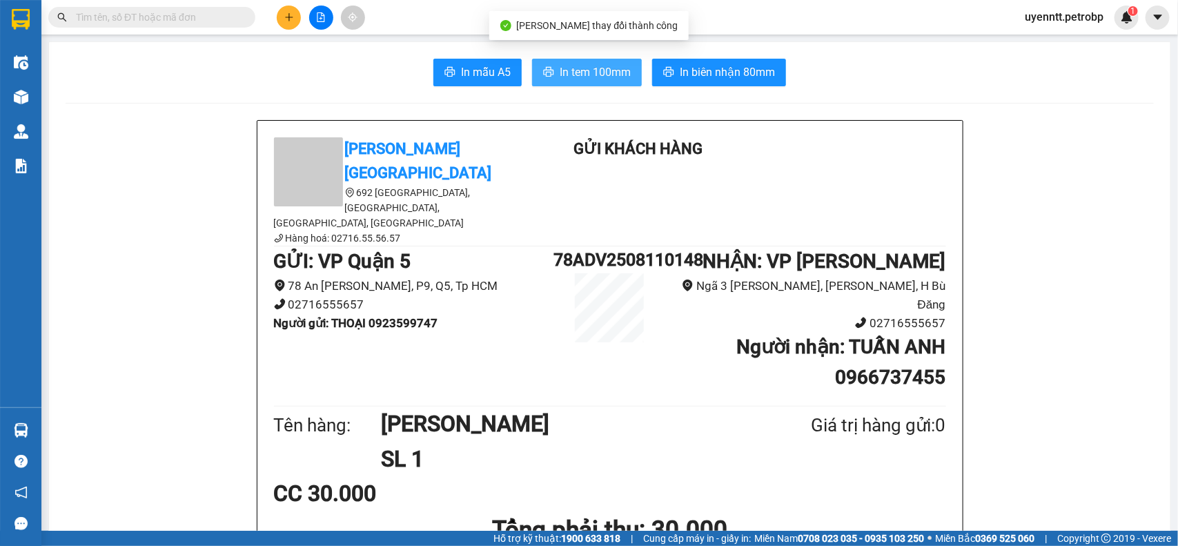
click at [564, 66] on span "In tem 100mm" at bounding box center [595, 71] width 71 height 17
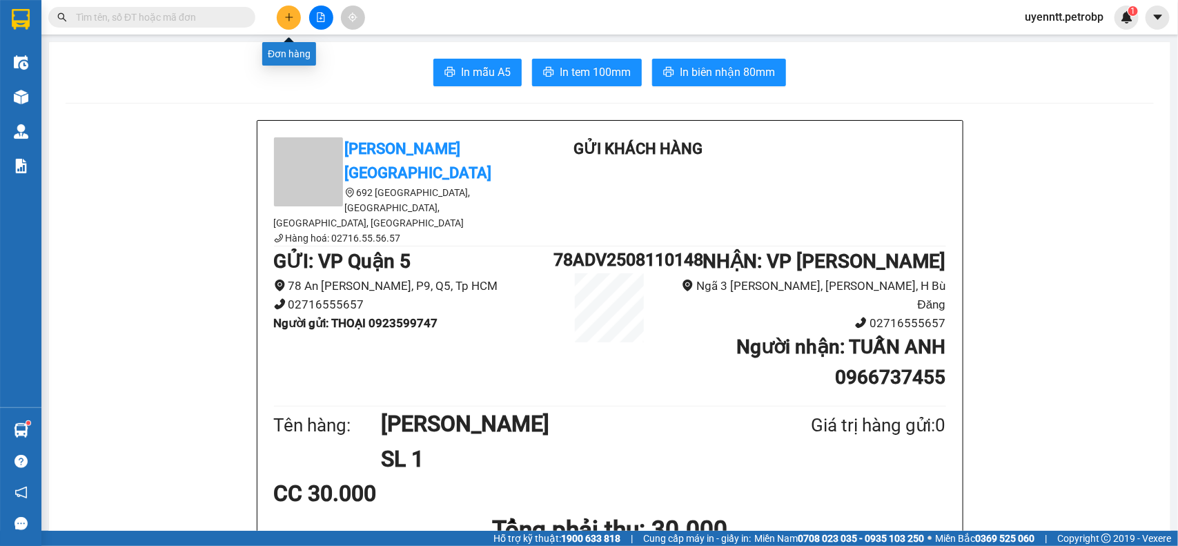
click at [284, 12] on icon "plus" at bounding box center [289, 17] width 10 height 10
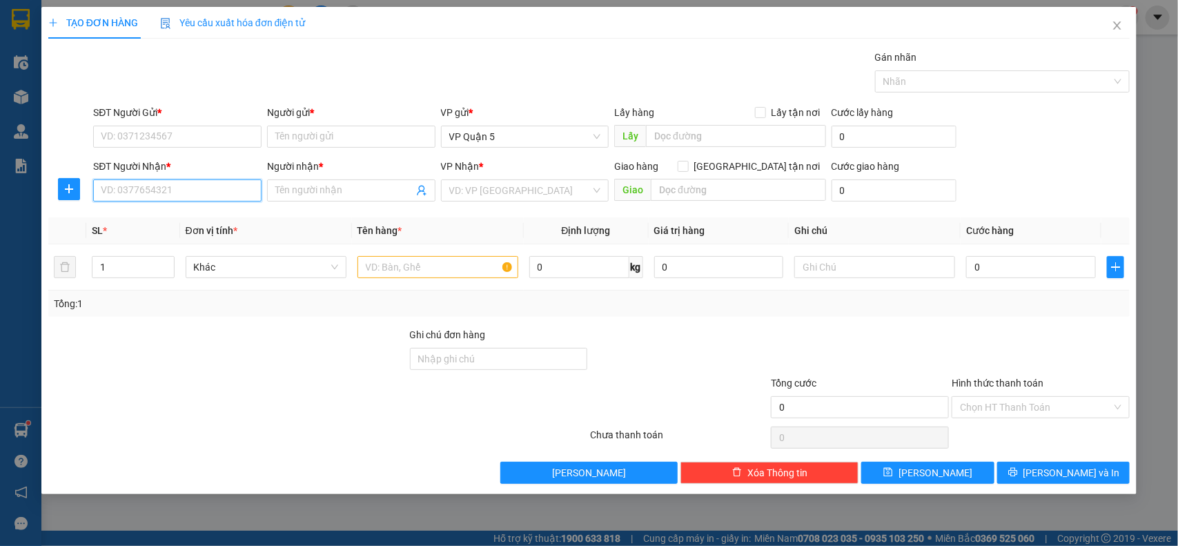
click at [164, 199] on input "SĐT Người Nhận *" at bounding box center [177, 190] width 168 height 22
click at [129, 190] on input "090312346" at bounding box center [177, 190] width 168 height 22
type input "0903102346"
click at [118, 213] on div "0903102346 - CHỊ YẾN" at bounding box center [177, 218] width 152 height 15
type input "CHỊ YẾN"
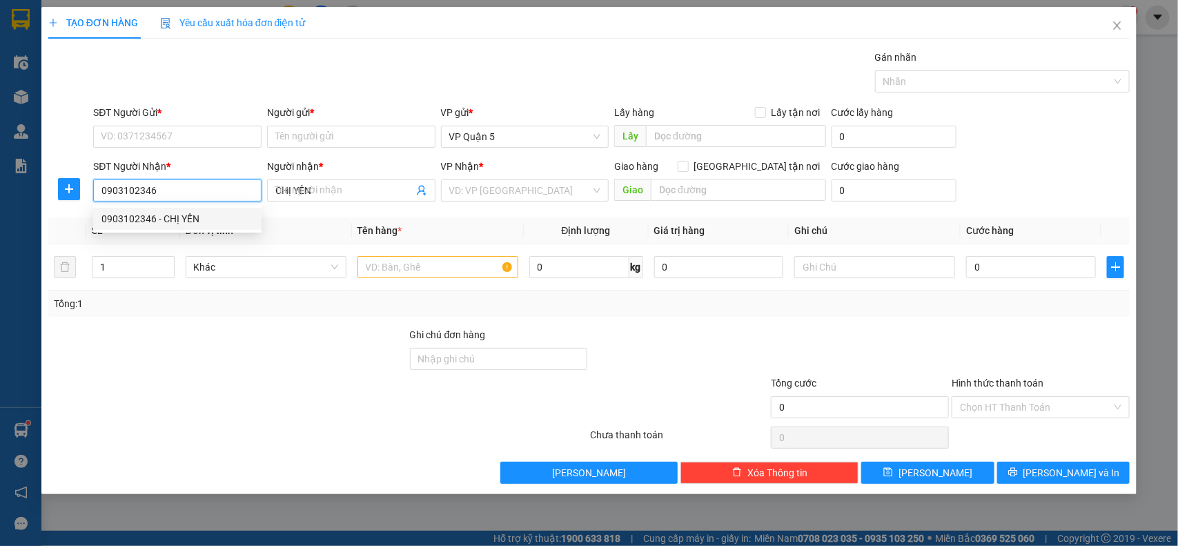
type input "30.000"
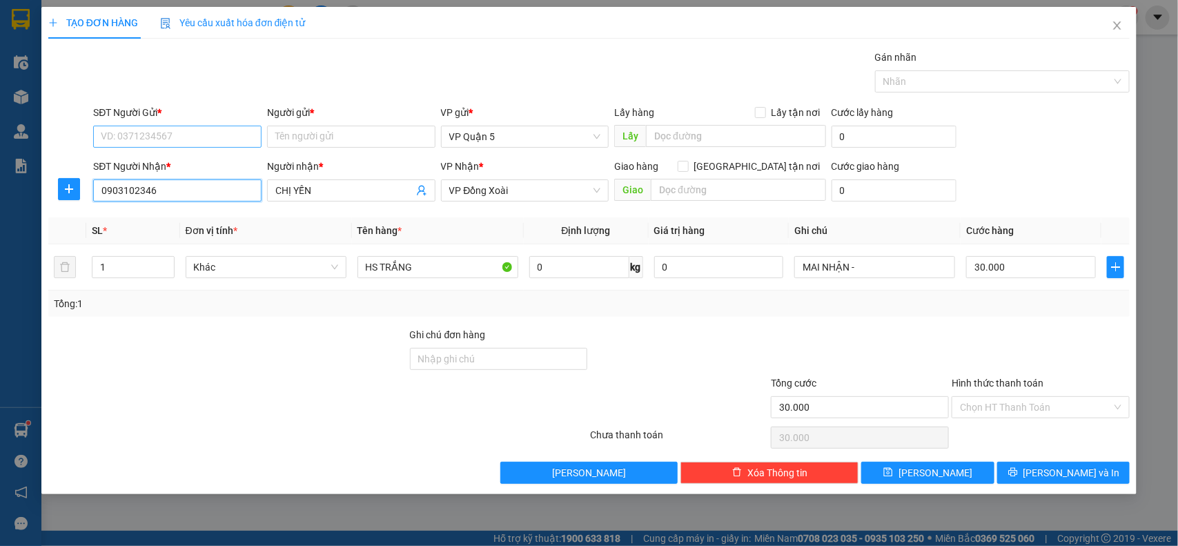
type input "0903102346"
click at [201, 137] on input "SĐT Người Gửi *" at bounding box center [177, 137] width 168 height 22
click at [190, 169] on div "0911718689 - BÁO TÍN" at bounding box center [177, 164] width 152 height 15
type input "0911718689"
type input "BÁO TÍN"
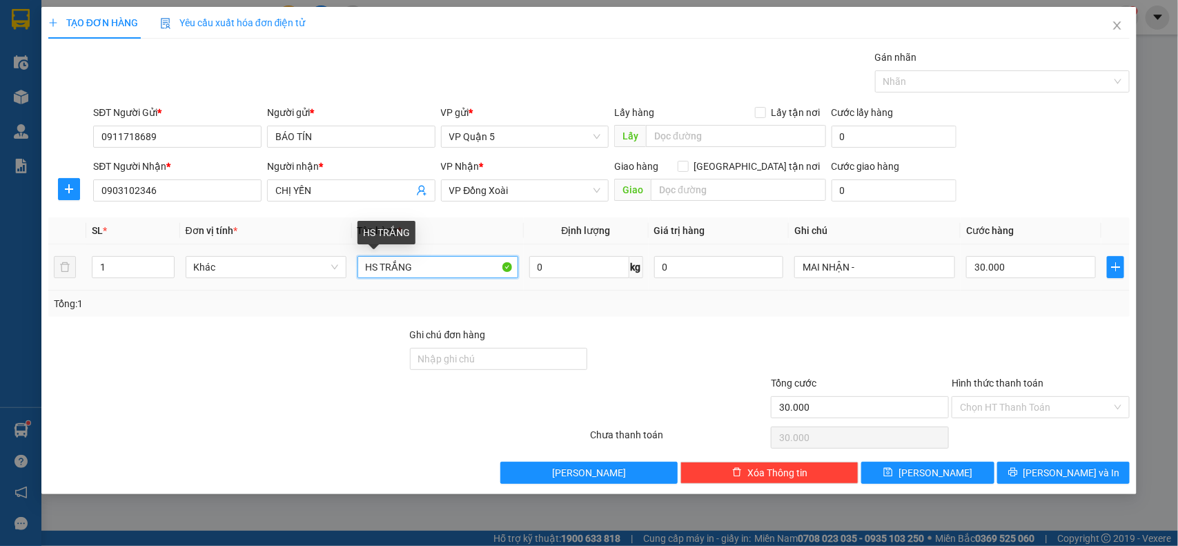
click at [402, 273] on input "HS TRẮNG" at bounding box center [438, 267] width 161 height 22
type input "KIỆN TRẮNG"
click at [1053, 473] on span "[PERSON_NAME] và In" at bounding box center [1072, 472] width 97 height 15
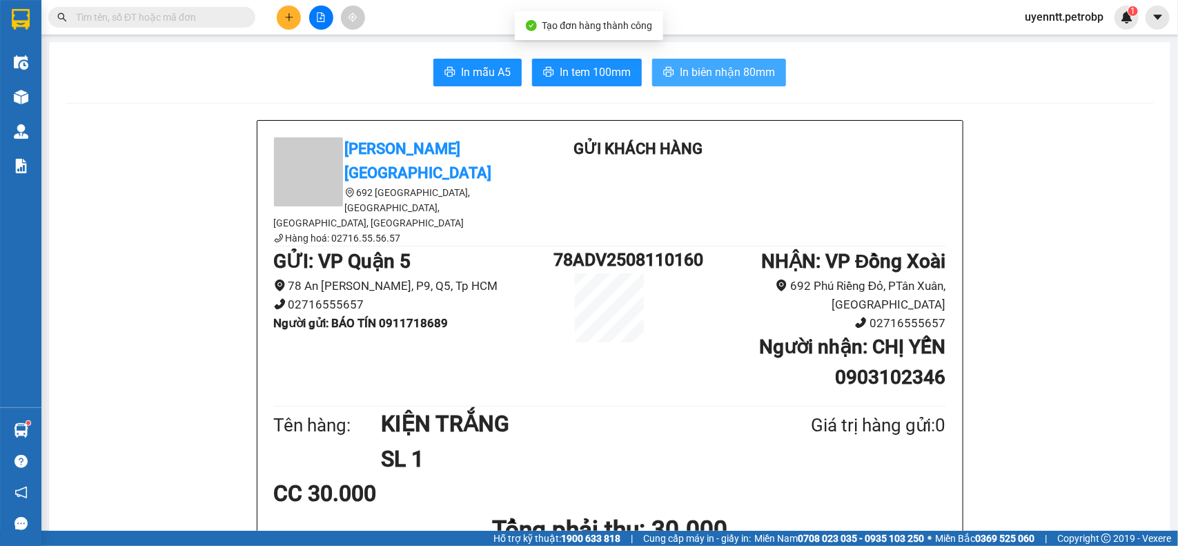
click at [687, 77] on span "In biên nhận 80mm" at bounding box center [727, 71] width 95 height 17
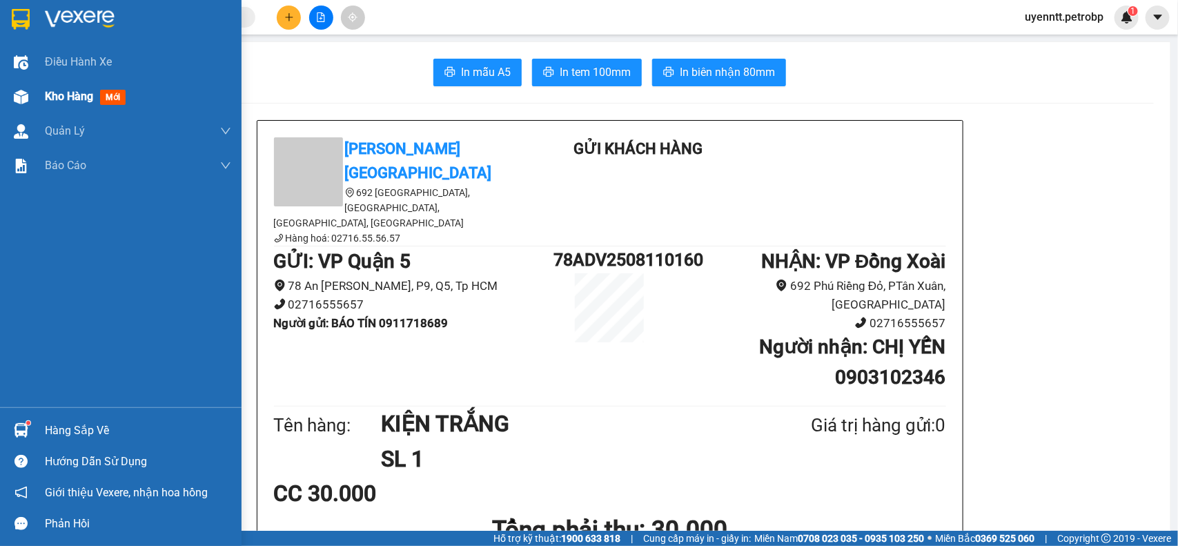
click at [63, 95] on span "Kho hàng" at bounding box center [69, 96] width 48 height 13
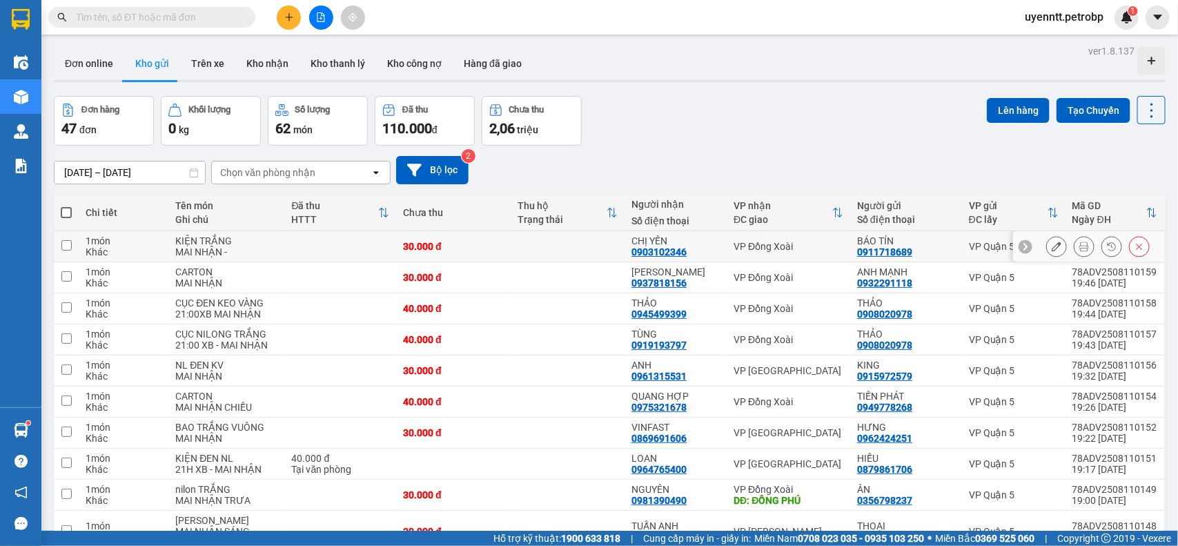
click at [1052, 244] on icon at bounding box center [1057, 247] width 10 height 10
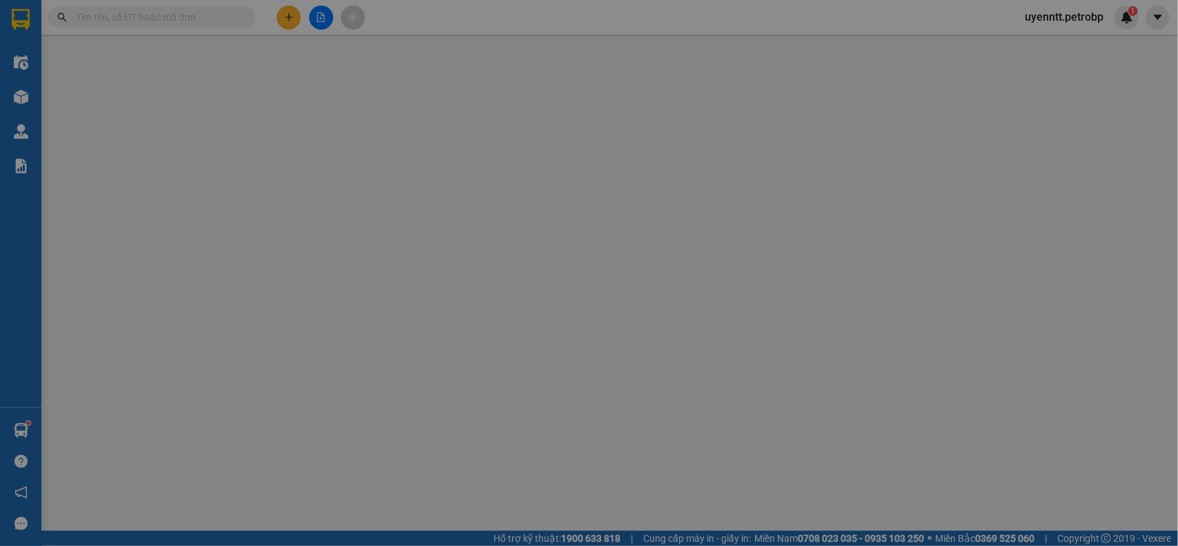
type input "0911718689"
type input "BÁO TÍN"
type input "0903102346"
type input "CHỊ YẾN"
type input "30.000"
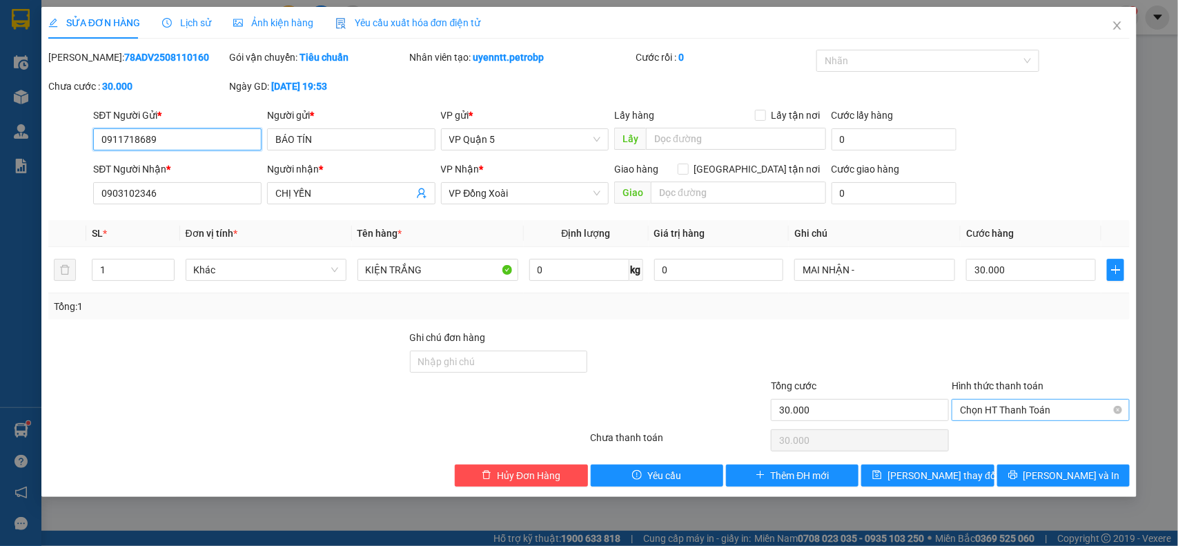
click at [1020, 407] on span "Chọn HT Thanh Toán" at bounding box center [1041, 410] width 162 height 21
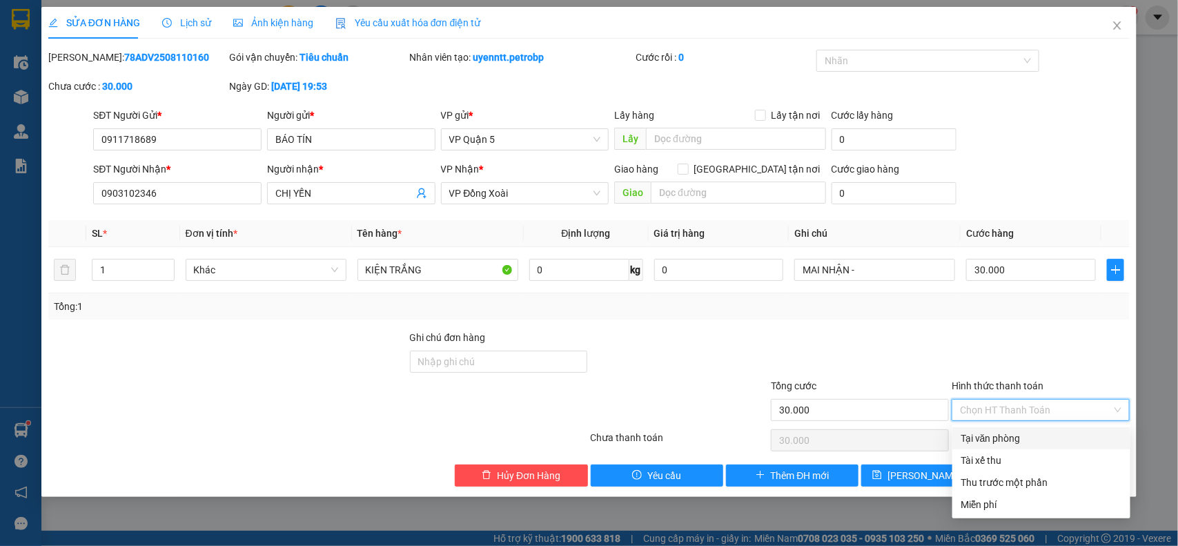
click at [998, 439] on div "Tại văn phòng" at bounding box center [1042, 438] width 162 height 15
type input "0"
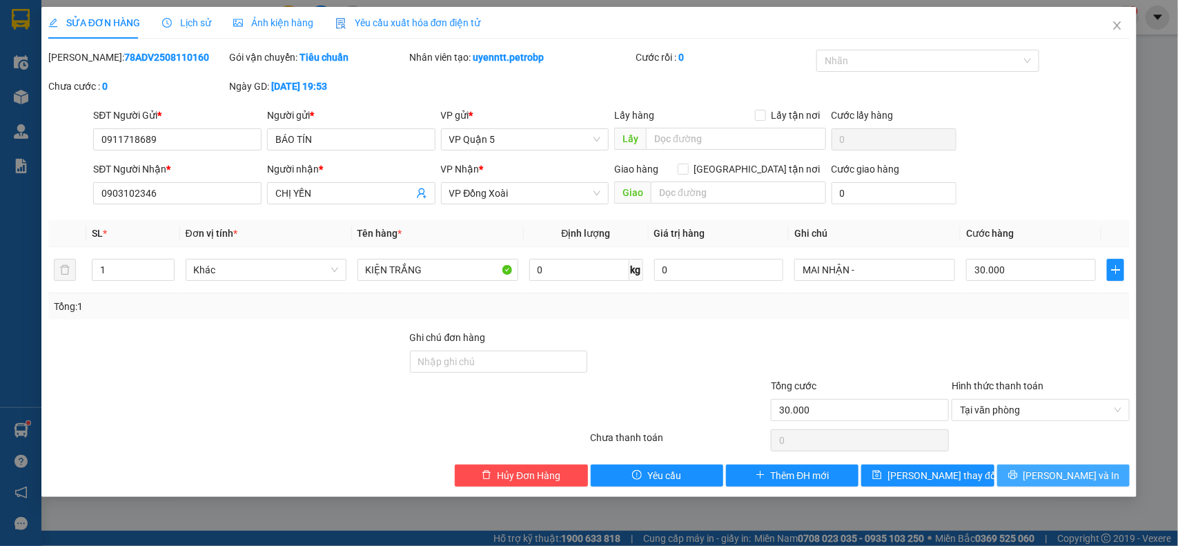
click at [1050, 473] on button "[PERSON_NAME] và In" at bounding box center [1063, 476] width 133 height 22
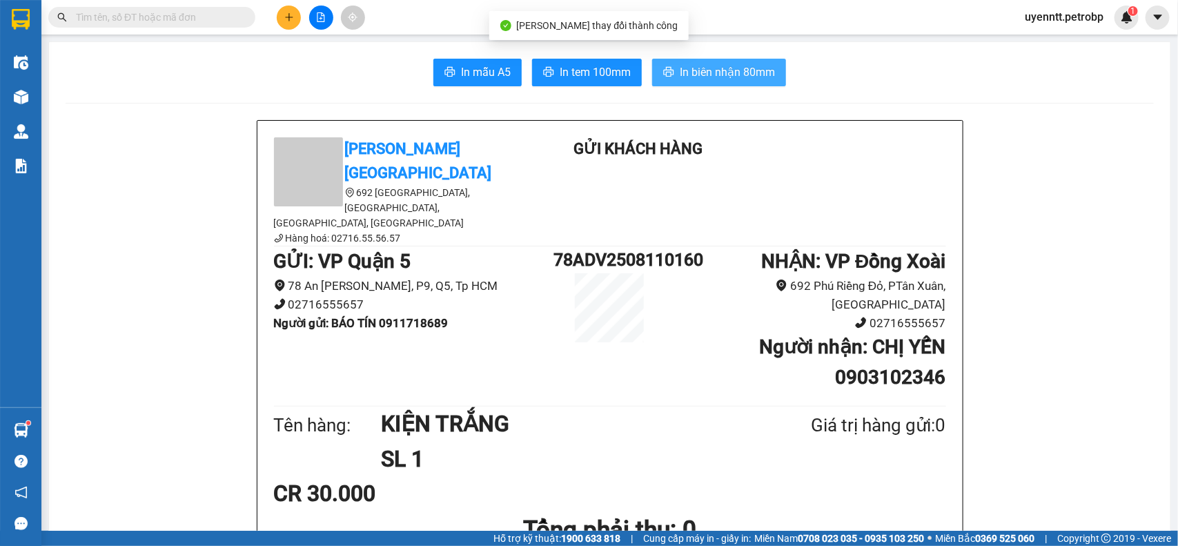
click at [711, 85] on button "In biên nhận 80mm" at bounding box center [719, 73] width 134 height 28
click at [711, 83] on button "In biên nhận 80mm" at bounding box center [719, 73] width 134 height 28
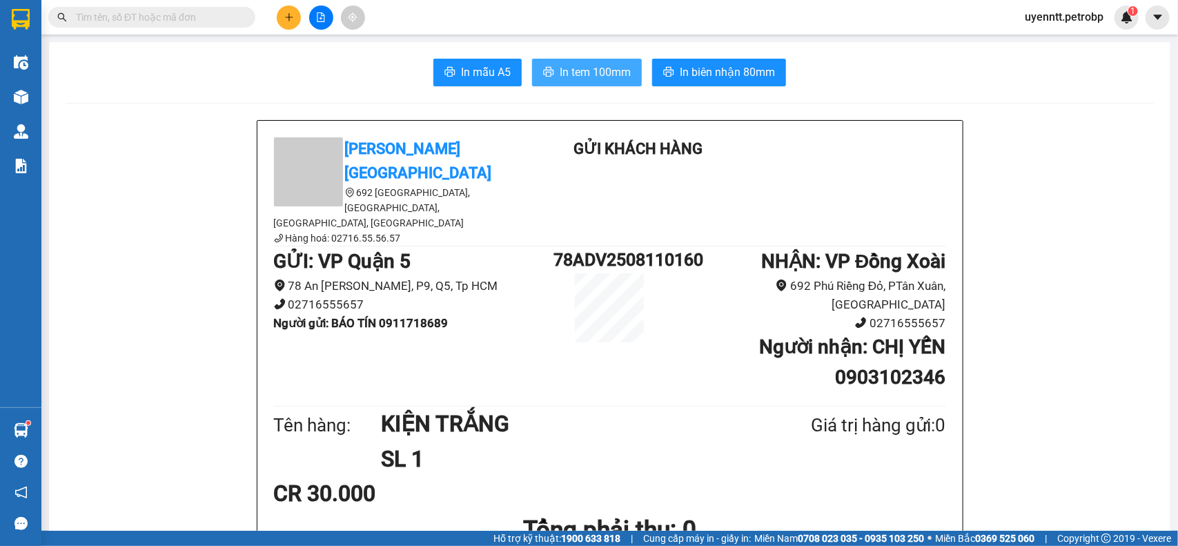
click at [604, 63] on span "In tem 100mm" at bounding box center [595, 71] width 71 height 17
click at [1153, 21] on icon "caret-down" at bounding box center [1158, 17] width 12 height 12
click at [1049, 21] on span "uyenntt.petrobp" at bounding box center [1064, 16] width 101 height 17
click at [1051, 46] on span "Đăng xuất" at bounding box center [1069, 42] width 73 height 15
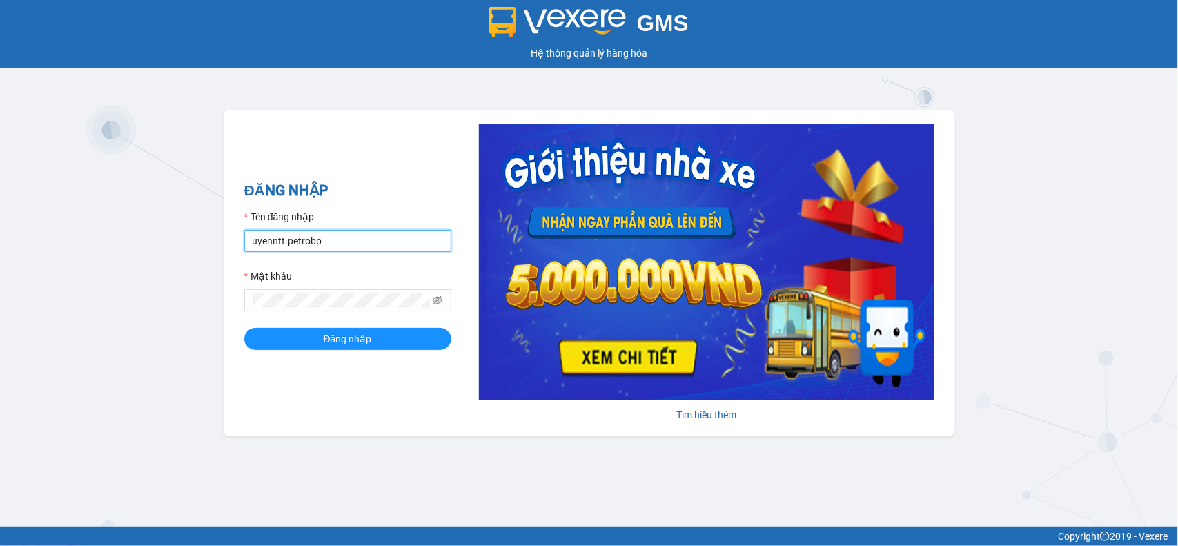
click at [293, 251] on input "uyenntt.petrobp" at bounding box center [347, 241] width 207 height 22
type input "duyenntb.petrobp"
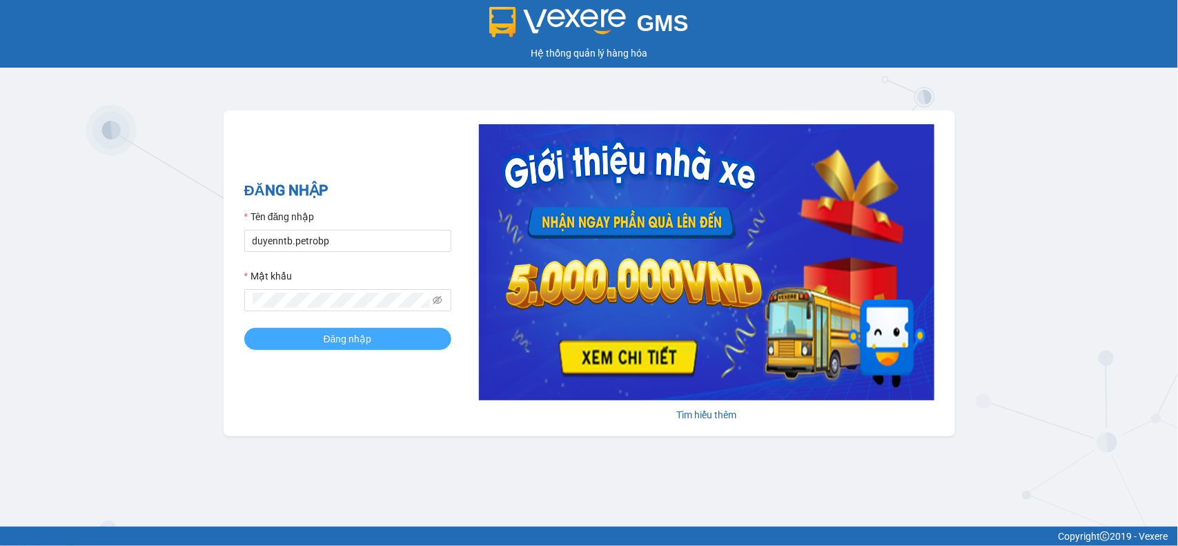
click at [301, 343] on button "Đăng nhập" at bounding box center [347, 339] width 207 height 22
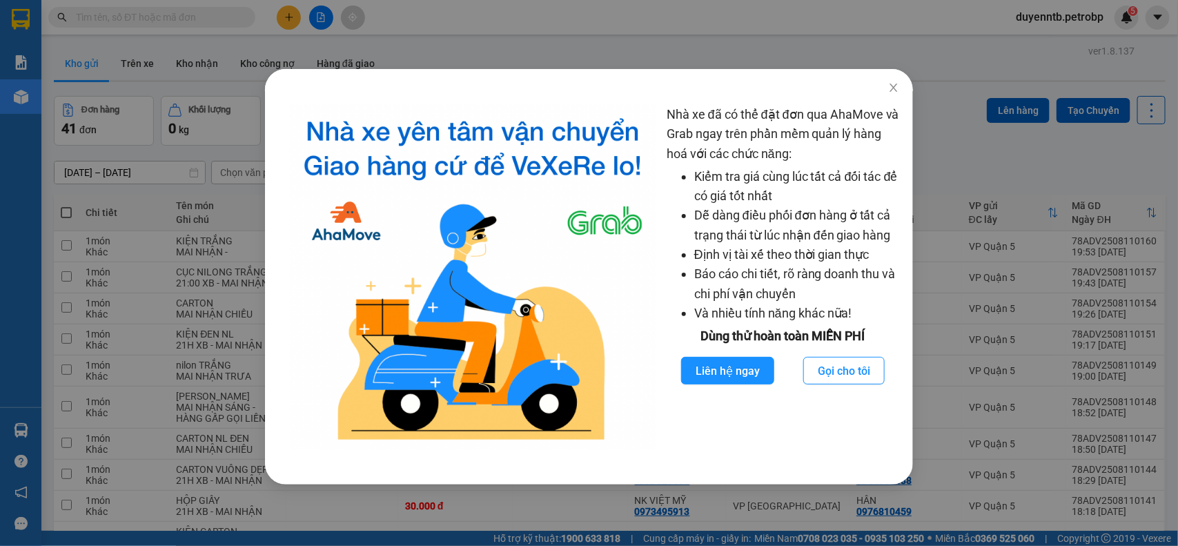
click at [813, 37] on div "Nhà xe đã có thể đặt đơn qua AhaMove và Grab ngay trên phần mềm quản lý hàng ho…" at bounding box center [589, 273] width 1178 height 546
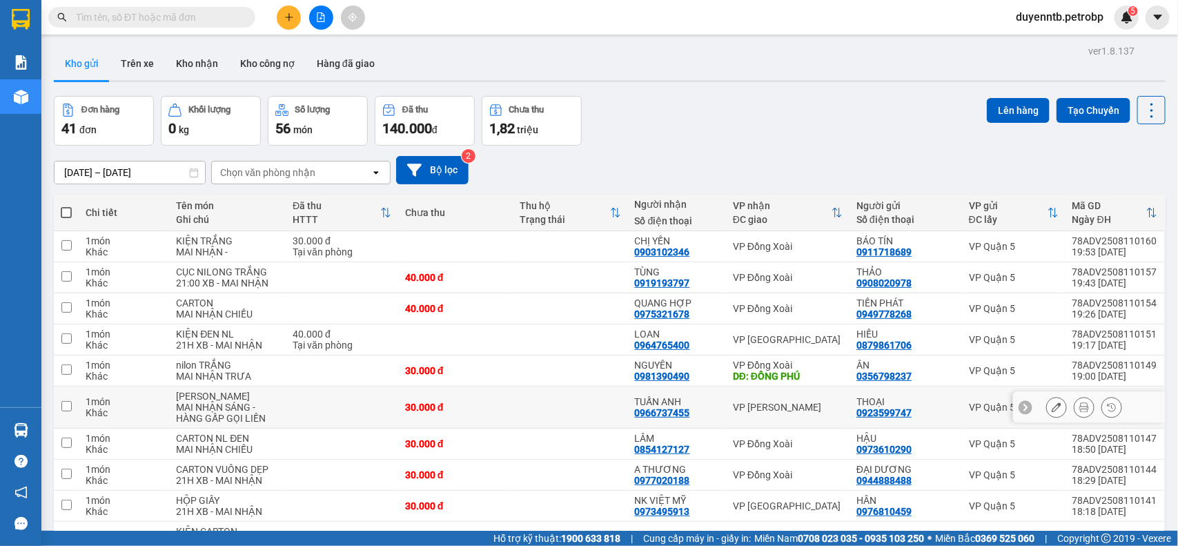
click at [444, 412] on div "30.000 đ" at bounding box center [455, 407] width 101 height 11
checkbox input "true"
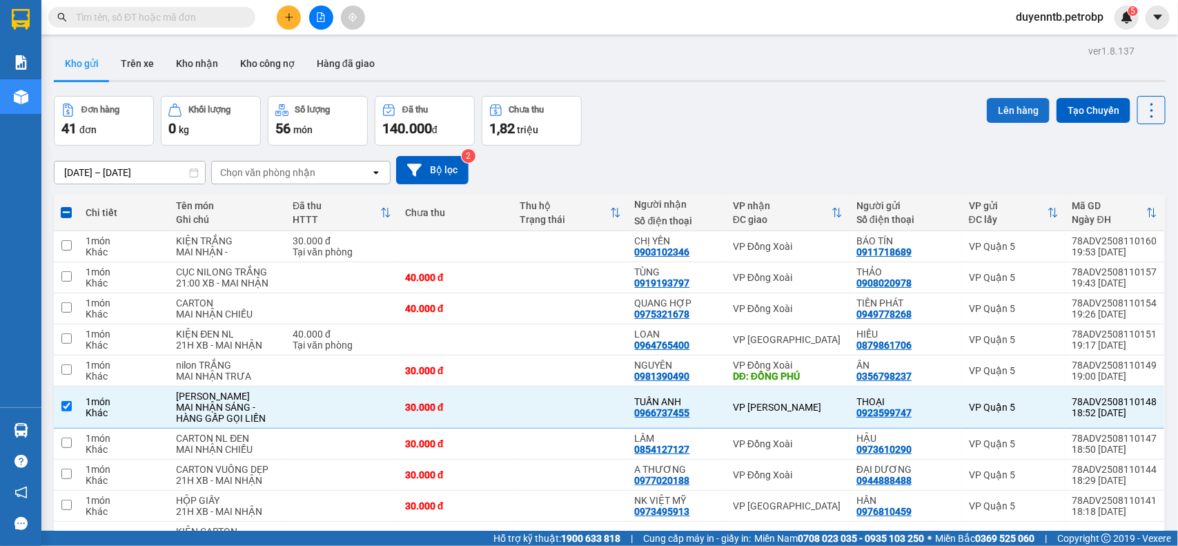
click at [999, 108] on button "Lên hàng" at bounding box center [1018, 110] width 63 height 25
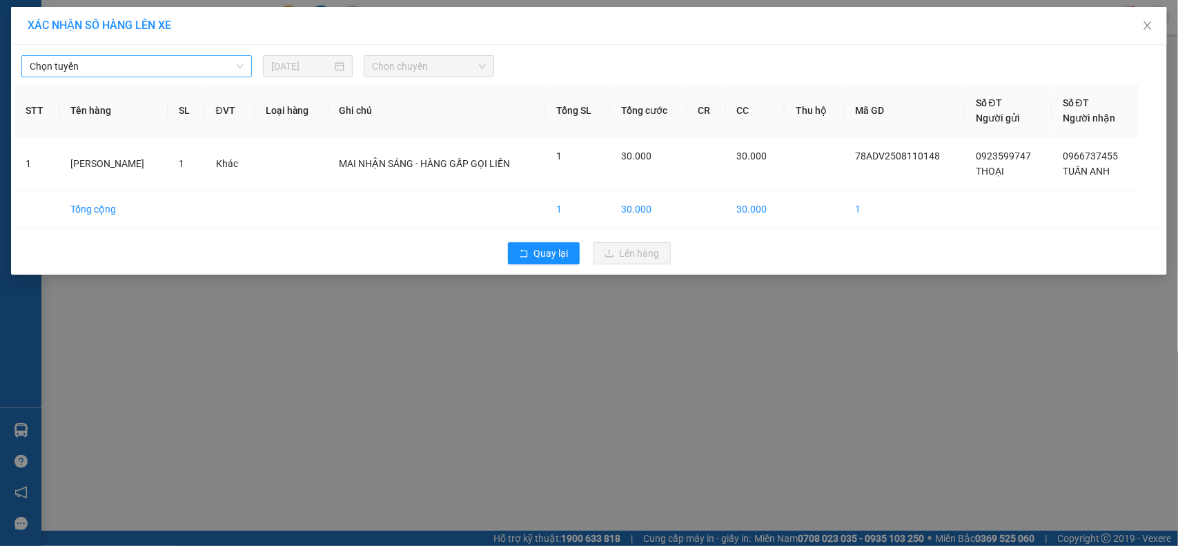
click at [101, 74] on span "Chọn tuyến" at bounding box center [137, 66] width 214 height 21
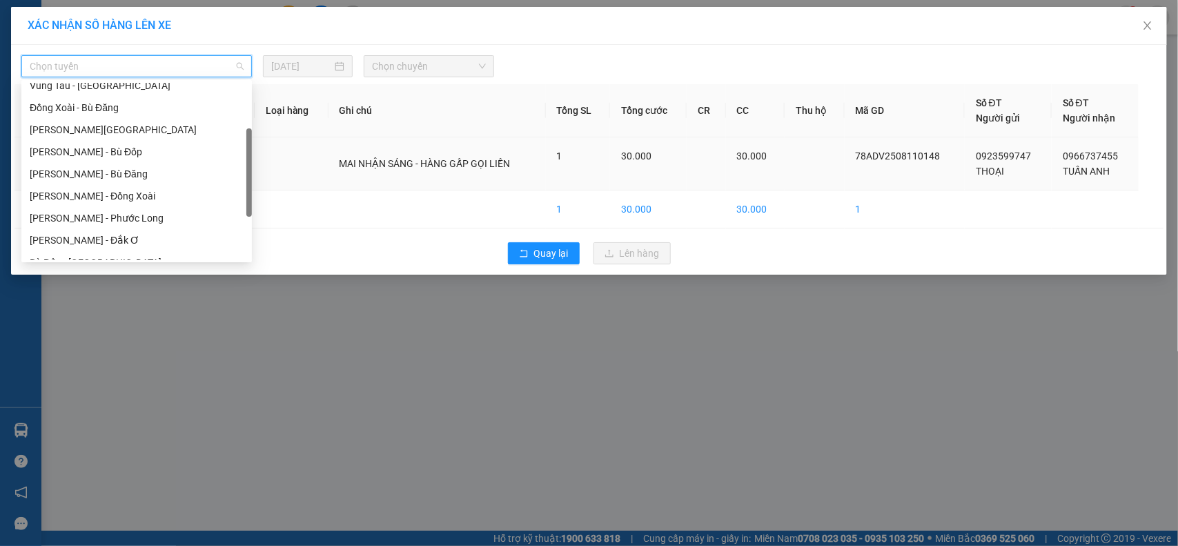
scroll to position [122, 0]
drag, startPoint x: 249, startPoint y: 125, endPoint x: 256, endPoint y: 170, distance: 46.1
click at [256, 170] on body "Kết quả tìm kiếm ( 0 ) Bộ lọc No Data duyenntb.petrobp 5 Báo cáo BC tiền tận nơ…" at bounding box center [589, 273] width 1178 height 546
click at [90, 170] on div "[PERSON_NAME] - Bù Đăng" at bounding box center [137, 170] width 214 height 15
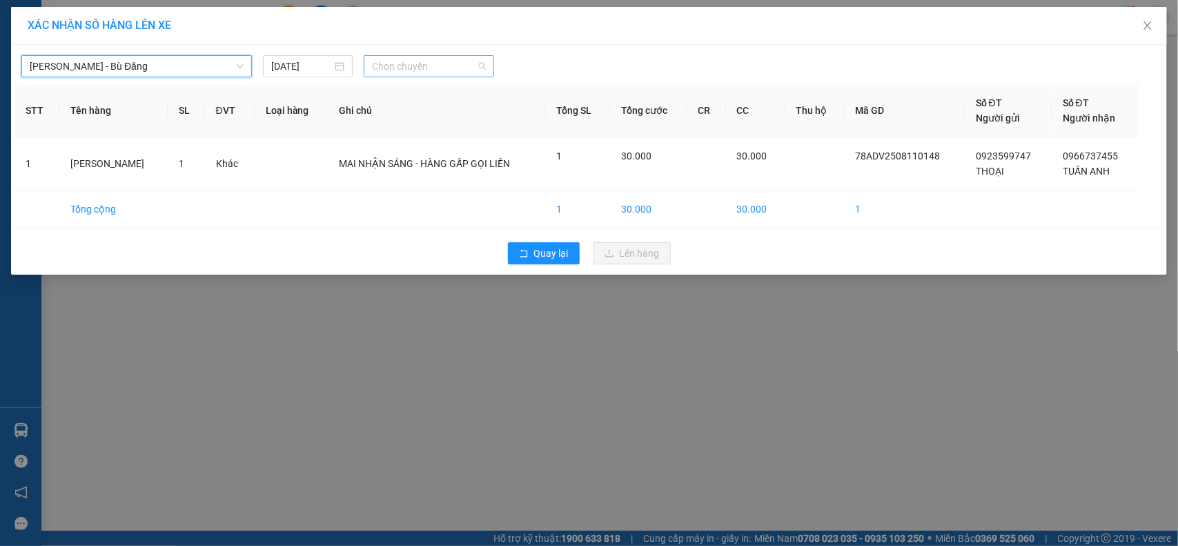
click at [409, 63] on span "Chọn chuyến" at bounding box center [428, 66] width 113 height 21
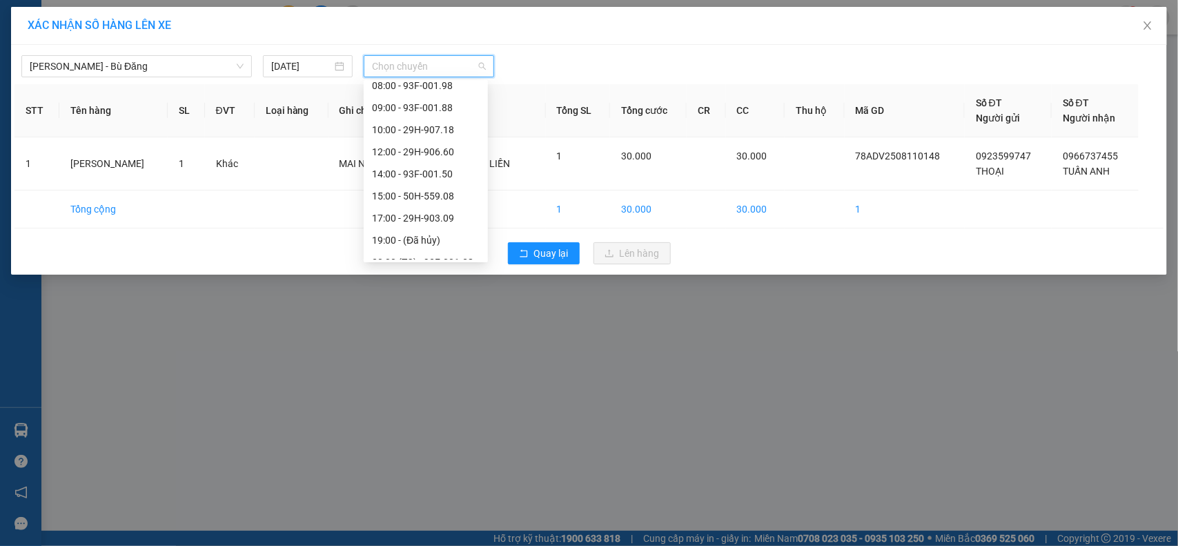
scroll to position [110, 0]
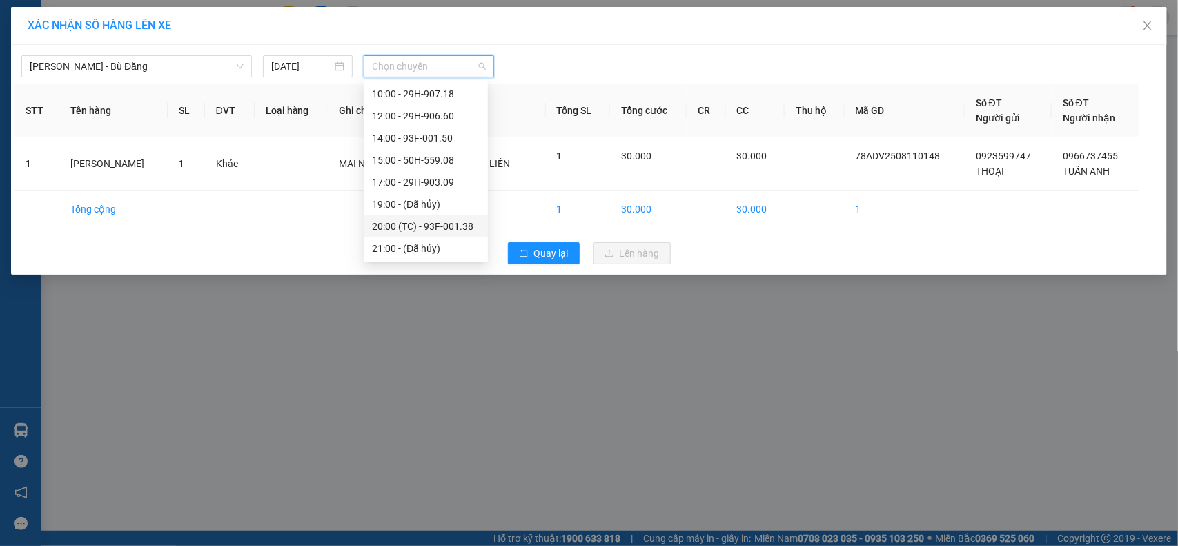
click at [416, 228] on div "20:00 (TC) - 93F-001.38" at bounding box center [426, 226] width 108 height 15
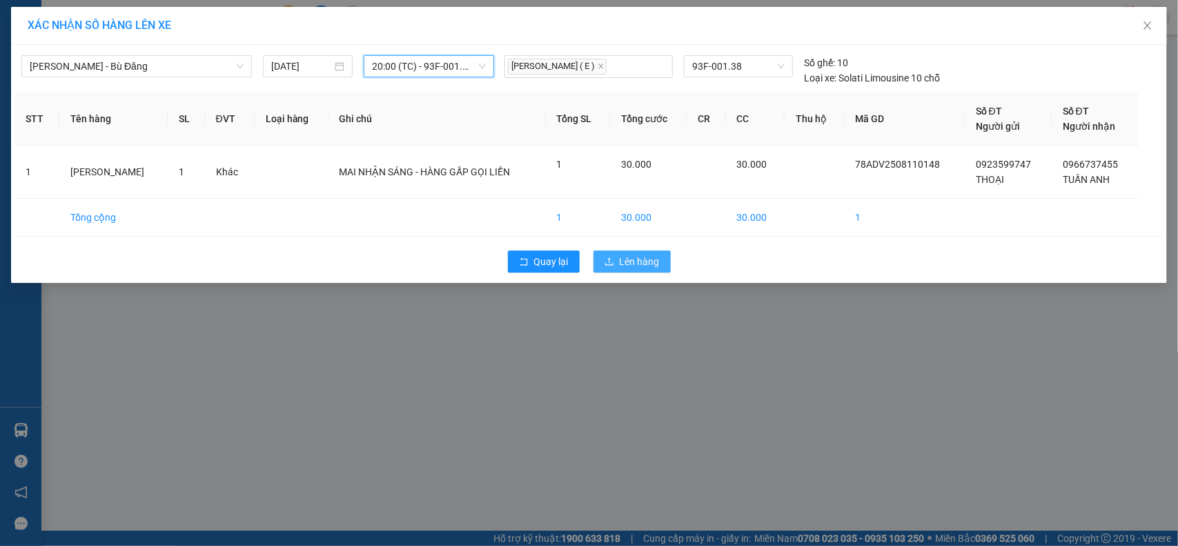
click at [605, 264] on icon "upload" at bounding box center [610, 262] width 10 height 10
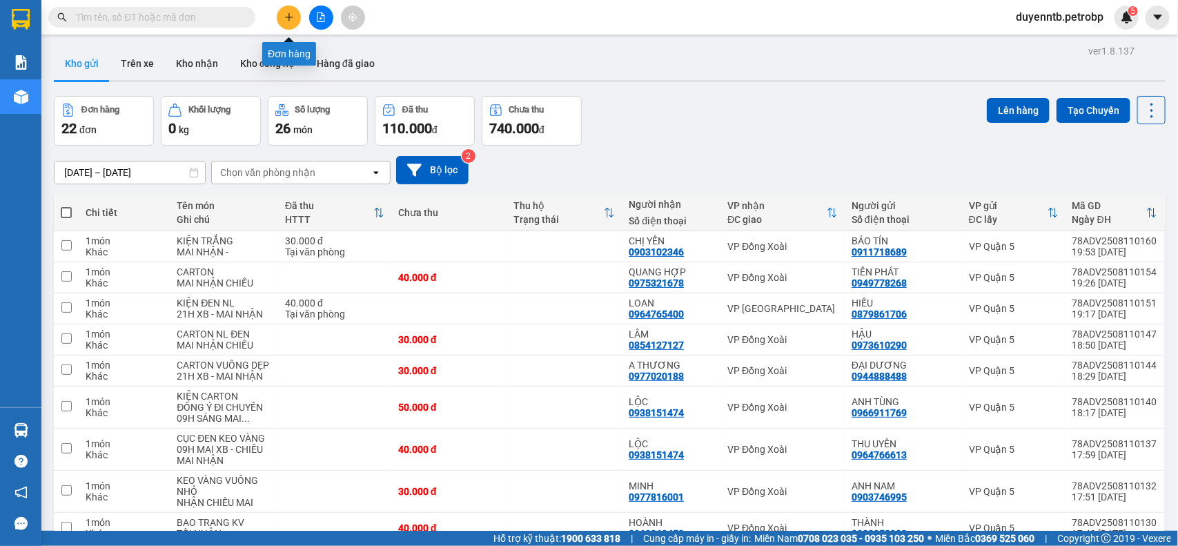
click at [288, 15] on icon "plus" at bounding box center [289, 17] width 10 height 10
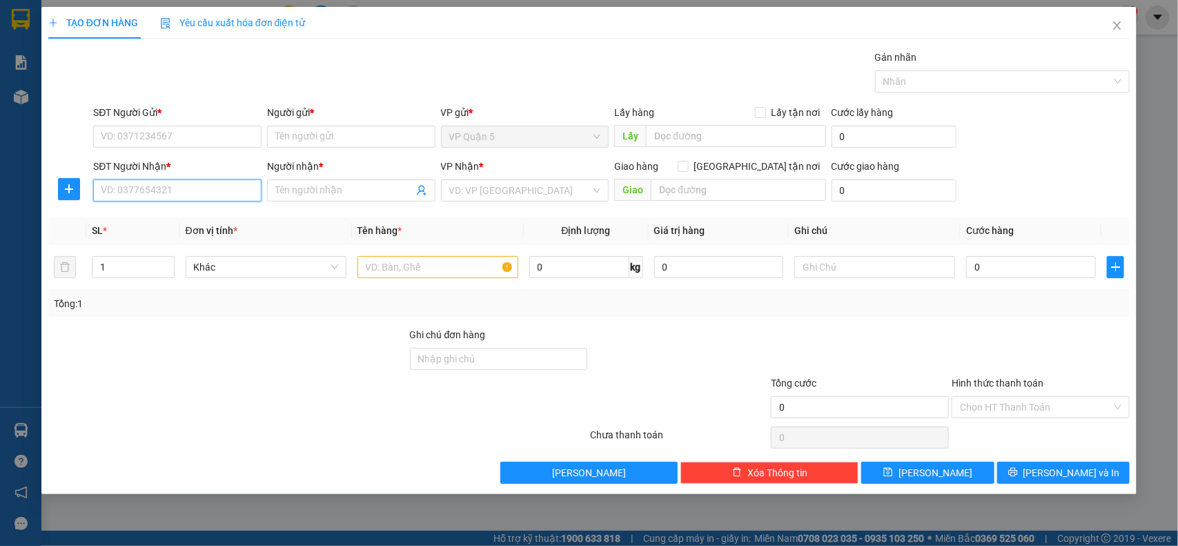
click at [184, 195] on input "SĐT Người Nhận *" at bounding box center [177, 190] width 168 height 22
type input "739"
click at [174, 190] on input "739" at bounding box center [177, 190] width 168 height 22
type input "0347070234"
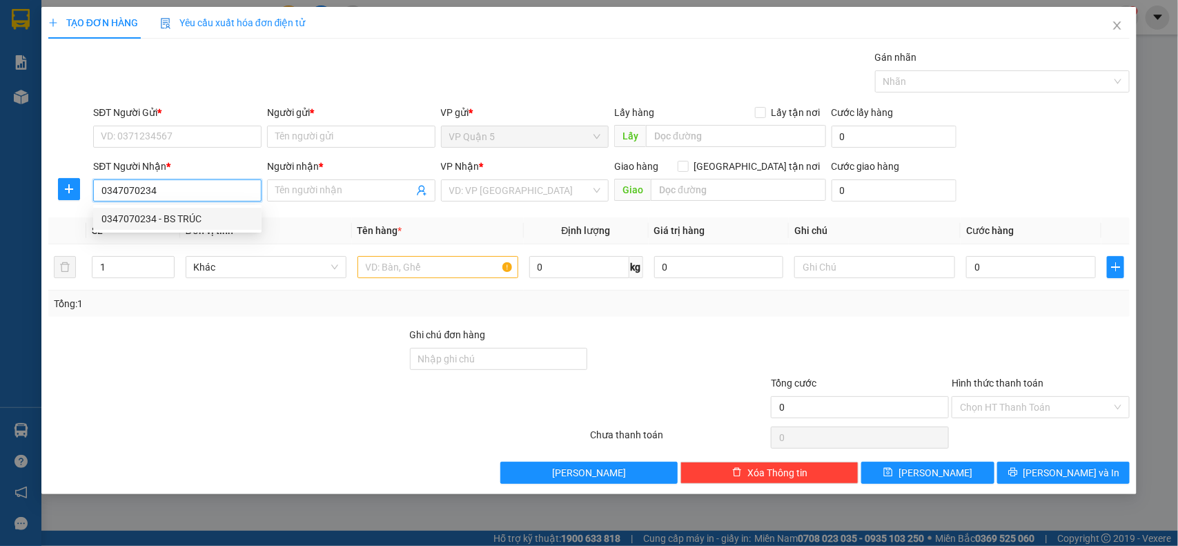
click at [159, 222] on div "0347070234 - BS TRÚC" at bounding box center [177, 218] width 152 height 15
type input "BS TRÚC"
type input "60.000"
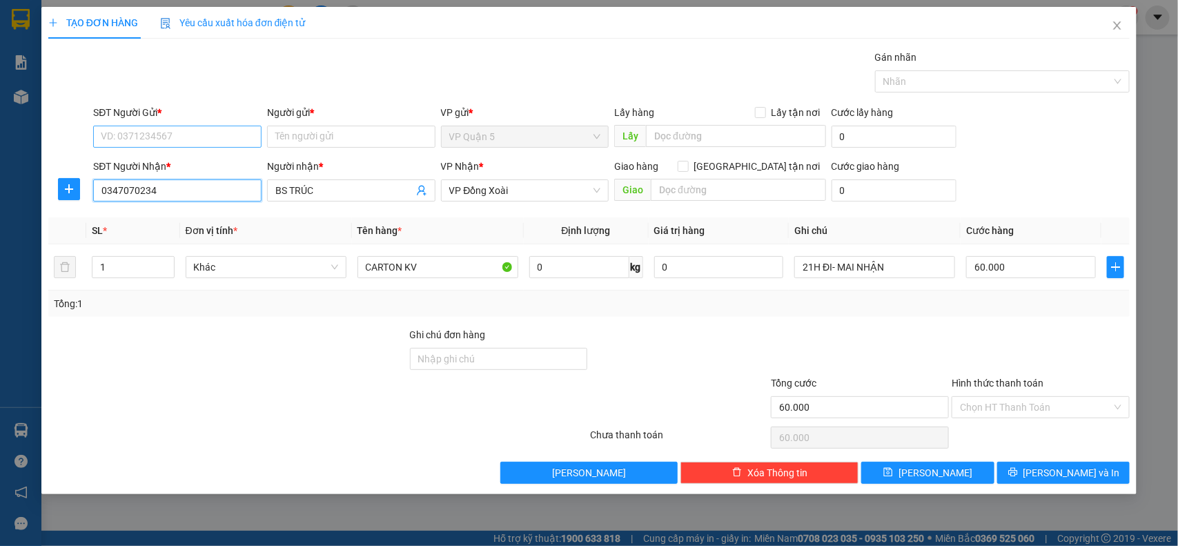
type input "0347070234"
drag, startPoint x: 167, startPoint y: 135, endPoint x: 188, endPoint y: 155, distance: 29.3
click at [166, 135] on input "SĐT Người Gửi *" at bounding box center [177, 137] width 168 height 22
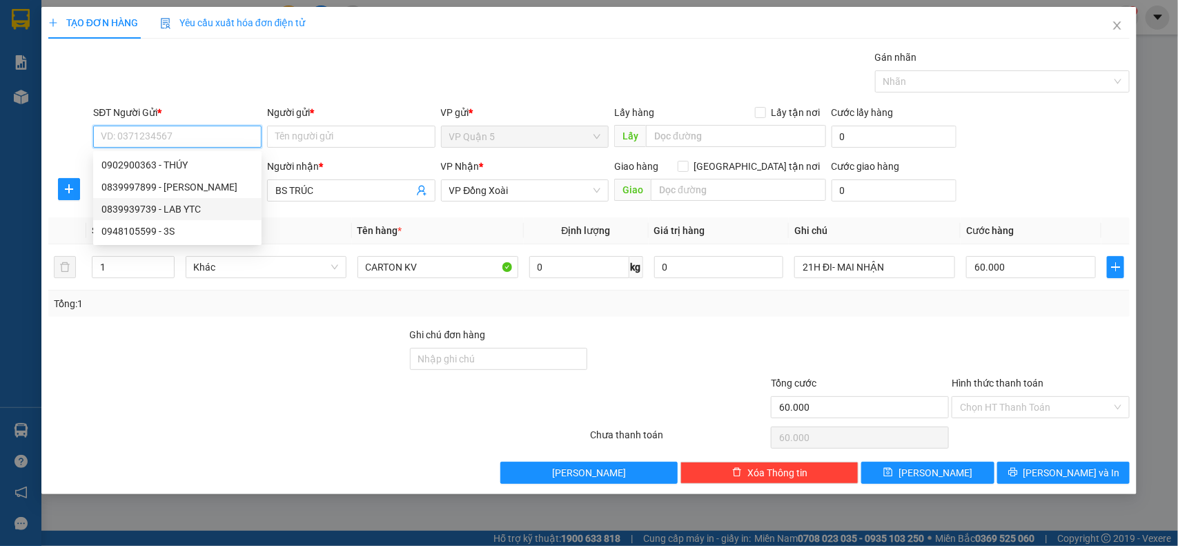
click at [166, 215] on div "0839939739 - LAB YTC" at bounding box center [177, 209] width 152 height 15
type input "0839939739"
type input "LAB YTC"
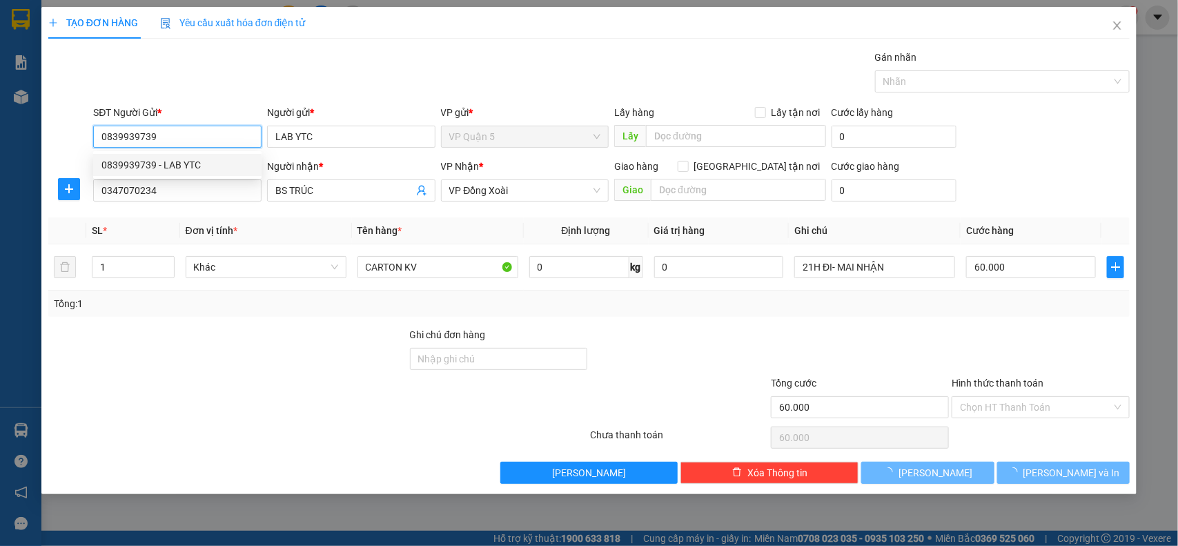
type input "30.000"
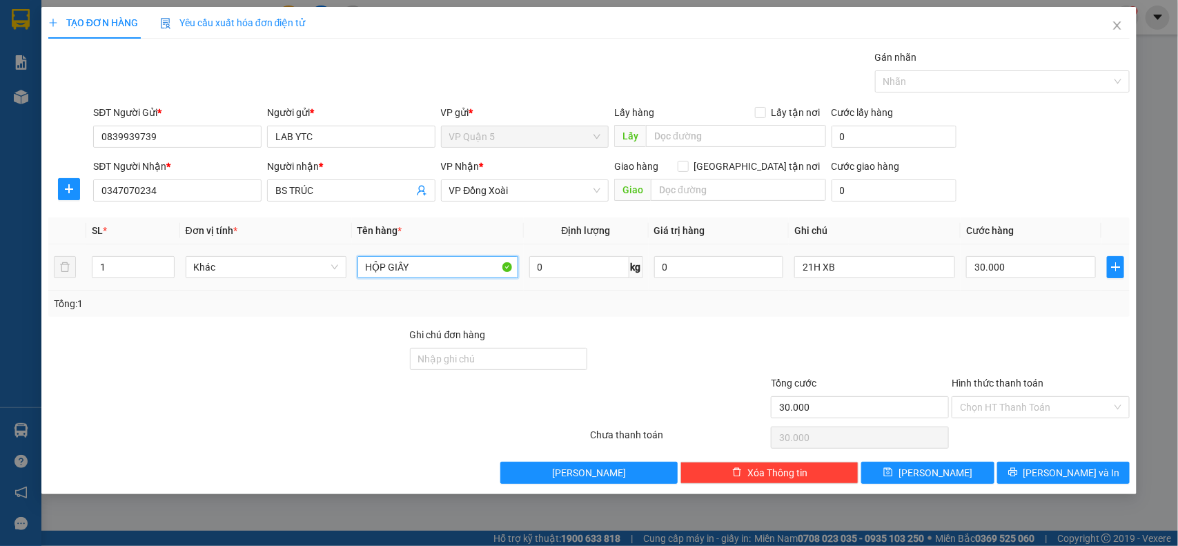
click at [467, 275] on input "HỘP GIẤY" at bounding box center [438, 267] width 161 height 22
type input "HỘP GIẤY KV"
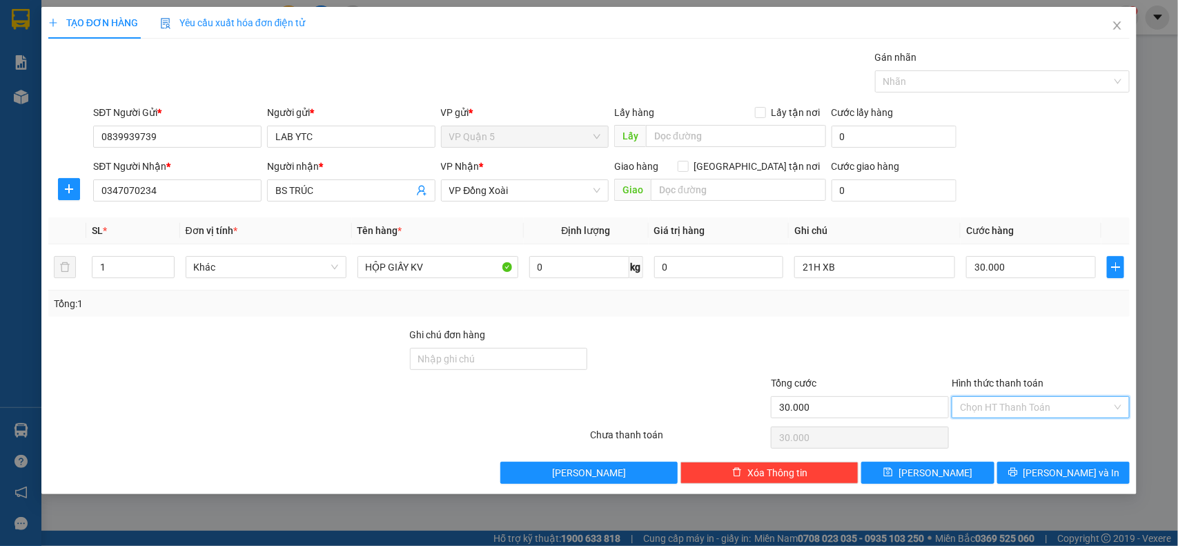
drag, startPoint x: 1054, startPoint y: 411, endPoint x: 1030, endPoint y: 407, distance: 23.8
click at [1053, 411] on input "Hình thức thanh toán" at bounding box center [1036, 407] width 152 height 21
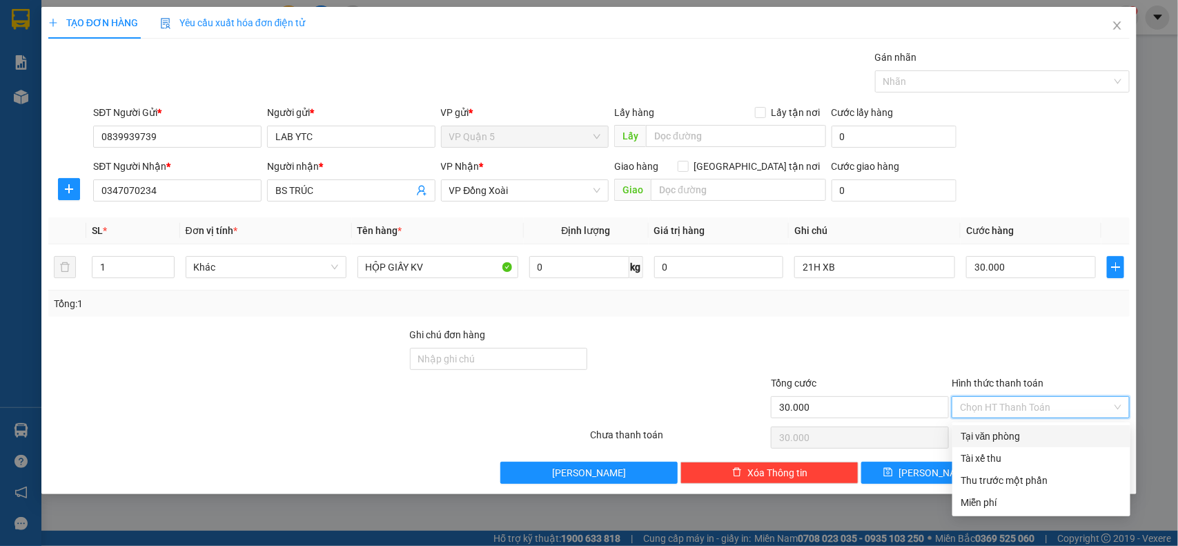
click at [1002, 429] on div "Tại văn phòng" at bounding box center [1042, 436] width 162 height 15
type input "0"
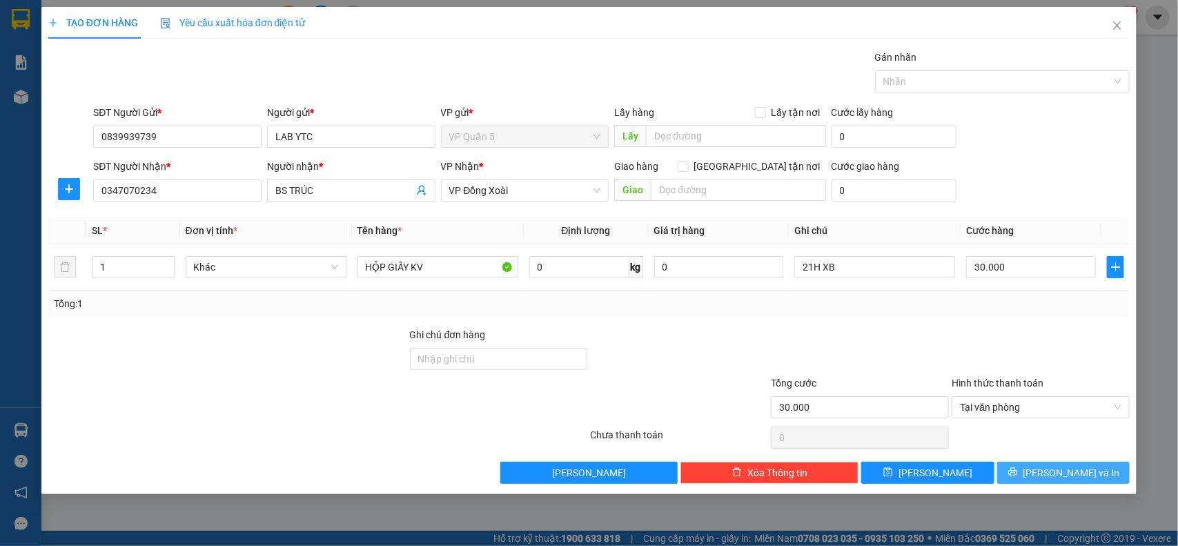
drag, startPoint x: 1053, startPoint y: 471, endPoint x: 1043, endPoint y: 460, distance: 15.1
click at [1053, 470] on span "[PERSON_NAME] và In" at bounding box center [1072, 472] width 97 height 15
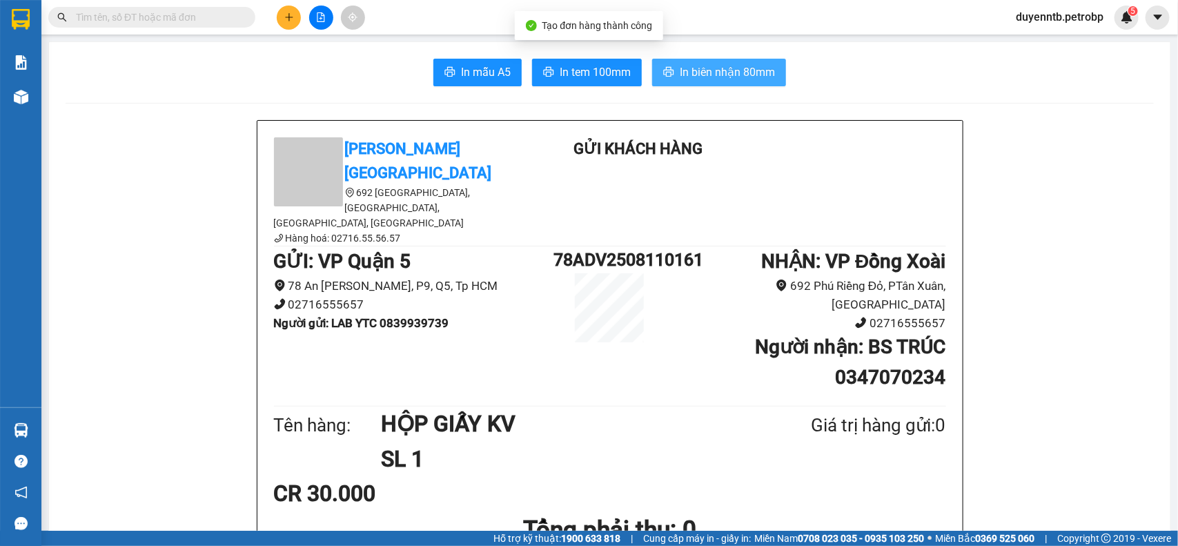
click at [720, 68] on span "In biên nhận 80mm" at bounding box center [727, 71] width 95 height 17
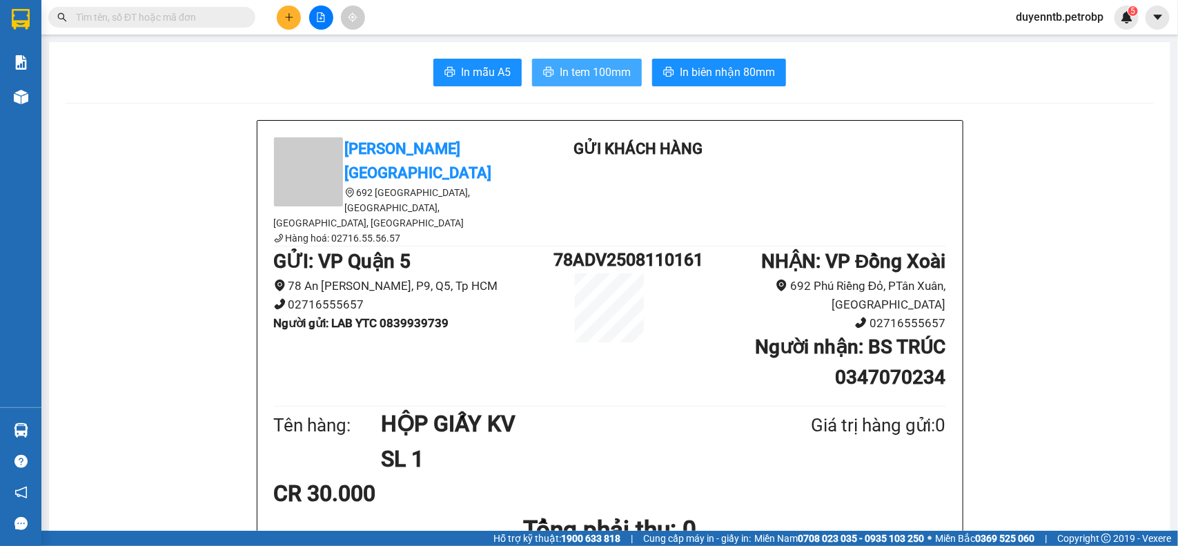
click at [588, 61] on button "In tem 100mm" at bounding box center [587, 73] width 110 height 28
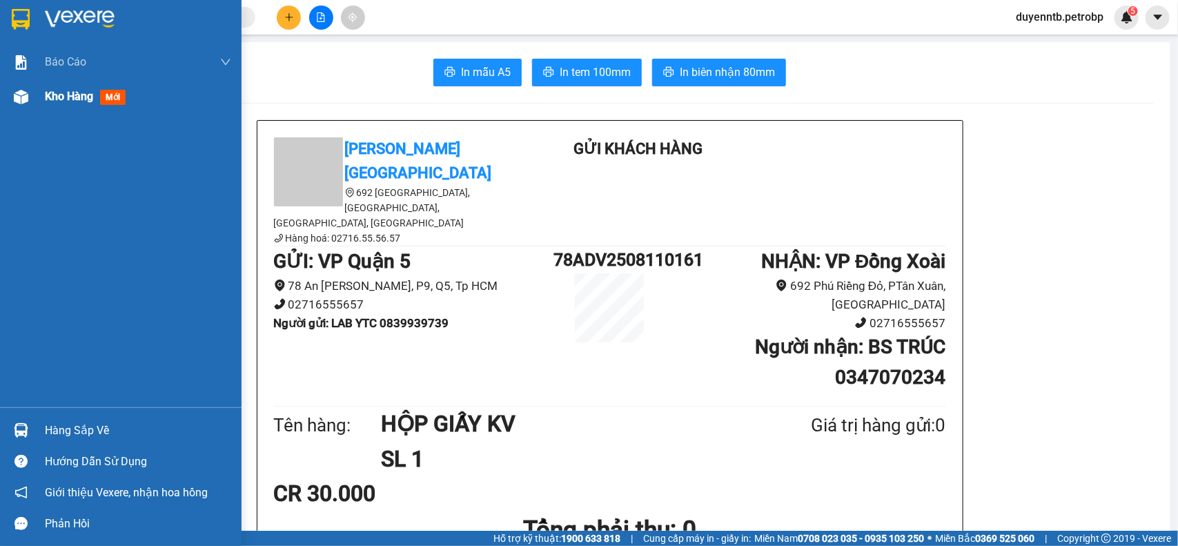
click at [59, 92] on span "Kho hàng" at bounding box center [69, 96] width 48 height 13
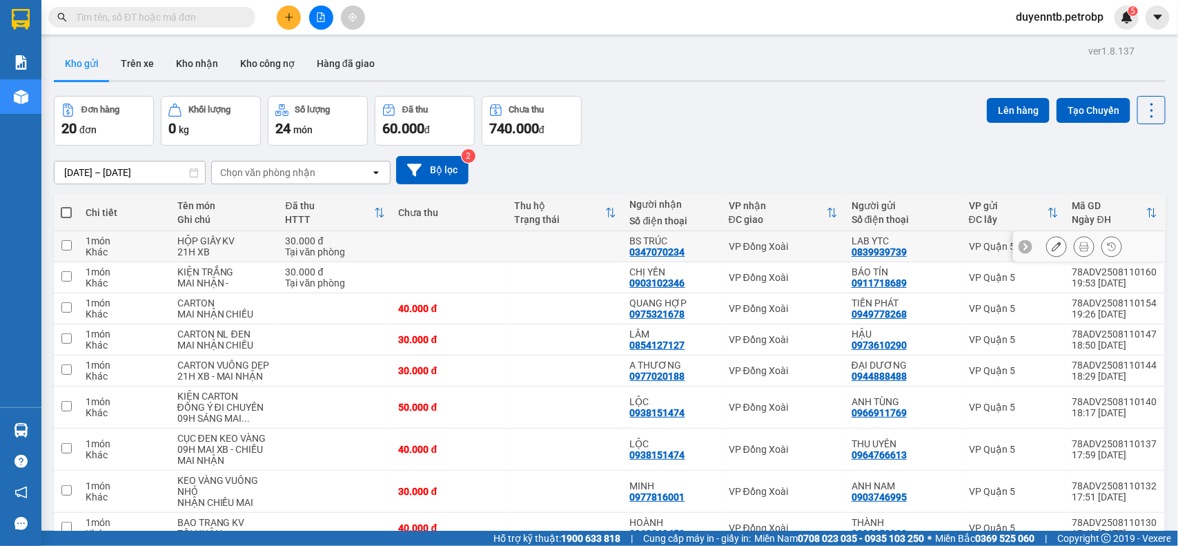
click at [460, 260] on td at bounding box center [450, 246] width 116 height 31
checkbox input "true"
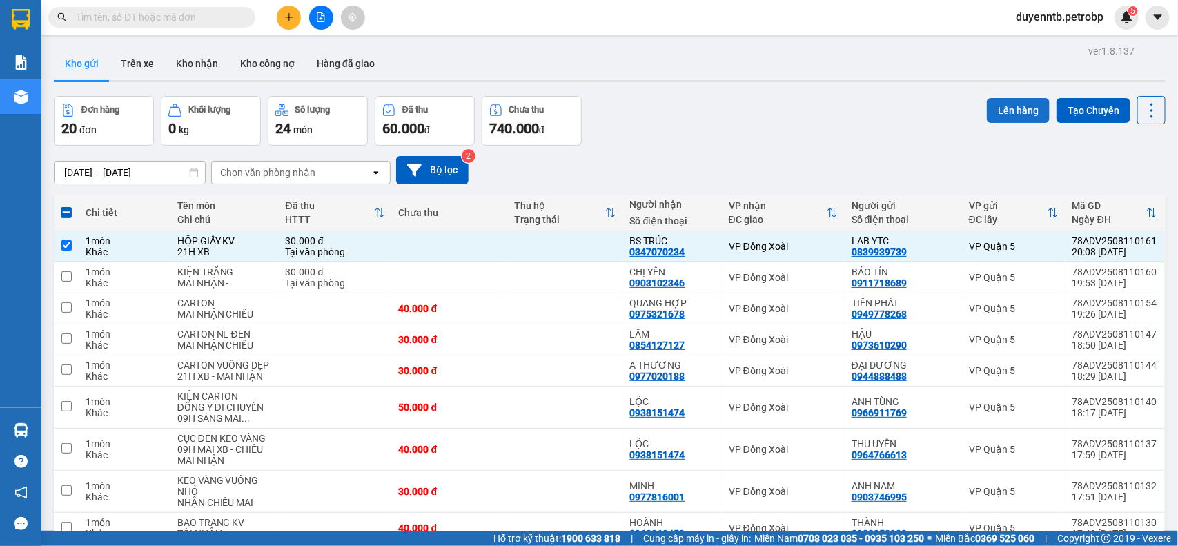
click at [987, 119] on button "Lên hàng" at bounding box center [1018, 110] width 63 height 25
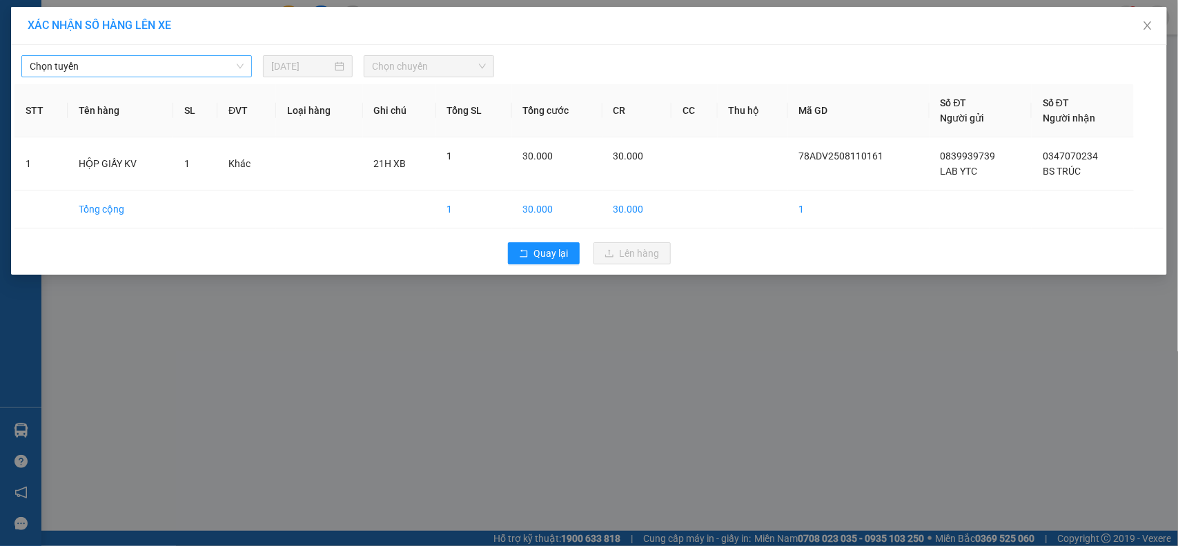
click at [211, 57] on span "Chọn tuyến" at bounding box center [137, 66] width 214 height 21
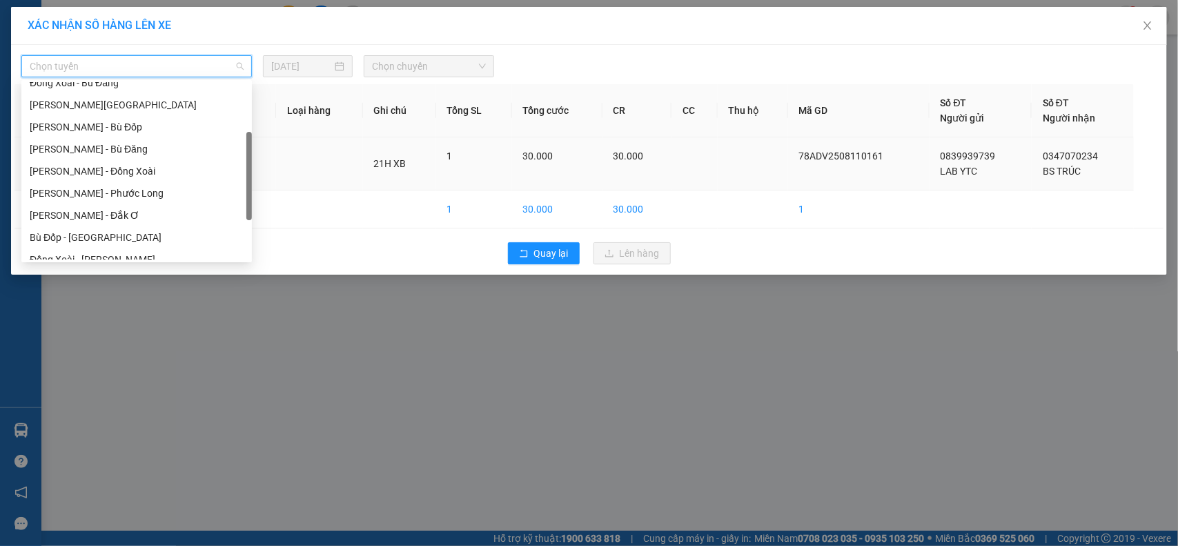
scroll to position [153, 0]
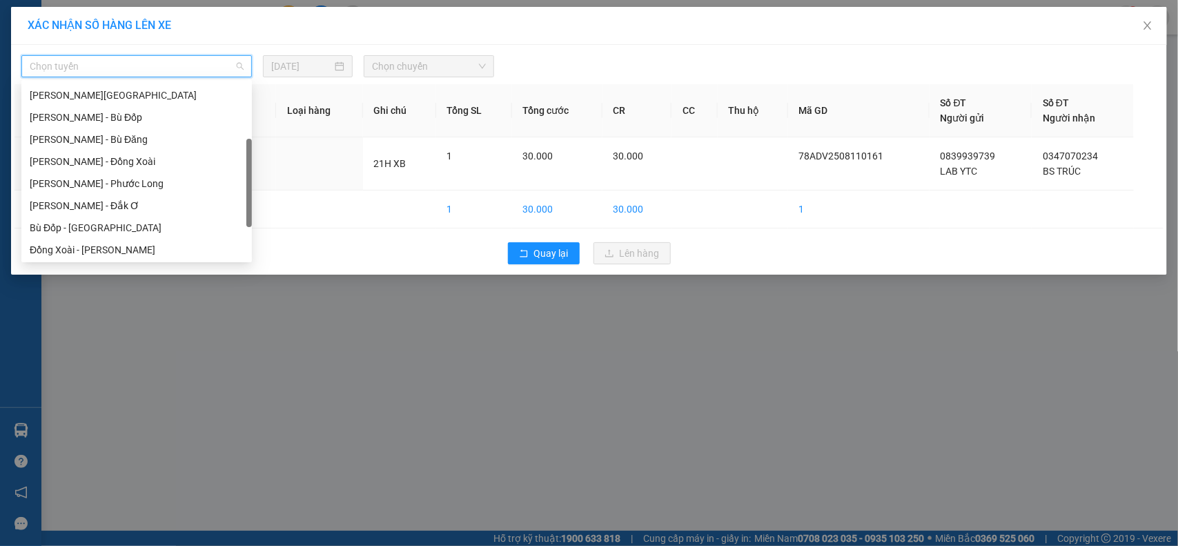
drag, startPoint x: 246, startPoint y: 121, endPoint x: 201, endPoint y: 169, distance: 65.9
click at [256, 177] on body "Kết quả tìm kiếm ( 0 ) Bộ lọc No Data duyenntb.petrobp 5 Báo cáo BC tiền tận nơ…" at bounding box center [589, 273] width 1178 height 546
click at [169, 182] on div "Hồ Chí Minh - Phước Long" at bounding box center [137, 183] width 214 height 15
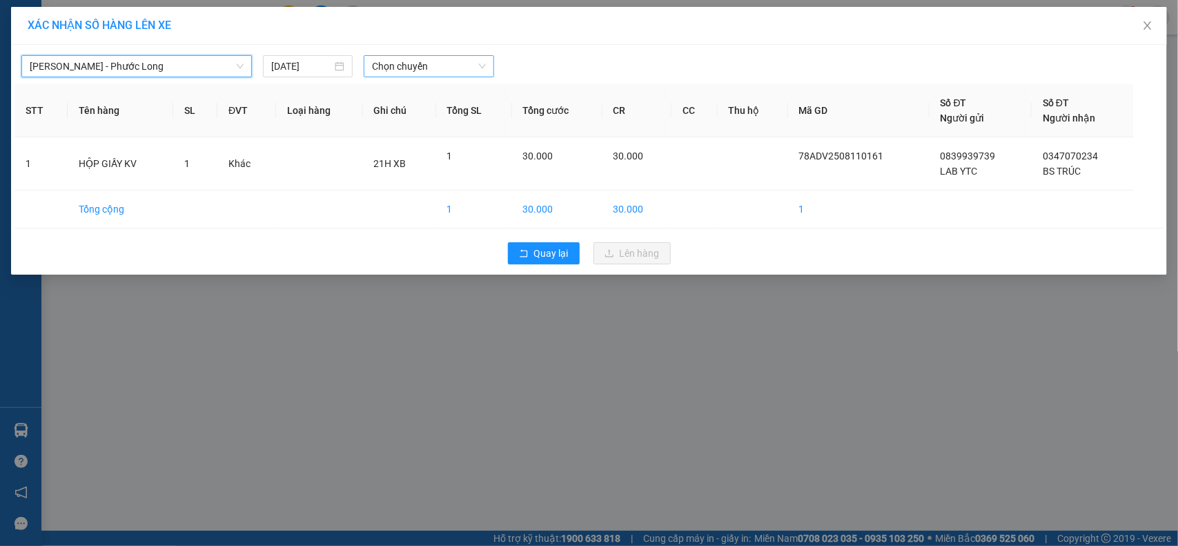
click at [411, 59] on span "Chọn chuyến" at bounding box center [428, 66] width 113 height 21
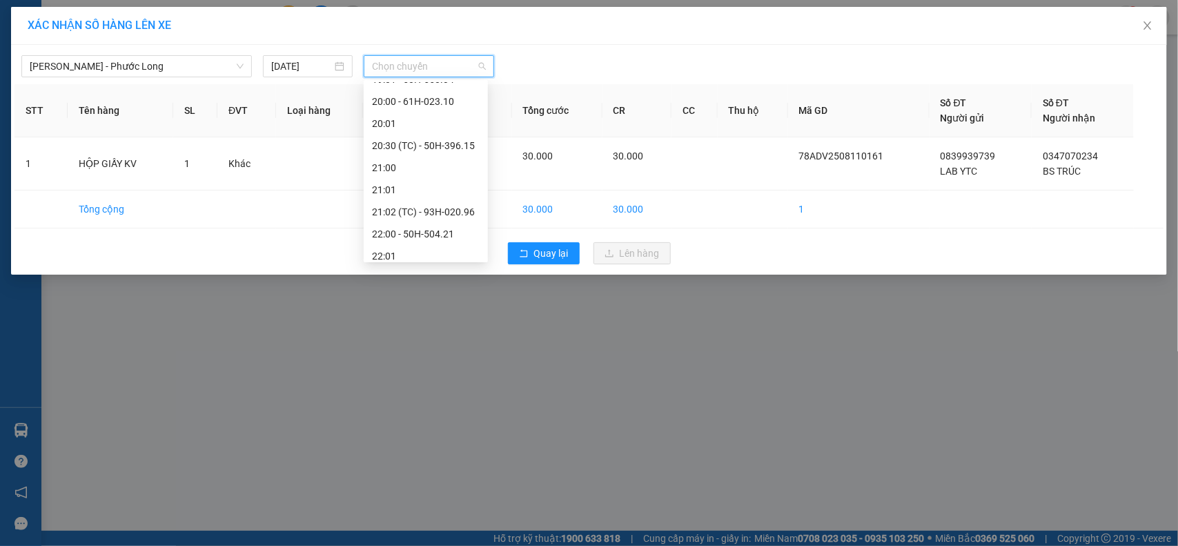
scroll to position [927, 0]
click at [450, 204] on div "21:02 (TC) - 93H-020.96" at bounding box center [426, 204] width 108 height 15
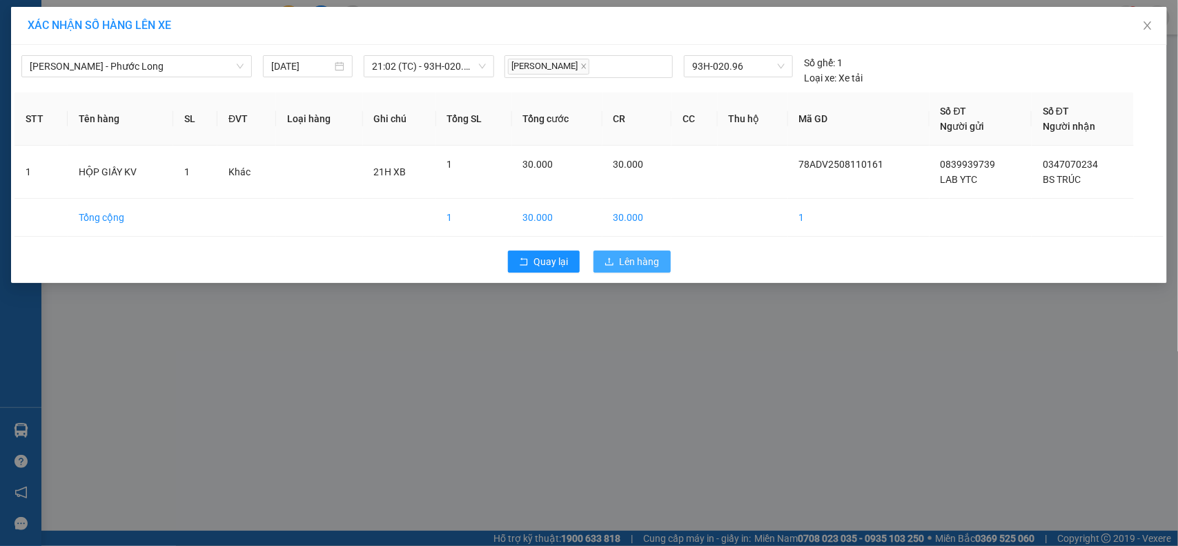
click at [637, 257] on span "Lên hàng" at bounding box center [640, 261] width 40 height 15
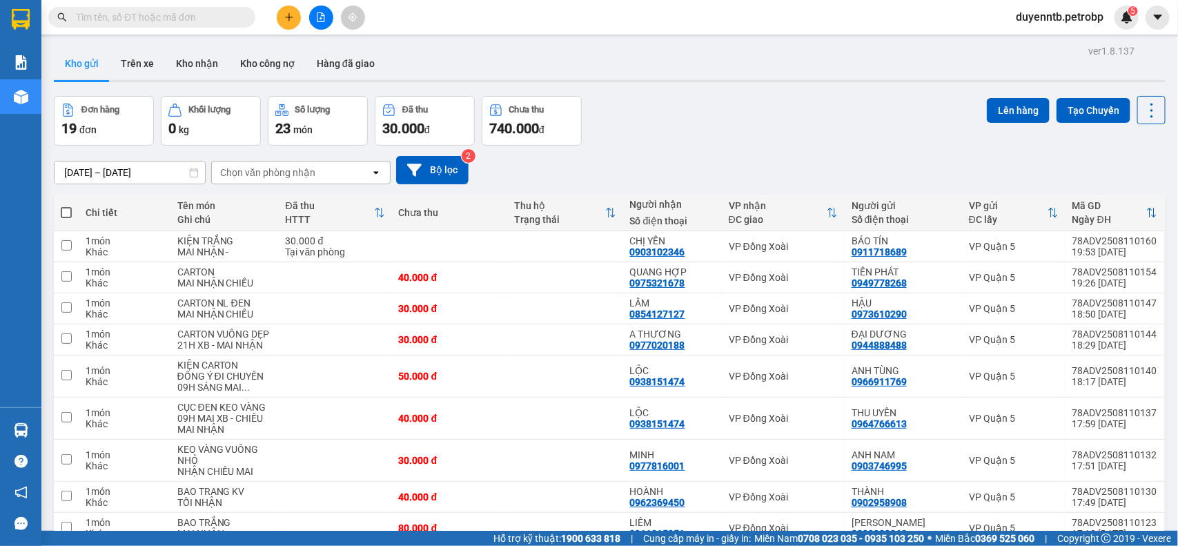
drag, startPoint x: 302, startPoint y: 14, endPoint x: 292, endPoint y: 16, distance: 9.8
click at [297, 16] on div at bounding box center [321, 18] width 104 height 24
click at [290, 17] on icon "plus" at bounding box center [289, 17] width 8 height 1
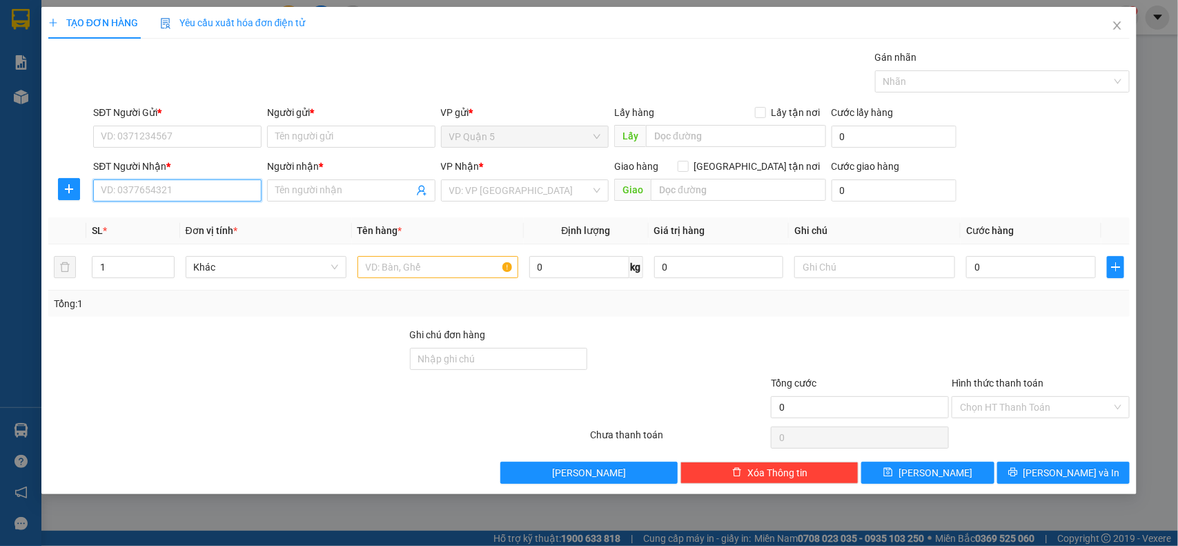
click at [164, 190] on input "SĐT Người Nhận *" at bounding box center [177, 190] width 168 height 22
type input "0983136734"
click at [204, 218] on div "0983136734 - NHẬT" at bounding box center [177, 218] width 152 height 15
type input "NHẬT"
type input "40.000"
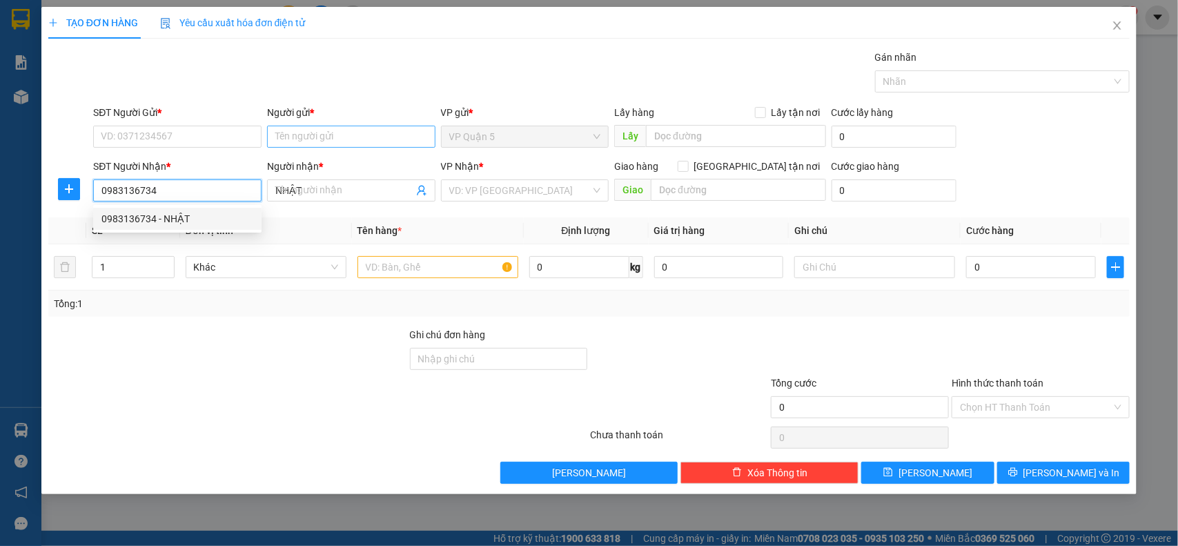
type input "40.000"
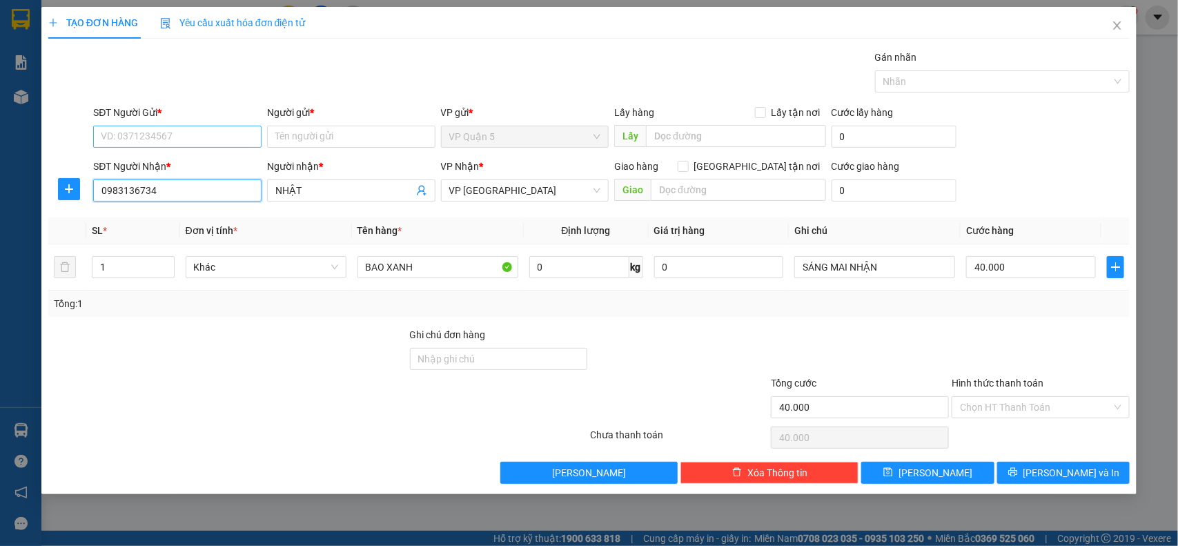
type input "0983136734"
click at [207, 146] on input "SĐT Người Gửi *" at bounding box center [177, 137] width 168 height 22
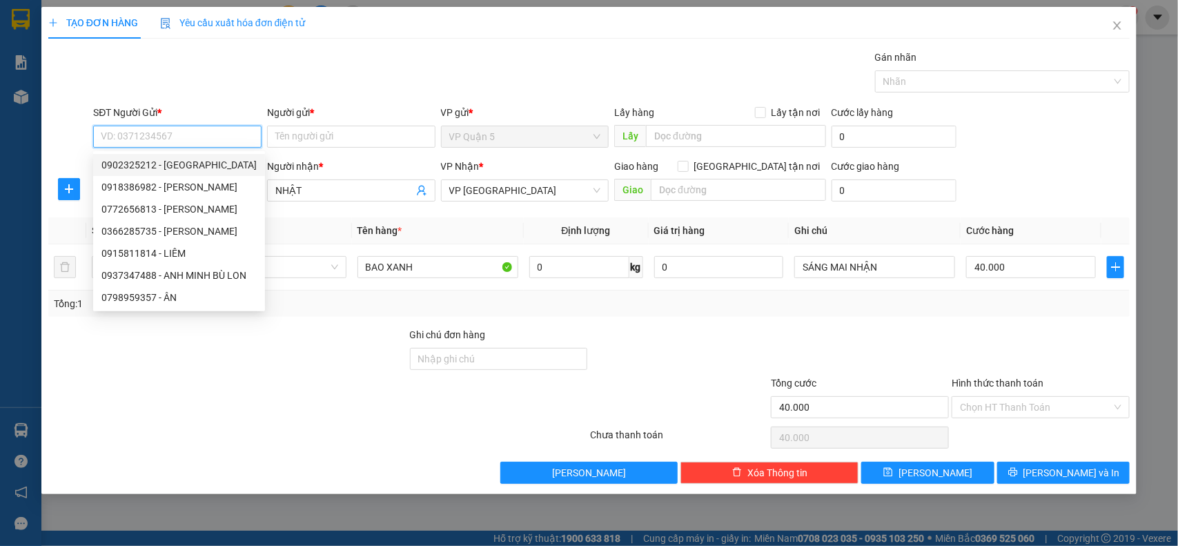
click at [177, 139] on input "SĐT Người Gửi *" at bounding box center [177, 137] width 168 height 22
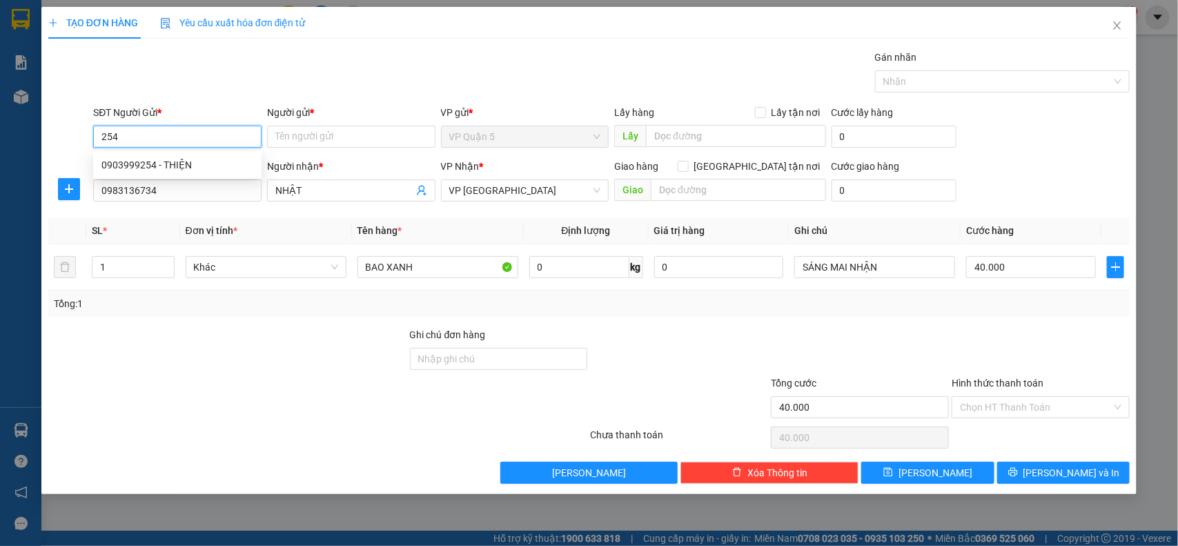
click at [150, 154] on div "0903999254 - THIỆN" at bounding box center [177, 165] width 168 height 22
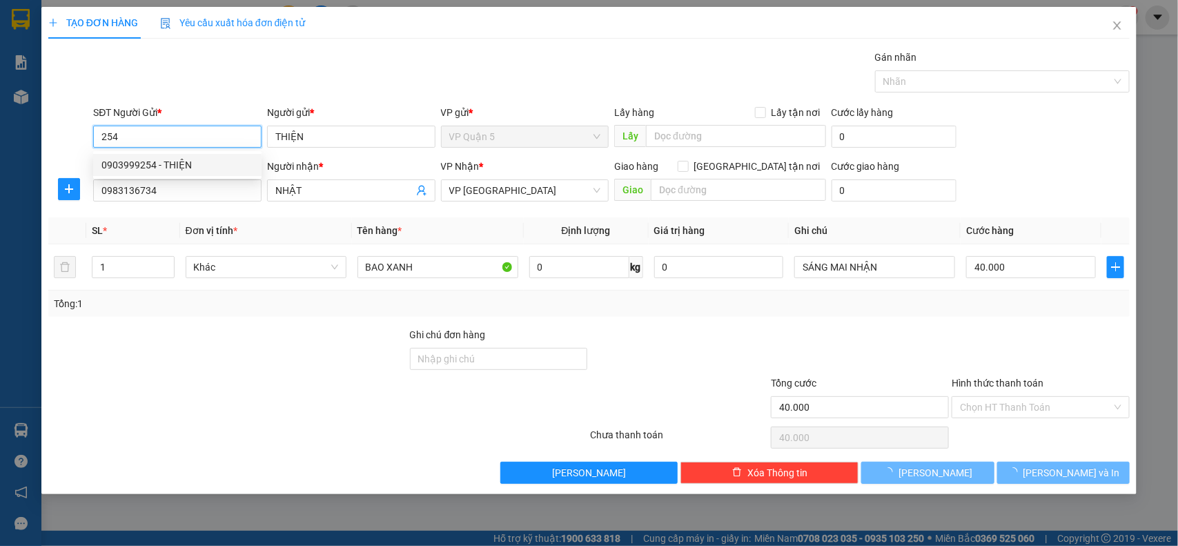
type input "0903999254"
type input "THIỆN"
type input "30.000"
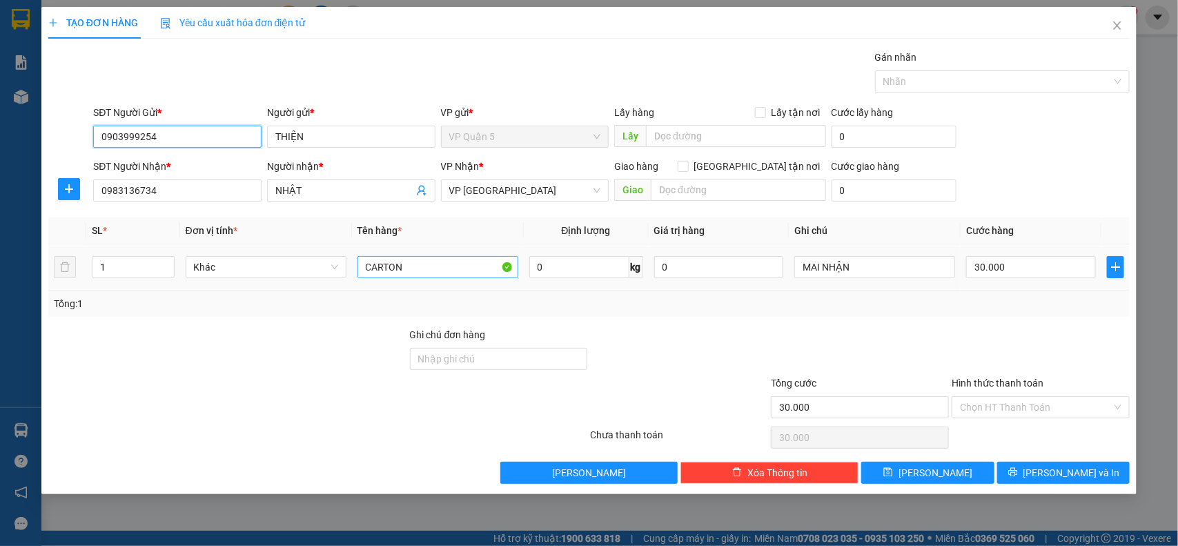
type input "0903999254"
click at [453, 256] on input "CARTON" at bounding box center [438, 267] width 161 height 22
type input "CARTON ĐỎ"
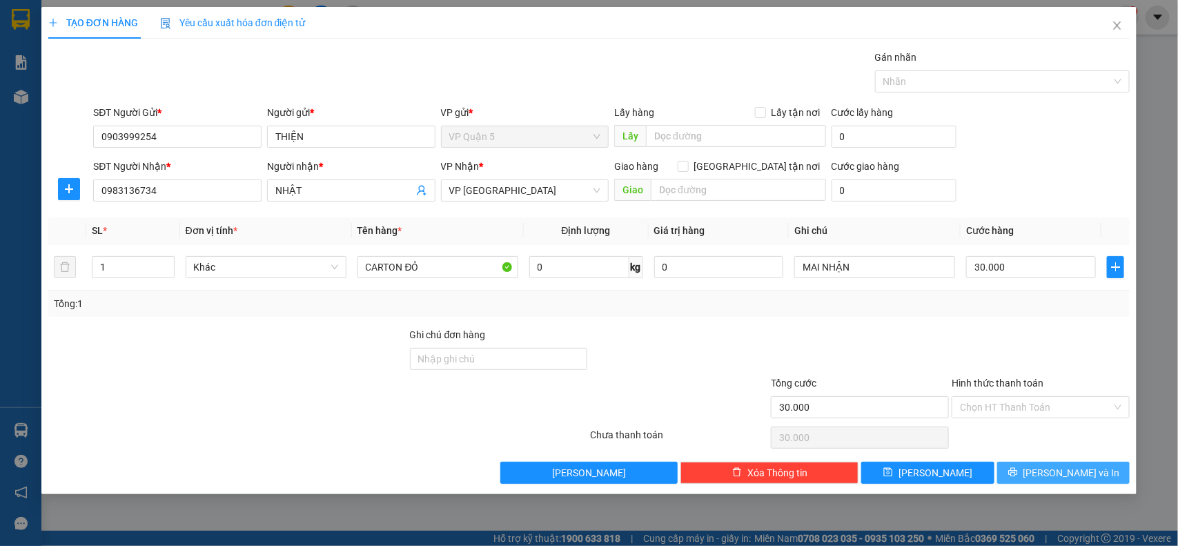
click at [1032, 469] on button "Lưu và In" at bounding box center [1063, 473] width 133 height 22
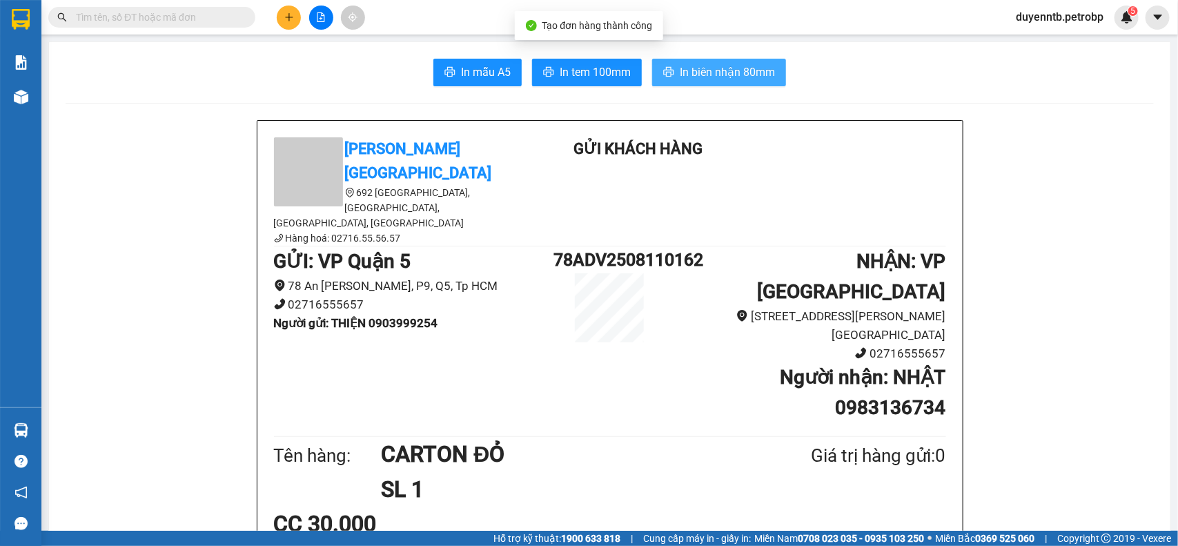
click at [704, 74] on span "In biên nhận 80mm" at bounding box center [727, 71] width 95 height 17
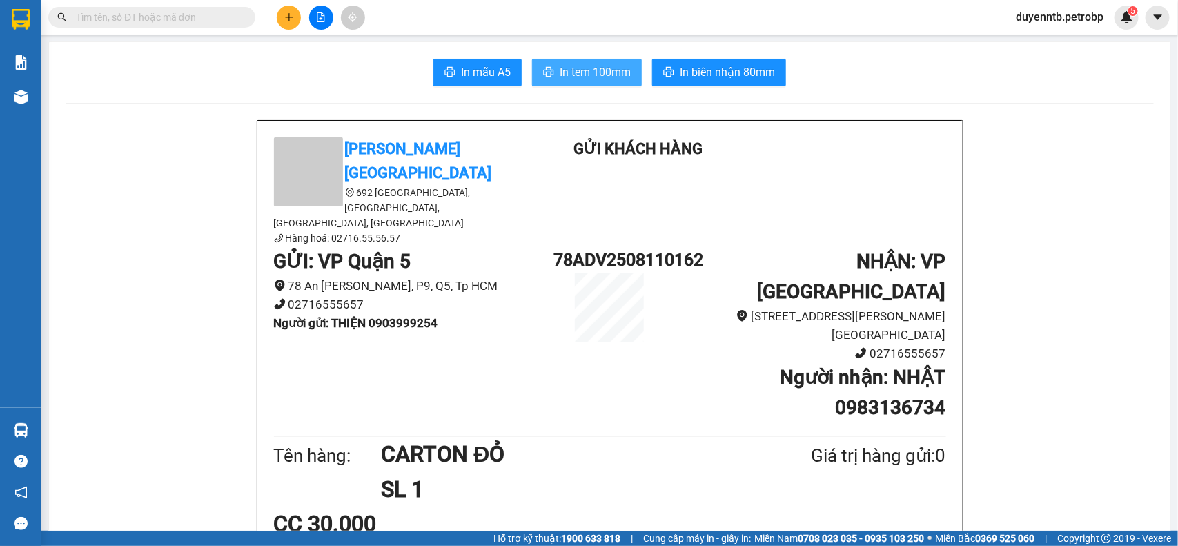
click at [616, 79] on span "In tem 100mm" at bounding box center [595, 71] width 71 height 17
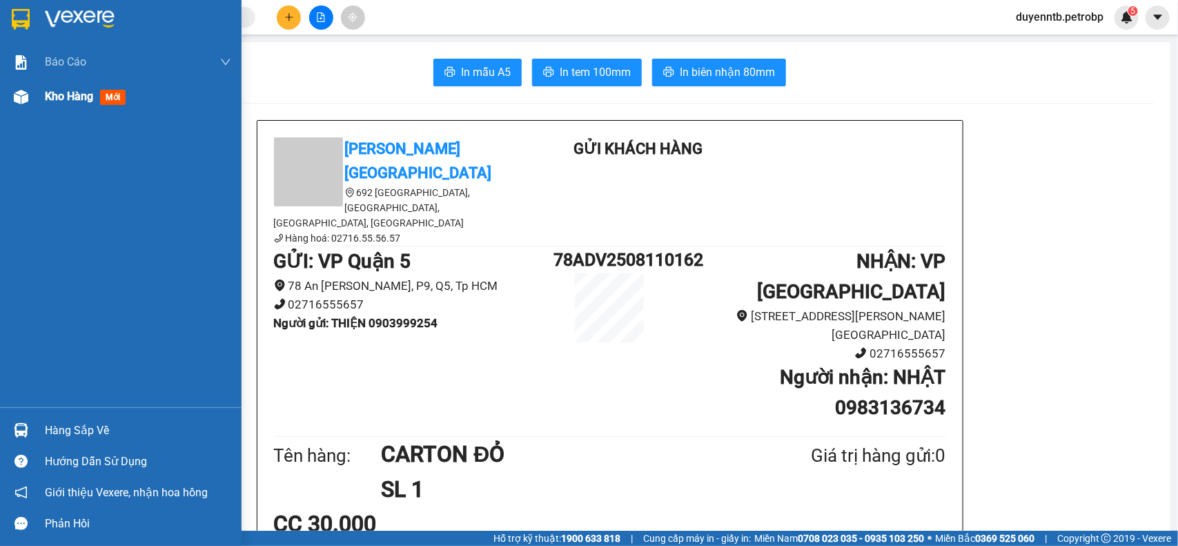
click at [43, 101] on div "Kho hàng mới" at bounding box center [121, 96] width 242 height 35
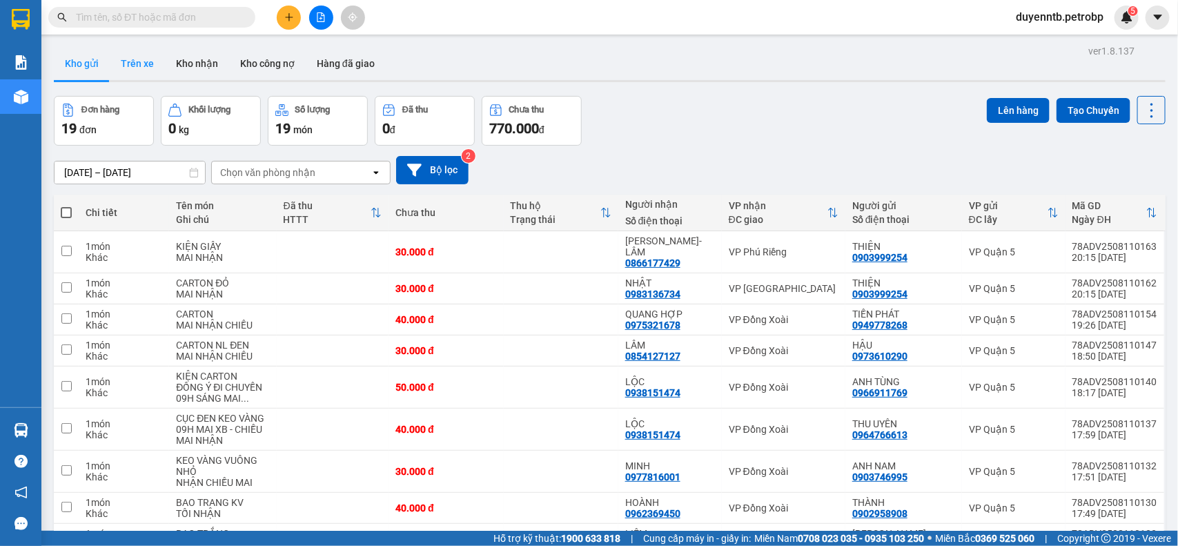
click at [143, 71] on button "Trên xe" at bounding box center [137, 63] width 55 height 33
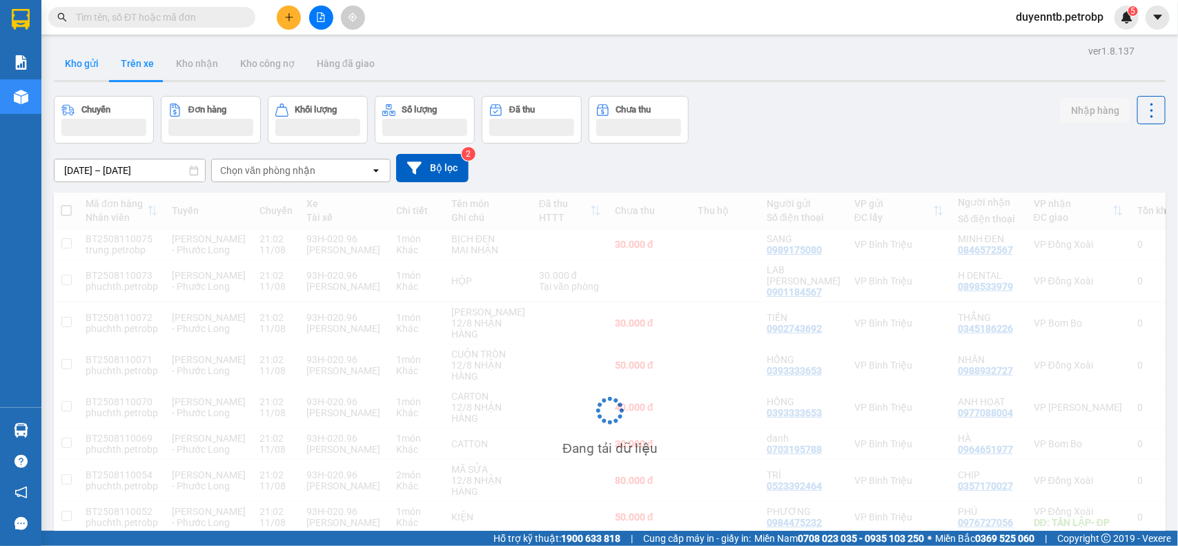
click at [69, 71] on button "Kho gửi" at bounding box center [82, 63] width 56 height 33
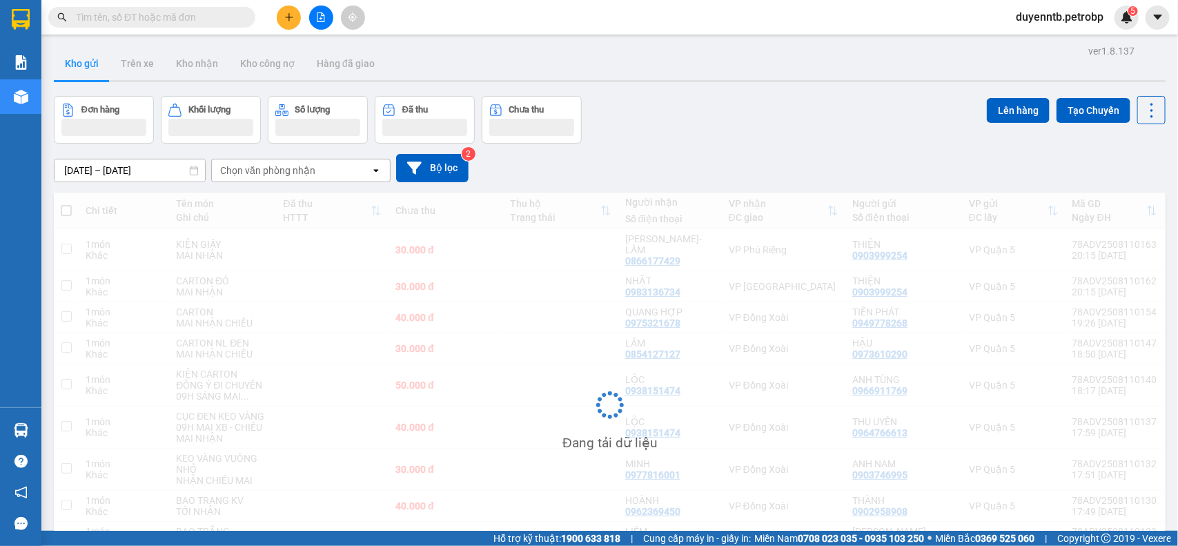
click at [69, 71] on button "Kho gửi" at bounding box center [82, 63] width 56 height 33
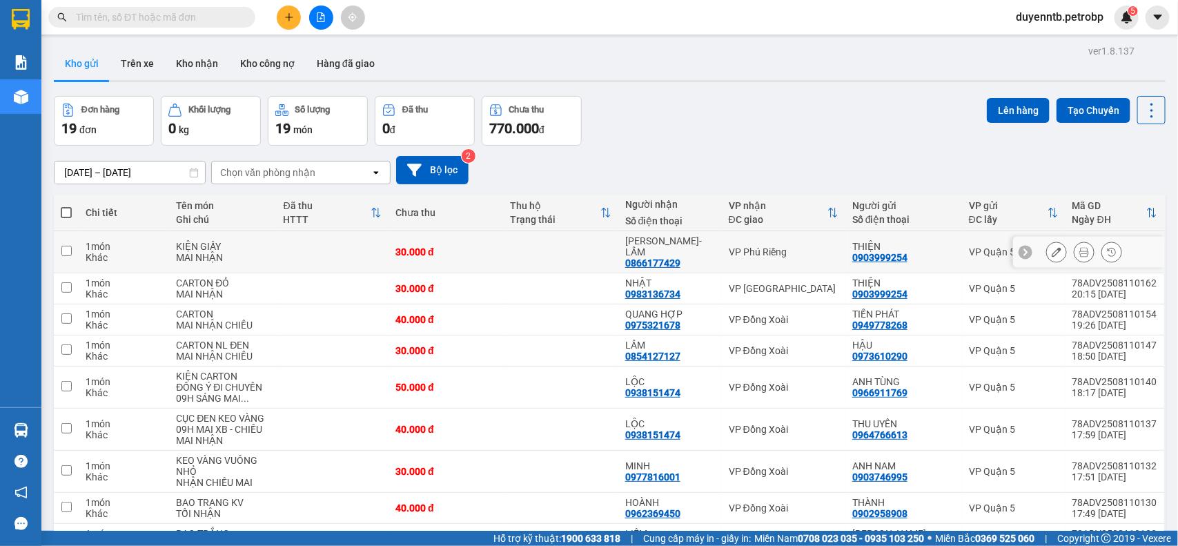
click at [549, 240] on td at bounding box center [561, 252] width 115 height 42
checkbox input "true"
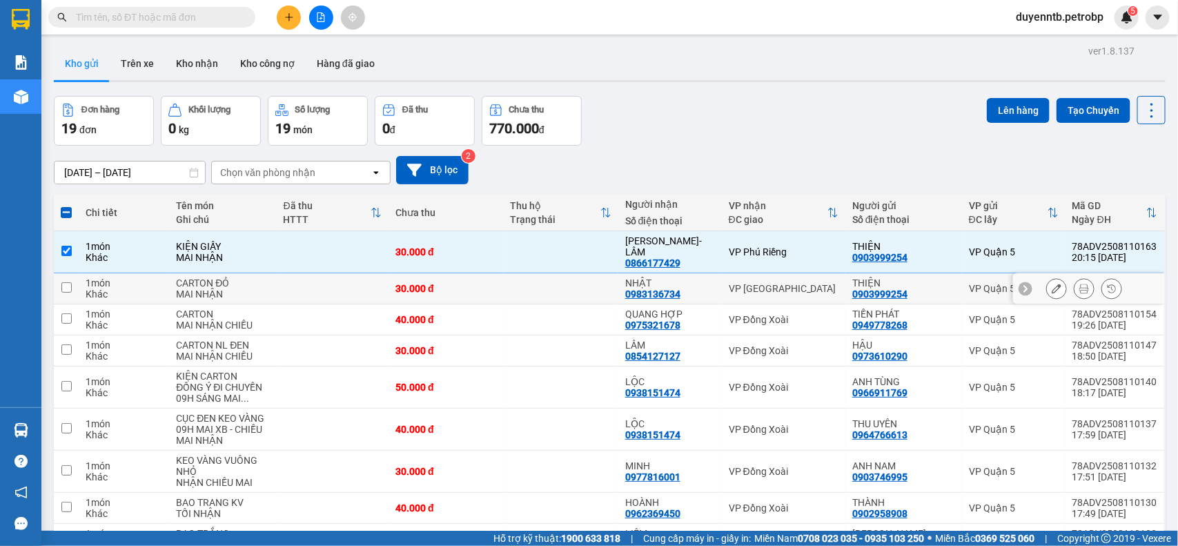
drag, startPoint x: 575, startPoint y: 284, endPoint x: 577, endPoint y: 274, distance: 9.9
click at [574, 284] on td at bounding box center [561, 288] width 115 height 31
checkbox input "true"
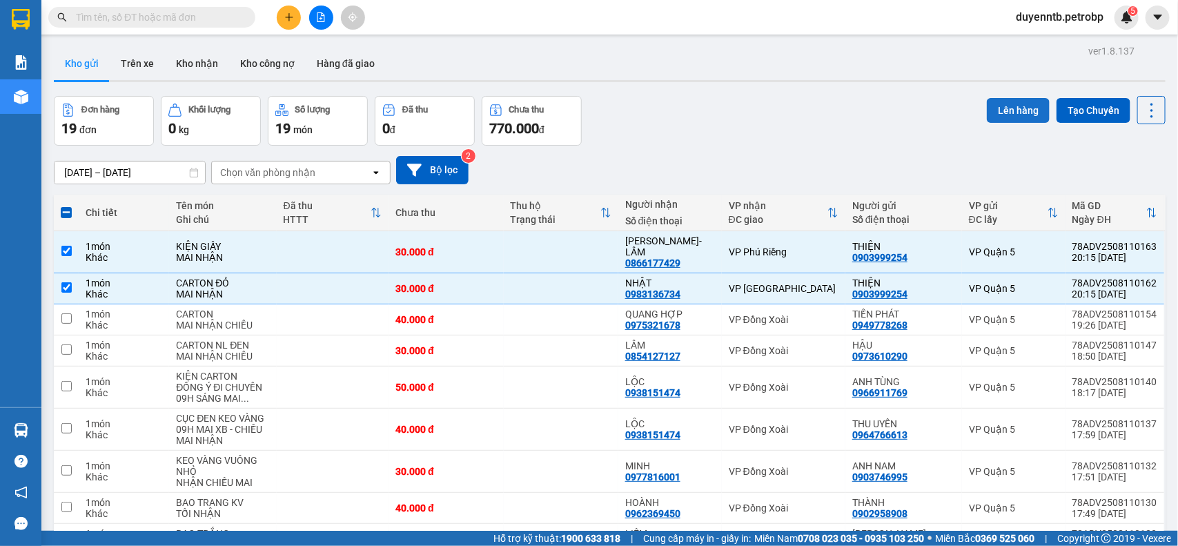
click at [996, 114] on button "Lên hàng" at bounding box center [1018, 110] width 63 height 25
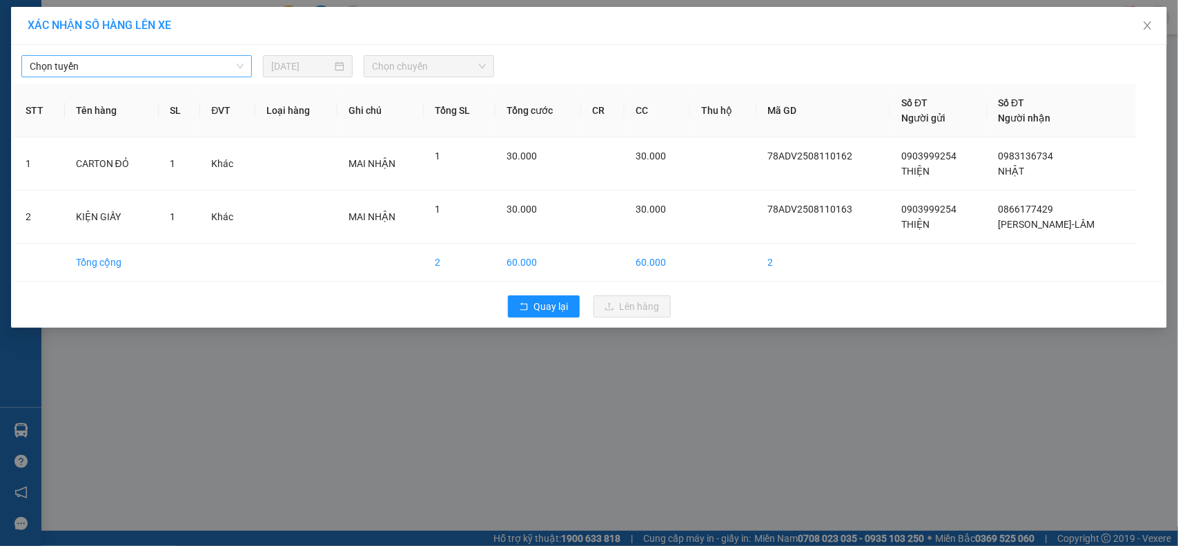
click at [188, 67] on span "Chọn tuyến" at bounding box center [137, 66] width 214 height 21
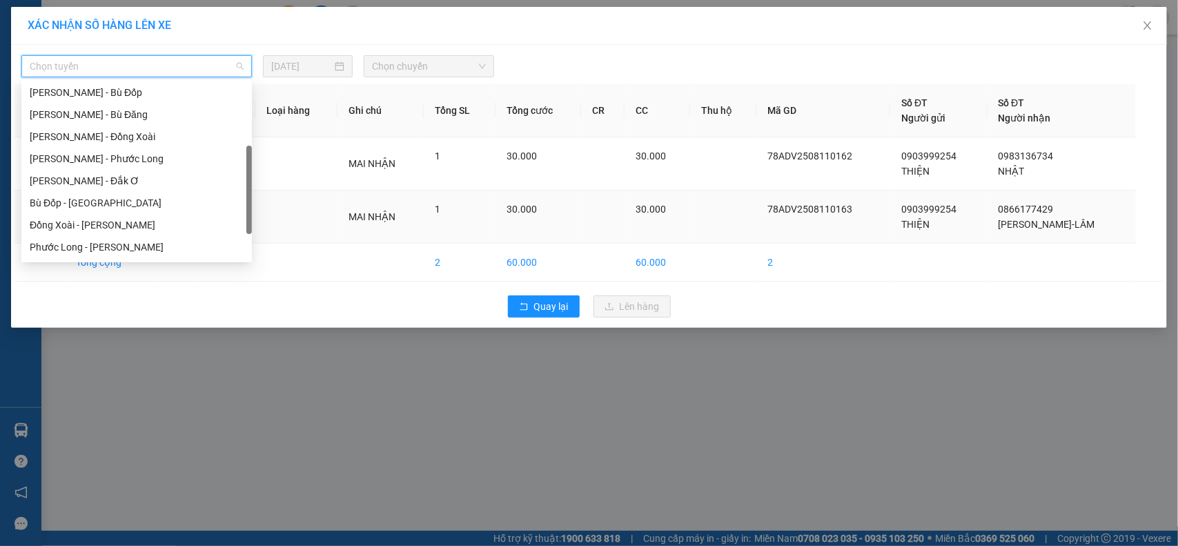
scroll to position [181, 0]
drag, startPoint x: 250, startPoint y: 147, endPoint x: 252, endPoint y: 211, distance: 64.2
click at [252, 211] on body "Kết quả tìm kiếm ( 0 ) Bộ lọc No Data duyenntb.petrobp 5 Báo cáo BC tiền tận nơ…" at bounding box center [589, 273] width 1178 height 546
click at [137, 164] on div "[PERSON_NAME] - Phước Long" at bounding box center [136, 156] width 231 height 22
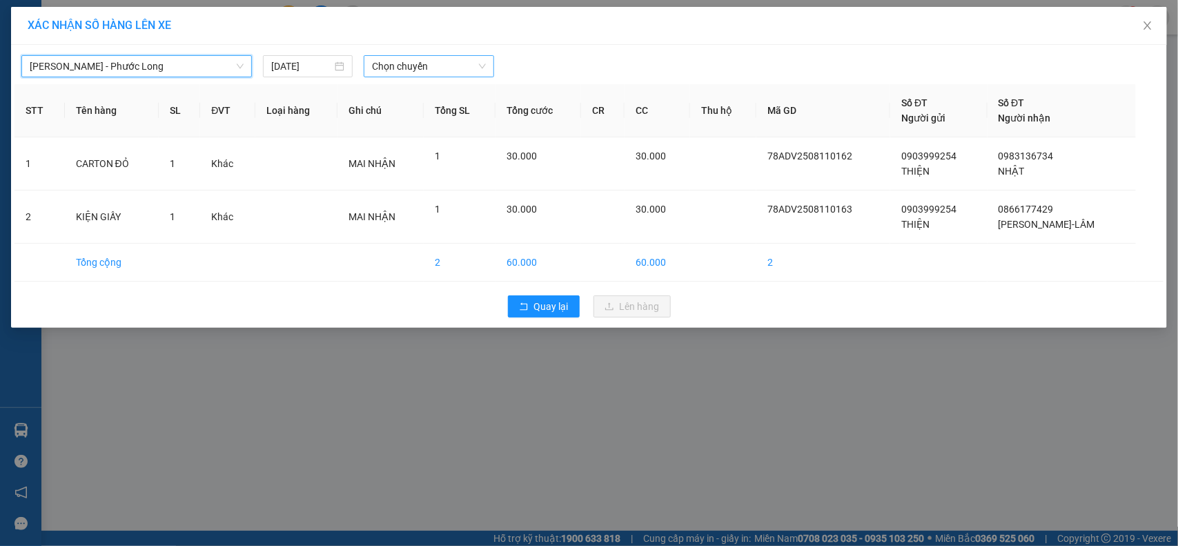
click at [428, 63] on span "Chọn chuyến" at bounding box center [428, 66] width 113 height 21
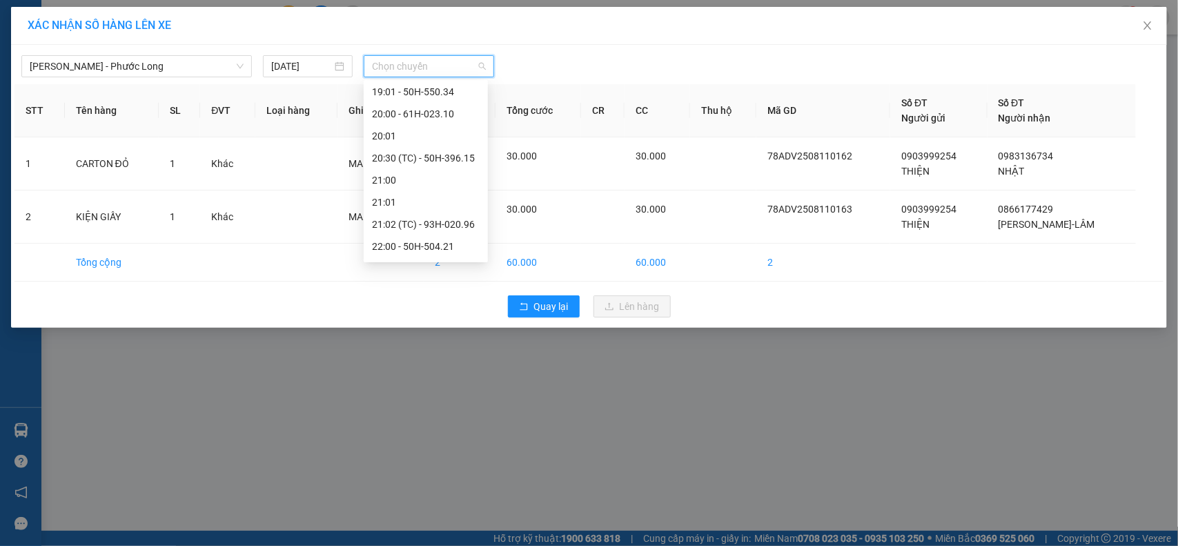
scroll to position [927, 0]
click at [426, 202] on div "21:02 (TC) - 93H-020.96" at bounding box center [426, 204] width 108 height 15
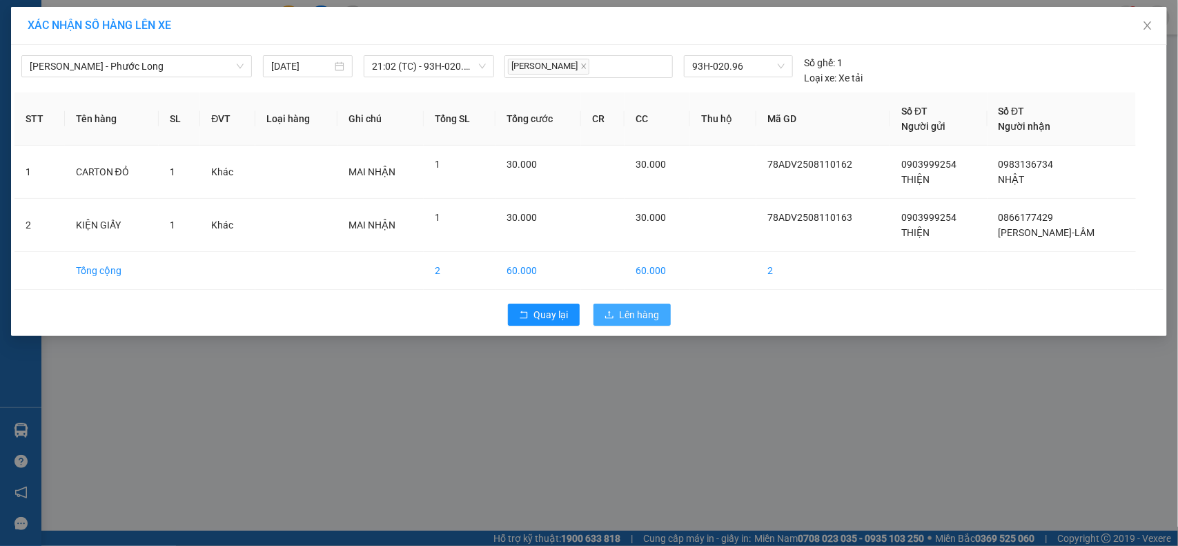
click at [635, 313] on span "Lên hàng" at bounding box center [640, 314] width 40 height 15
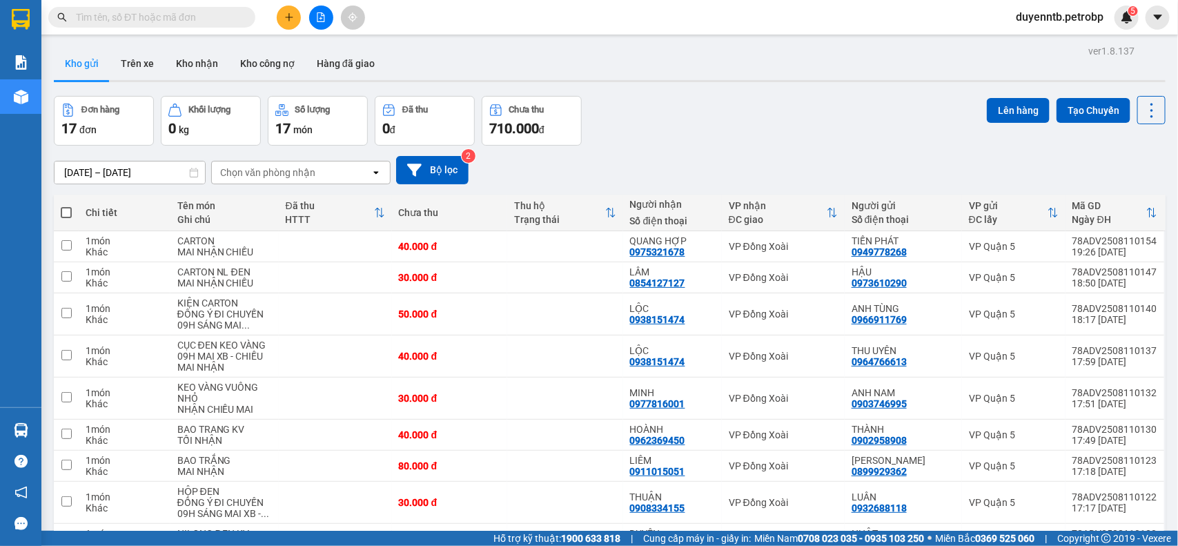
click at [170, 23] on input "text" at bounding box center [157, 17] width 163 height 15
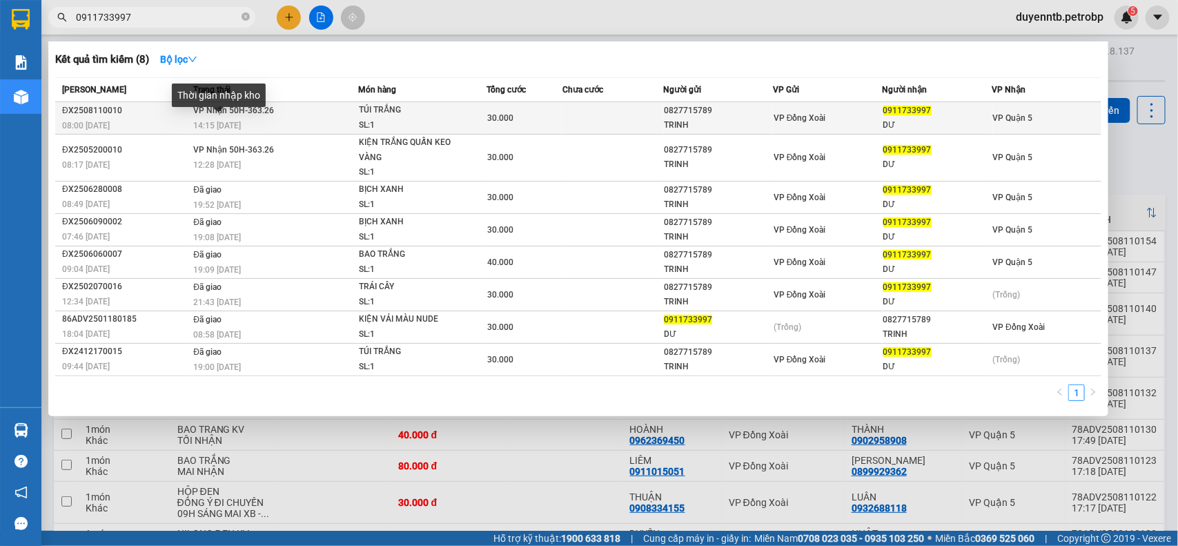
type input "0911733997"
click at [226, 121] on span "14:15 - 11/08" at bounding box center [217, 126] width 48 height 10
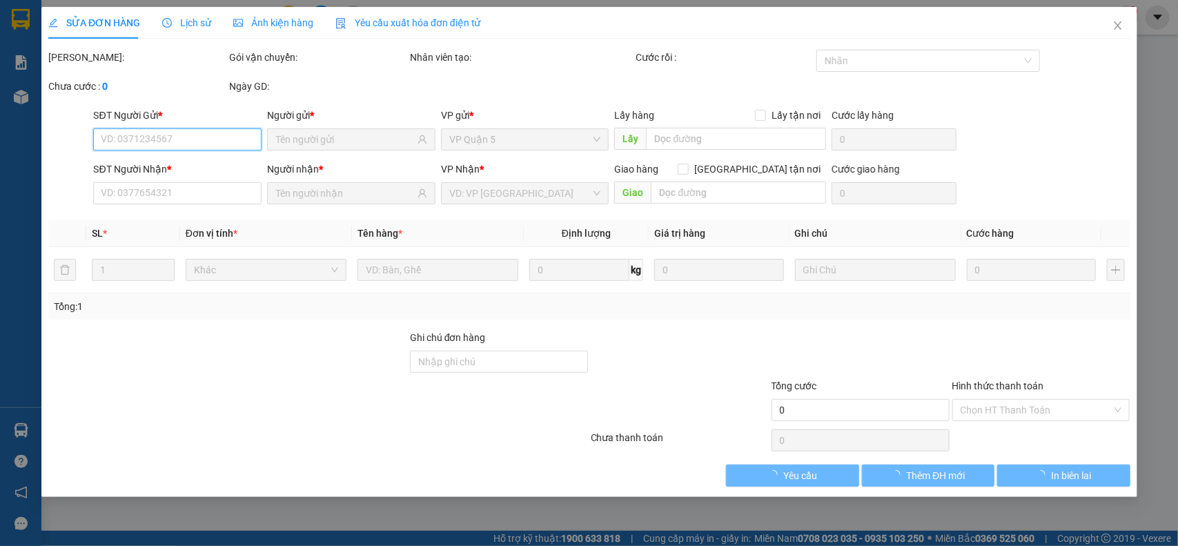
type input "0827715789"
type input "TRINH"
type input "0911733997"
type input "DƯ"
type input "30.000"
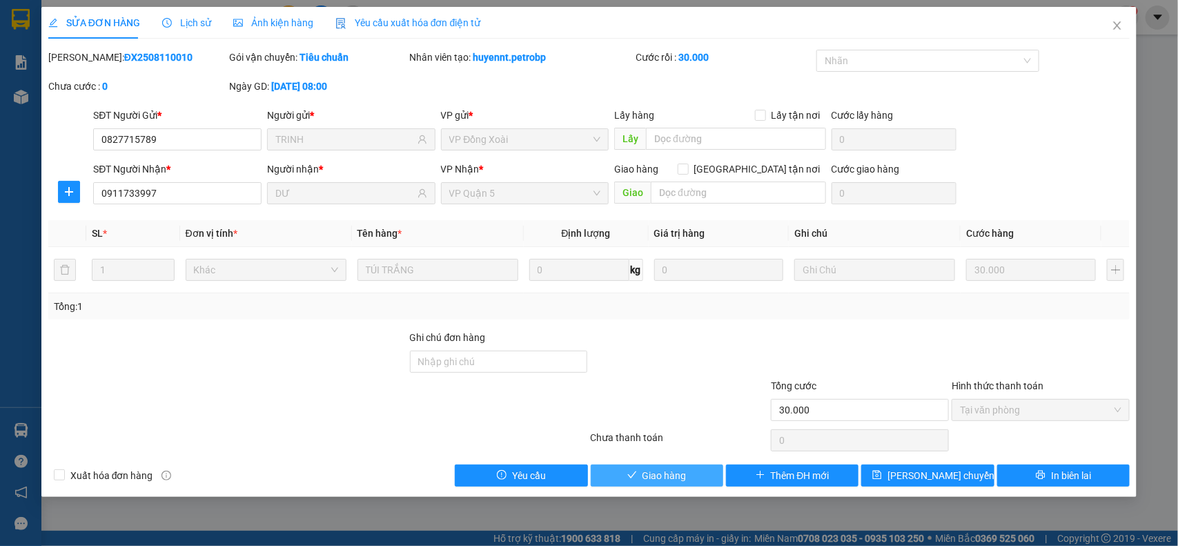
click at [641, 480] on button "Giao hàng" at bounding box center [657, 476] width 133 height 22
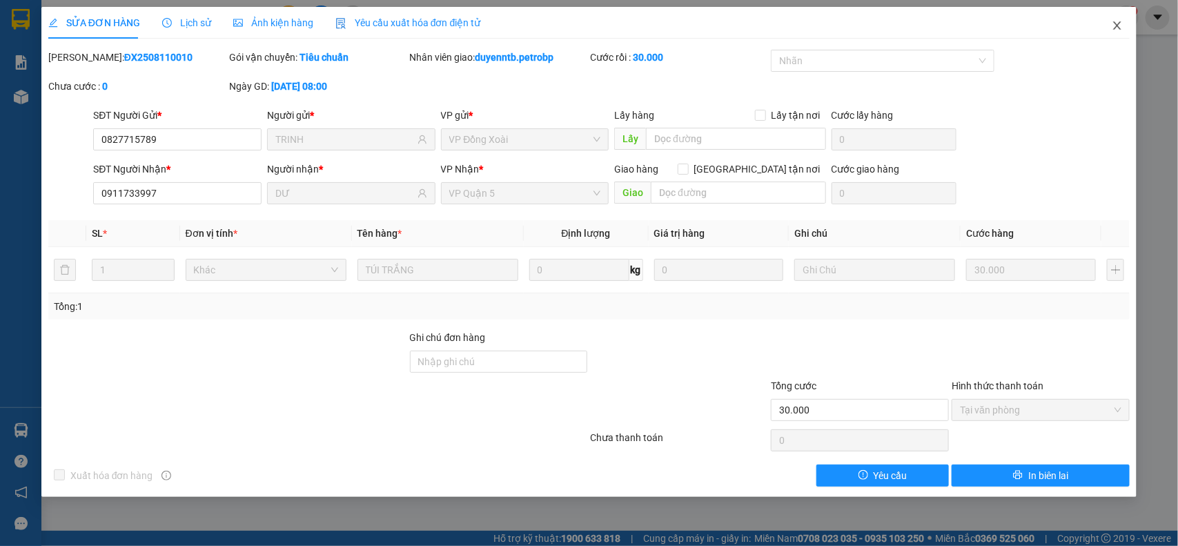
click at [1116, 21] on icon "close" at bounding box center [1117, 25] width 11 height 11
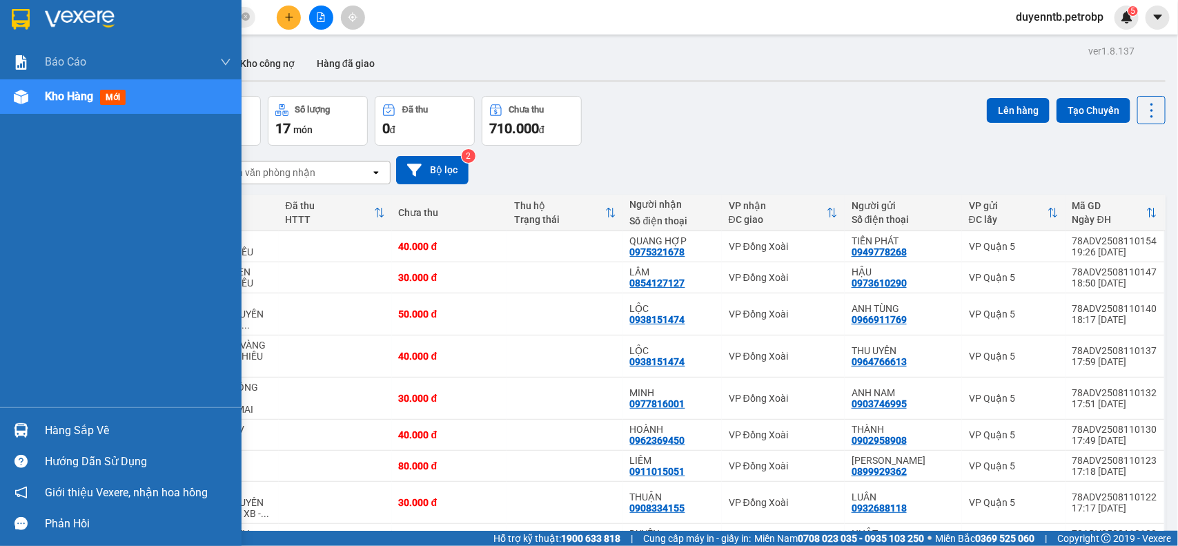
click at [72, 418] on div "Hàng sắp về" at bounding box center [121, 430] width 242 height 31
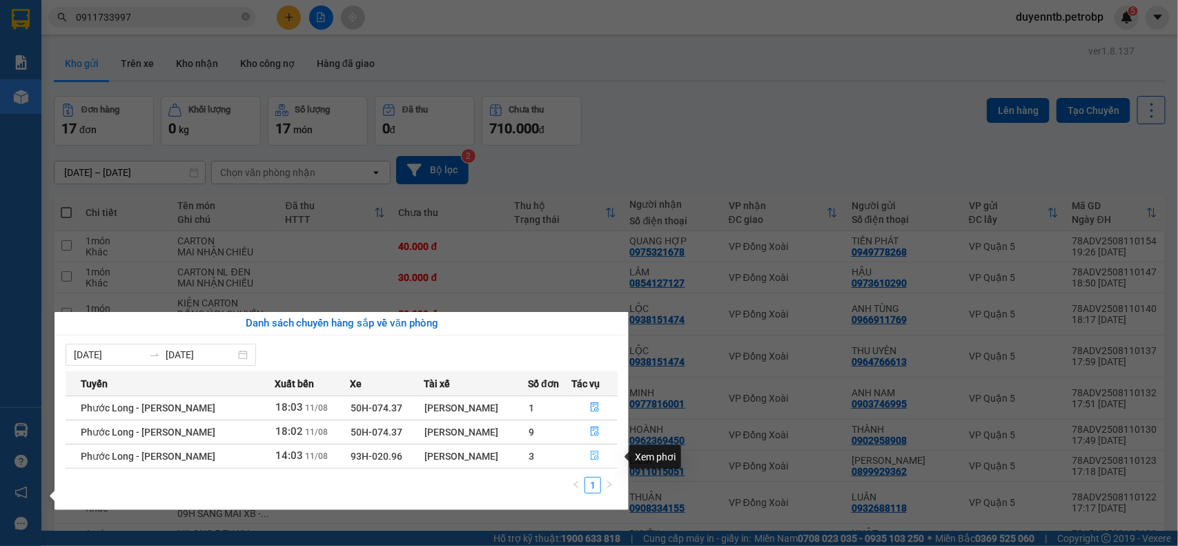
click at [594, 459] on icon "file-done" at bounding box center [595, 456] width 10 height 10
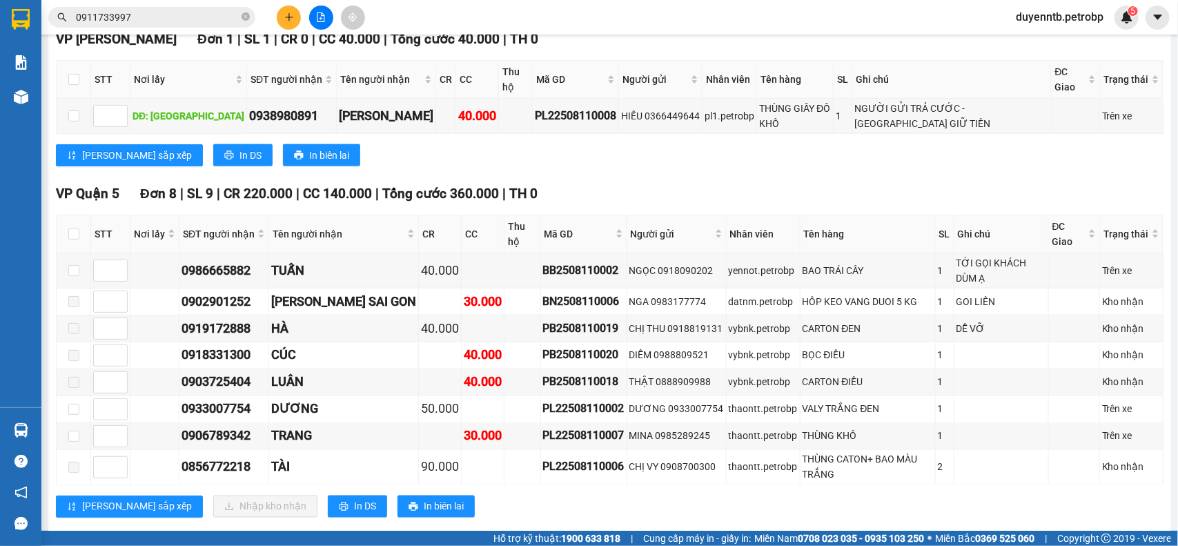
scroll to position [879, 0]
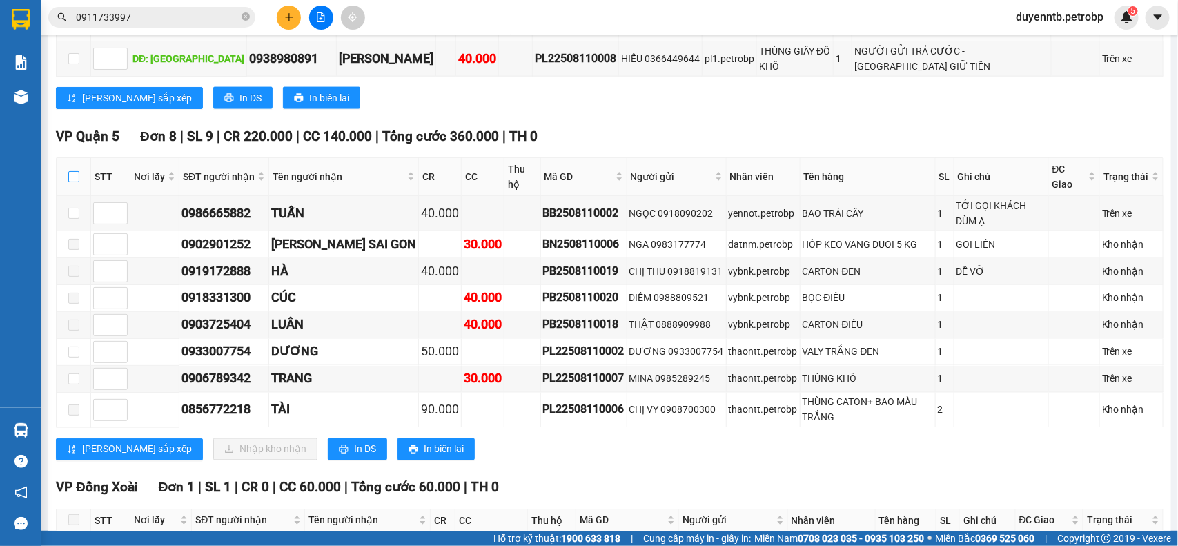
click at [75, 171] on input "checkbox" at bounding box center [73, 176] width 11 height 11
checkbox input "true"
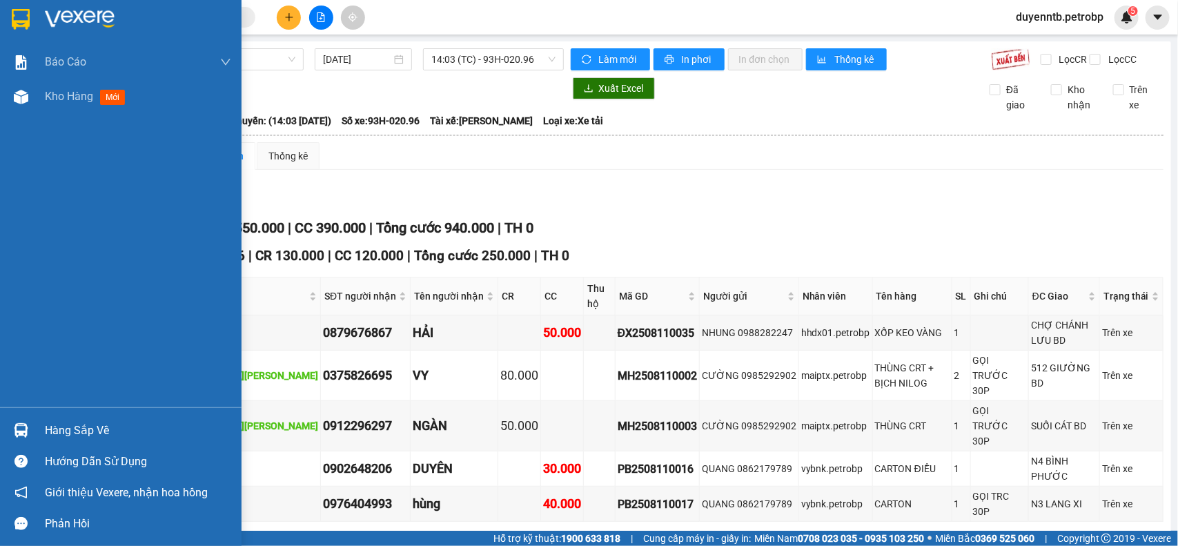
click at [48, 431] on div "Hàng sắp về" at bounding box center [138, 430] width 186 height 21
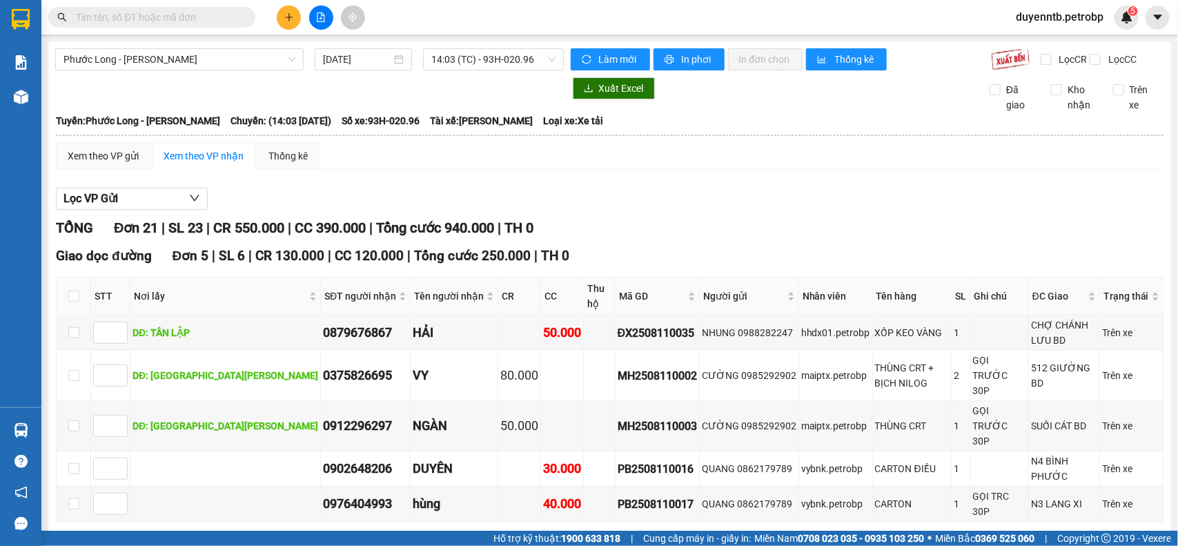
click at [783, 222] on section "Kết quả tìm kiếm ( 0 ) Bộ lọc No Data duyenntb.petrobp 5 Báo cáo BC tiền tận nơ…" at bounding box center [589, 273] width 1178 height 546
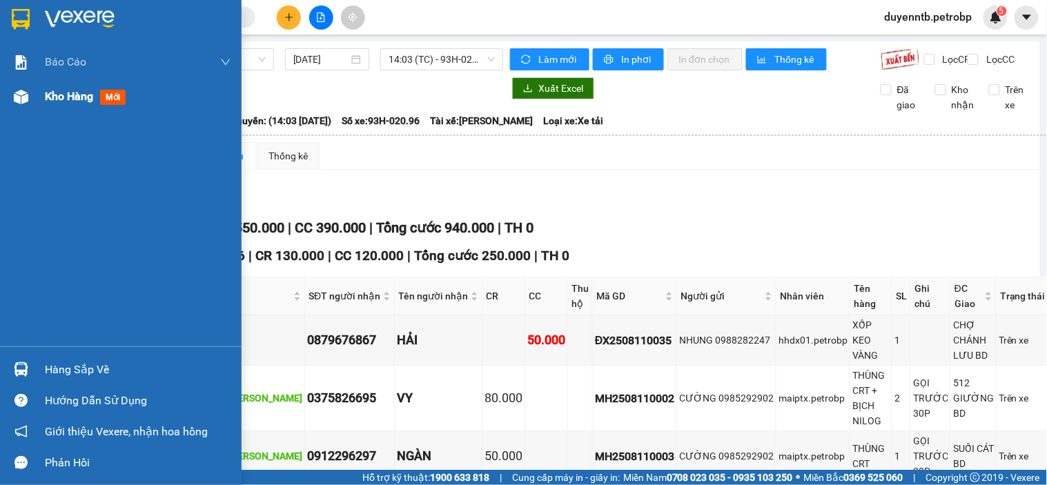
click at [46, 108] on div "Kho hàng mới" at bounding box center [138, 96] width 186 height 35
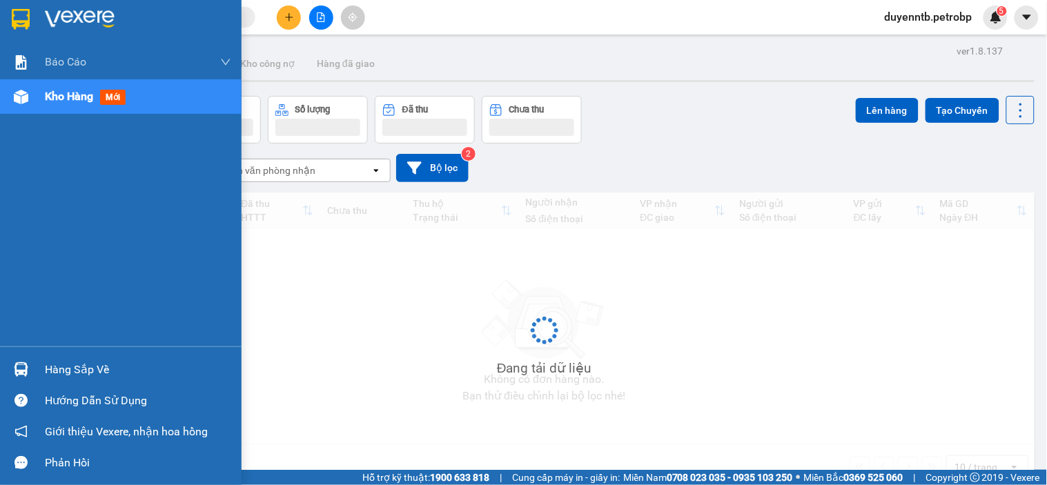
click at [48, 102] on span "Kho hàng" at bounding box center [69, 96] width 48 height 13
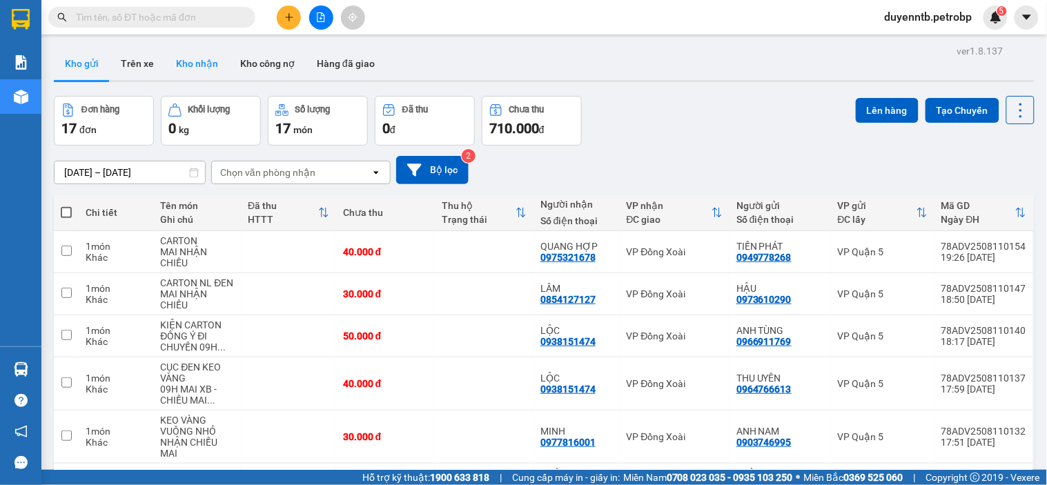
click at [190, 61] on button "Kho nhận" at bounding box center [197, 63] width 64 height 33
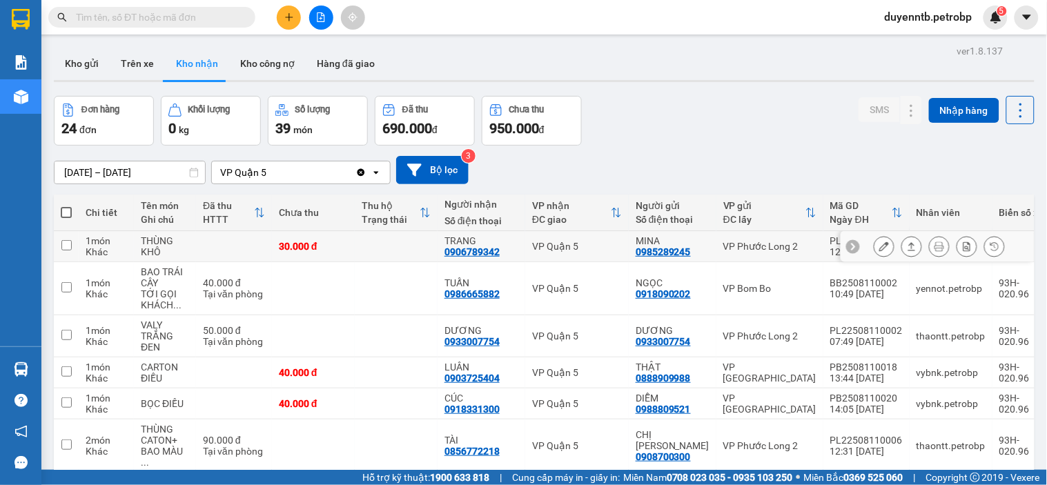
click at [316, 251] on div "30.000 đ" at bounding box center [313, 246] width 69 height 11
checkbox input "true"
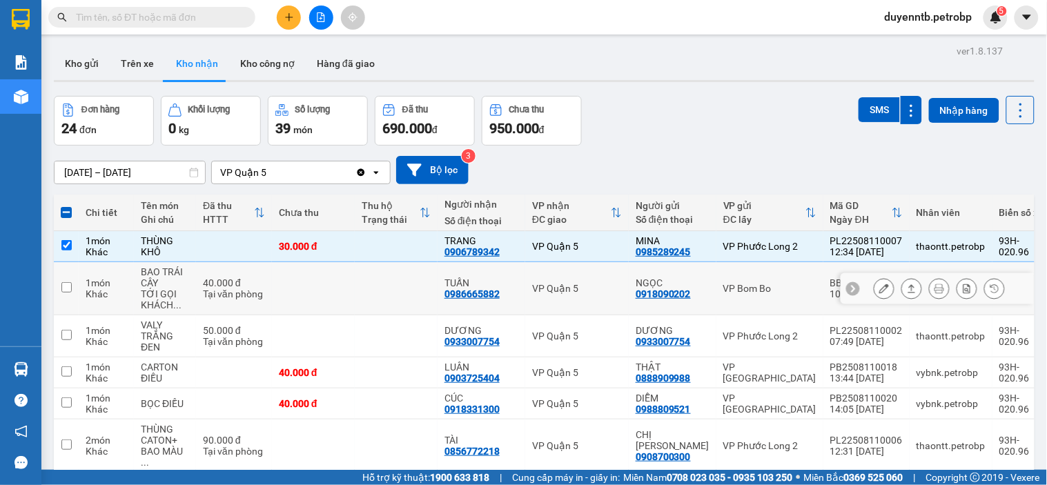
click at [400, 304] on td at bounding box center [396, 288] width 83 height 53
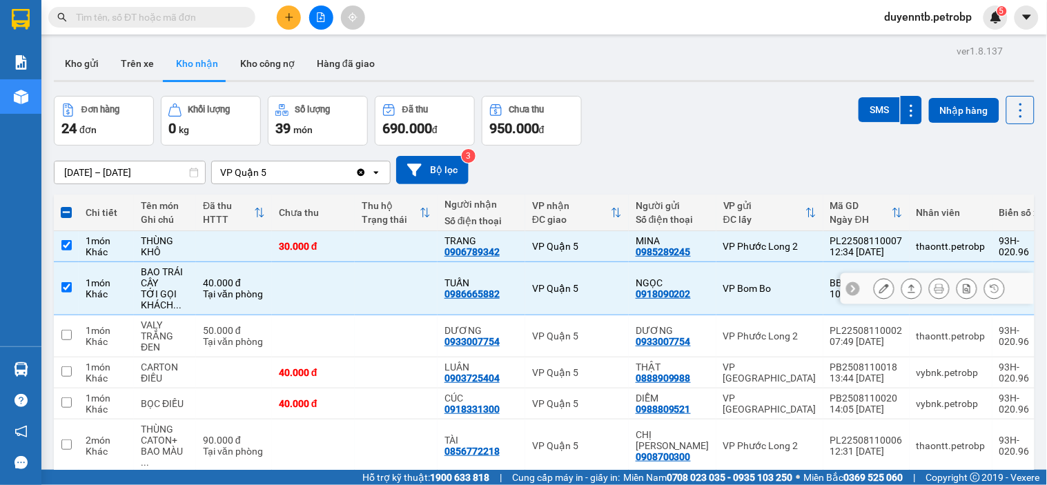
click at [380, 302] on td at bounding box center [396, 288] width 83 height 53
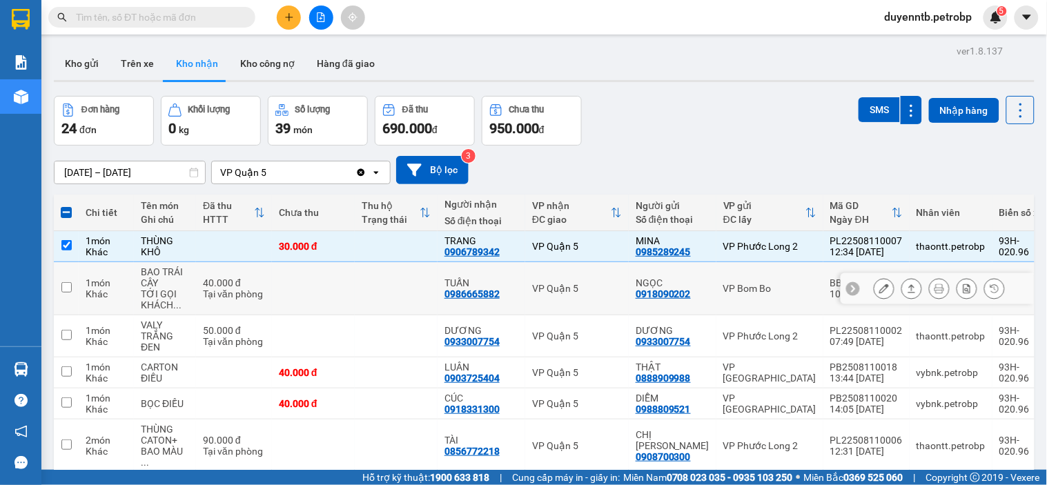
click at [382, 292] on td at bounding box center [396, 288] width 83 height 53
checkbox input "true"
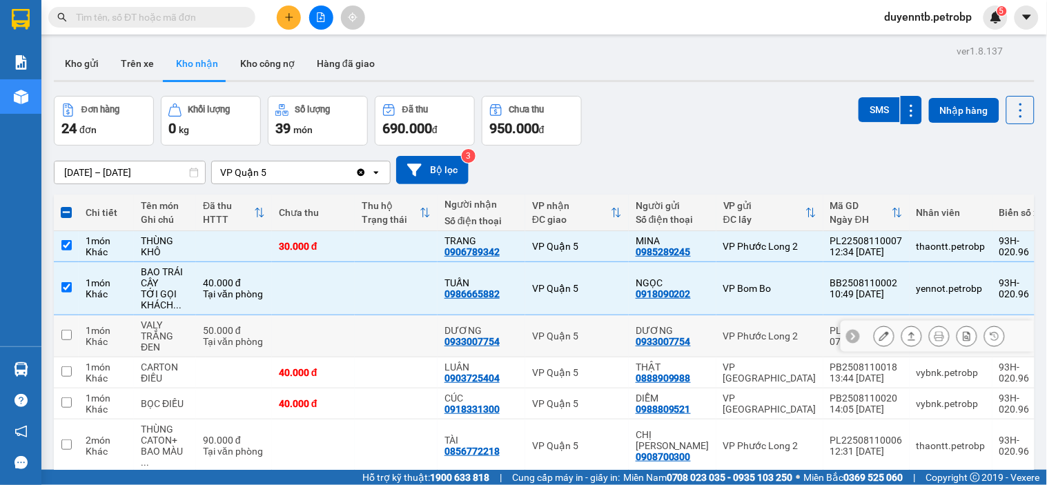
click at [493, 347] on div "0933007754" at bounding box center [471, 341] width 55 height 11
copy div "0933007754"
click at [262, 338] on div "Tại văn phòng" at bounding box center [234, 341] width 62 height 11
checkbox input "true"
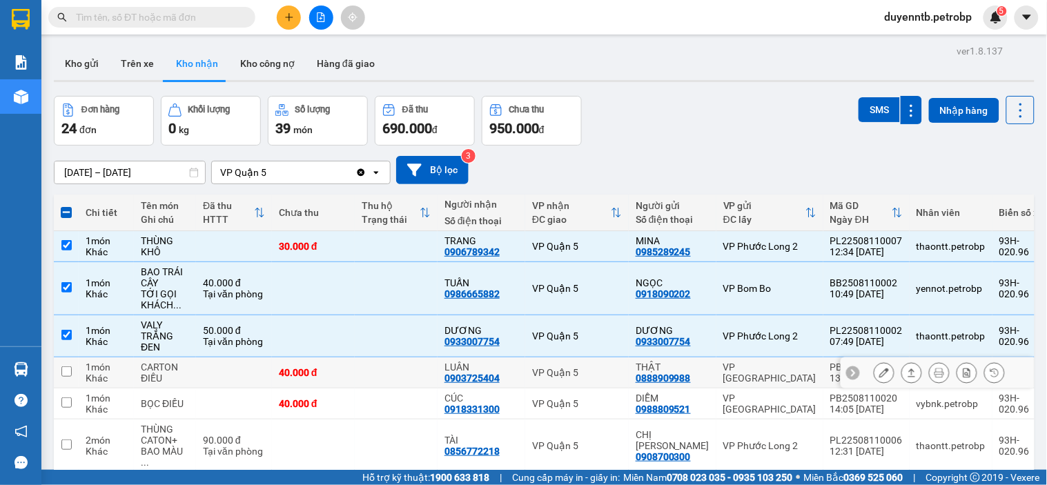
click at [286, 373] on div "40.000 đ" at bounding box center [313, 372] width 69 height 11
checkbox input "true"
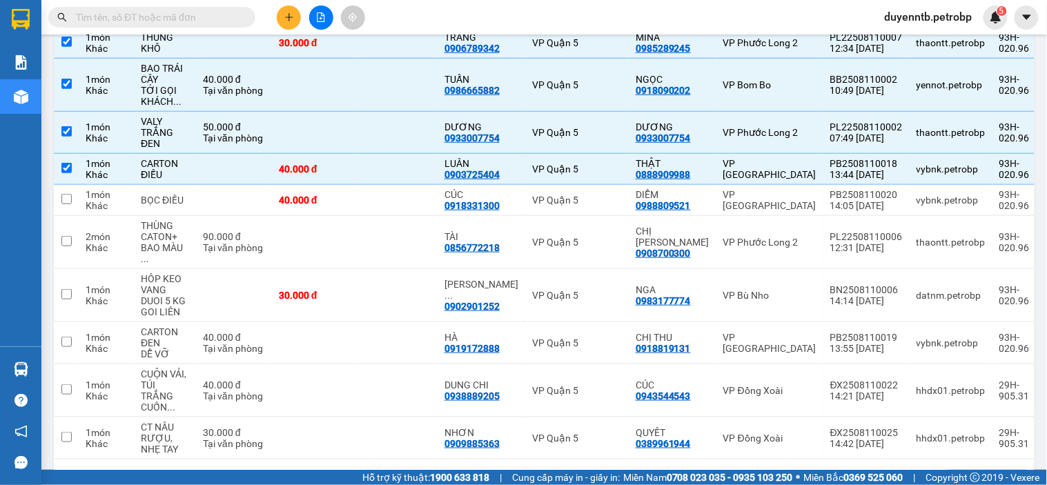
scroll to position [206, 0]
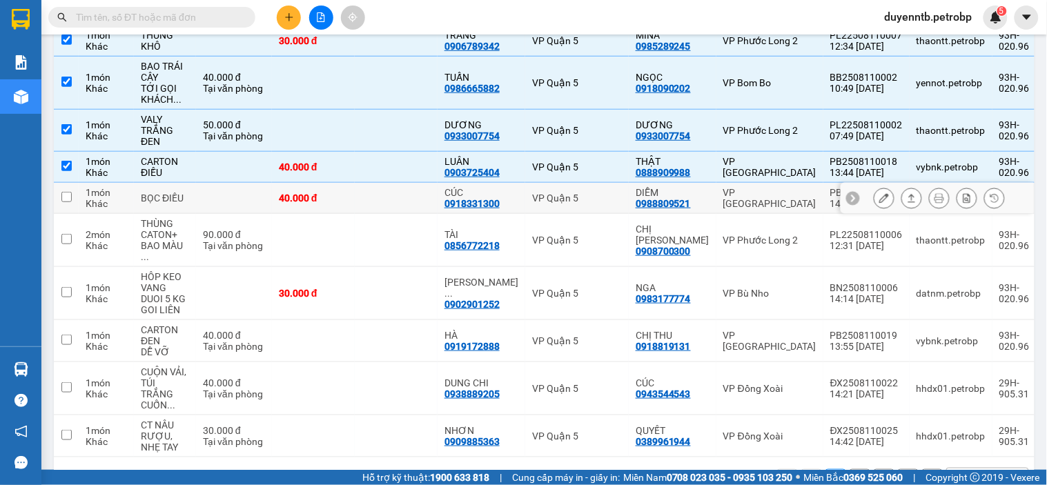
click at [182, 213] on td "BỌC ĐIỀU" at bounding box center [165, 198] width 62 height 31
checkbox input "true"
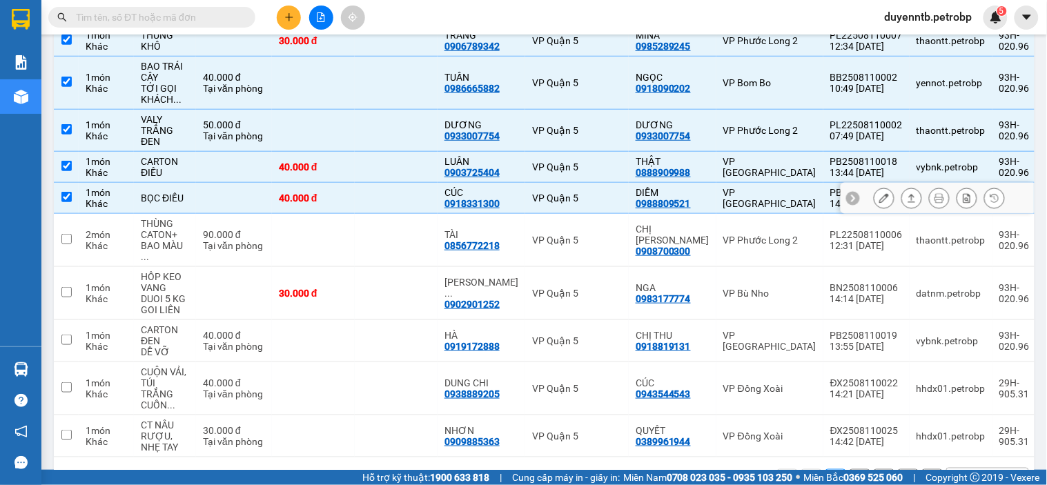
click at [480, 204] on div "0918331300" at bounding box center [471, 203] width 55 height 11
copy div "0918331300"
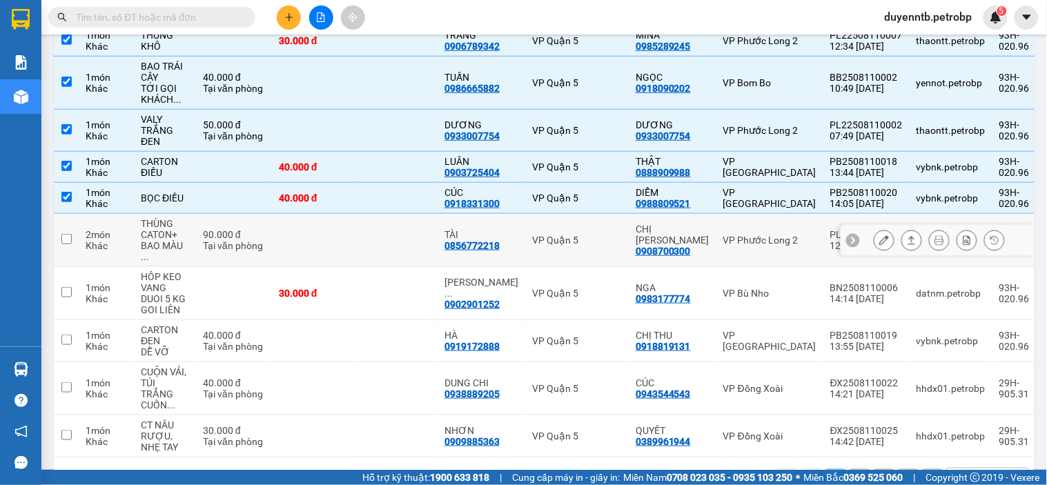
click at [206, 240] on div "Tại văn phòng" at bounding box center [234, 245] width 62 height 11
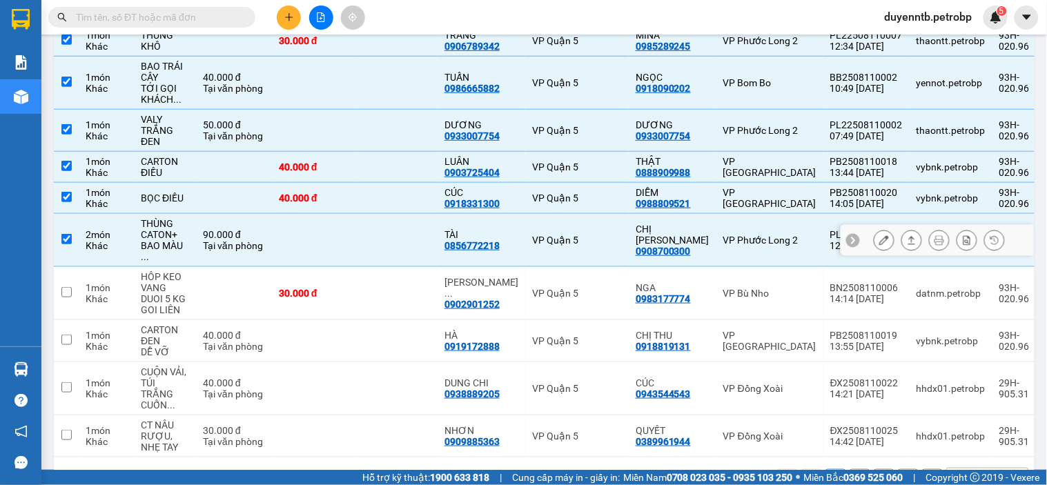
click at [471, 240] on div "0856772218" at bounding box center [471, 245] width 55 height 11
copy div "0856772218"
drag, startPoint x: 465, startPoint y: 232, endPoint x: 416, endPoint y: 231, distance: 49.7
click at [416, 231] on td at bounding box center [396, 240] width 83 height 53
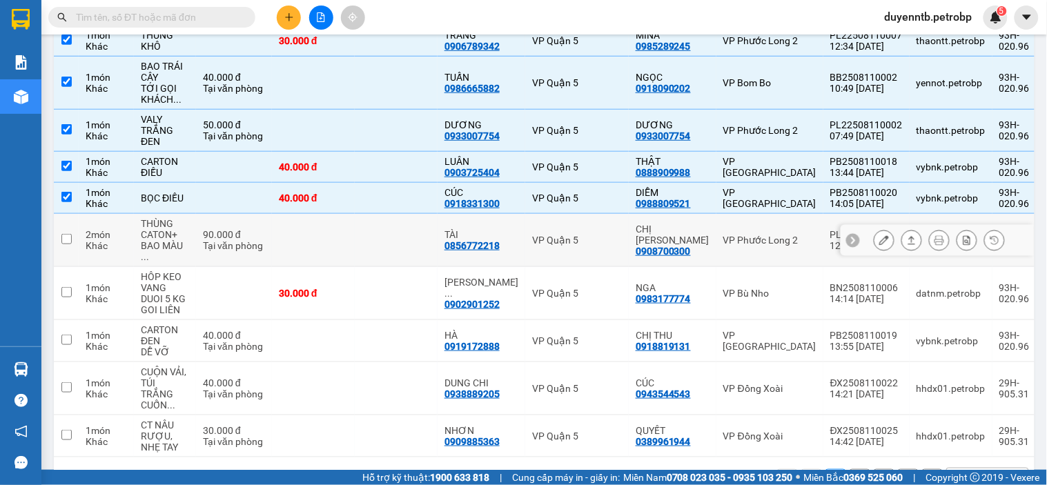
click at [473, 240] on div "0856772218" at bounding box center [471, 245] width 55 height 11
copy div "0856772218"
click at [231, 240] on div "Tại văn phòng" at bounding box center [234, 245] width 62 height 11
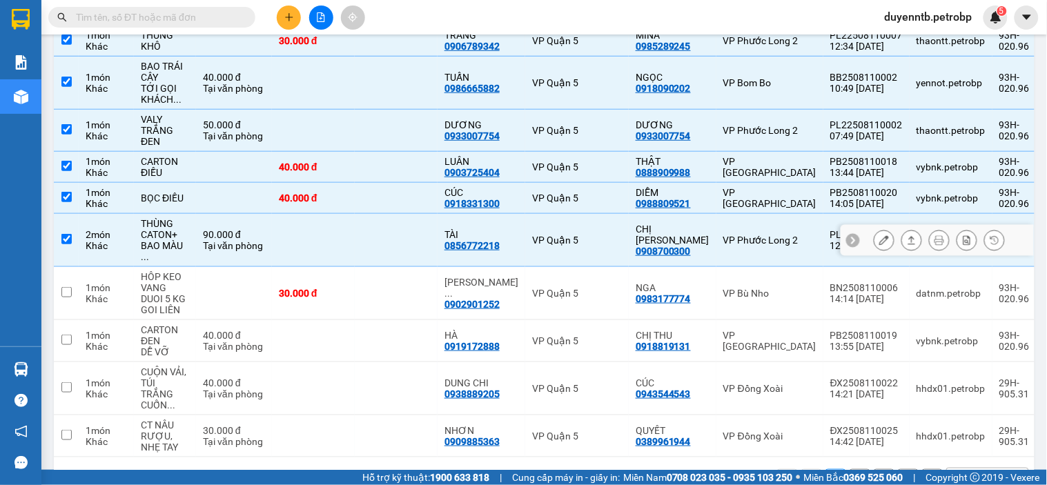
checkbox input "true"
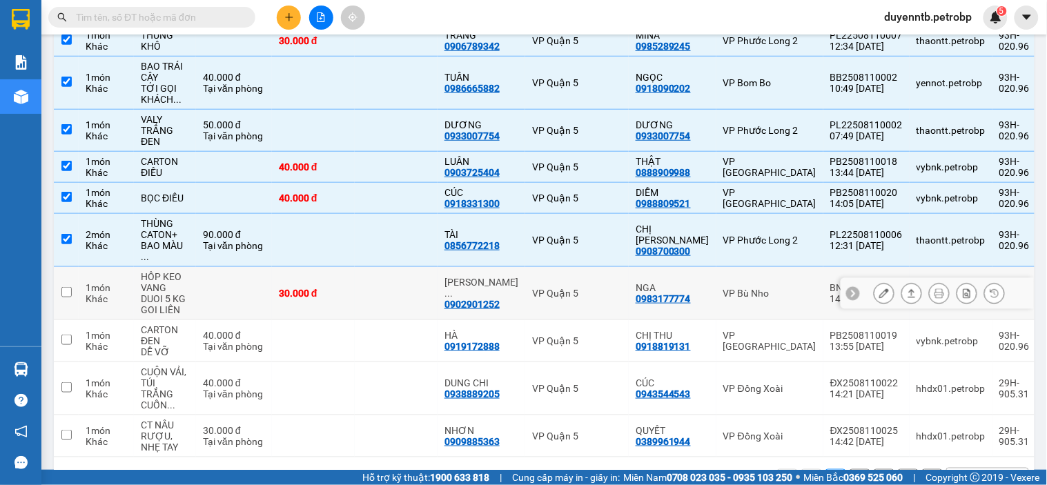
click at [244, 283] on td at bounding box center [234, 293] width 76 height 53
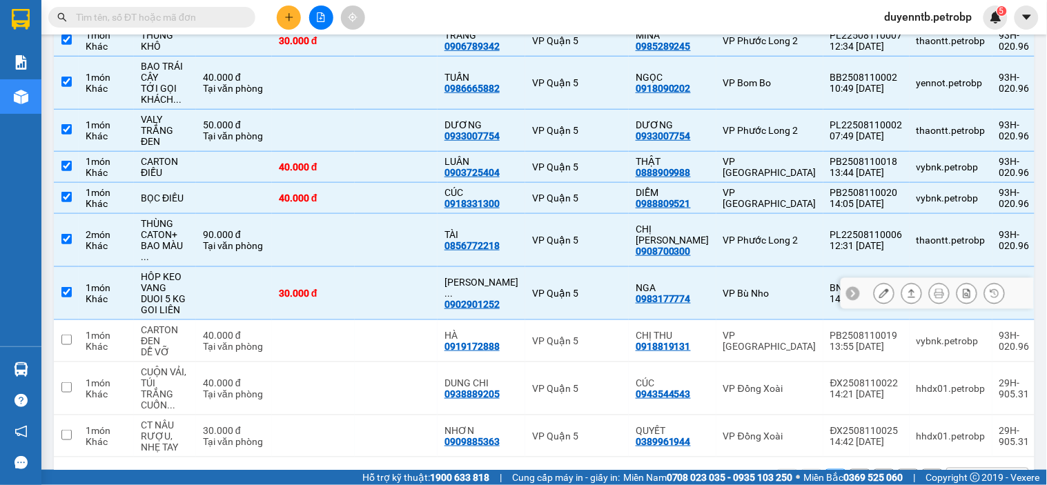
click at [483, 299] on div "0902901252" at bounding box center [471, 304] width 55 height 11
copy div "0902901252"
click at [249, 276] on td at bounding box center [234, 293] width 76 height 53
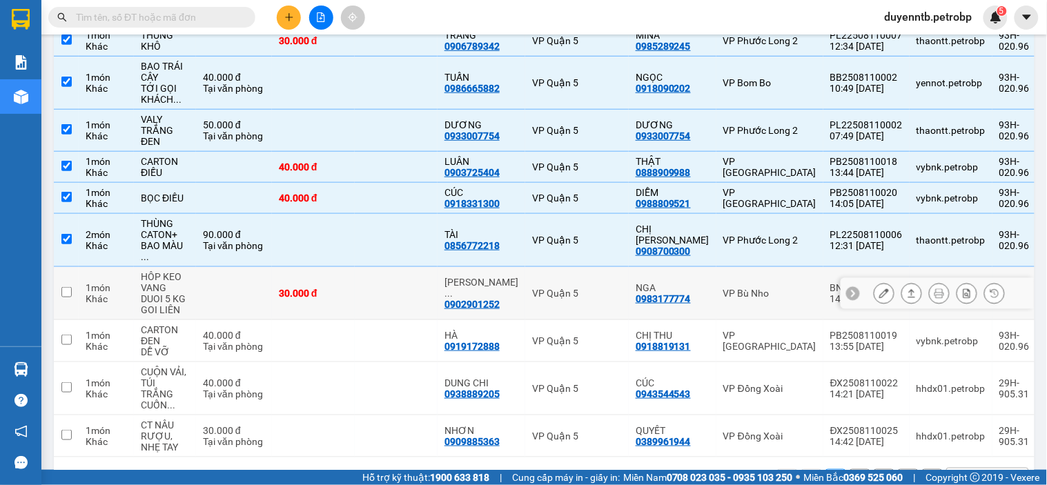
click at [228, 285] on td at bounding box center [234, 293] width 76 height 53
checkbox input "true"
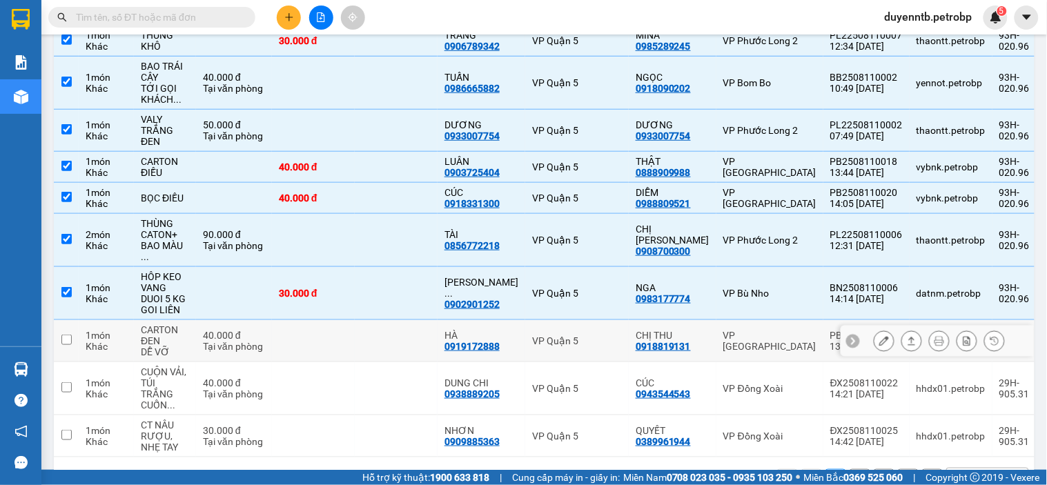
click at [229, 341] on div "Tại văn phòng" at bounding box center [234, 346] width 62 height 11
checkbox input "true"
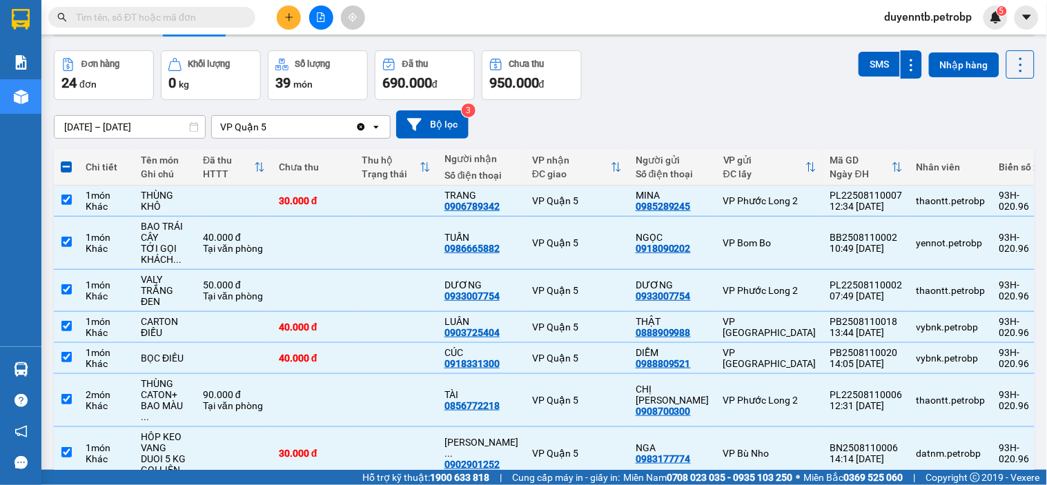
scroll to position [0, 0]
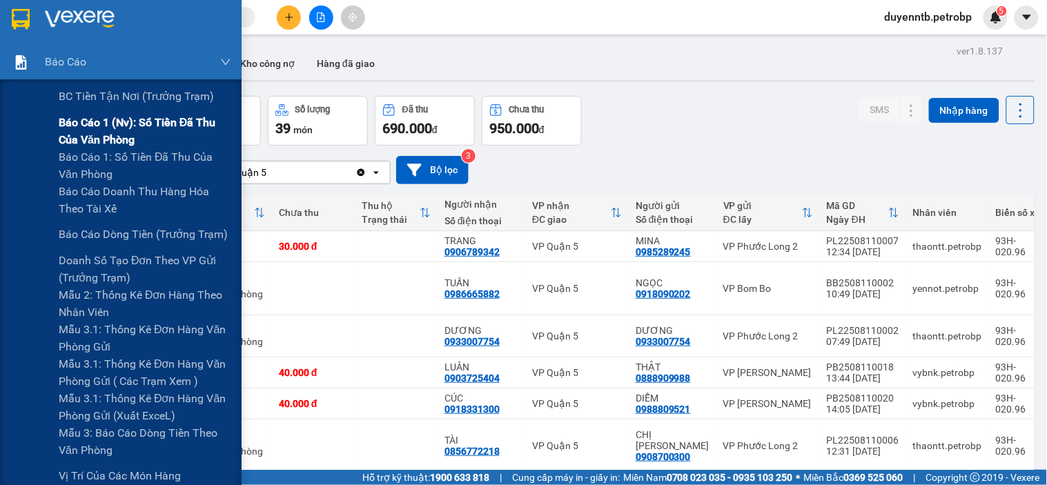
click at [107, 126] on span "Báo cáo 1 (nv): Số tiền đã thu của văn phòng" at bounding box center [145, 131] width 173 height 35
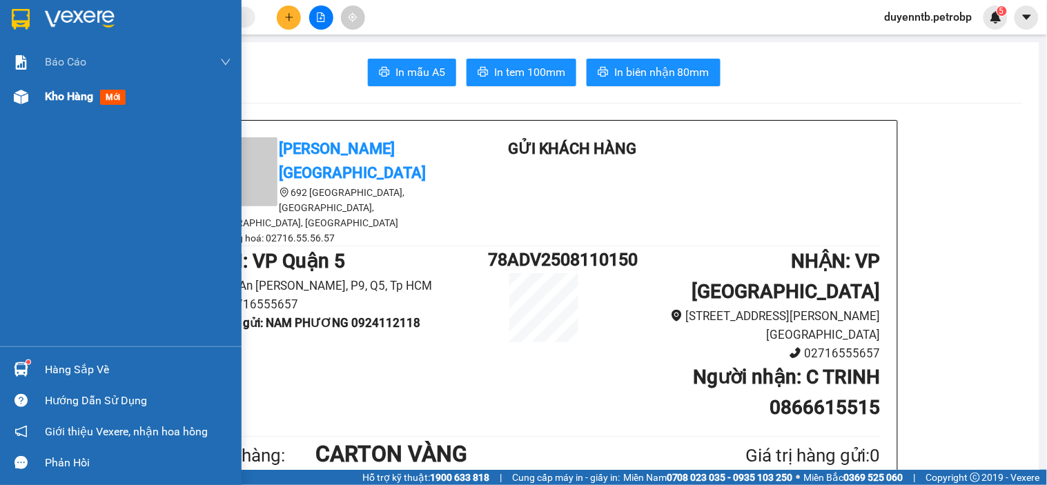
click at [52, 94] on span "Kho hàng" at bounding box center [69, 96] width 48 height 13
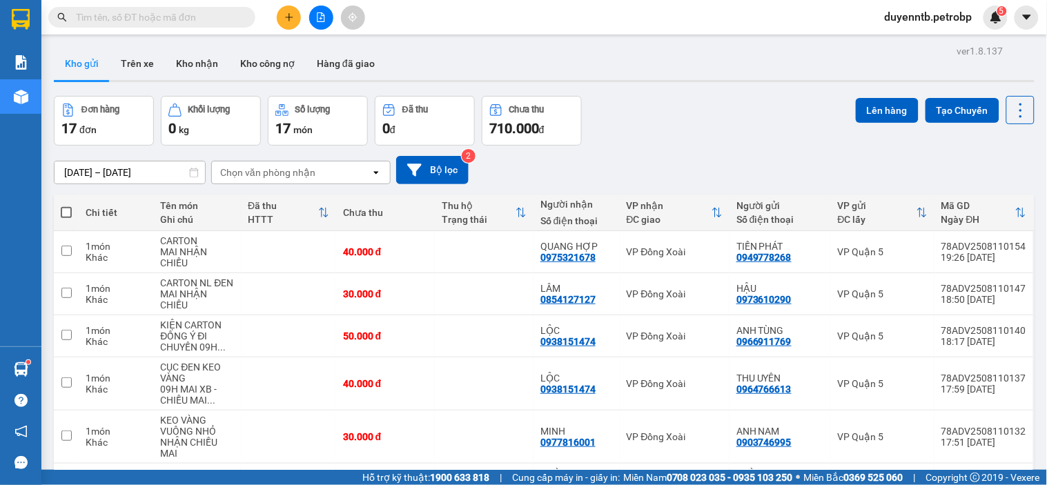
drag, startPoint x: 729, startPoint y: 445, endPoint x: 652, endPoint y: 129, distance: 325.4
click at [652, 129] on div "Đơn hàng 17 đơn Khối lượng 0 kg Số lượng 17 món Đã thu 0 đ Chưa thu 710.000 đ L…" at bounding box center [544, 121] width 981 height 50
click at [177, 57] on button "Kho nhận" at bounding box center [197, 63] width 64 height 33
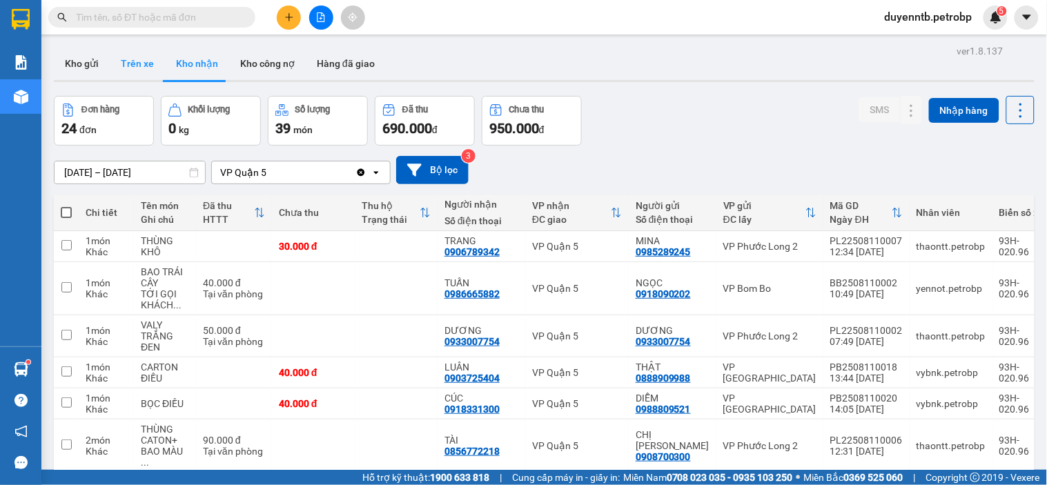
click at [136, 66] on button "Trên xe" at bounding box center [137, 63] width 55 height 33
type input "[DATE] – [DATE]"
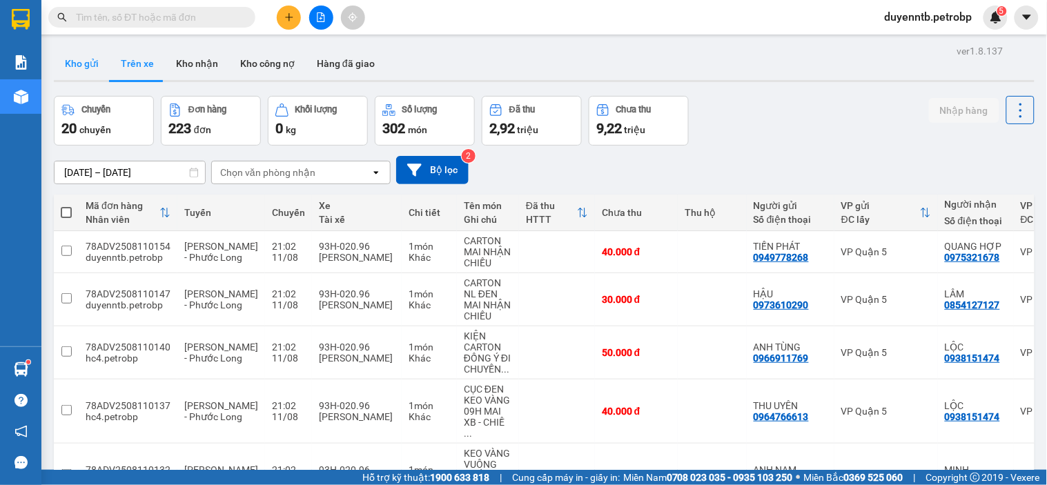
click at [85, 65] on button "Kho gửi" at bounding box center [82, 63] width 56 height 33
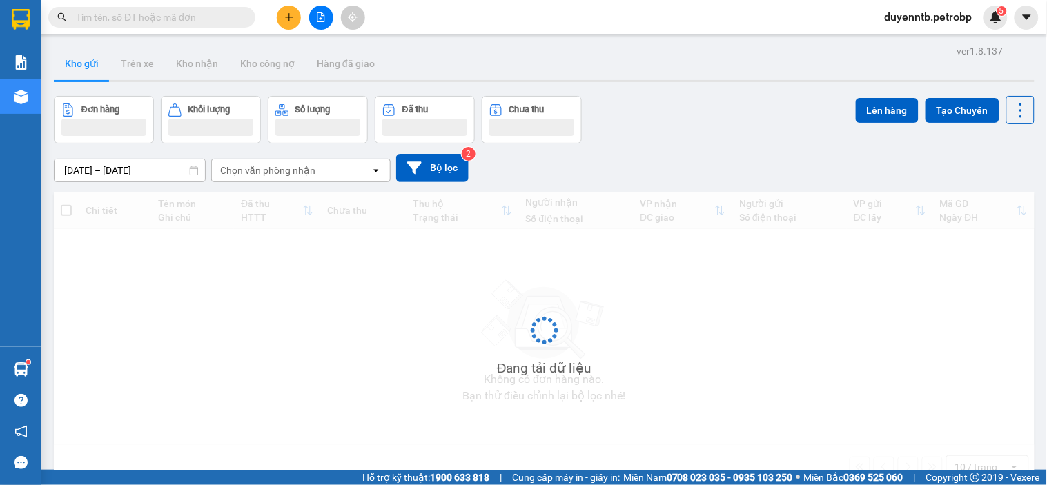
click at [85, 65] on button "Kho gửi" at bounding box center [82, 63] width 56 height 33
